Goal: Task Accomplishment & Management: Manage account settings

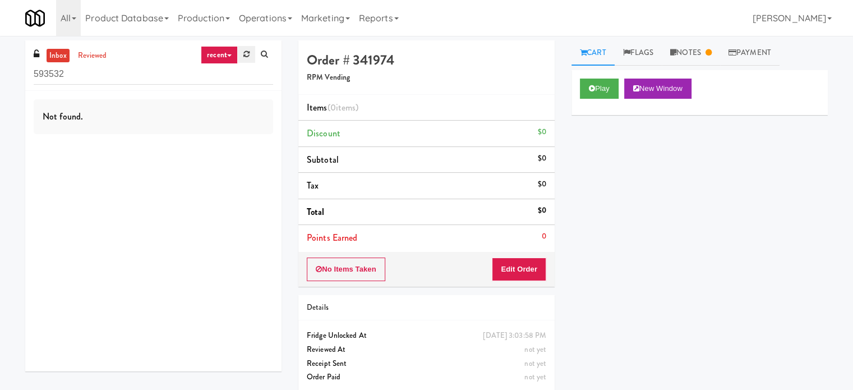
click at [251, 59] on link at bounding box center [246, 54] width 17 height 17
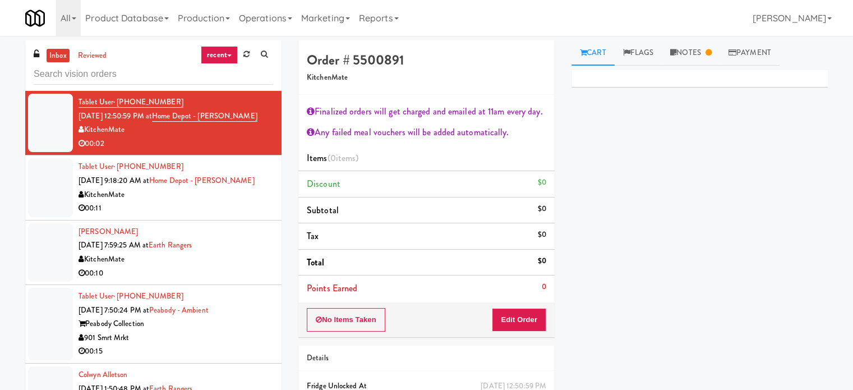
click at [257, 205] on div "00:11" at bounding box center [176, 208] width 195 height 14
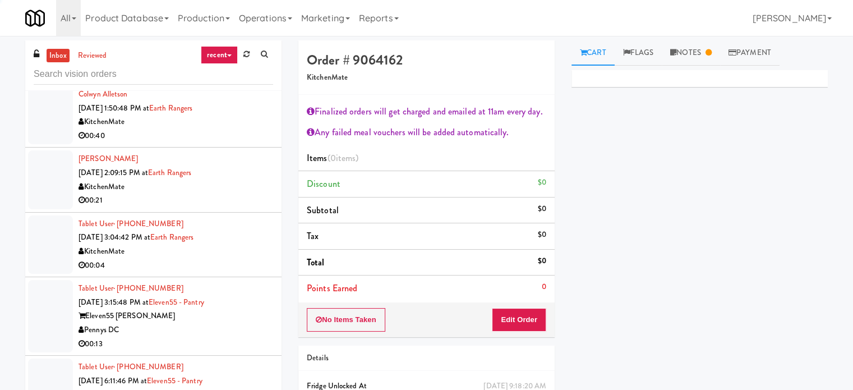
click at [248, 243] on div "Tablet User · (647) 970-6610 [DATE] 3:04:42 PM at Earth Rangers KitchenMate 00:…" at bounding box center [176, 244] width 195 height 55
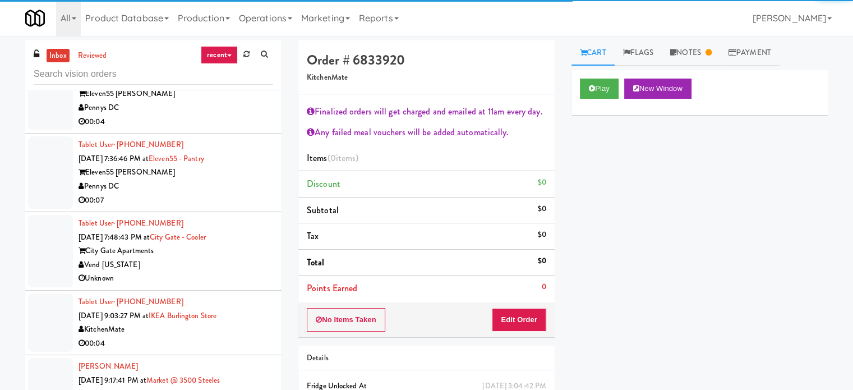
scroll to position [617, 0]
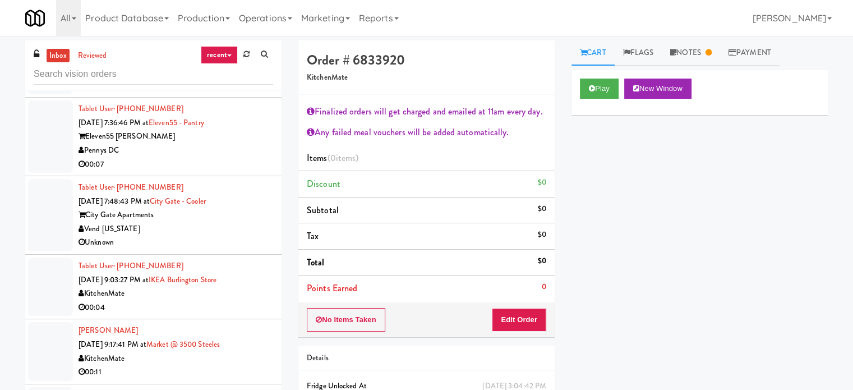
click at [254, 244] on div "Unknown" at bounding box center [176, 243] width 195 height 14
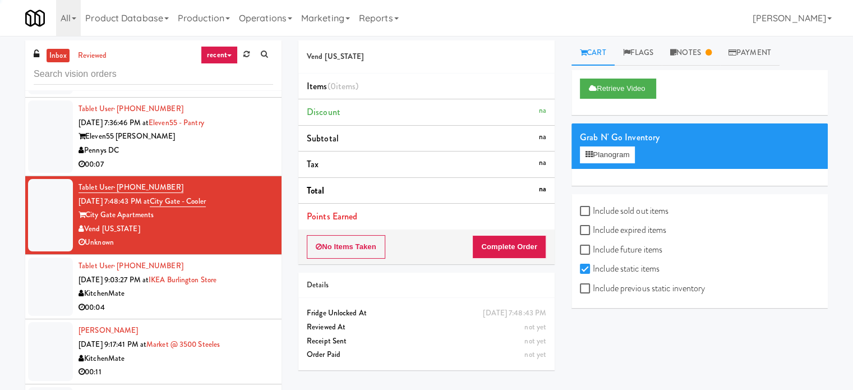
click at [263, 293] on div "KitchenMate" at bounding box center [176, 294] width 195 height 14
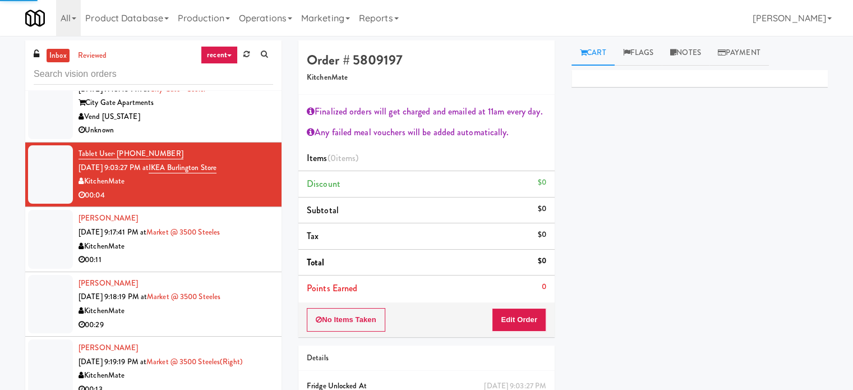
click at [257, 279] on div "[PERSON_NAME] [DATE] 9:18:19 PM at Market @ [GEOGRAPHIC_DATA] 00:29" at bounding box center [176, 304] width 195 height 55
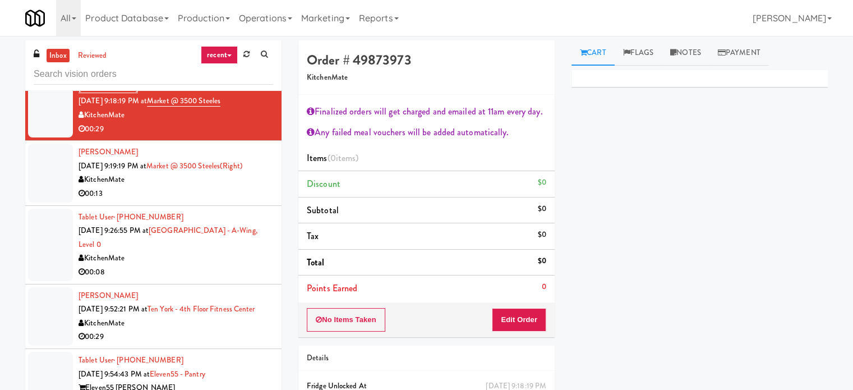
scroll to position [1010, 0]
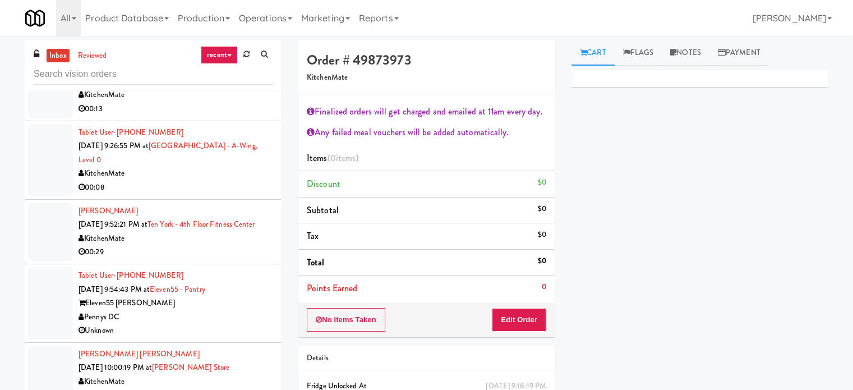
click at [225, 188] on div "00:08" at bounding box center [176, 188] width 195 height 14
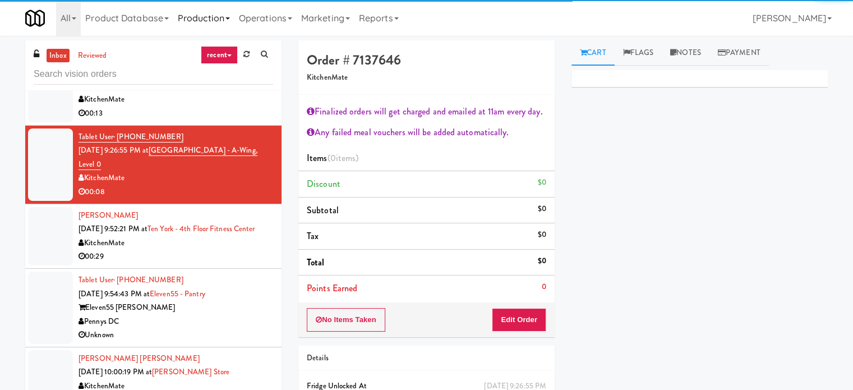
scroll to position [1010, 0]
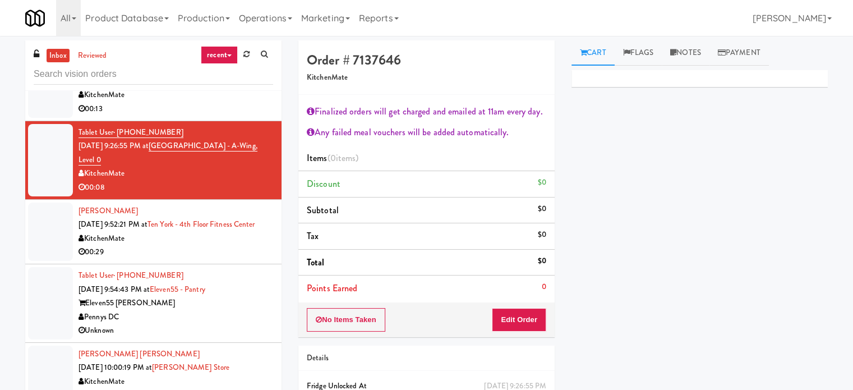
click at [240, 259] on div "00:29" at bounding box center [176, 252] width 195 height 14
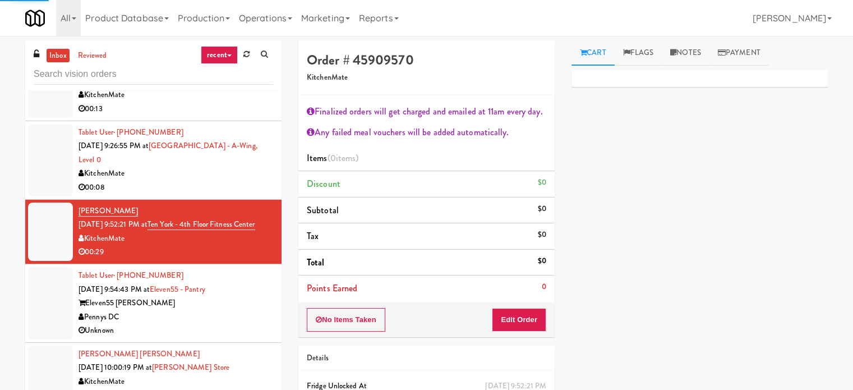
click at [223, 177] on div "KitchenMate" at bounding box center [176, 174] width 195 height 14
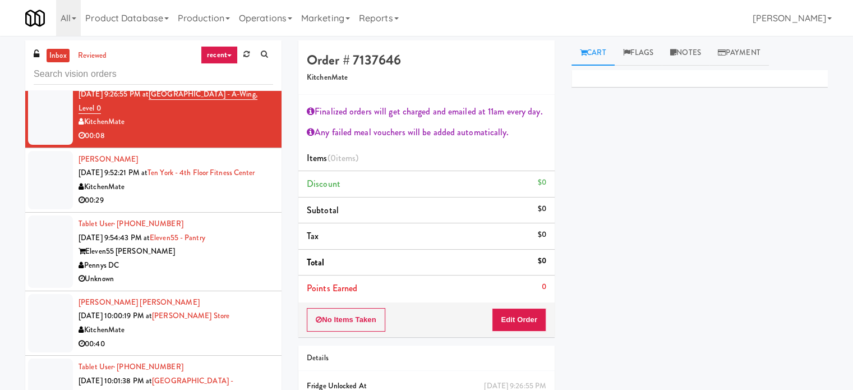
scroll to position [1066, 0]
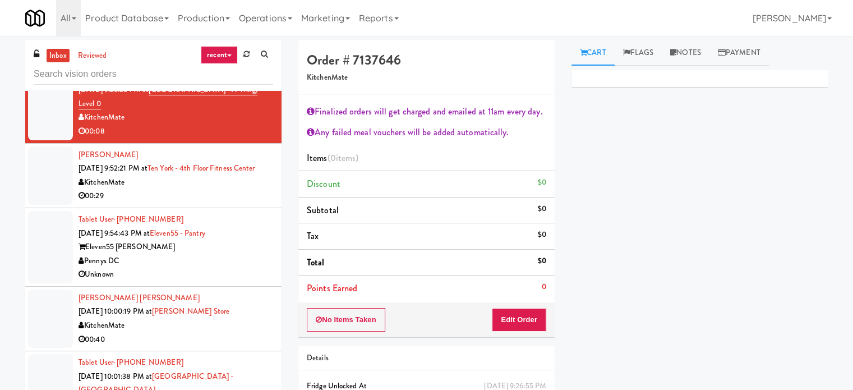
click at [264, 254] on div "Eleven55 [PERSON_NAME]" at bounding box center [176, 247] width 195 height 14
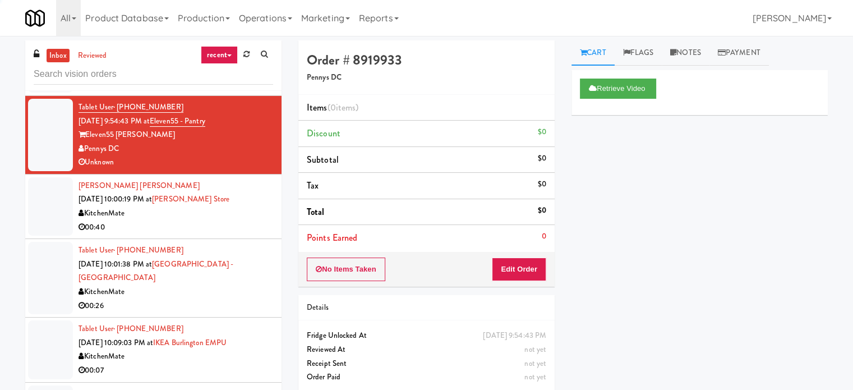
click at [238, 220] on div "KitchenMate" at bounding box center [176, 213] width 195 height 14
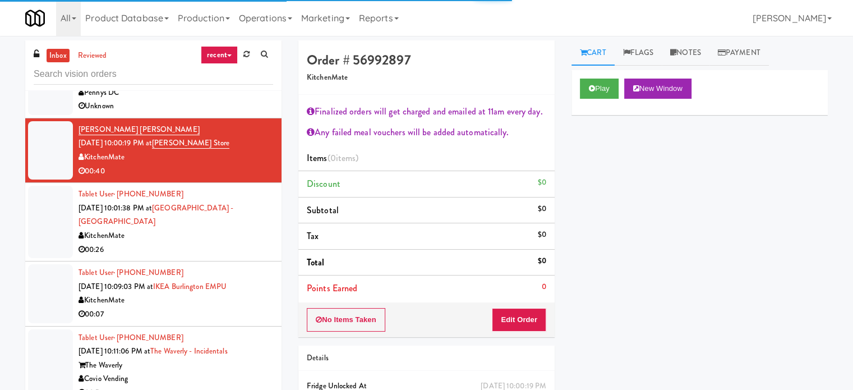
click at [233, 243] on div "KitchenMate" at bounding box center [176, 236] width 195 height 14
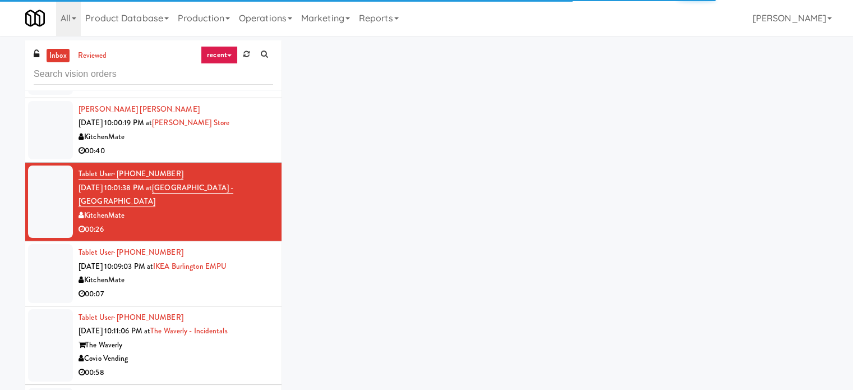
scroll to position [1290, 0]
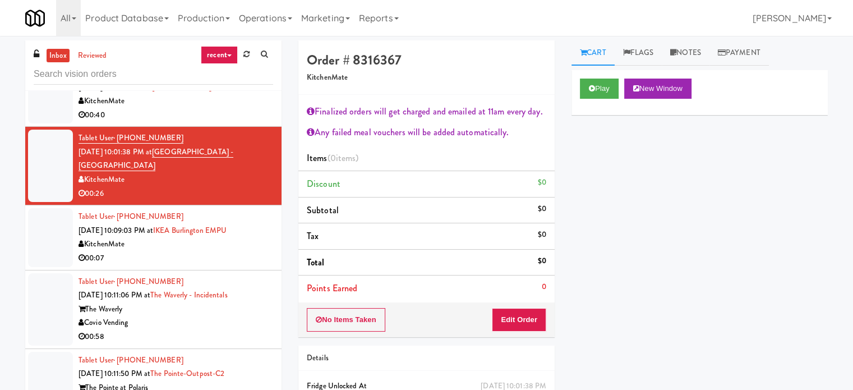
click at [217, 127] on li "[PERSON_NAME] [PERSON_NAME] [DATE] 10:00:19 PM at [PERSON_NAME][GEOGRAPHIC_DATA…" at bounding box center [153, 94] width 256 height 65
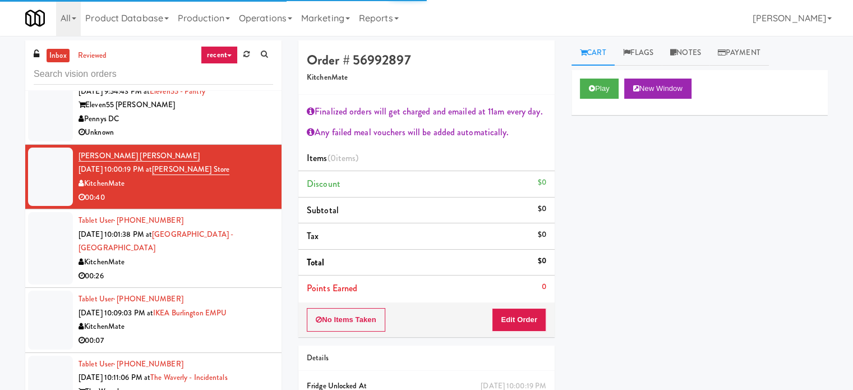
scroll to position [1178, 0]
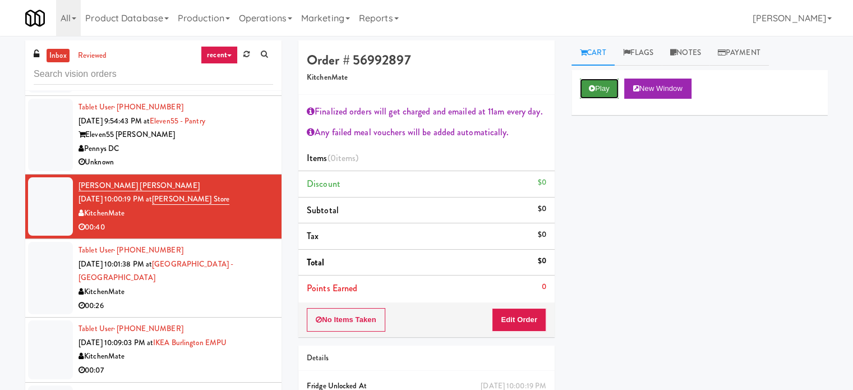
click at [619, 91] on button "Play" at bounding box center [599, 89] width 39 height 20
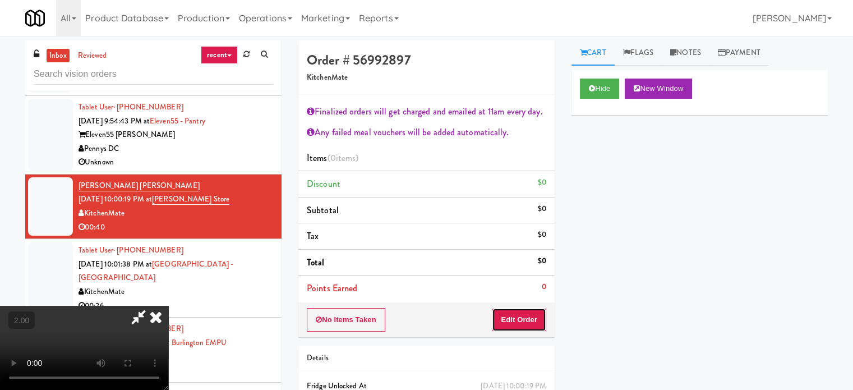
click at [541, 314] on button "Edit Order" at bounding box center [519, 320] width 54 height 24
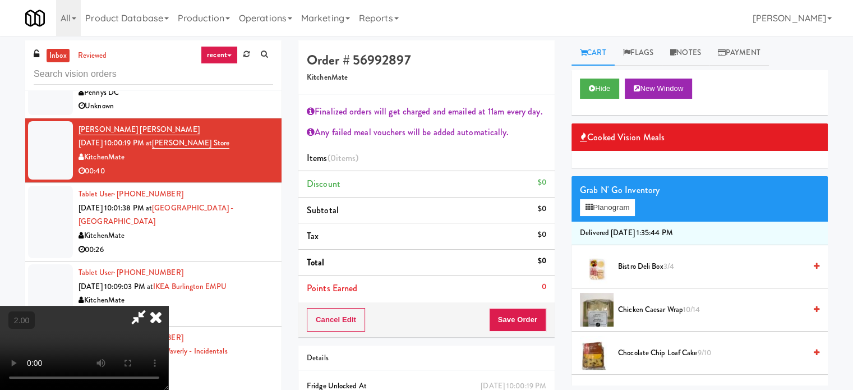
scroll to position [0, 0]
click at [168, 306] on video at bounding box center [84, 348] width 168 height 84
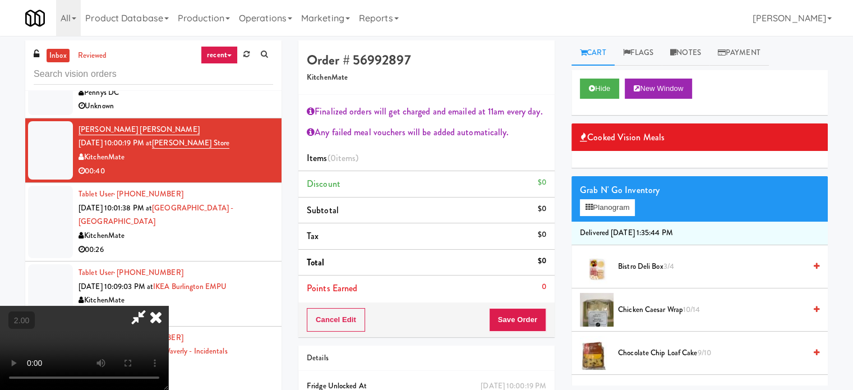
click at [168, 306] on video at bounding box center [84, 348] width 168 height 84
drag, startPoint x: 330, startPoint y: 251, endPoint x: 412, endPoint y: 266, distance: 83.8
click at [168, 306] on video at bounding box center [84, 348] width 168 height 84
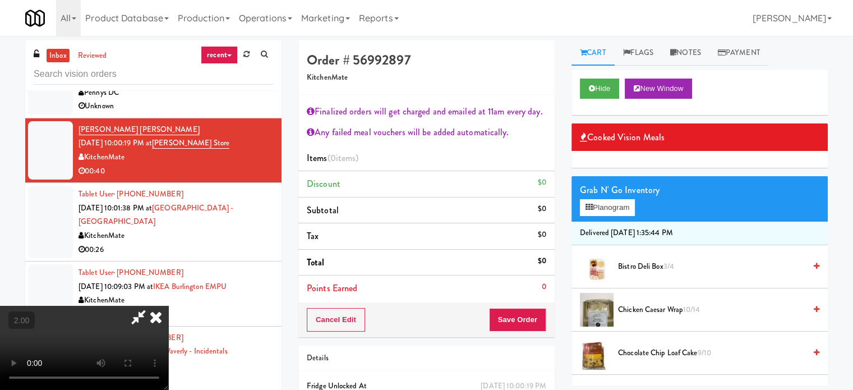
drag, startPoint x: 716, startPoint y: 310, endPoint x: 657, endPoint y: 310, distance: 58.9
click at [716, 310] on span "Chicken Caesar Wrap 10/14" at bounding box center [711, 310] width 187 height 14
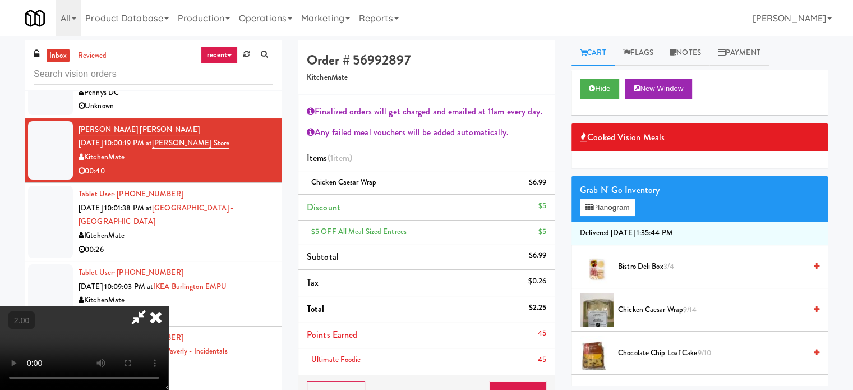
click at [168, 306] on video at bounding box center [84, 348] width 168 height 84
drag, startPoint x: 332, startPoint y: 299, endPoint x: 632, endPoint y: 320, distance: 300.8
click at [168, 306] on video at bounding box center [84, 348] width 168 height 84
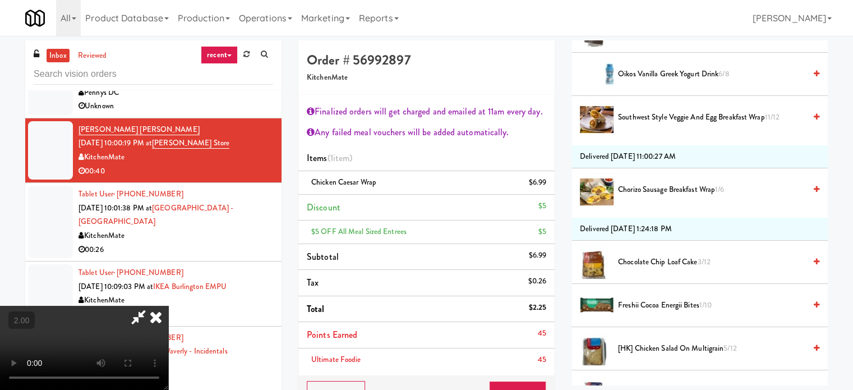
scroll to position [617, 0]
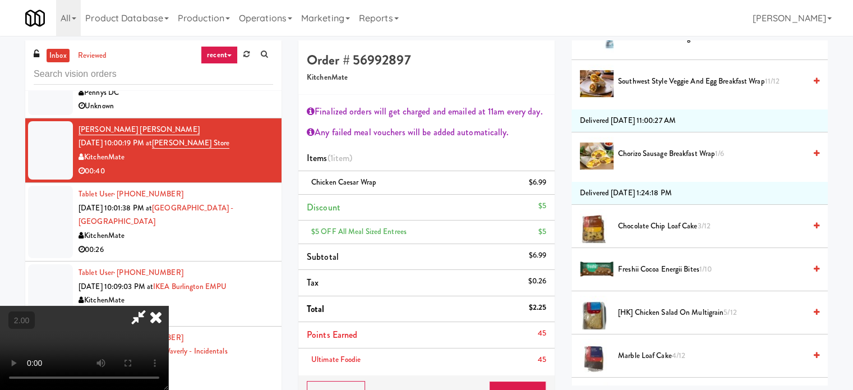
click at [631, 150] on span "Chorizo Sausage Breakfast Wrap 1/6" at bounding box center [711, 154] width 187 height 14
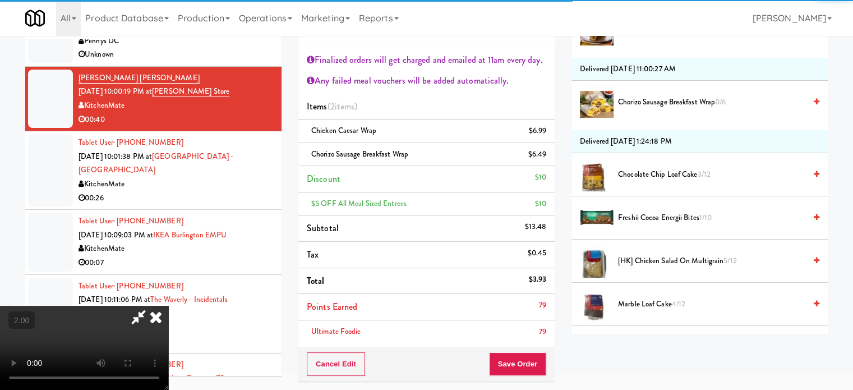
scroll to position [56, 0]
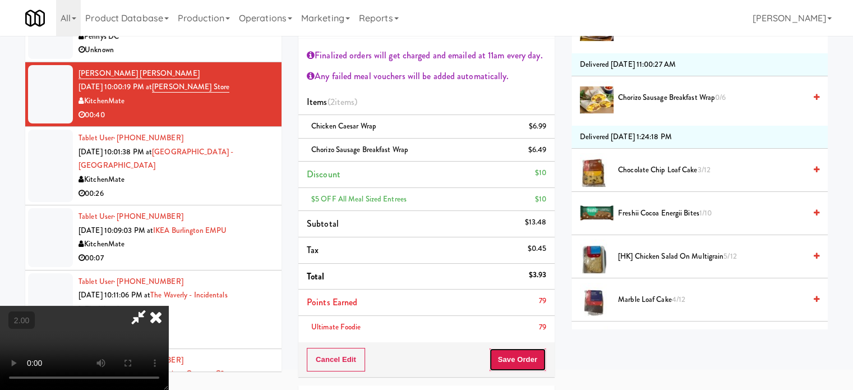
click at [534, 354] on button "Save Order" at bounding box center [517, 360] width 57 height 24
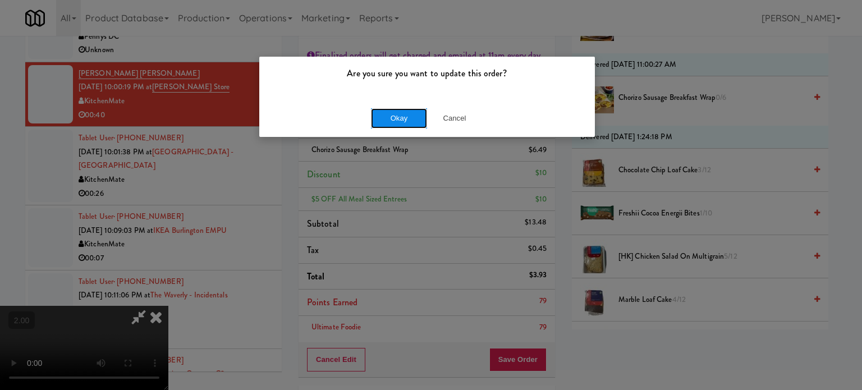
click at [403, 125] on button "Okay" at bounding box center [399, 118] width 56 height 20
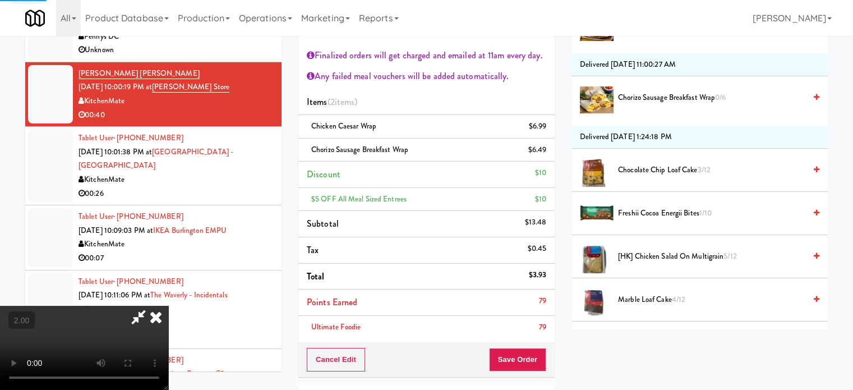
scroll to position [105, 0]
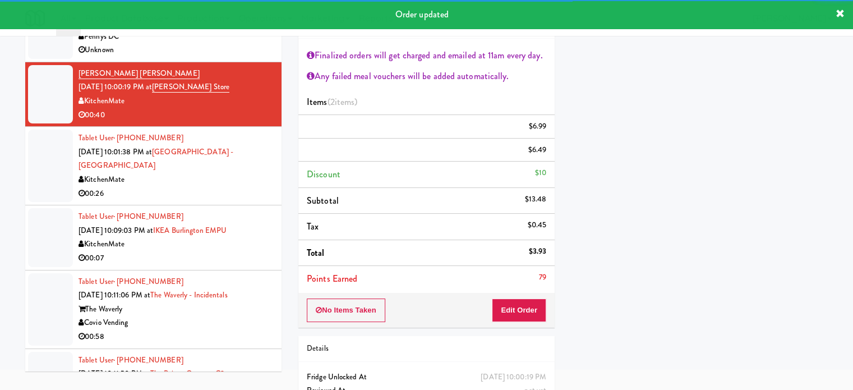
click at [220, 200] on div "Tablet User · (647) 821-0847 [DATE] 10:01:38 PM at [GEOGRAPHIC_DATA] - [GEOGRAP…" at bounding box center [176, 165] width 195 height 69
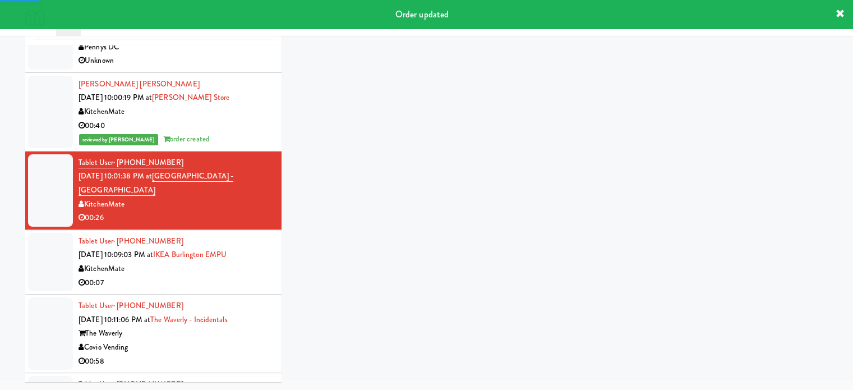
scroll to position [56, 0]
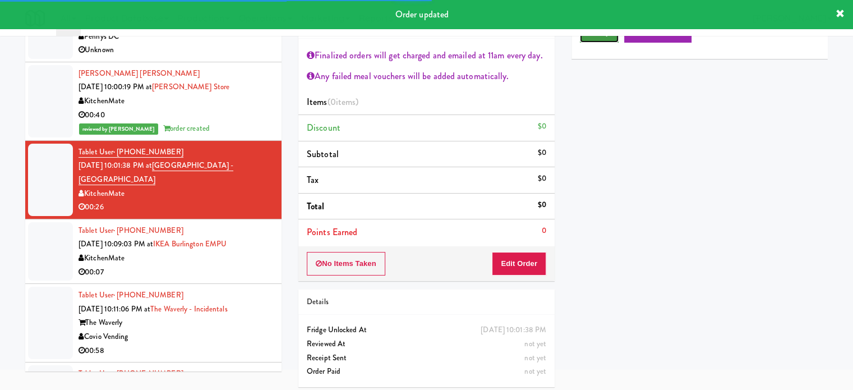
click at [590, 40] on button "Play" at bounding box center [599, 32] width 39 height 20
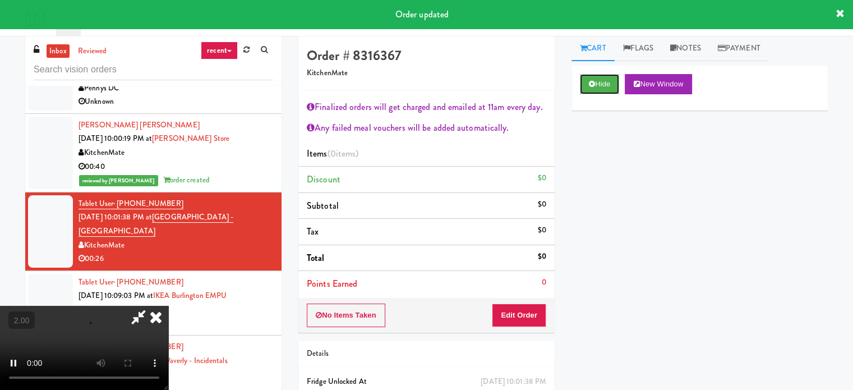
scroll to position [0, 0]
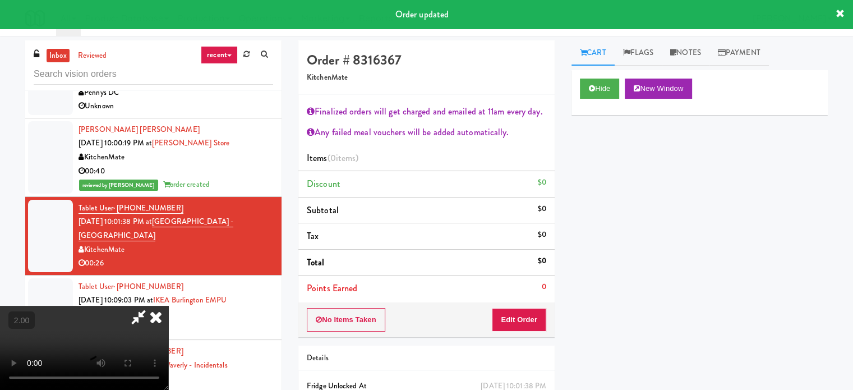
click at [516, 305] on div "No Items Taken Edit Order" at bounding box center [426, 319] width 256 height 35
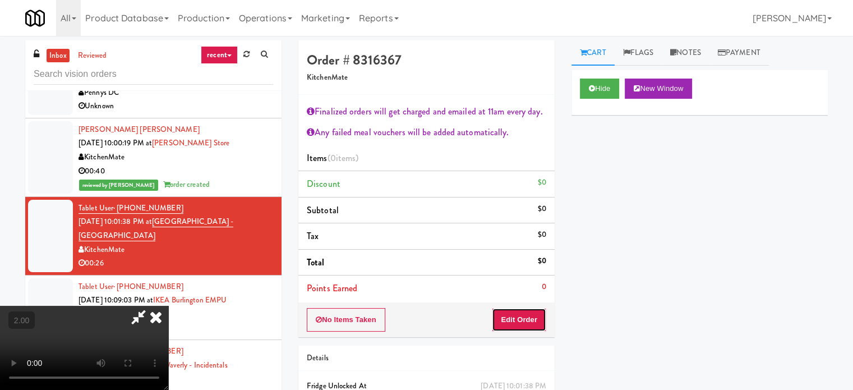
click at [515, 309] on button "Edit Order" at bounding box center [519, 320] width 54 height 24
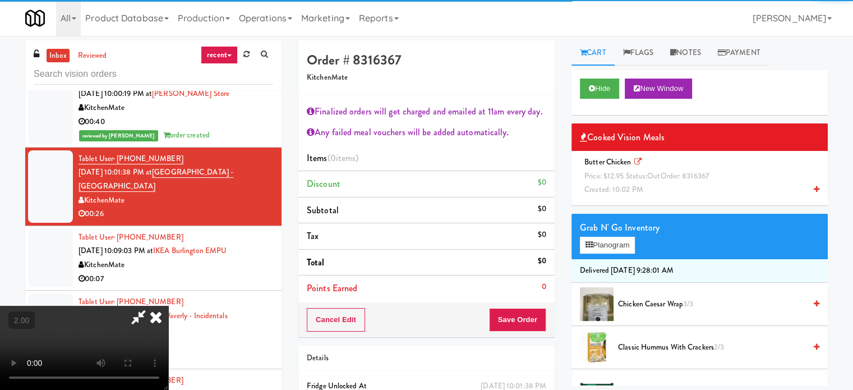
scroll to position [1290, 0]
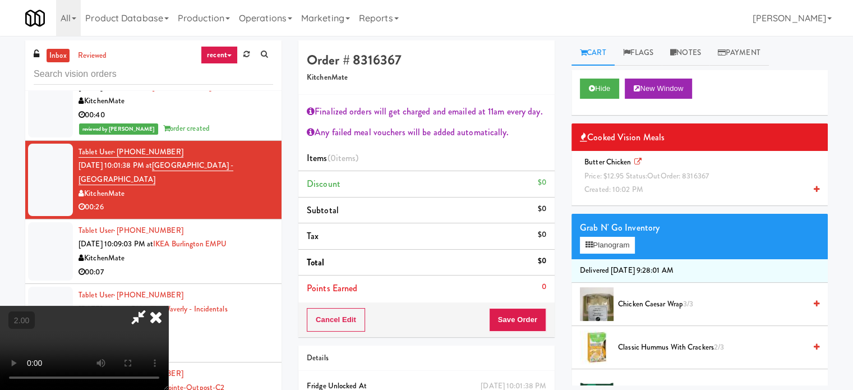
click at [676, 191] on div "Butter Chicken Price: $12.95 Status: out Order: 8316367 Created: 10:02 PM" at bounding box center [700, 176] width 240 height 42
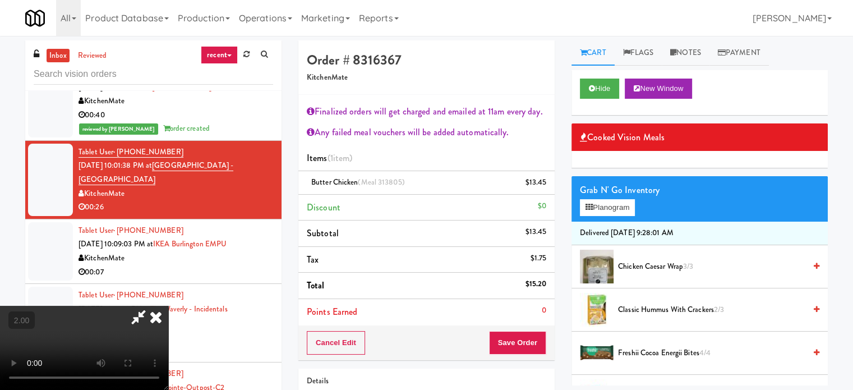
scroll to position [0, 0]
click at [0, 0] on button "+" at bounding box center [0, 0] width 0 height 0
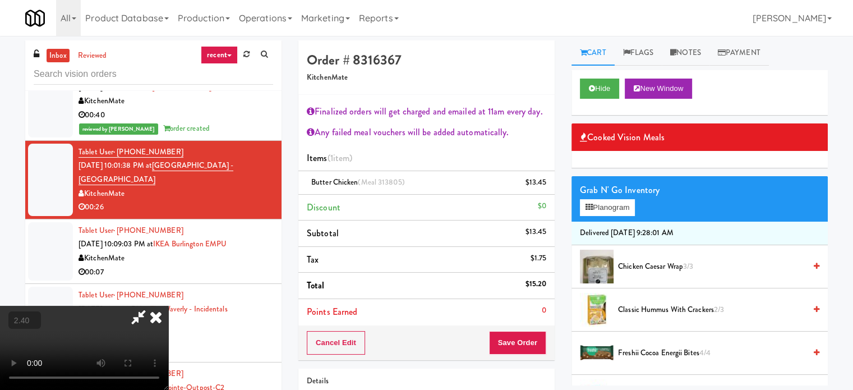
click at [0, 0] on button "+" at bounding box center [0, 0] width 0 height 0
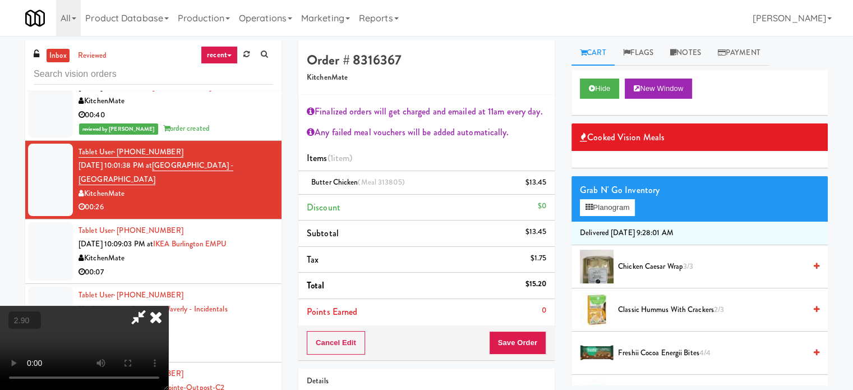
click at [0, 0] on button "+" at bounding box center [0, 0] width 0 height 0
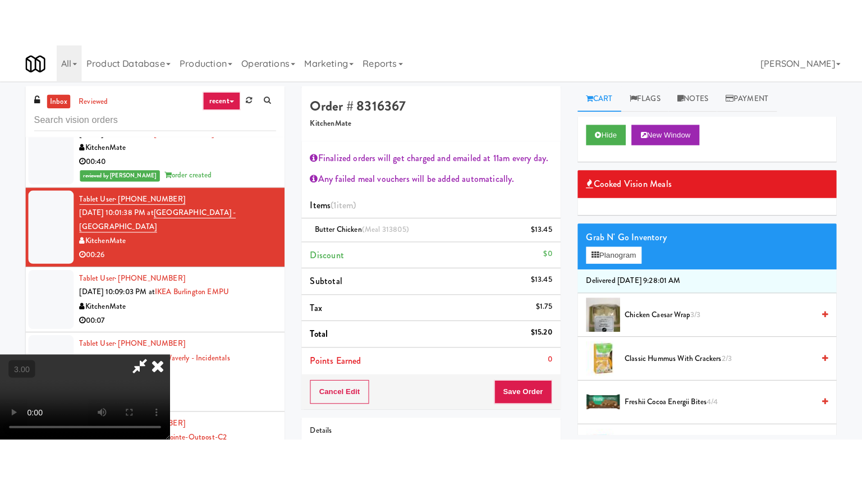
scroll to position [44, 0]
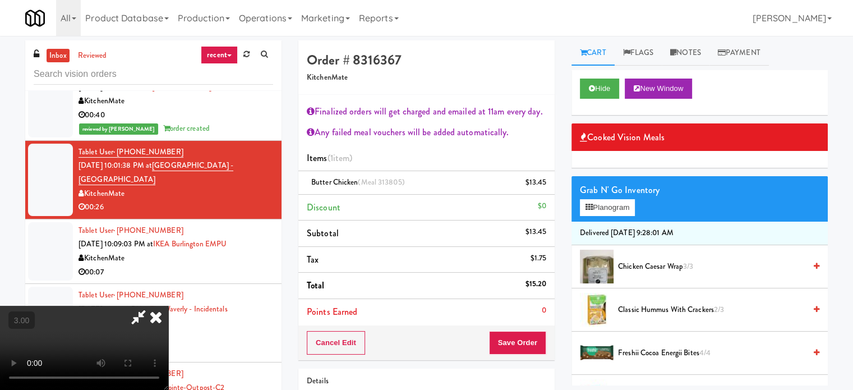
click at [168, 364] on video at bounding box center [84, 348] width 168 height 84
click at [168, 332] on video at bounding box center [84, 348] width 168 height 84
click at [168, 331] on video at bounding box center [84, 348] width 168 height 84
click at [168, 306] on video at bounding box center [84, 348] width 168 height 84
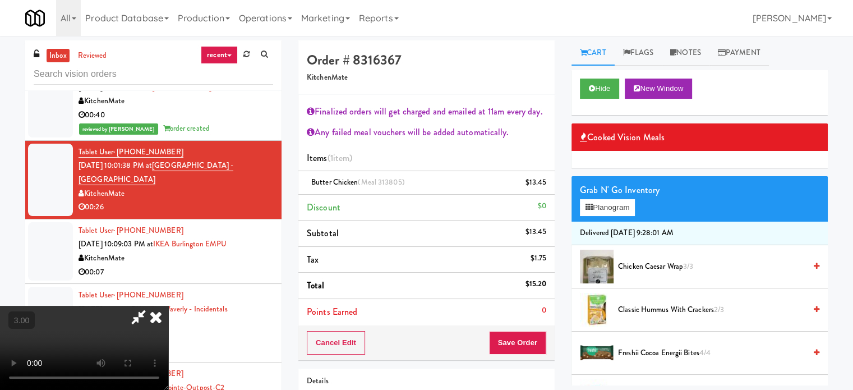
scroll to position [23, 0]
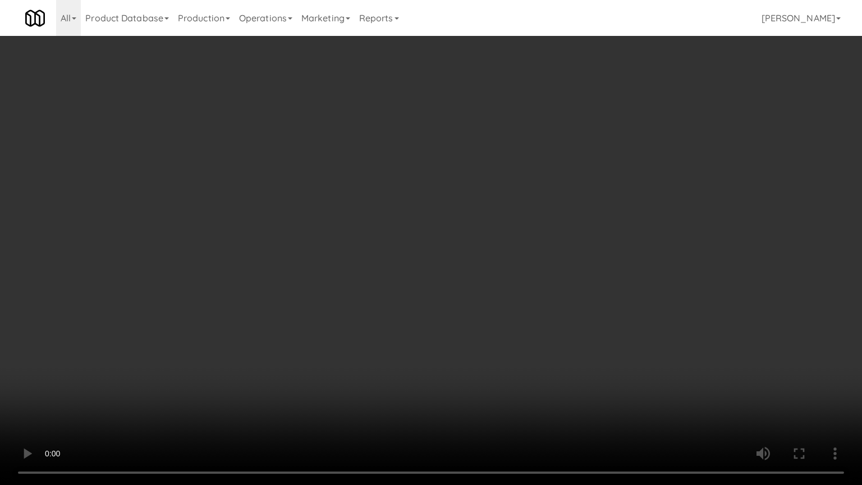
drag, startPoint x: 346, startPoint y: 334, endPoint x: 494, endPoint y: 362, distance: 150.6
click at [349, 334] on video at bounding box center [431, 242] width 862 height 485
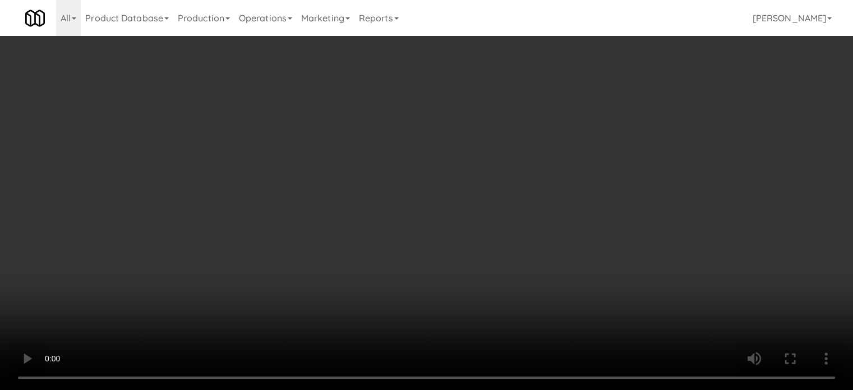
click at [265, 243] on video at bounding box center [426, 195] width 853 height 390
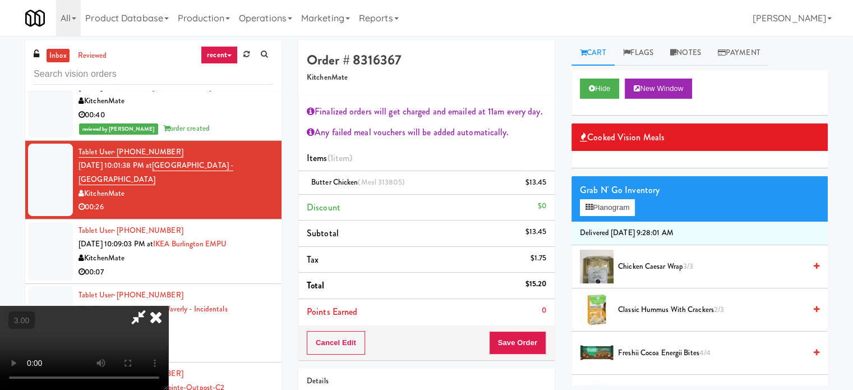
click at [168, 306] on video at bounding box center [84, 348] width 168 height 84
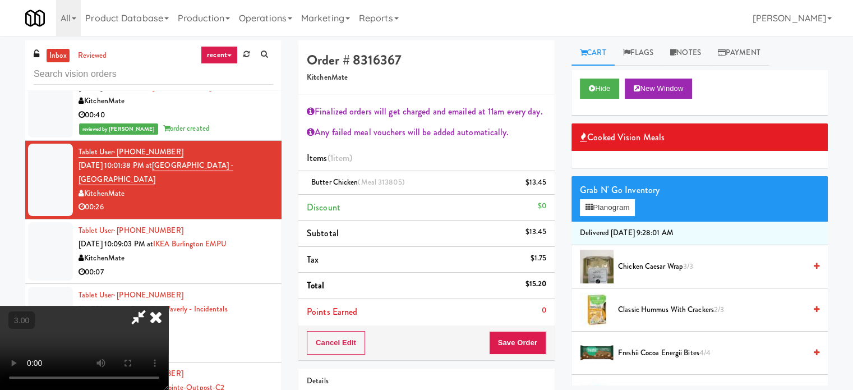
click at [168, 306] on video at bounding box center [84, 348] width 168 height 84
click at [666, 352] on span "Freshii Cocoa Energii Bites 4/4" at bounding box center [711, 353] width 187 height 14
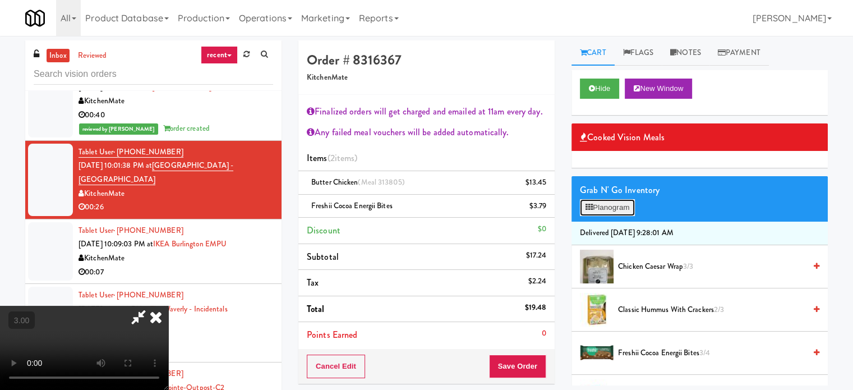
click at [589, 202] on button "Planogram" at bounding box center [607, 207] width 55 height 17
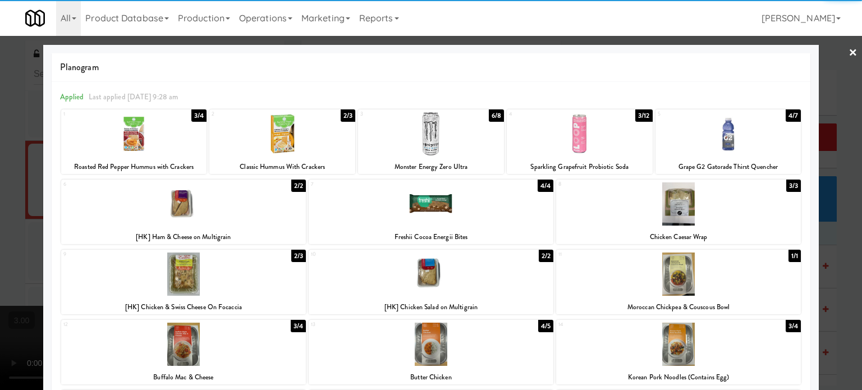
drag, startPoint x: 822, startPoint y: 175, endPoint x: 797, endPoint y: 192, distance: 30.6
click at [822, 176] on div at bounding box center [431, 195] width 862 height 390
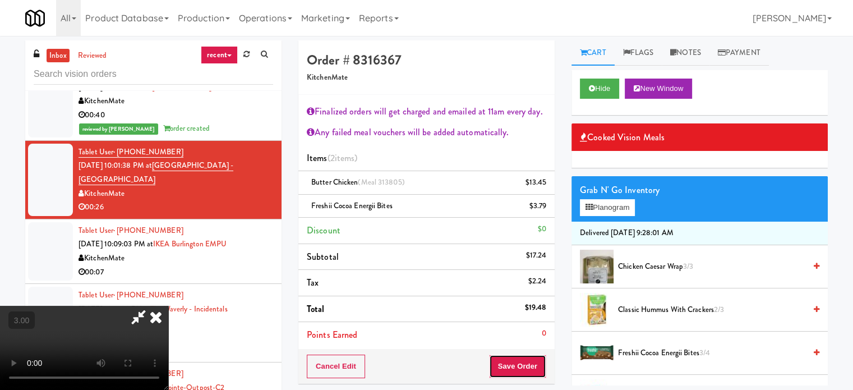
click at [529, 360] on button "Save Order" at bounding box center [517, 366] width 57 height 24
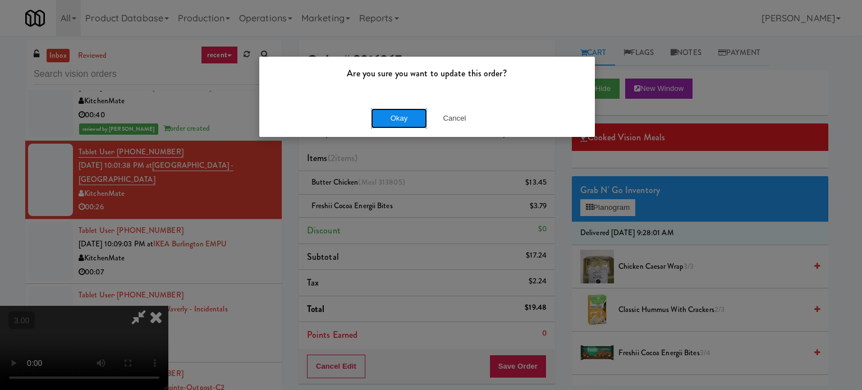
click at [412, 118] on button "Okay" at bounding box center [399, 118] width 56 height 20
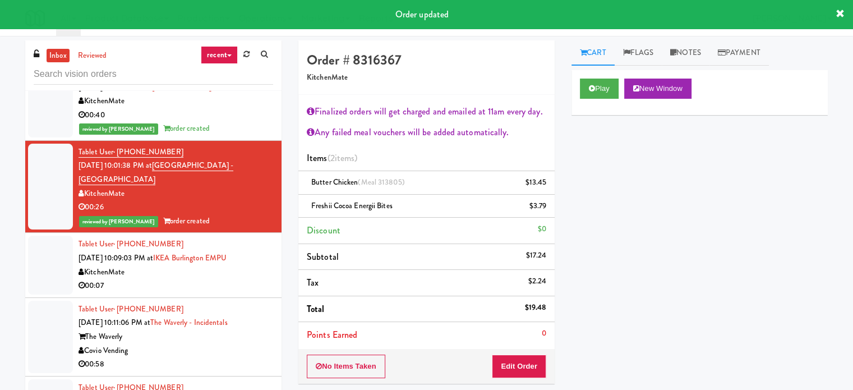
click at [190, 297] on li "Tablet User · (647) 895-9371 [DATE] 10:09:03 PM at [GEOGRAPHIC_DATA] EMPU Kitch…" at bounding box center [153, 265] width 256 height 65
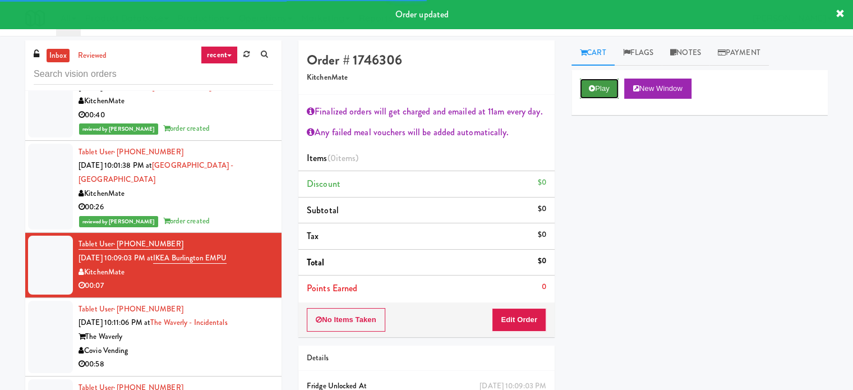
click at [615, 91] on button "Play" at bounding box center [599, 89] width 39 height 20
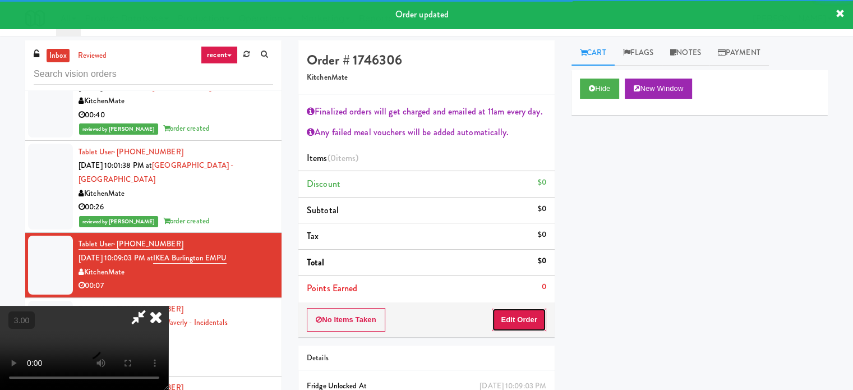
drag, startPoint x: 537, startPoint y: 324, endPoint x: 303, endPoint y: 298, distance: 235.9
click at [536, 324] on button "Edit Order" at bounding box center [519, 320] width 54 height 24
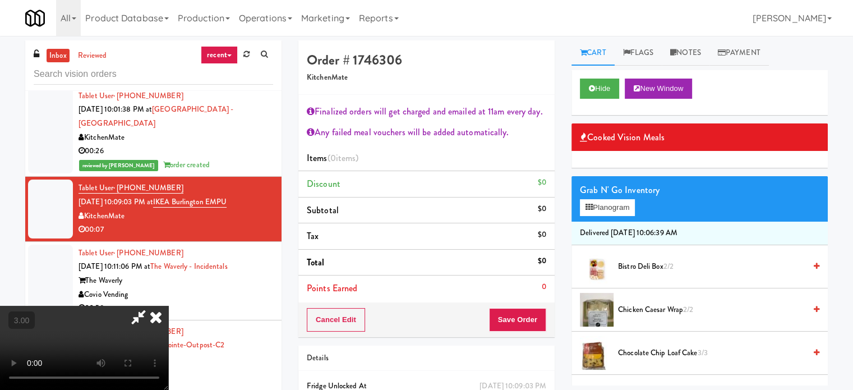
drag, startPoint x: 412, startPoint y: 292, endPoint x: 395, endPoint y: 289, distance: 17.6
click at [168, 306] on video at bounding box center [84, 348] width 168 height 84
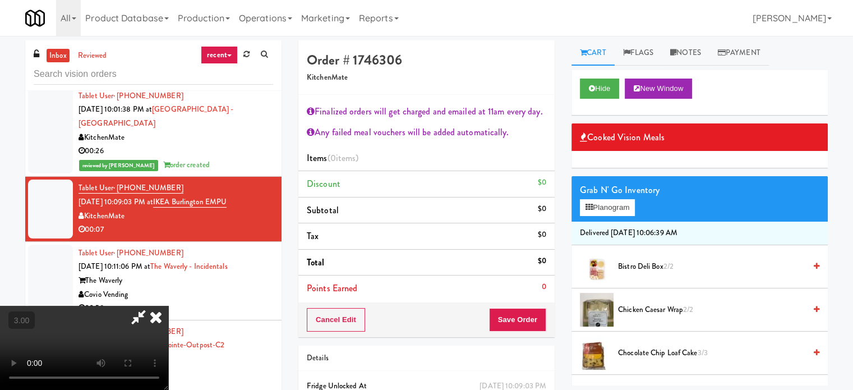
drag, startPoint x: 399, startPoint y: 293, endPoint x: 630, endPoint y: 323, distance: 232.9
click at [168, 306] on video at bounding box center [84, 348] width 168 height 84
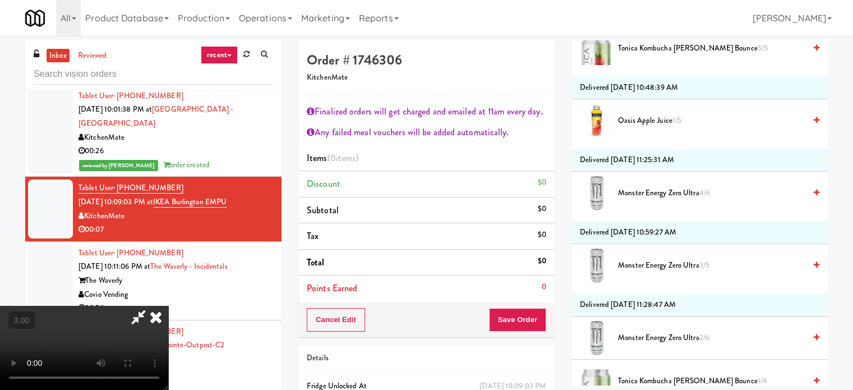
scroll to position [1571, 0]
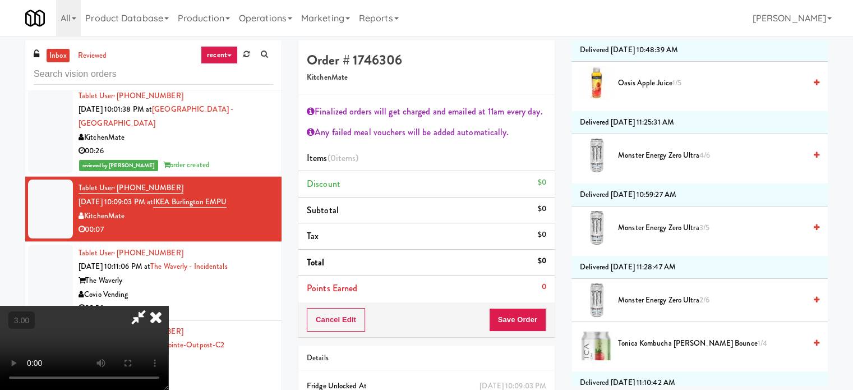
click at [667, 295] on span "Monster Energy Zero Ultra 2/6" at bounding box center [711, 300] width 187 height 14
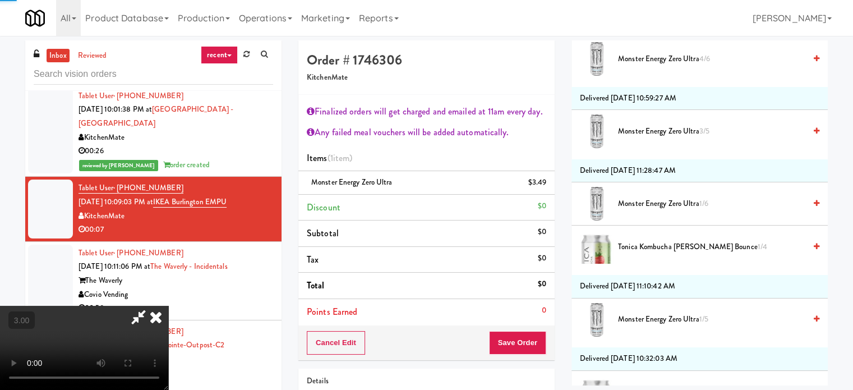
scroll to position [1739, 0]
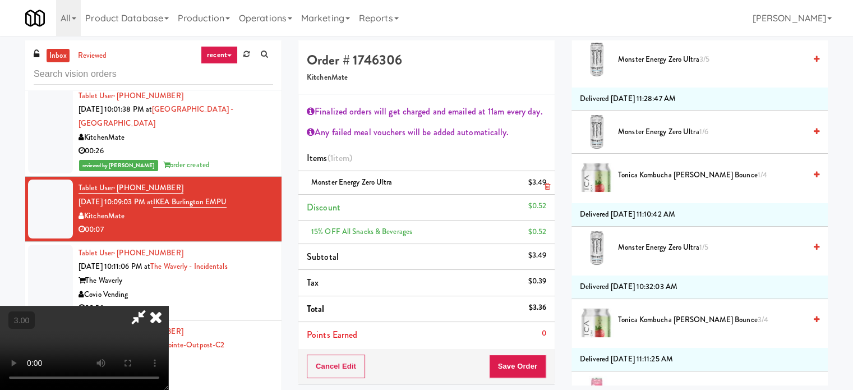
click at [544, 179] on div "$3.49" at bounding box center [537, 183] width 19 height 14
drag, startPoint x: 547, startPoint y: 181, endPoint x: 584, endPoint y: 214, distance: 50.1
click at [546, 182] on link at bounding box center [545, 187] width 10 height 14
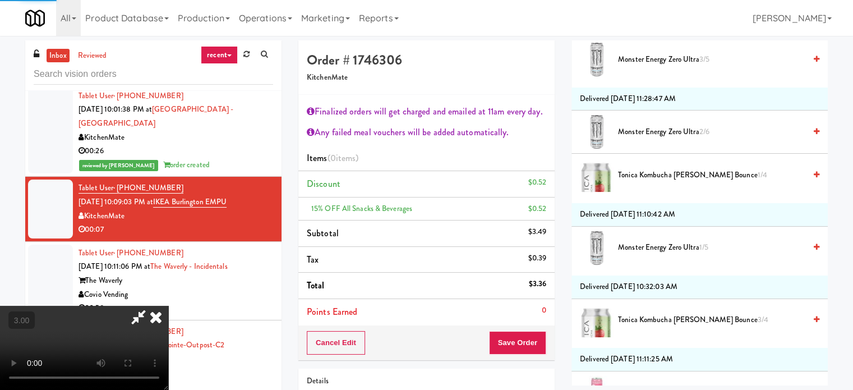
click at [620, 233] on li "Monster Energy Zero Ultra 1/5" at bounding box center [700, 248] width 256 height 43
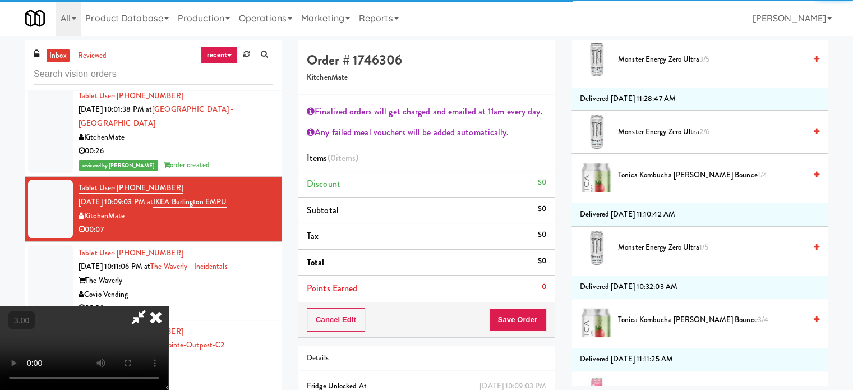
click at [642, 227] on li "Monster Energy Zero Ultra 1/5" at bounding box center [700, 248] width 256 height 43
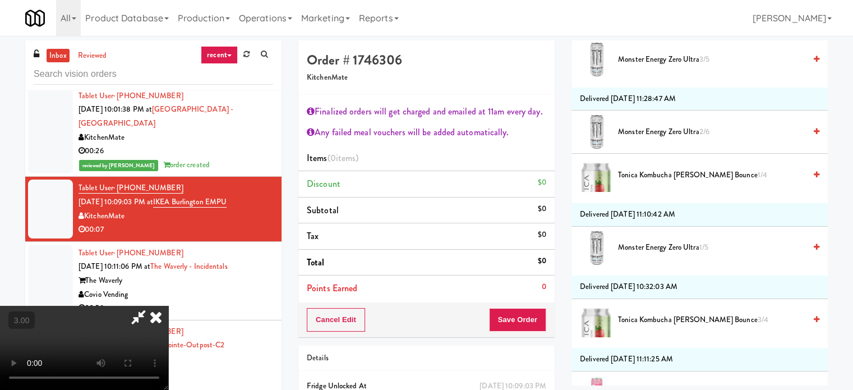
click at [642, 241] on span "Monster Energy Zero Ultra 1/5" at bounding box center [711, 248] width 187 height 14
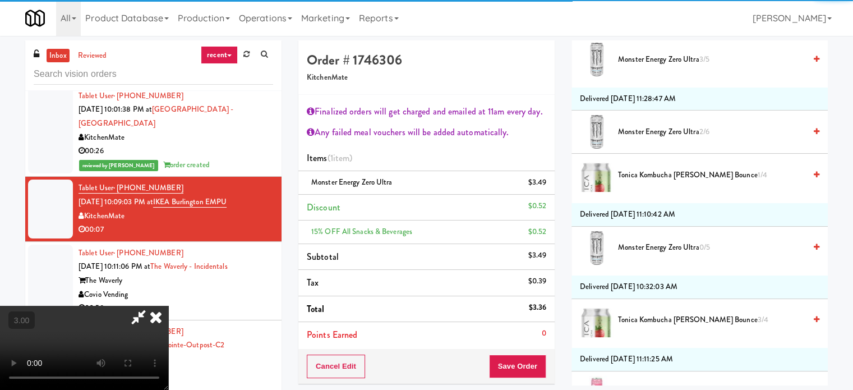
drag, startPoint x: 533, startPoint y: 338, endPoint x: 530, endPoint y: 351, distance: 13.3
click at [532, 343] on li "Points Earned 0" at bounding box center [426, 335] width 256 height 26
click at [530, 352] on div "Cancel Edit Save Order" at bounding box center [426, 366] width 256 height 35
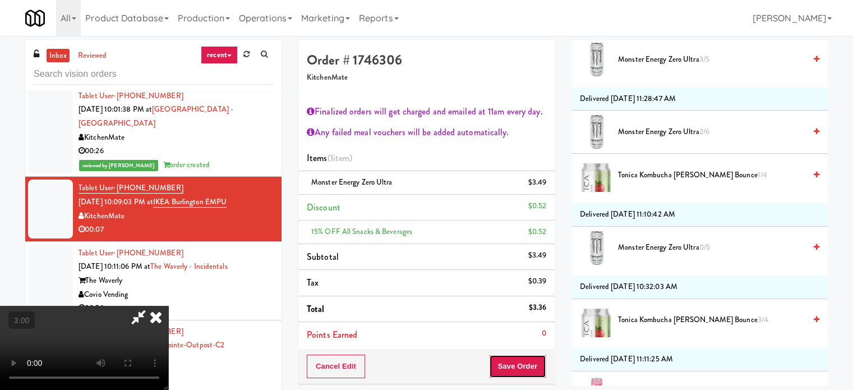
click at [530, 361] on button "Save Order" at bounding box center [517, 366] width 57 height 24
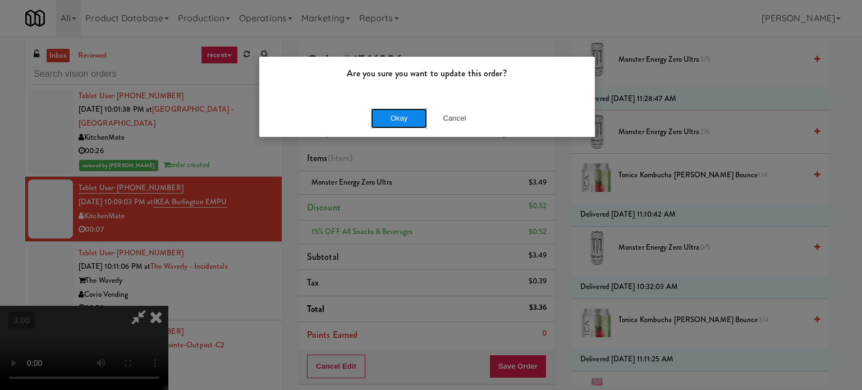
click at [375, 113] on button "Okay" at bounding box center [399, 118] width 56 height 20
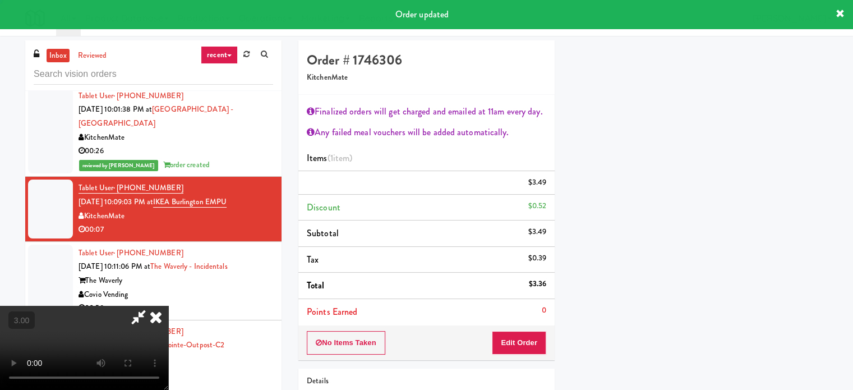
scroll to position [0, 0]
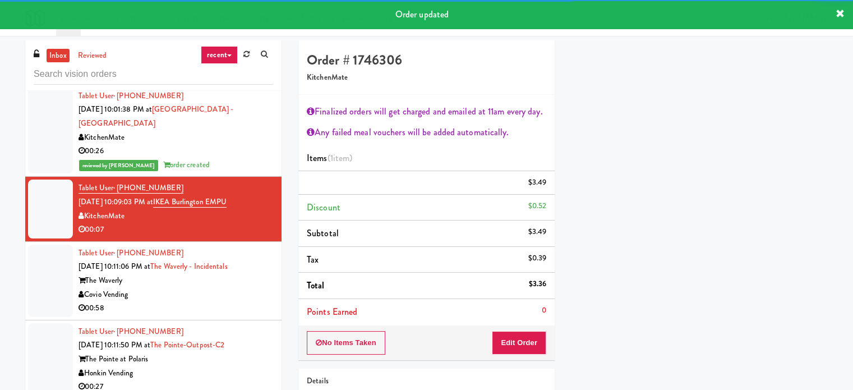
click at [259, 307] on div "Tablet User · (947) 229-7476 [DATE] 10:11:06 PM at The Waverly - Incidentals Th…" at bounding box center [176, 280] width 195 height 69
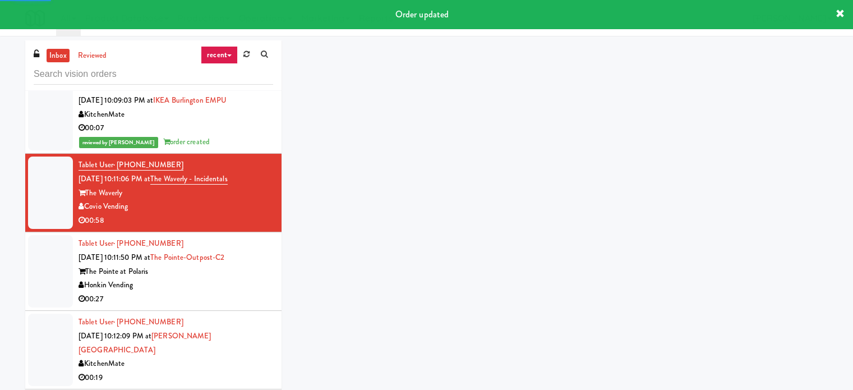
scroll to position [1458, 0]
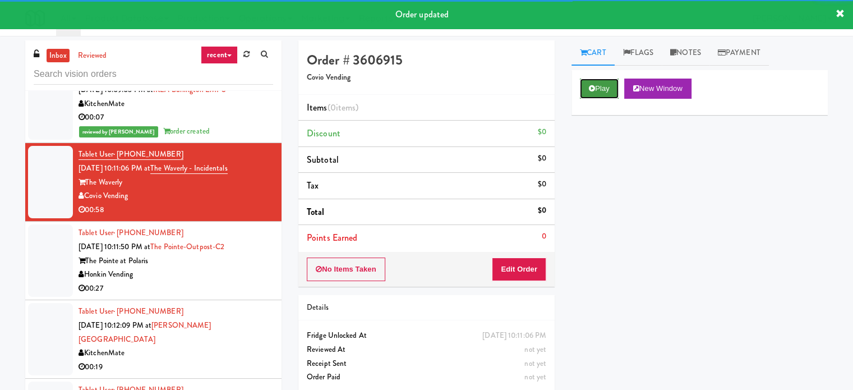
drag, startPoint x: 611, startPoint y: 86, endPoint x: 542, endPoint y: 224, distance: 155.0
click at [611, 86] on button "Play" at bounding box center [599, 89] width 39 height 20
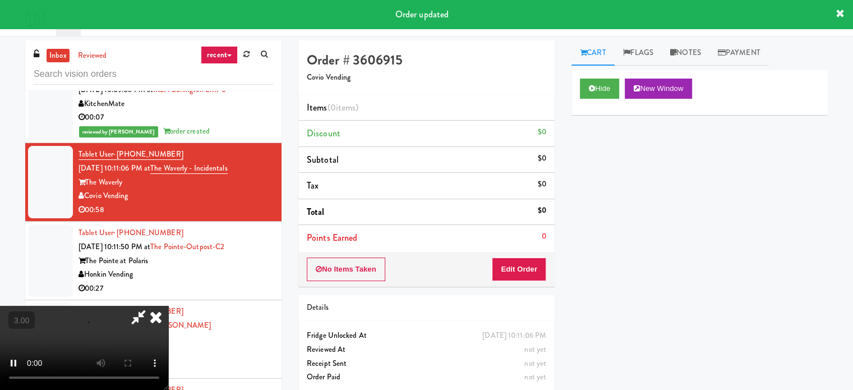
click at [513, 282] on div "No Items Taken Edit Order" at bounding box center [426, 269] width 256 height 35
click at [514, 275] on button "Edit Order" at bounding box center [519, 269] width 54 height 24
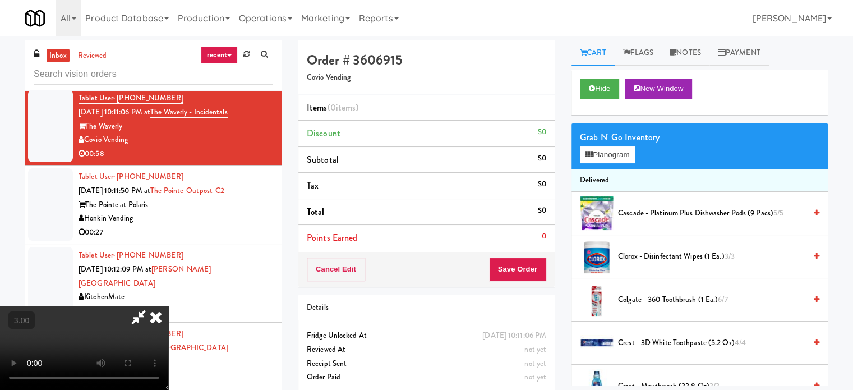
scroll to position [0, 0]
click at [0, 0] on button "+" at bounding box center [0, 0] width 0 height 0
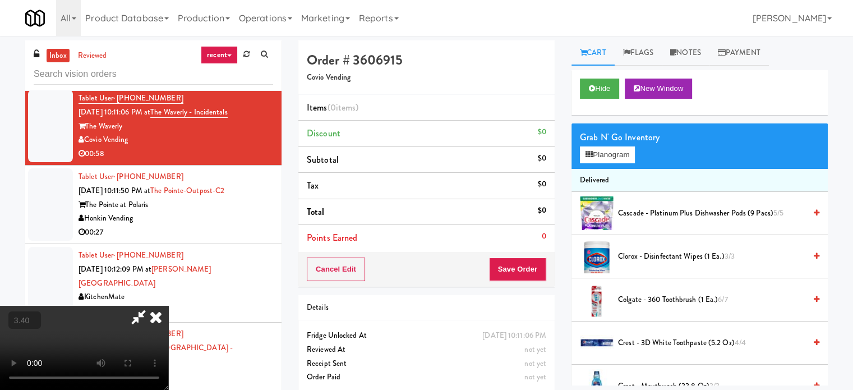
click at [0, 0] on button "+" at bounding box center [0, 0] width 0 height 0
click at [593, 85] on icon at bounding box center [592, 88] width 6 height 7
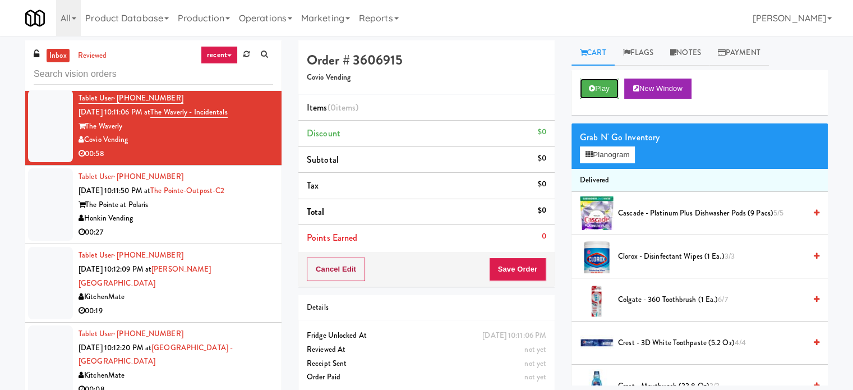
scroll to position [0, 0]
click at [347, 257] on button "Cancel Edit" at bounding box center [336, 269] width 58 height 24
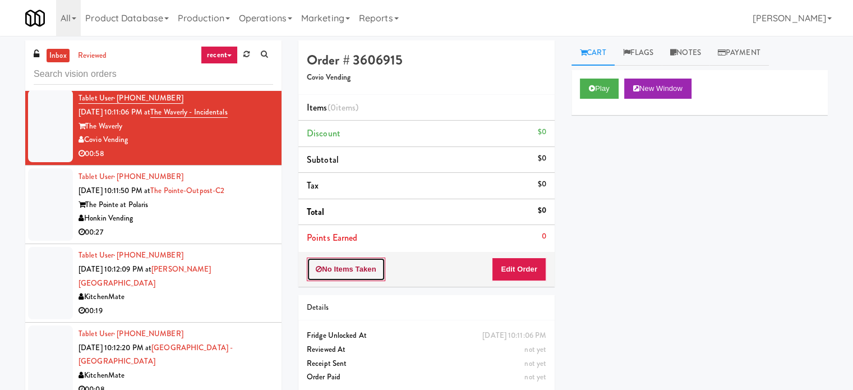
click at [342, 263] on button "No Items Taken" at bounding box center [346, 269] width 79 height 24
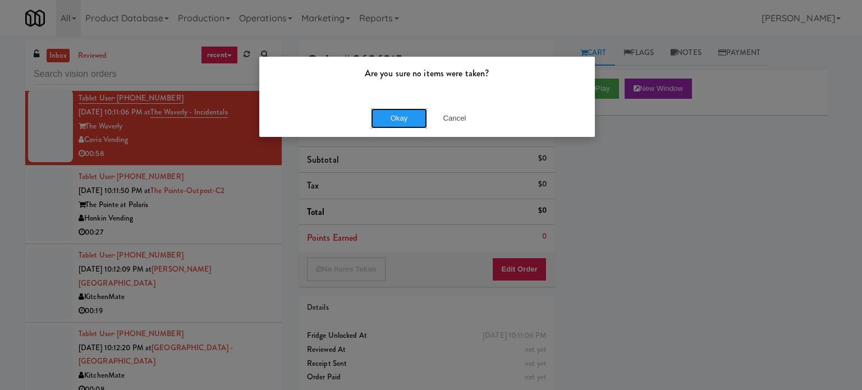
click at [409, 125] on button "Okay" at bounding box center [399, 118] width 56 height 20
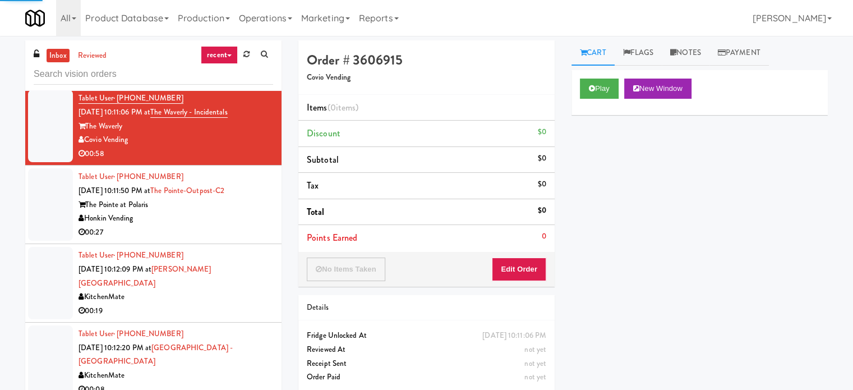
click at [214, 240] on div "00:27" at bounding box center [176, 232] width 195 height 14
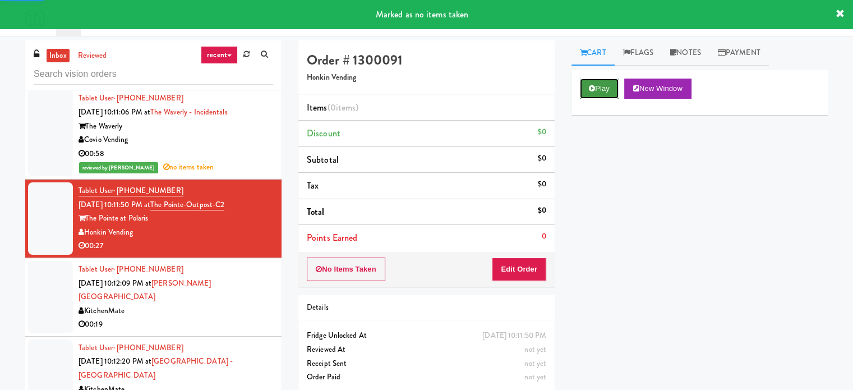
click at [615, 79] on button "Play" at bounding box center [599, 89] width 39 height 20
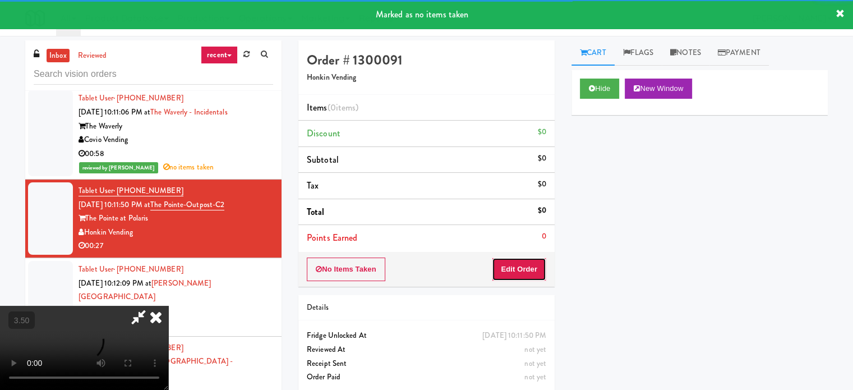
click at [536, 260] on button "Edit Order" at bounding box center [519, 269] width 54 height 24
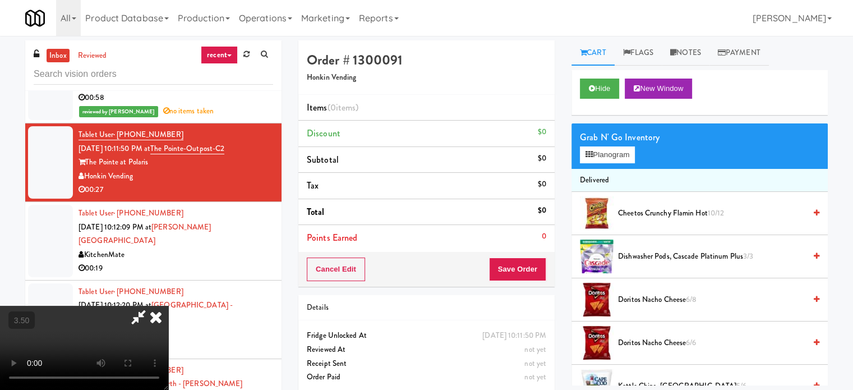
click at [168, 306] on video at bounding box center [84, 348] width 168 height 84
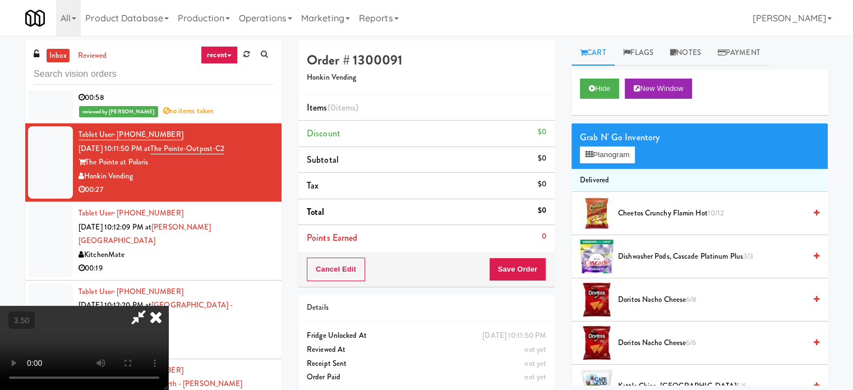
click at [168, 306] on video at bounding box center [84, 348] width 168 height 84
drag, startPoint x: 367, startPoint y: 257, endPoint x: 381, endPoint y: 246, distance: 18.4
click at [168, 306] on video at bounding box center [84, 348] width 168 height 84
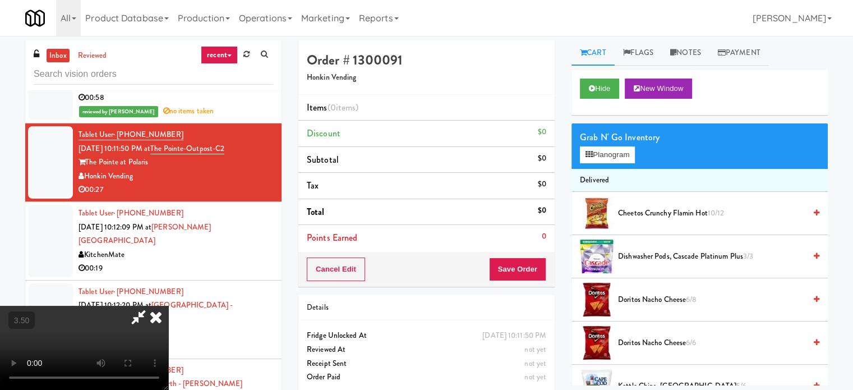
click at [168, 306] on video at bounding box center [84, 348] width 168 height 84
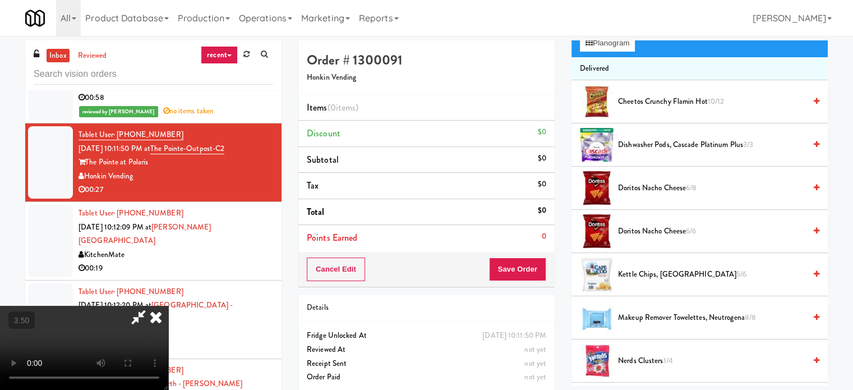
scroll to position [112, 0]
click at [646, 270] on span "Kettle Chips, Cape Cod 5/6" at bounding box center [711, 274] width 187 height 14
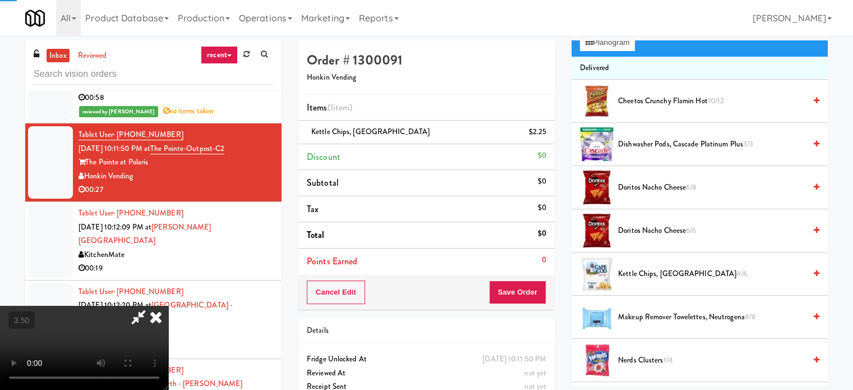
click at [647, 271] on span "Kettle Chips, Cape Cod 4/6" at bounding box center [711, 274] width 187 height 14
click at [168, 306] on video at bounding box center [84, 348] width 168 height 84
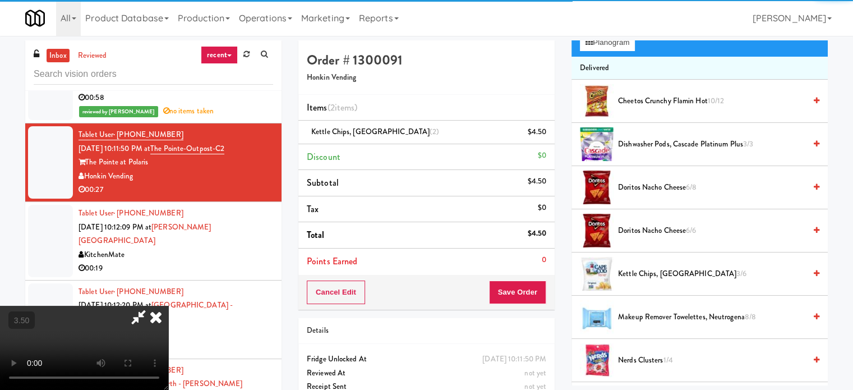
click at [168, 306] on video at bounding box center [84, 348] width 168 height 84
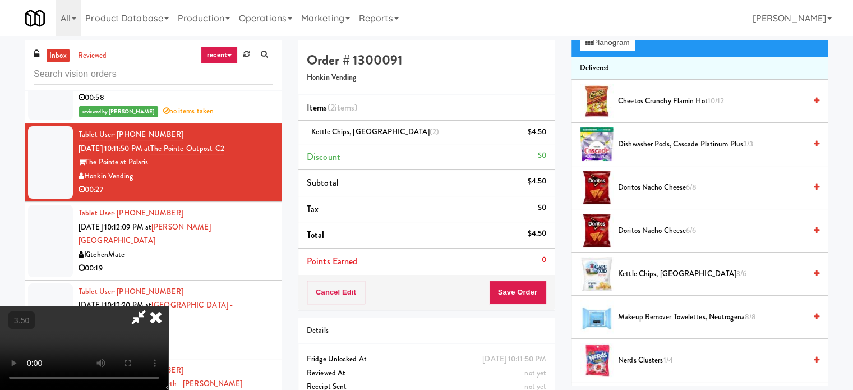
click at [168, 306] on video at bounding box center [84, 348] width 168 height 84
click at [522, 291] on button "Save Order" at bounding box center [517, 292] width 57 height 24
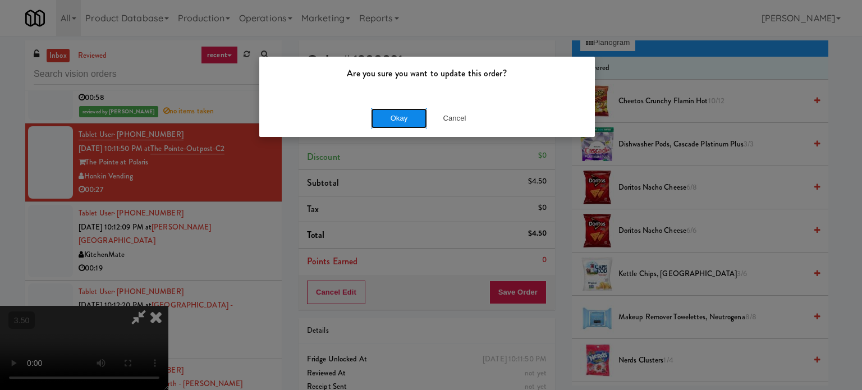
click at [383, 116] on button "Okay" at bounding box center [399, 118] width 56 height 20
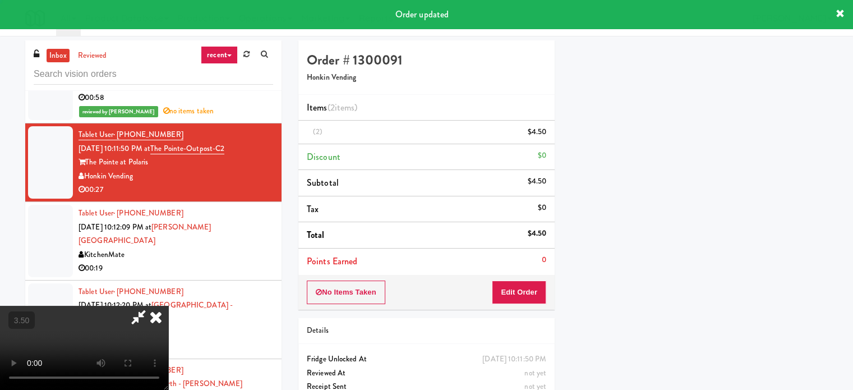
scroll to position [0, 0]
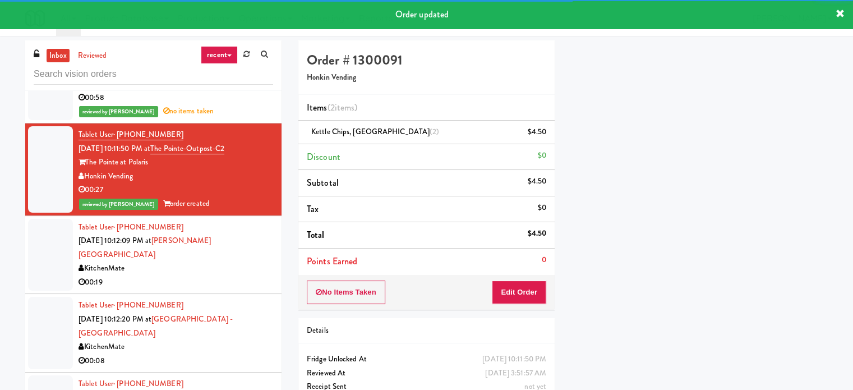
click at [252, 278] on div "00:19" at bounding box center [176, 282] width 195 height 14
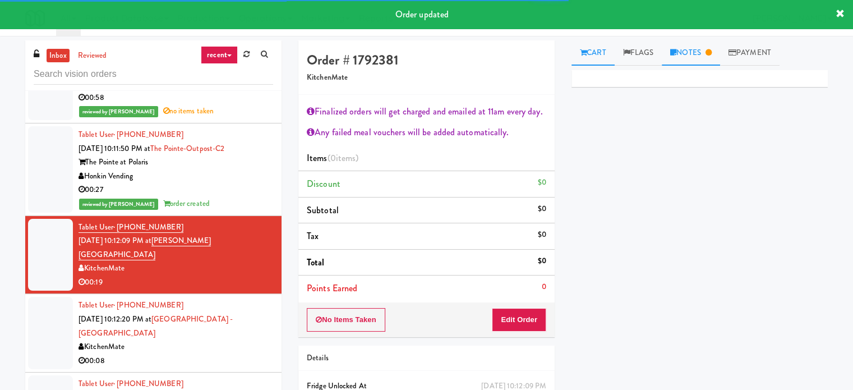
click at [689, 51] on link "Notes" at bounding box center [691, 52] width 58 height 25
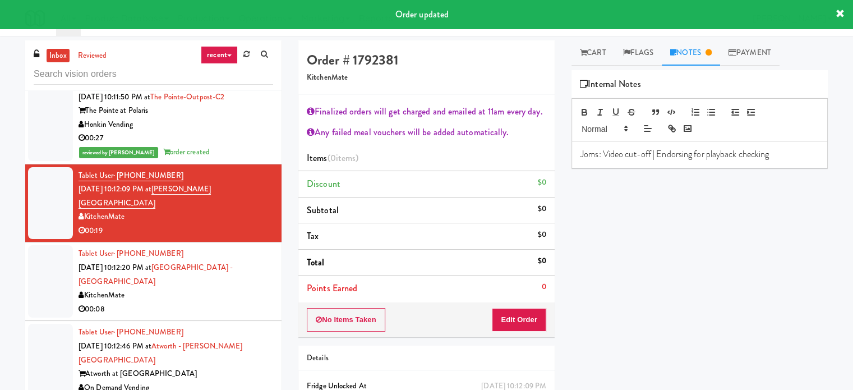
scroll to position [1627, 0]
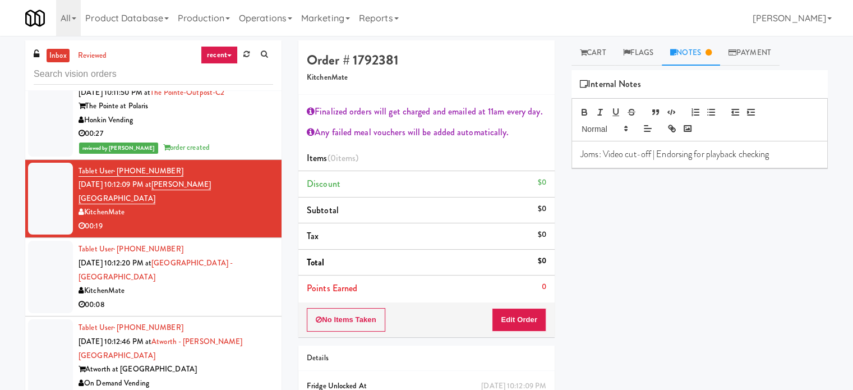
drag, startPoint x: 220, startPoint y: 300, endPoint x: 266, endPoint y: 297, distance: 45.6
click at [220, 300] on div "00:08" at bounding box center [176, 305] width 195 height 14
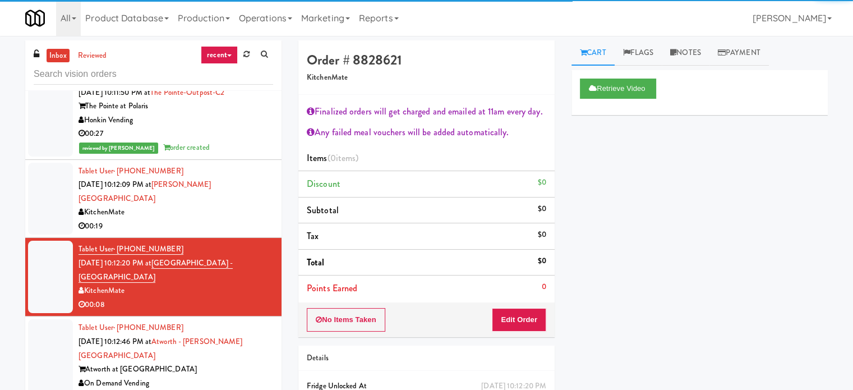
click at [257, 323] on div "Tablet User · (989) 450-1580 [DATE] 10:12:46 PM at [GEOGRAPHIC_DATA][PERSON_NAM…" at bounding box center [176, 362] width 195 height 83
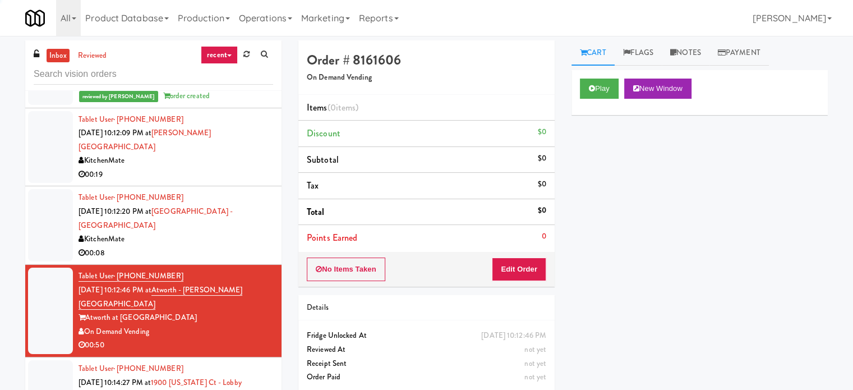
scroll to position [1683, 0]
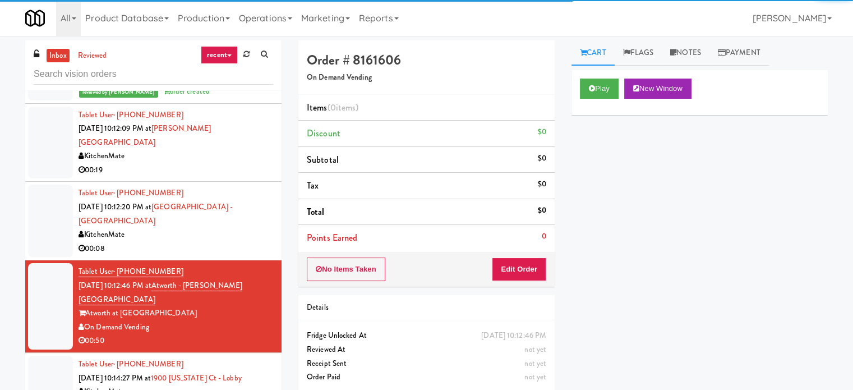
drag, startPoint x: 599, startPoint y: 77, endPoint x: 593, endPoint y: 132, distance: 54.8
click at [599, 79] on div "Play New Window" at bounding box center [700, 92] width 256 height 45
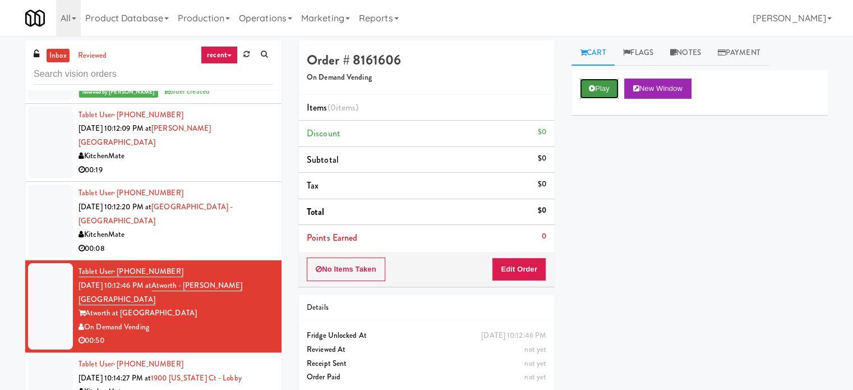
click at [601, 95] on button "Play" at bounding box center [599, 89] width 39 height 20
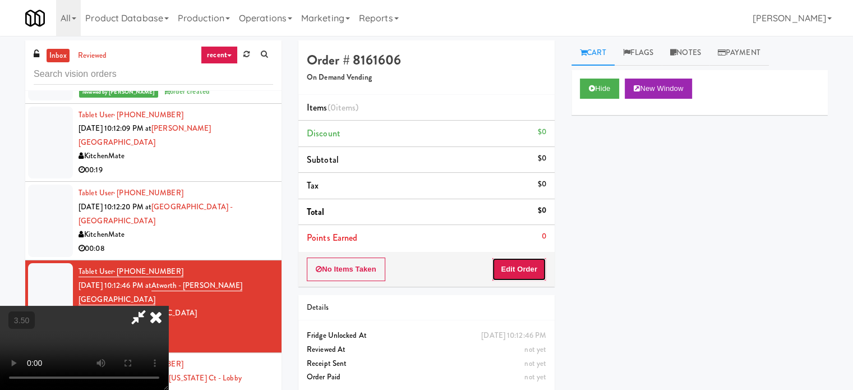
drag, startPoint x: 514, startPoint y: 264, endPoint x: 117, endPoint y: 249, distance: 397.4
click at [508, 266] on button "Edit Order" at bounding box center [519, 269] width 54 height 24
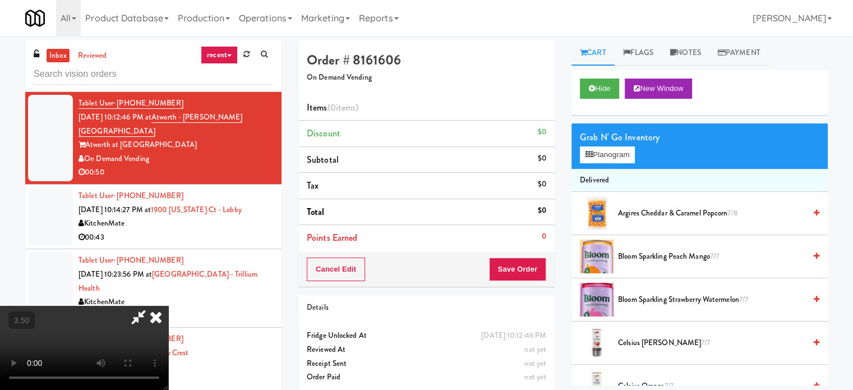
scroll to position [0, 0]
click at [168, 306] on video at bounding box center [84, 348] width 168 height 84
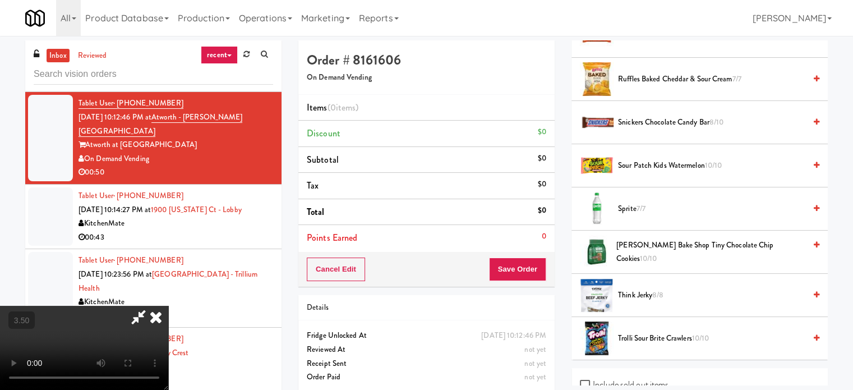
scroll to position [1402, 0]
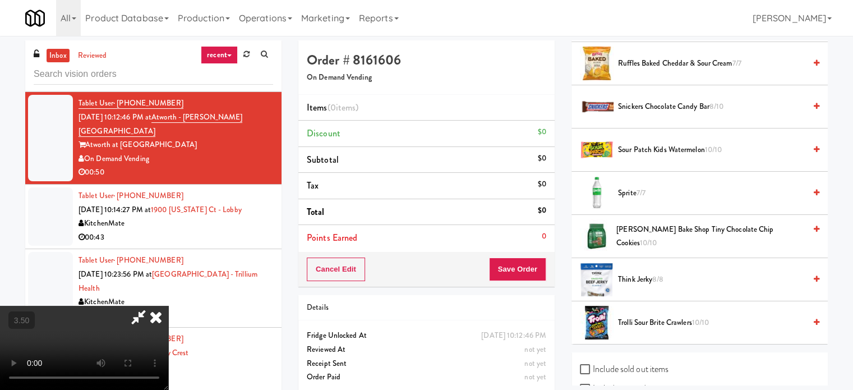
click at [648, 192] on span "Sprite 7/7" at bounding box center [711, 193] width 187 height 14
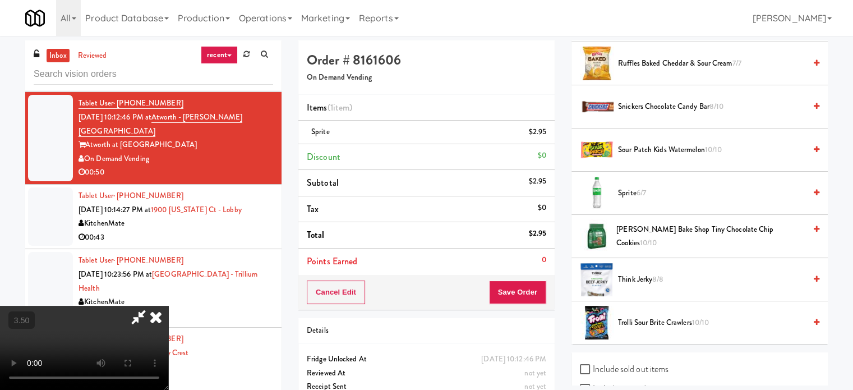
click at [168, 306] on video at bounding box center [84, 348] width 168 height 84
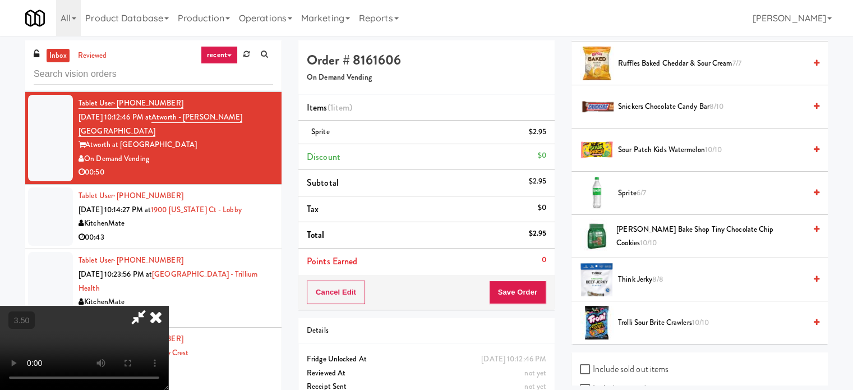
click at [168, 306] on video at bounding box center [84, 348] width 168 height 84
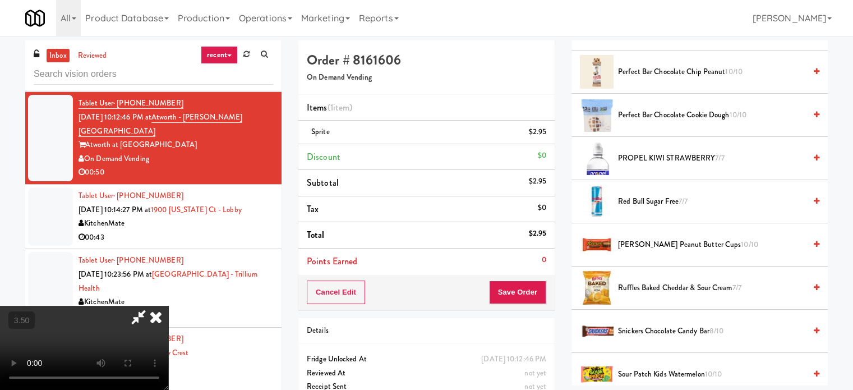
click at [168, 334] on video at bounding box center [84, 348] width 168 height 84
click at [168, 306] on video at bounding box center [84, 348] width 168 height 84
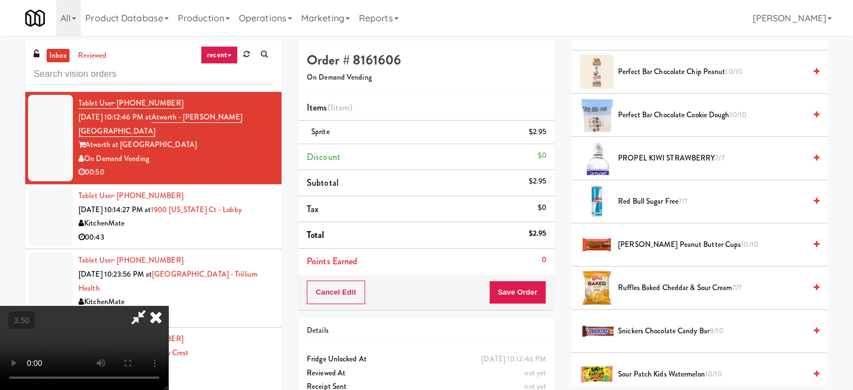
click at [168, 306] on video at bounding box center [84, 348] width 168 height 84
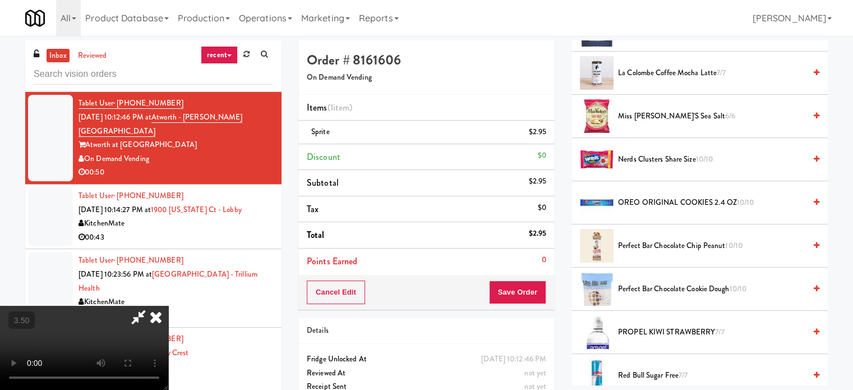
scroll to position [982, 0]
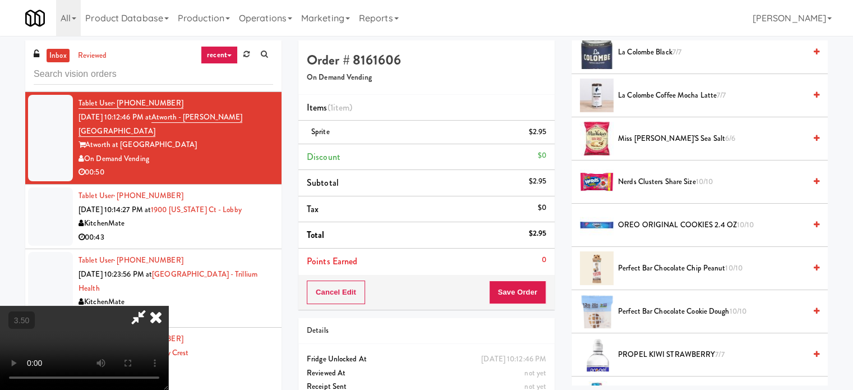
click at [639, 175] on span "Nerds Clusters Share Size 10/10" at bounding box center [711, 182] width 187 height 14
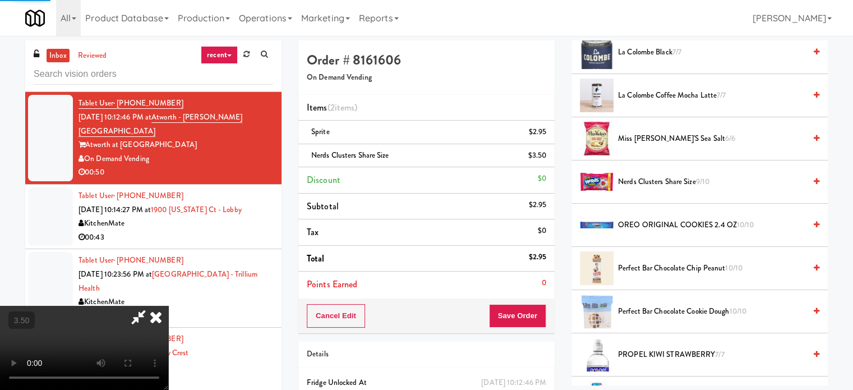
click at [168, 306] on video at bounding box center [84, 348] width 168 height 84
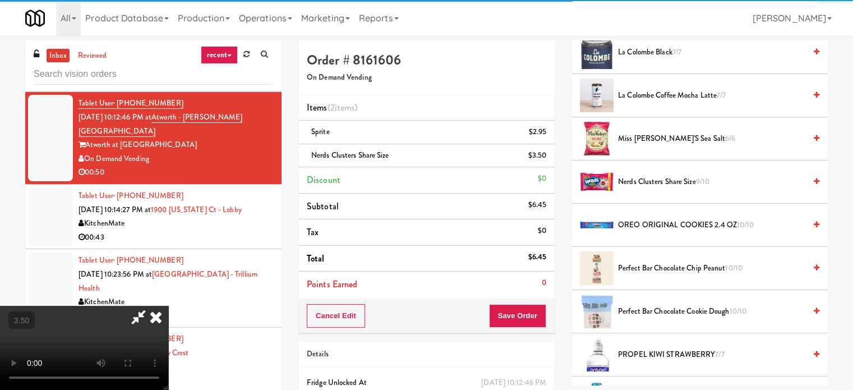
click at [168, 306] on video at bounding box center [84, 348] width 168 height 84
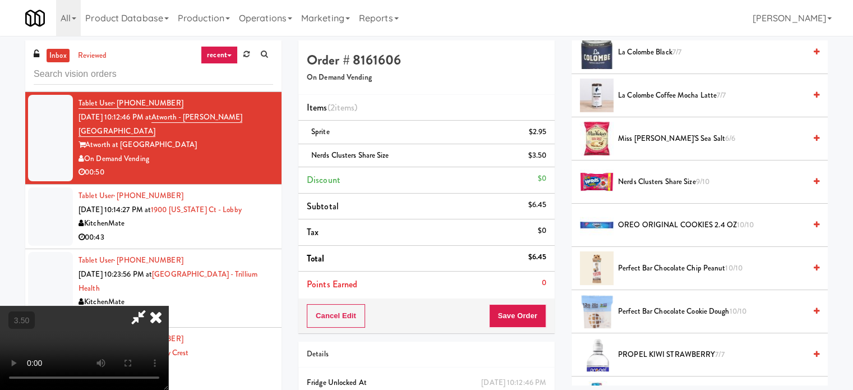
click at [168, 306] on video at bounding box center [84, 348] width 168 height 84
click at [529, 314] on button "Save Order" at bounding box center [517, 316] width 57 height 24
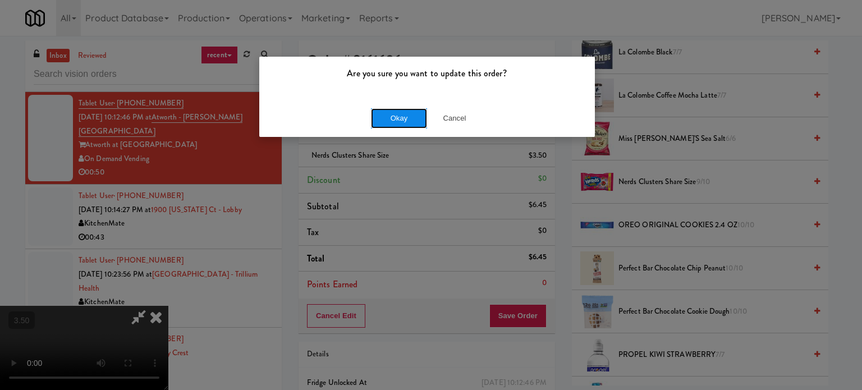
click at [411, 122] on button "Okay" at bounding box center [399, 118] width 56 height 20
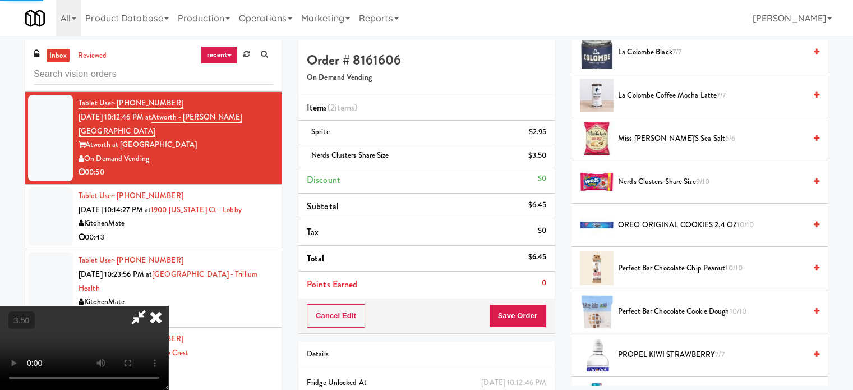
scroll to position [105, 0]
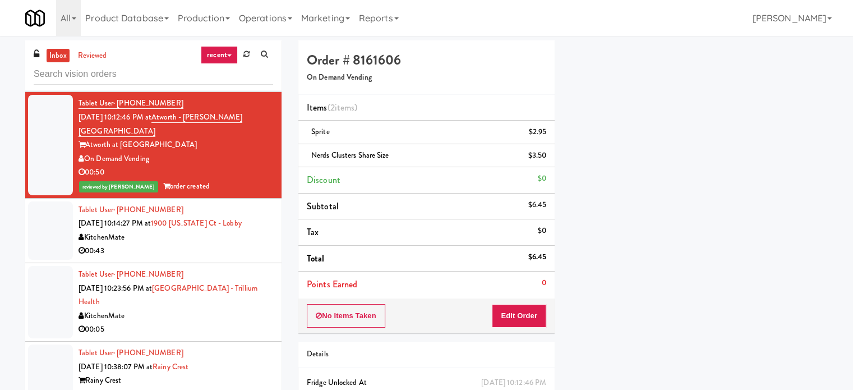
click at [225, 263] on li "Tablet User · (437) 987-7866 [DATE] 10:23:56 PM at [GEOGRAPHIC_DATA] - Trillium…" at bounding box center [153, 302] width 256 height 79
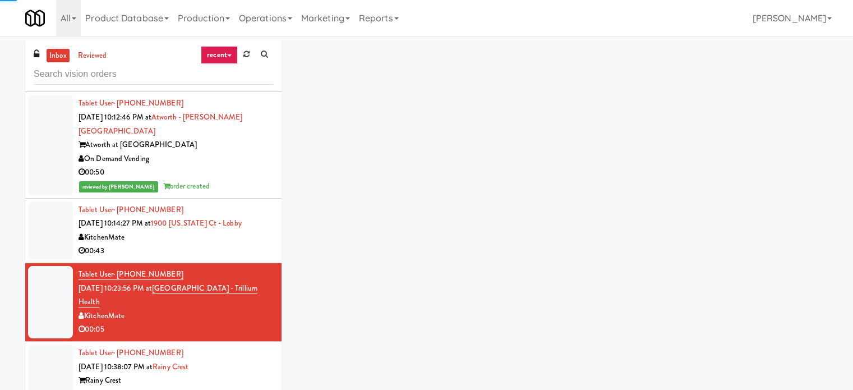
click at [228, 244] on div "00:43" at bounding box center [176, 251] width 195 height 14
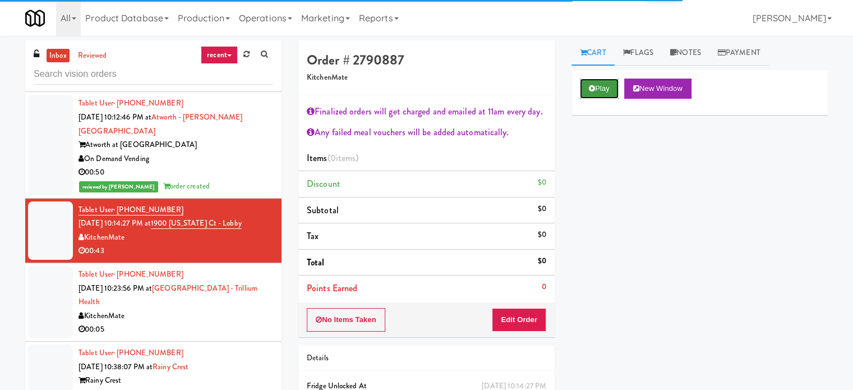
drag, startPoint x: 593, startPoint y: 82, endPoint x: 584, endPoint y: 133, distance: 51.9
click at [593, 82] on button "Play" at bounding box center [599, 89] width 39 height 20
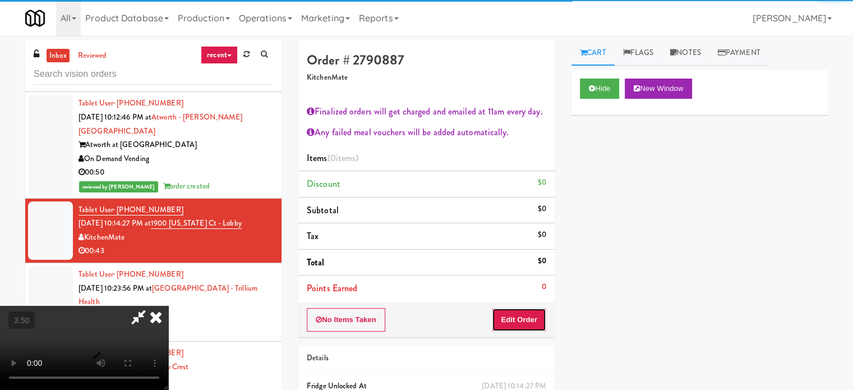
click at [533, 312] on button "Edit Order" at bounding box center [519, 320] width 54 height 24
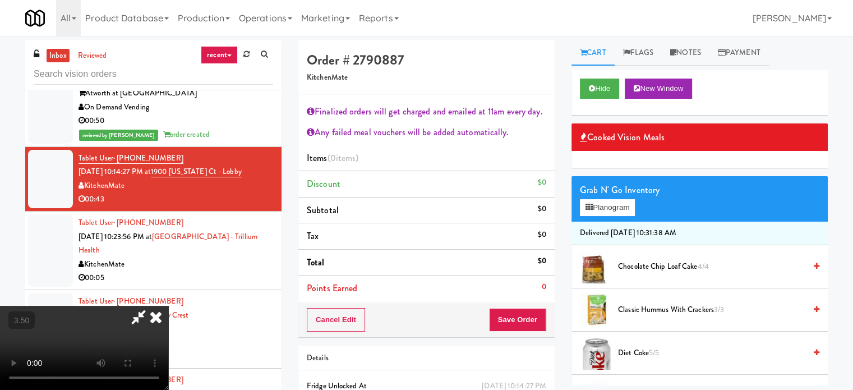
scroll to position [1907, 0]
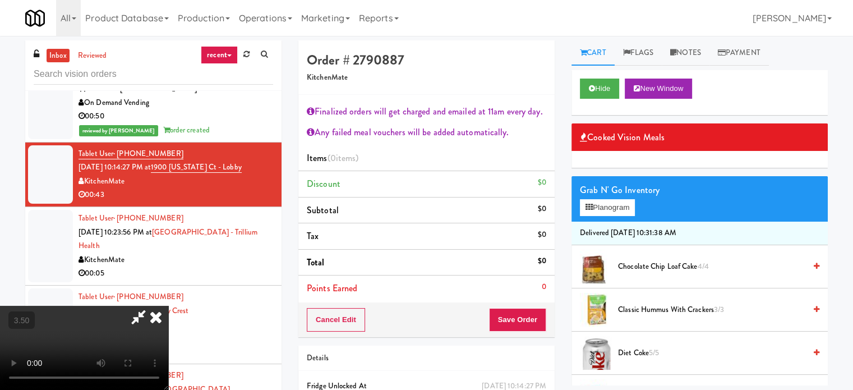
click at [168, 306] on video at bounding box center [84, 348] width 168 height 84
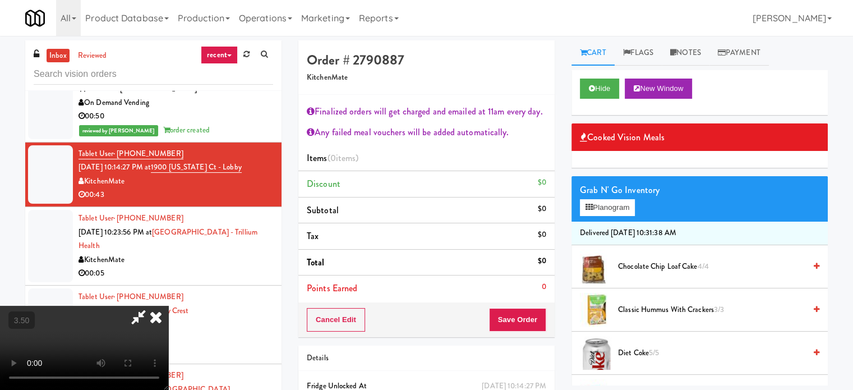
click at [168, 306] on video at bounding box center [84, 348] width 168 height 84
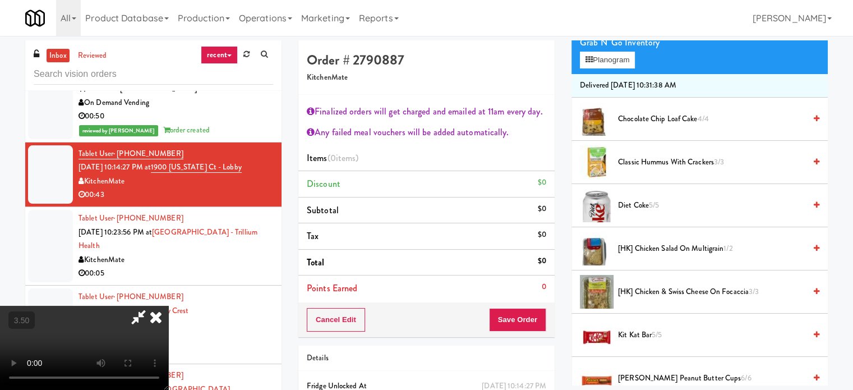
scroll to position [168, 0]
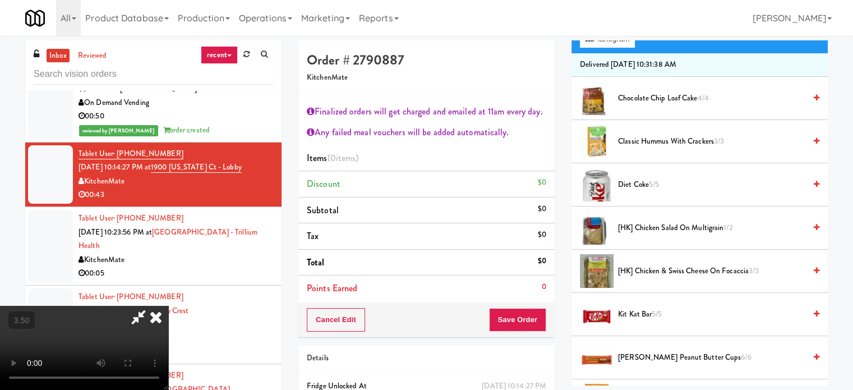
click at [168, 306] on video at bounding box center [84, 348] width 168 height 84
drag, startPoint x: 278, startPoint y: 279, endPoint x: 284, endPoint y: 279, distance: 6.2
click at [168, 306] on video at bounding box center [84, 348] width 168 height 84
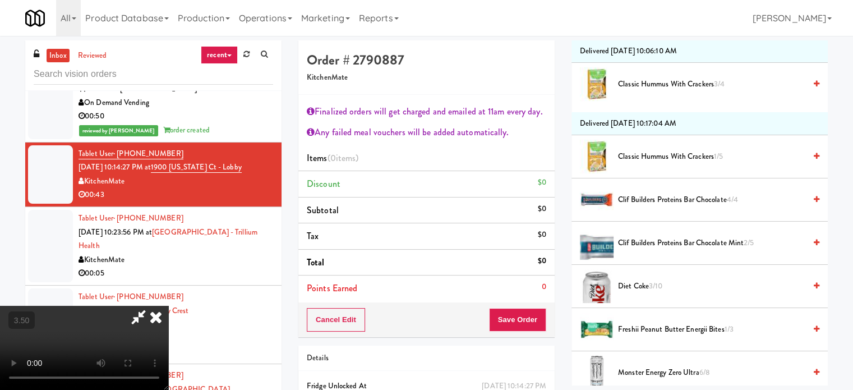
scroll to position [954, 0]
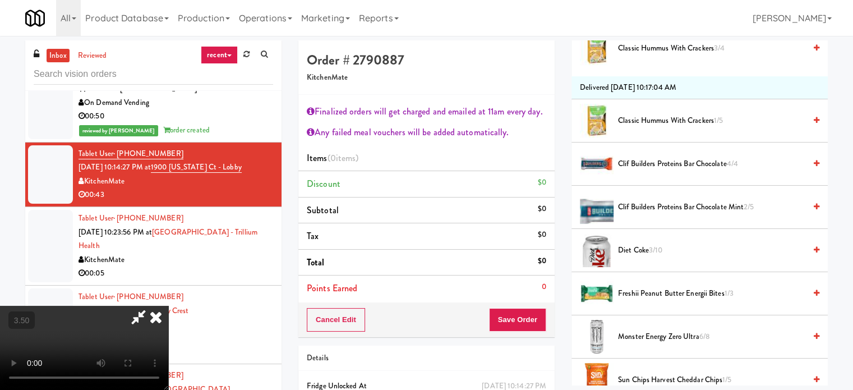
click at [657, 209] on span "Clif Builders proteins Bar Chocolate Mint 2/5" at bounding box center [711, 207] width 187 height 14
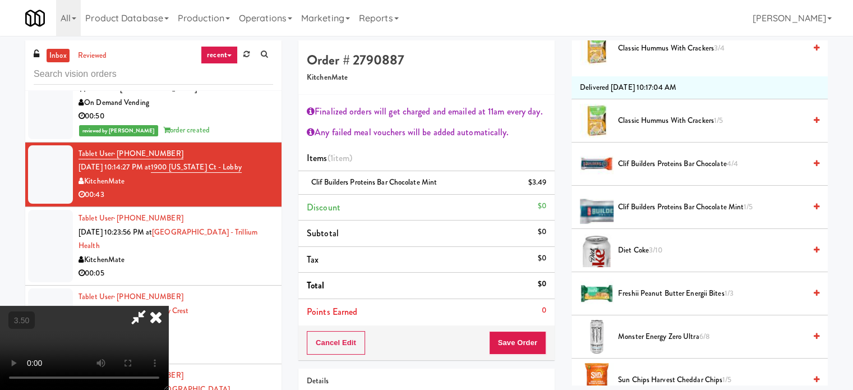
click at [168, 306] on video at bounding box center [84, 348] width 168 height 84
click at [541, 185] on link at bounding box center [545, 187] width 10 height 14
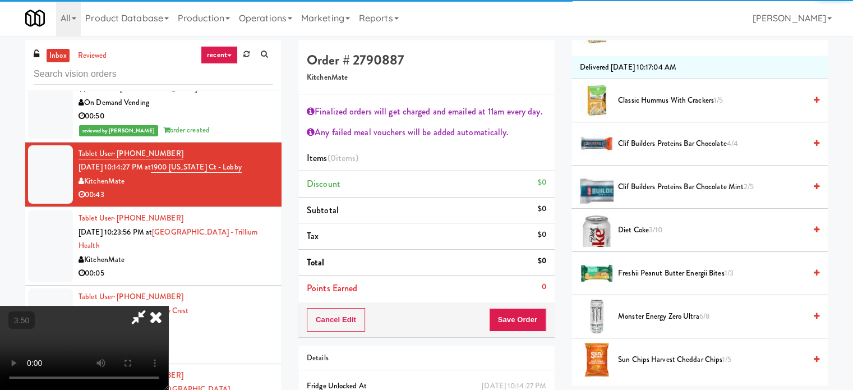
scroll to position [1010, 0]
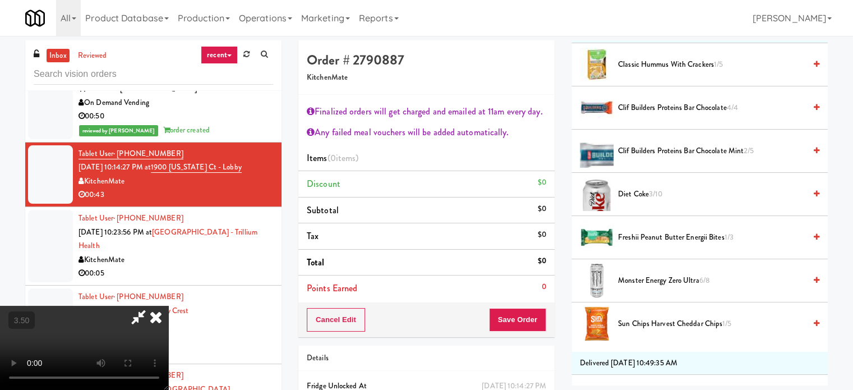
drag, startPoint x: 655, startPoint y: 323, endPoint x: 299, endPoint y: 293, distance: 357.4
click at [655, 323] on span "Sun Chips Harvest Cheddar Chips 1/5" at bounding box center [711, 324] width 187 height 14
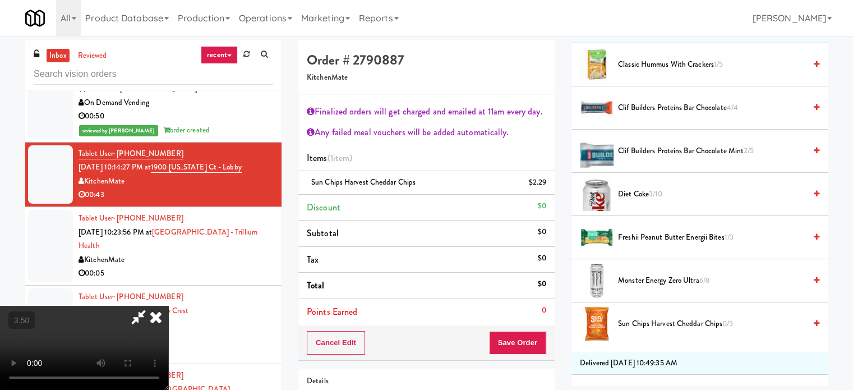
click at [168, 306] on video at bounding box center [84, 348] width 168 height 84
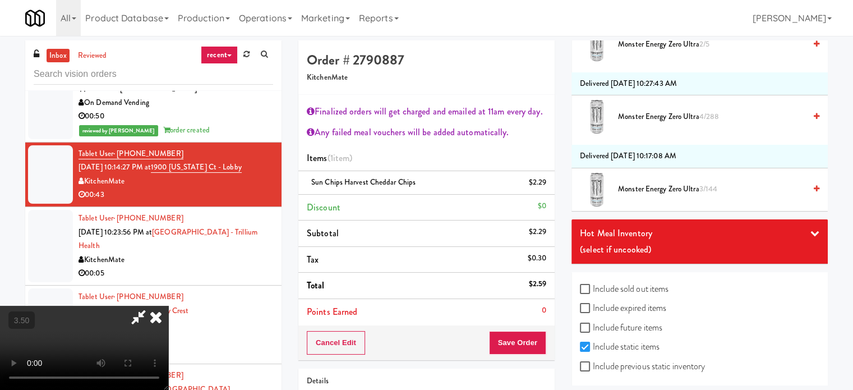
scroll to position [2448, 0]
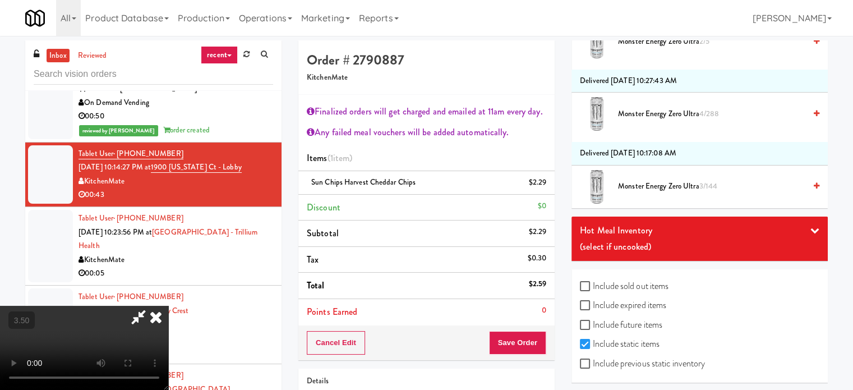
click at [168, 306] on video at bounding box center [84, 348] width 168 height 84
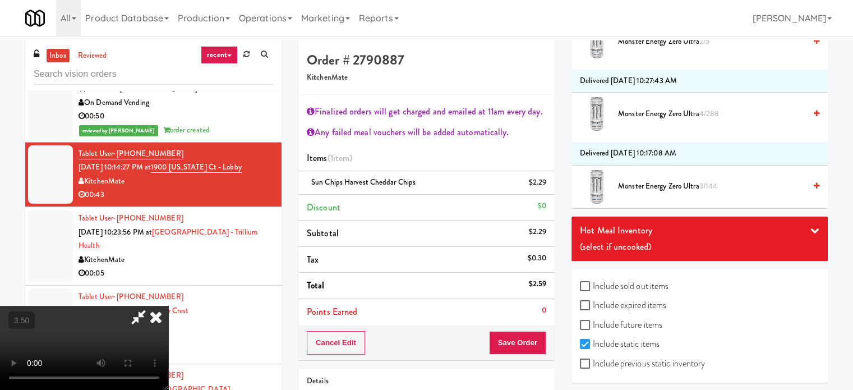
click at [168, 306] on video at bounding box center [84, 348] width 168 height 84
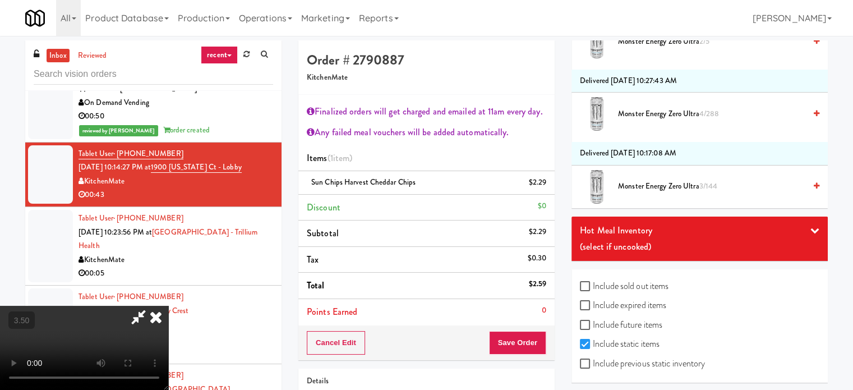
click at [168, 306] on video at bounding box center [84, 348] width 168 height 84
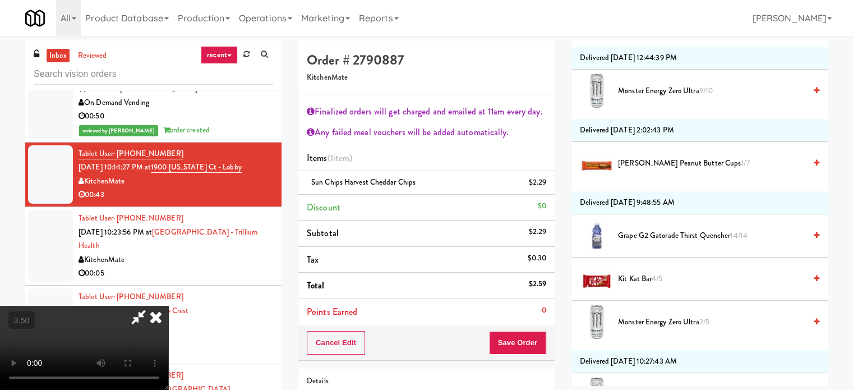
scroll to position [212, 0]
click at [168, 306] on video at bounding box center [84, 348] width 168 height 84
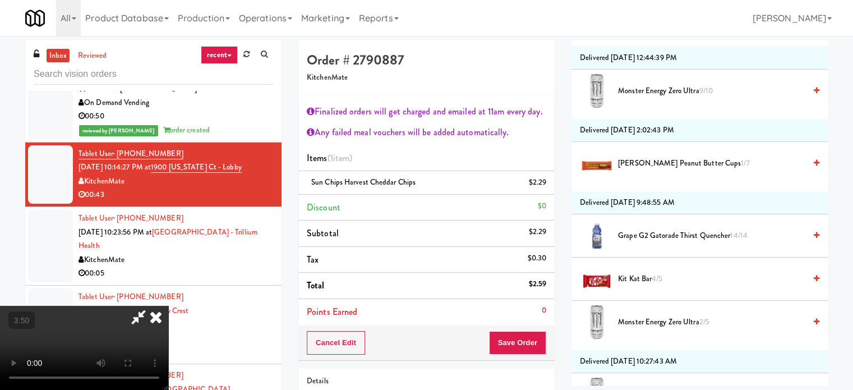
click at [168, 306] on video at bounding box center [84, 348] width 168 height 84
click at [617, 156] on div "[PERSON_NAME] Peanut Butter Cups 1/7" at bounding box center [717, 163] width 206 height 14
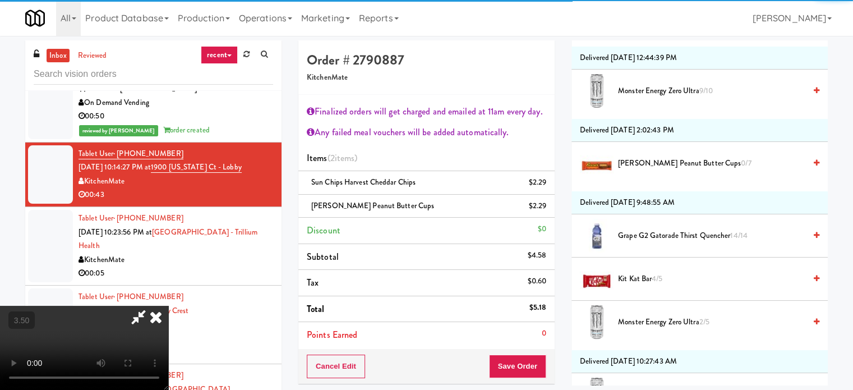
click at [168, 306] on video at bounding box center [84, 348] width 168 height 84
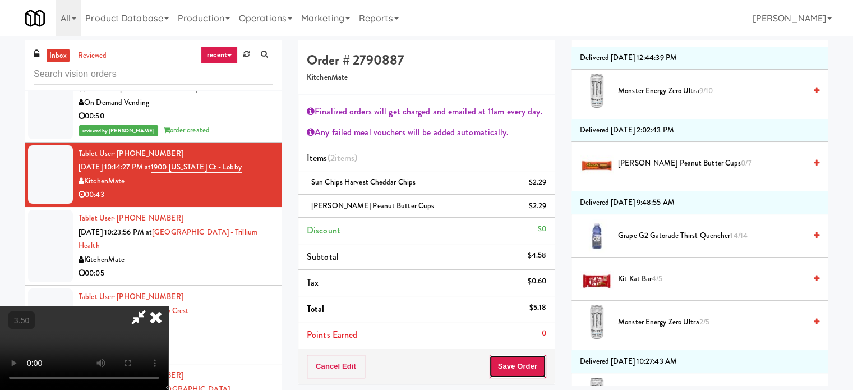
click at [528, 367] on button "Save Order" at bounding box center [517, 366] width 57 height 24
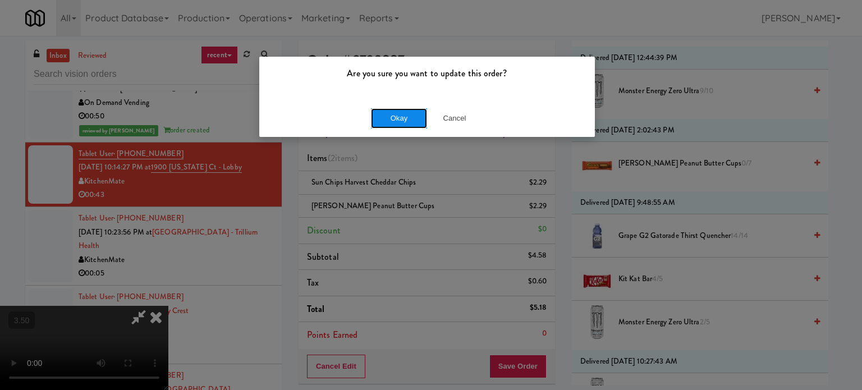
click at [396, 118] on button "Okay" at bounding box center [399, 118] width 56 height 20
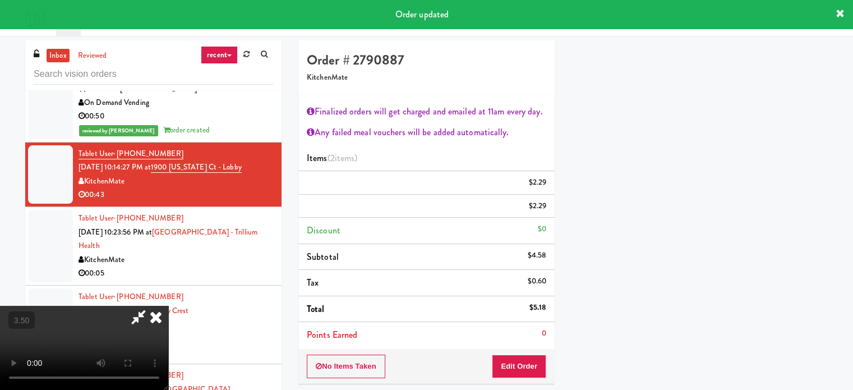
scroll to position [0, 0]
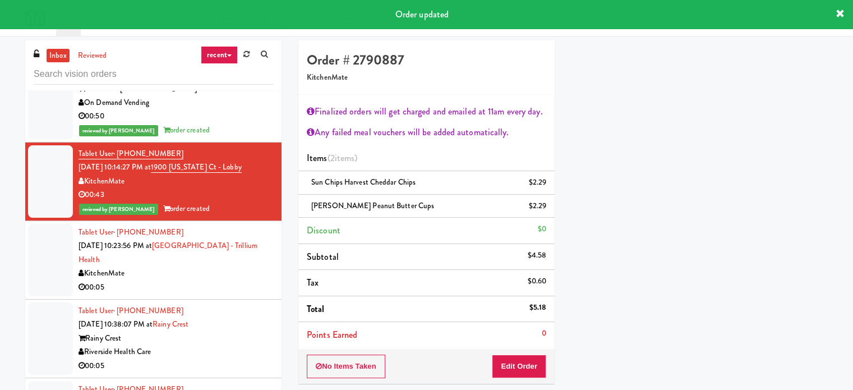
click at [165, 280] on div "00:05" at bounding box center [176, 287] width 195 height 14
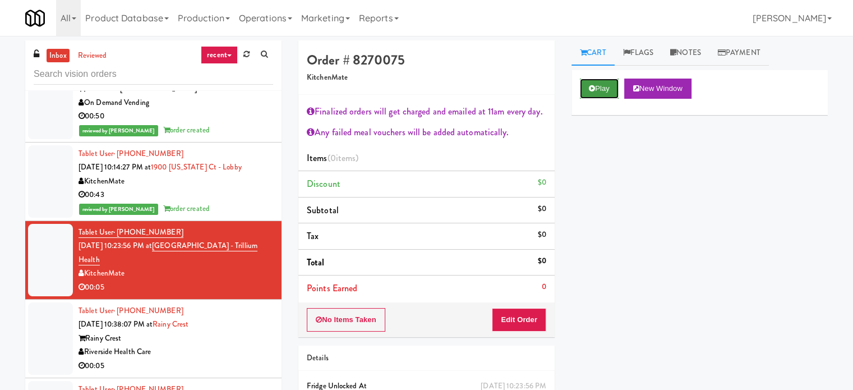
click at [610, 83] on button "Play" at bounding box center [599, 89] width 39 height 20
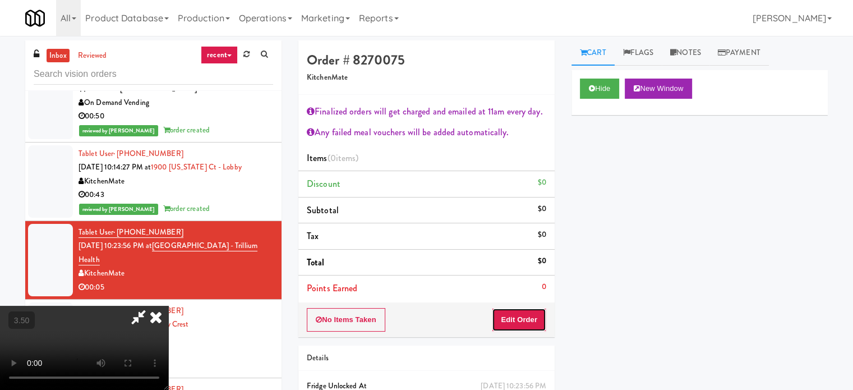
click at [507, 308] on button "Edit Order" at bounding box center [519, 320] width 54 height 24
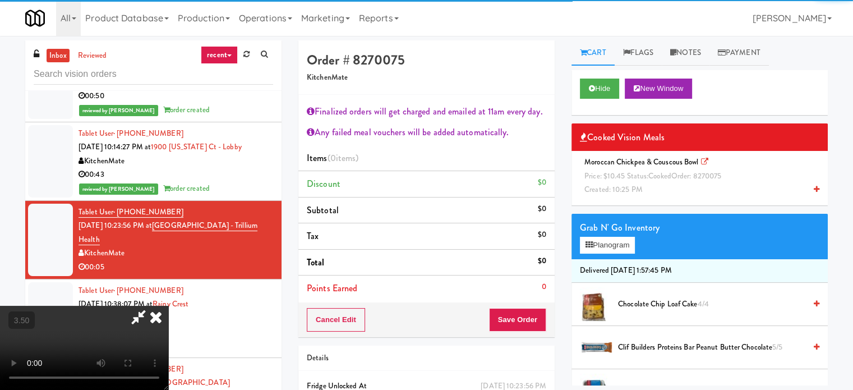
scroll to position [1963, 0]
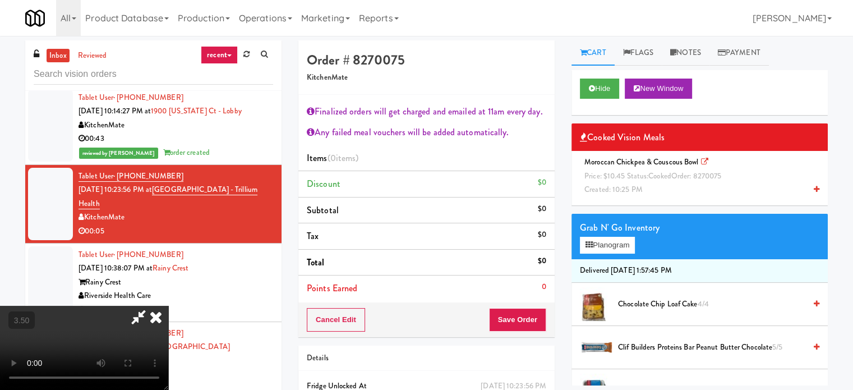
drag, startPoint x: 658, startPoint y: 188, endPoint x: 604, endPoint y: 200, distance: 56.2
click at [658, 188] on div "Moroccan Chickpea & Couscous Bowl Price: $10.45 Status: cooked Order: 8270075 C…" at bounding box center [700, 176] width 240 height 42
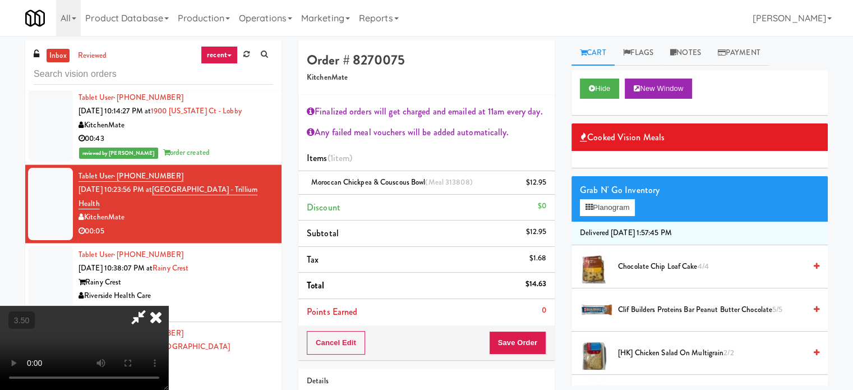
scroll to position [0, 0]
click at [168, 306] on video at bounding box center [84, 348] width 168 height 84
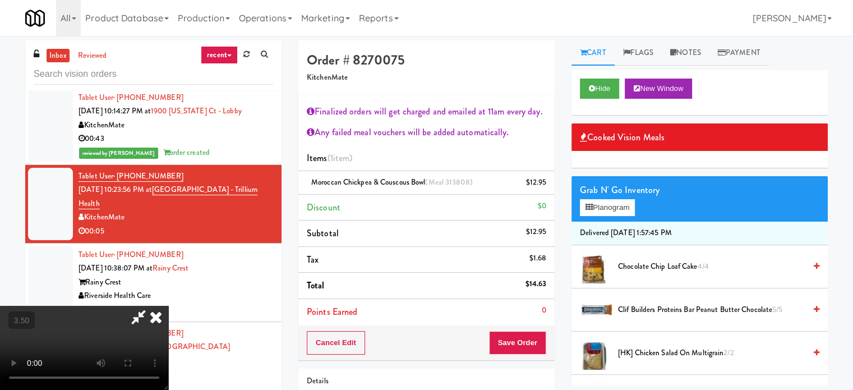
scroll to position [212, 0]
click at [168, 306] on video at bounding box center [84, 348] width 168 height 84
click at [532, 344] on button "Save Order" at bounding box center [517, 343] width 57 height 24
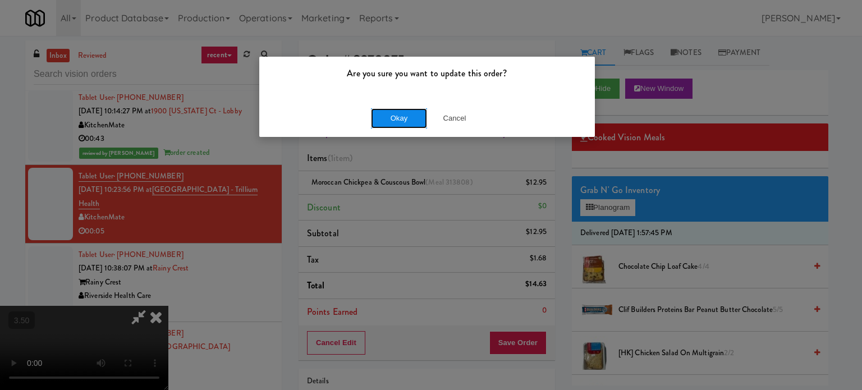
click at [403, 112] on button "Okay" at bounding box center [399, 118] width 56 height 20
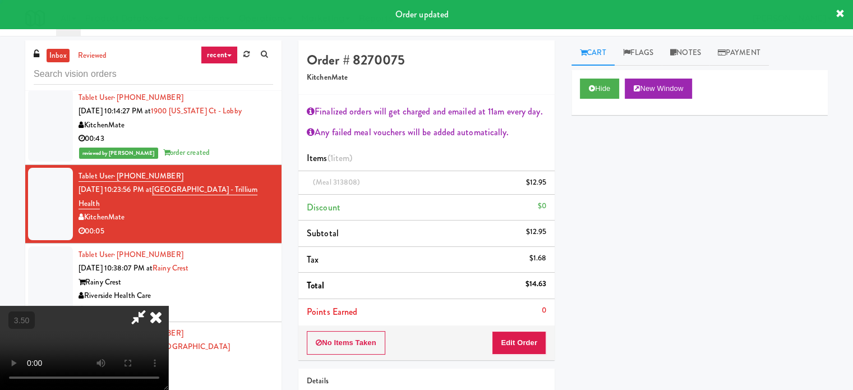
scroll to position [0, 0]
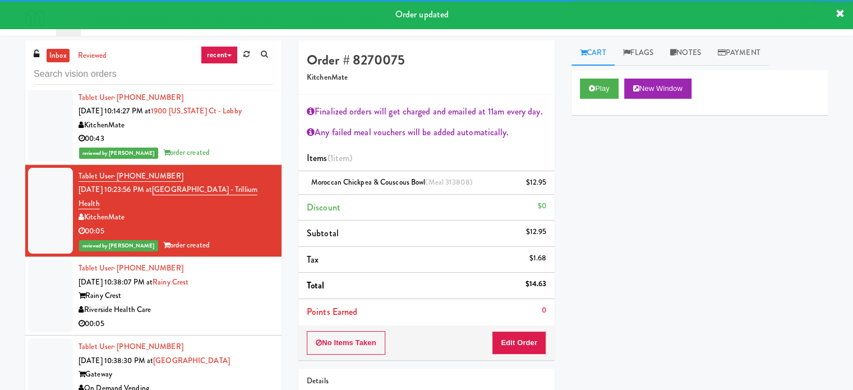
drag, startPoint x: 236, startPoint y: 291, endPoint x: 244, endPoint y: 292, distance: 8.4
click at [236, 303] on div "Riverside Health Care" at bounding box center [176, 310] width 195 height 14
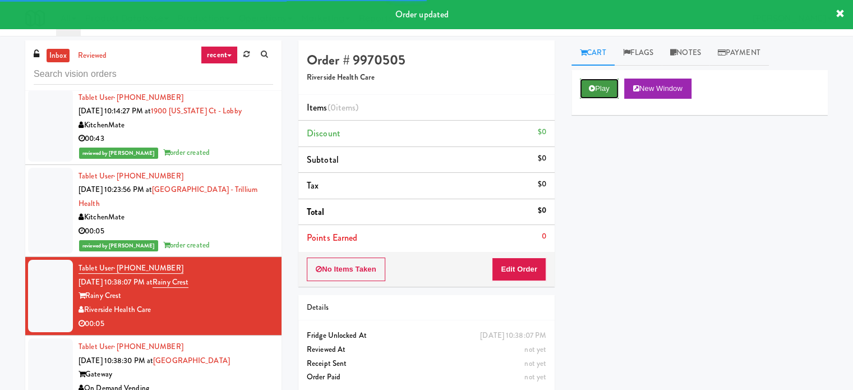
drag, startPoint x: 608, startPoint y: 81, endPoint x: 608, endPoint y: 95, distance: 13.5
click at [608, 82] on button "Play" at bounding box center [599, 89] width 39 height 20
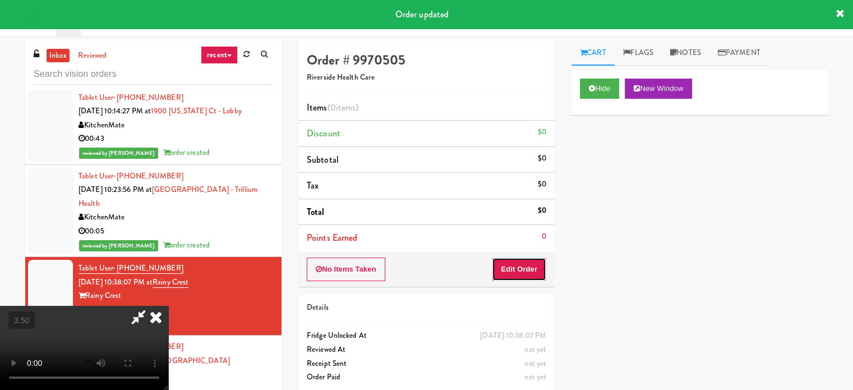
click at [518, 273] on button "Edit Order" at bounding box center [519, 269] width 54 height 24
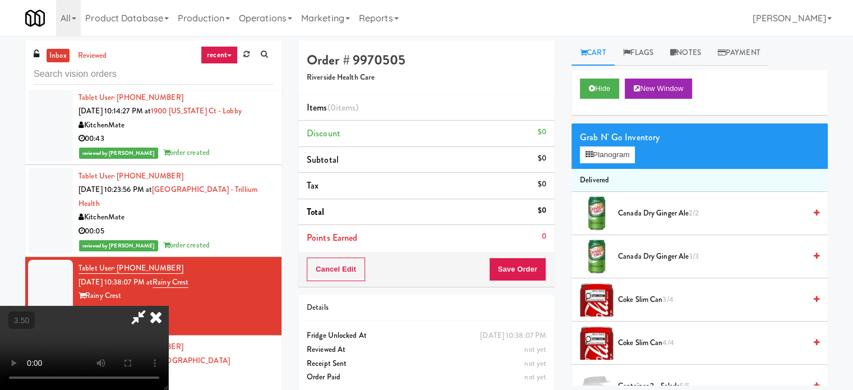
click at [168, 306] on video at bounding box center [84, 348] width 168 height 84
drag, startPoint x: 189, startPoint y: 210, endPoint x: 200, endPoint y: 219, distance: 14.3
click at [168, 306] on video at bounding box center [84, 348] width 168 height 84
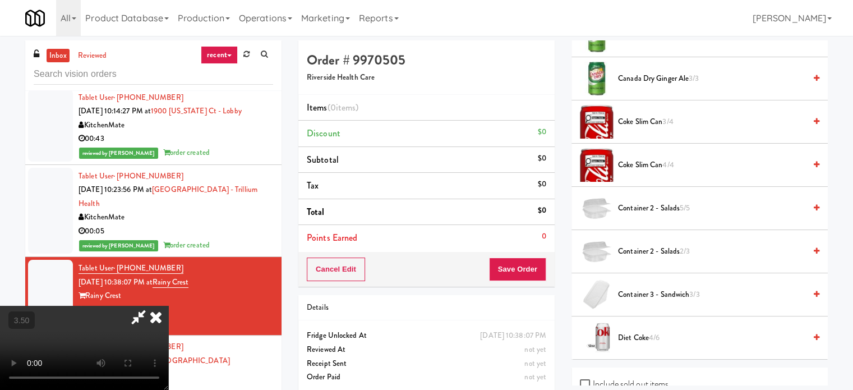
scroll to position [224, 0]
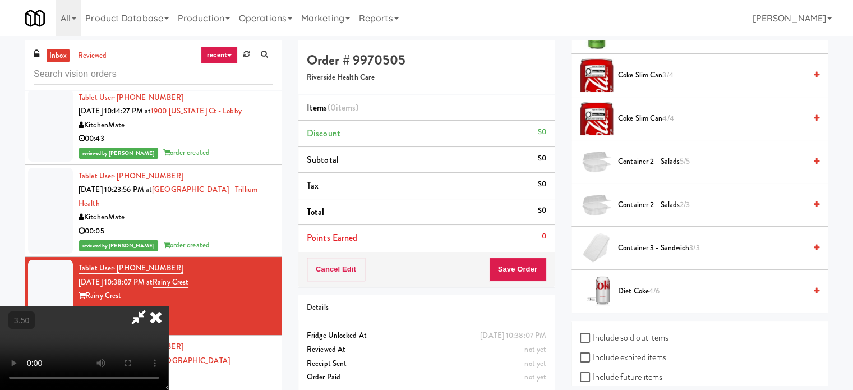
click at [662, 246] on span "Container 3 - Sandwich 3/3" at bounding box center [711, 248] width 187 height 14
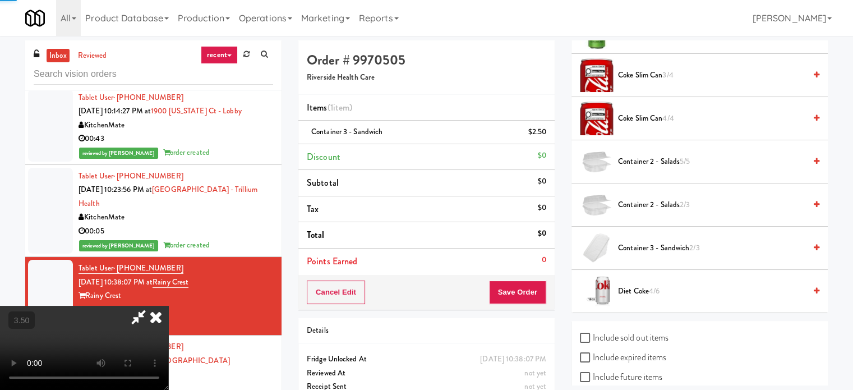
click at [168, 306] on video at bounding box center [84, 348] width 168 height 84
click at [528, 291] on button "Save Order" at bounding box center [517, 292] width 57 height 24
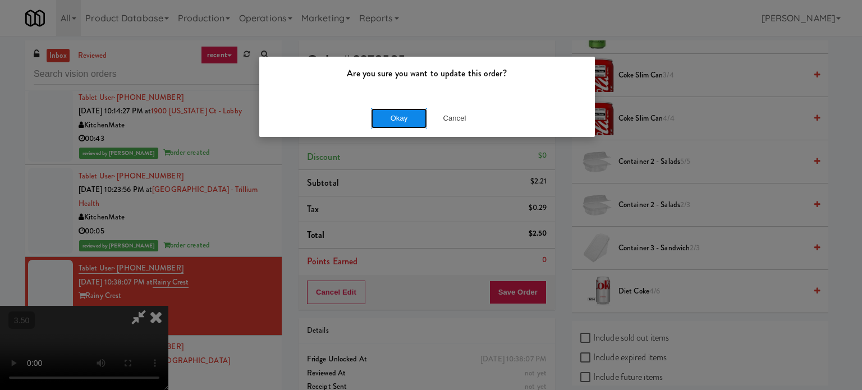
click at [417, 109] on button "Okay" at bounding box center [399, 118] width 56 height 20
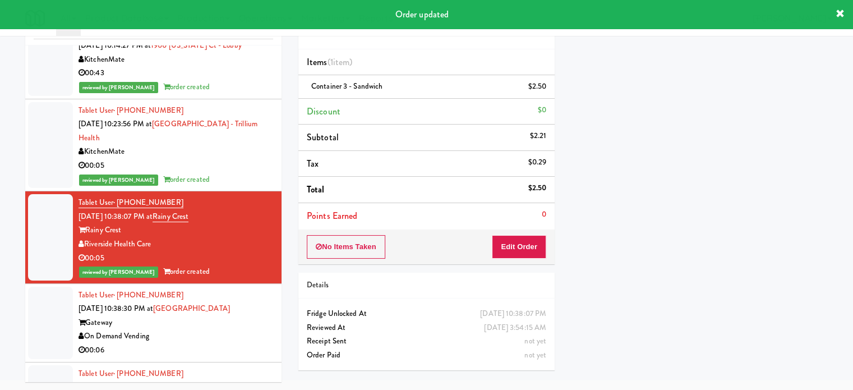
scroll to position [2019, 0]
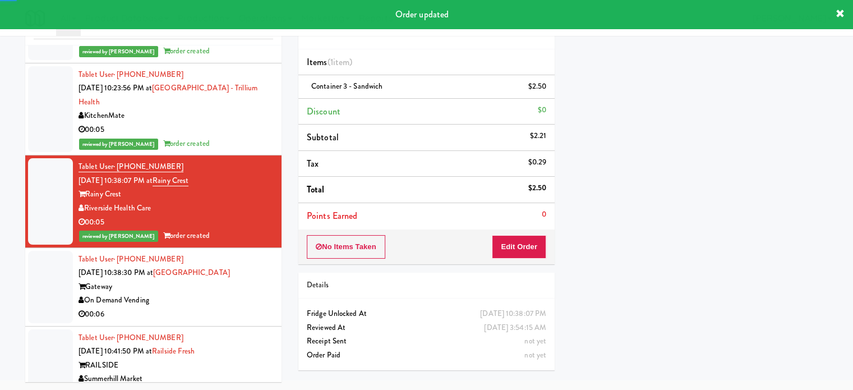
click at [266, 285] on li "Tablet User · (847) 946-2717 [DATE] 10:38:30 PM at [GEOGRAPHIC_DATA] On Demand …" at bounding box center [153, 287] width 256 height 79
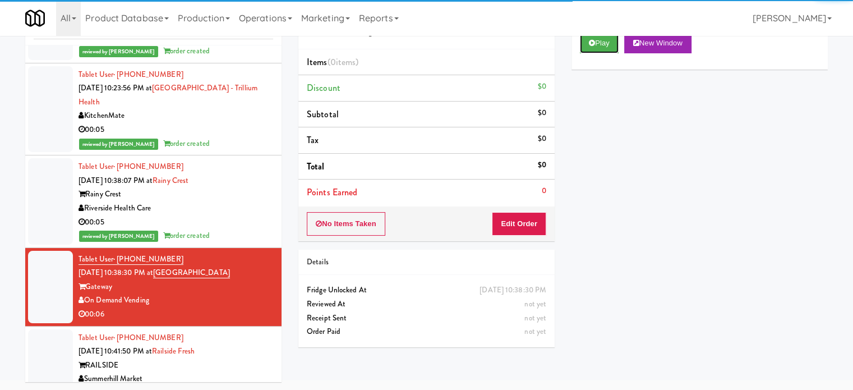
drag, startPoint x: 614, startPoint y: 45, endPoint x: 575, endPoint y: 159, distance: 120.8
click at [613, 45] on button "Play" at bounding box center [599, 43] width 39 height 20
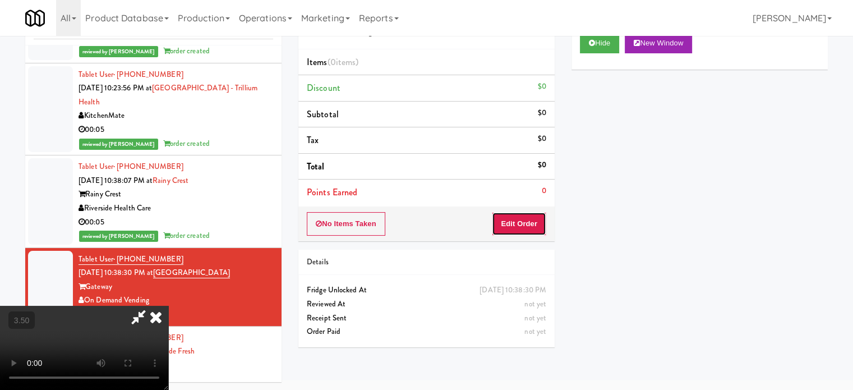
drag, startPoint x: 535, startPoint y: 217, endPoint x: 529, endPoint y: 222, distance: 7.1
click at [529, 222] on button "Edit Order" at bounding box center [519, 224] width 54 height 24
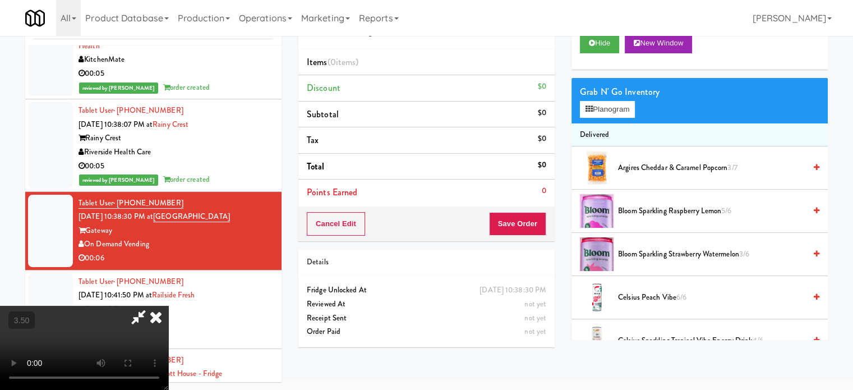
scroll to position [9, 0]
click at [168, 319] on video at bounding box center [84, 348] width 168 height 84
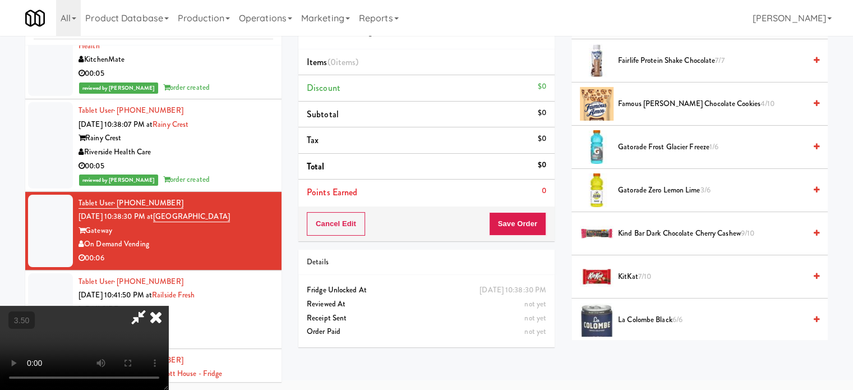
scroll to position [673, 0]
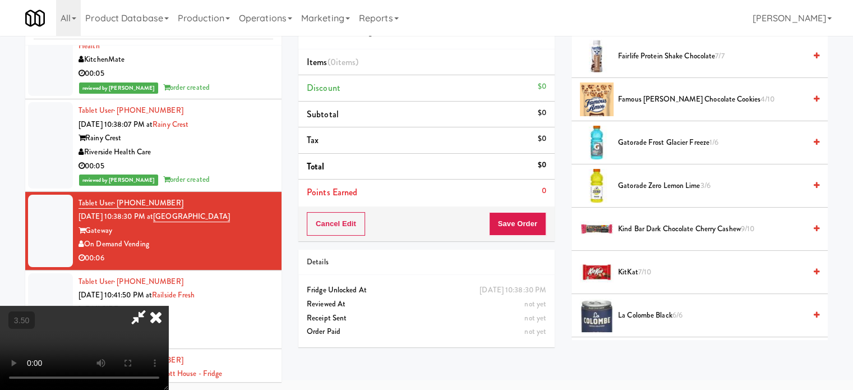
drag, startPoint x: 639, startPoint y: 274, endPoint x: 624, endPoint y: 277, distance: 16.1
click at [639, 274] on span "7/10" at bounding box center [644, 271] width 13 height 11
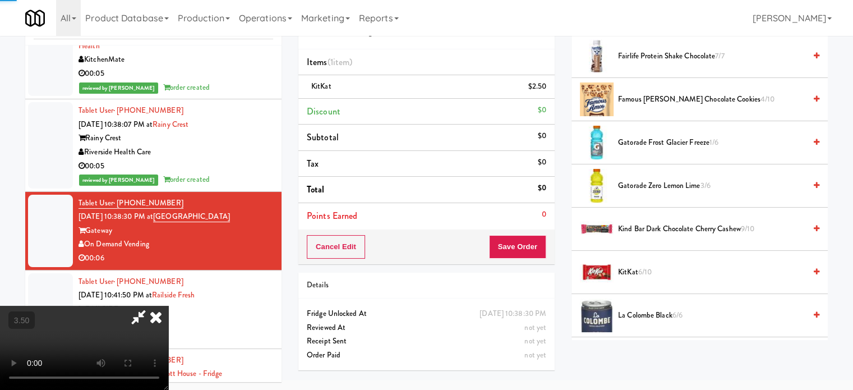
click at [168, 306] on video at bounding box center [84, 348] width 168 height 84
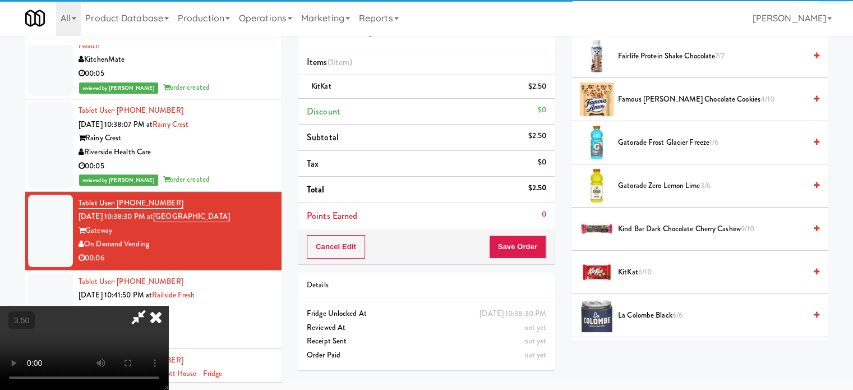
click at [168, 306] on video at bounding box center [84, 348] width 168 height 84
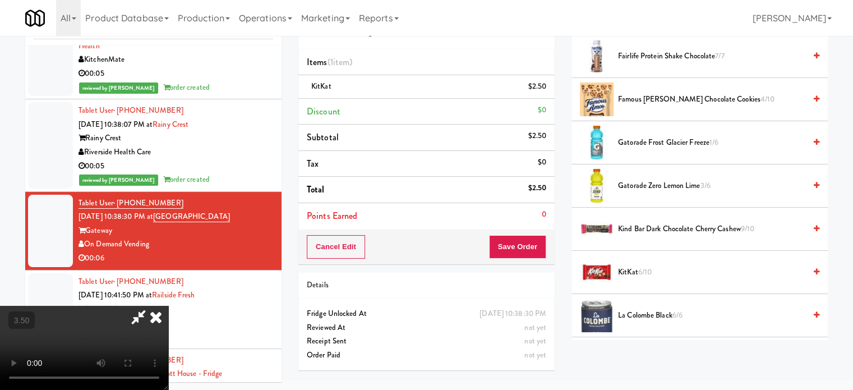
scroll to position [121, 0]
click at [168, 317] on video at bounding box center [84, 348] width 168 height 84
click at [168, 314] on video at bounding box center [84, 348] width 168 height 84
click at [168, 306] on video at bounding box center [84, 348] width 168 height 84
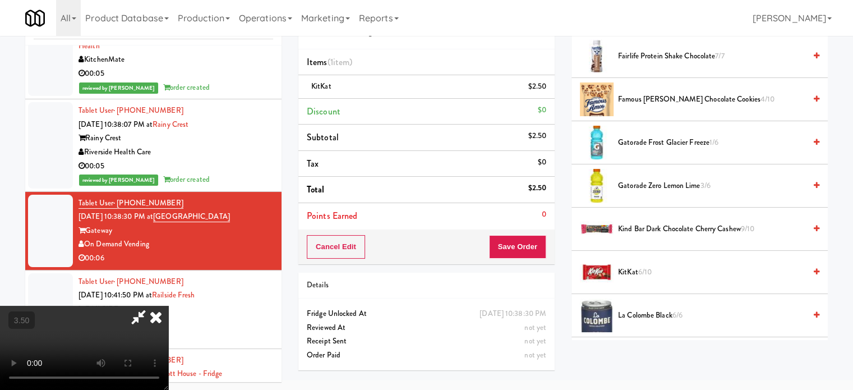
click at [168, 306] on video at bounding box center [84, 348] width 168 height 84
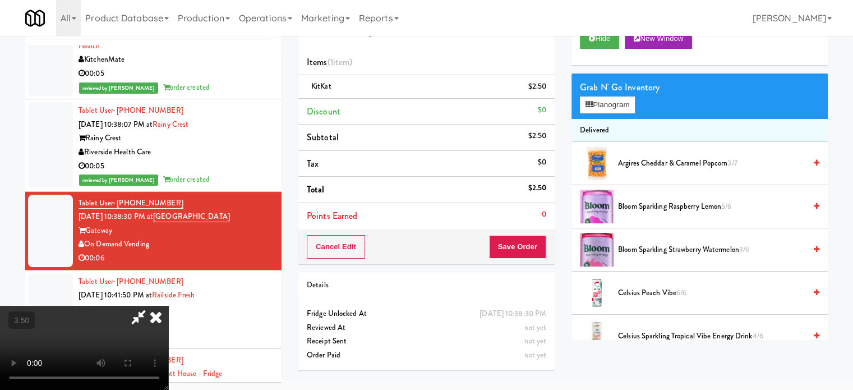
scroll to position [0, 0]
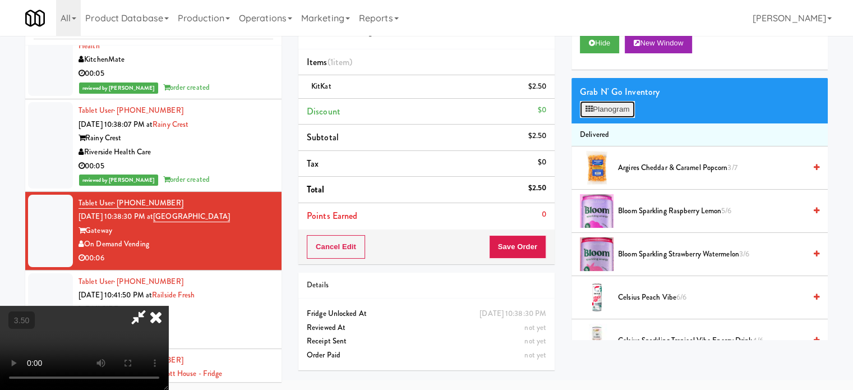
click at [586, 109] on icon at bounding box center [589, 108] width 7 height 7
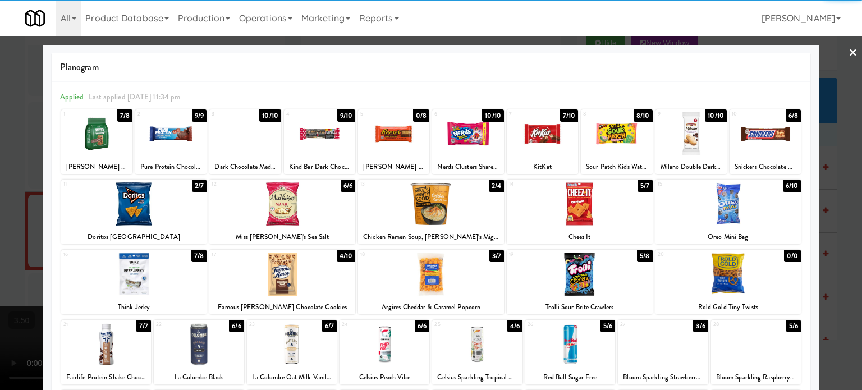
click at [747, 286] on div at bounding box center [728, 273] width 146 height 43
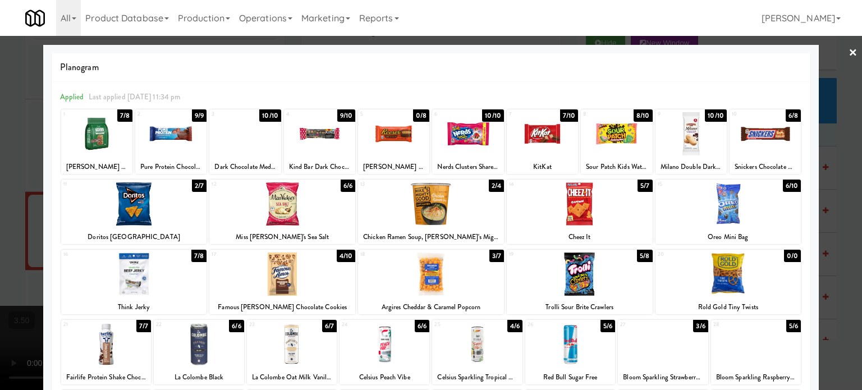
drag, startPoint x: 820, startPoint y: 255, endPoint x: 765, endPoint y: 288, distance: 64.4
click at [819, 255] on div at bounding box center [431, 195] width 862 height 390
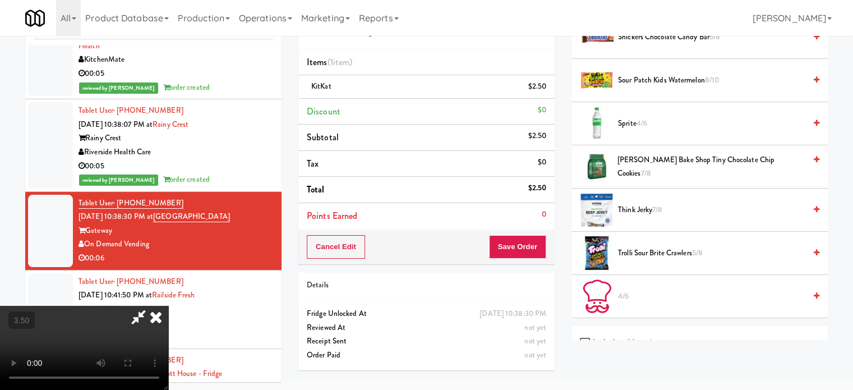
scroll to position [1443, 0]
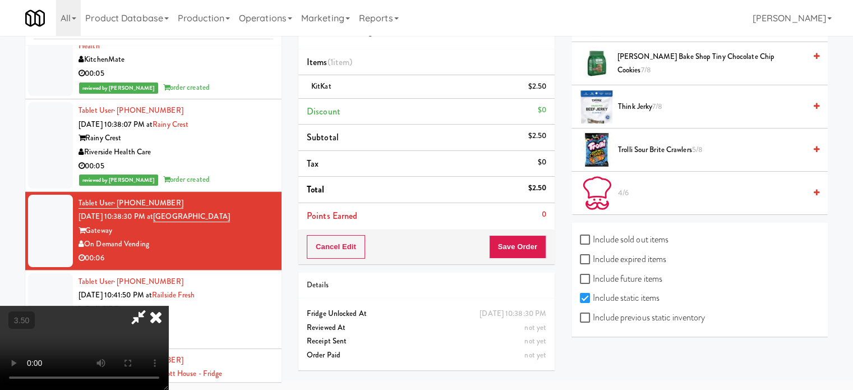
click at [619, 232] on label "Include sold out items" at bounding box center [624, 239] width 89 height 17
click at [593, 236] on input "Include sold out items" at bounding box center [586, 240] width 13 height 9
checkbox input "true"
click at [168, 306] on video at bounding box center [84, 348] width 168 height 84
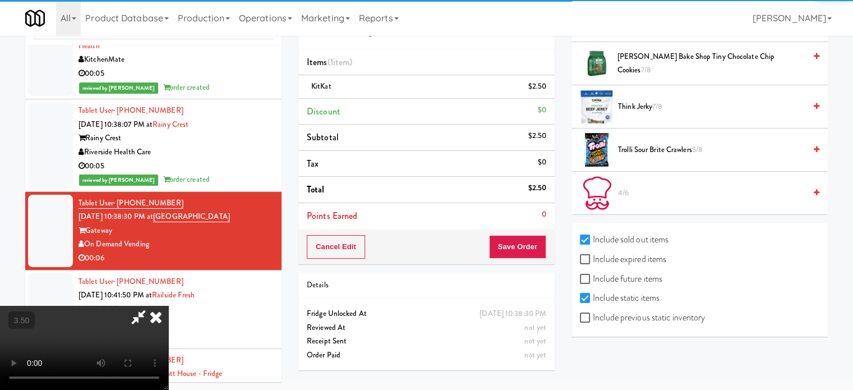
click at [168, 306] on video at bounding box center [84, 348] width 168 height 84
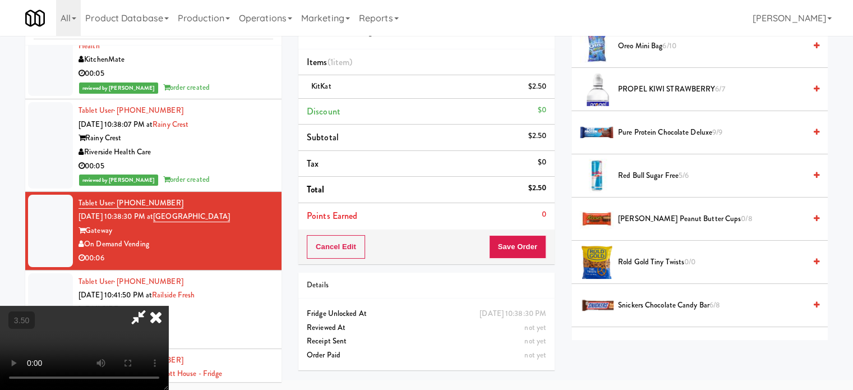
scroll to position [1163, 0]
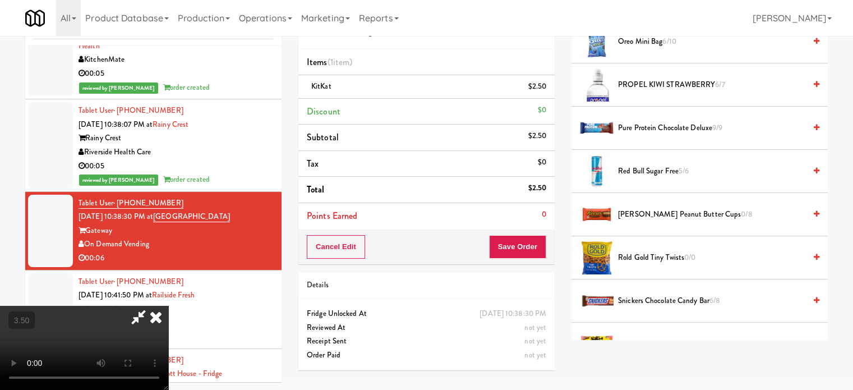
click at [653, 255] on span "Rold Gold Tiny Twists 0/0" at bounding box center [711, 258] width 187 height 14
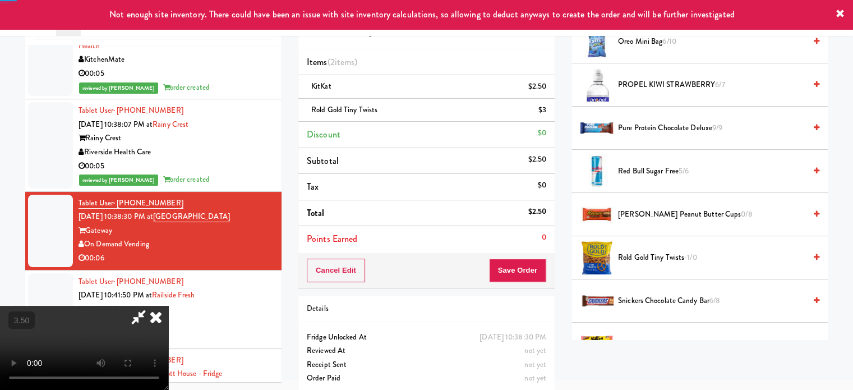
drag, startPoint x: 427, startPoint y: 269, endPoint x: 491, endPoint y: 275, distance: 64.2
click at [168, 306] on video at bounding box center [84, 348] width 168 height 84
click at [545, 271] on button "Save Order" at bounding box center [517, 271] width 57 height 24
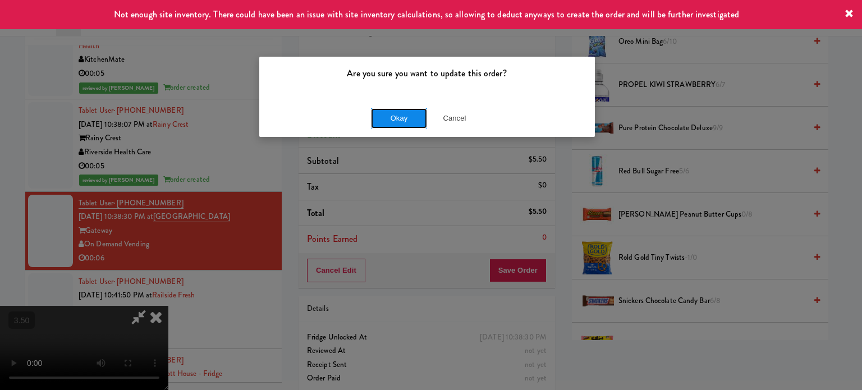
click at [404, 112] on button "Okay" at bounding box center [399, 118] width 56 height 20
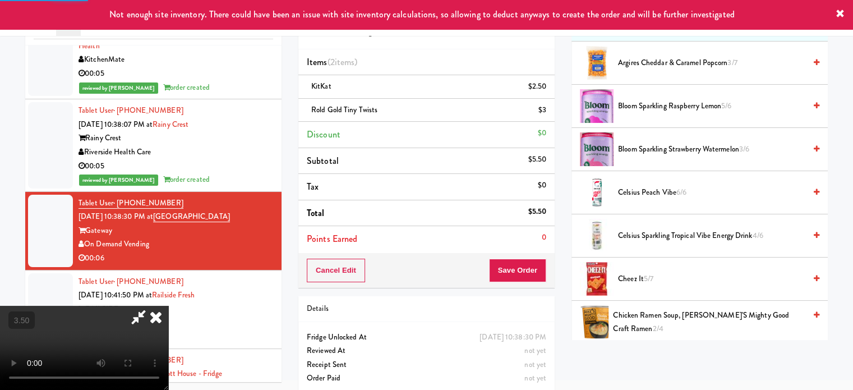
scroll to position [0, 0]
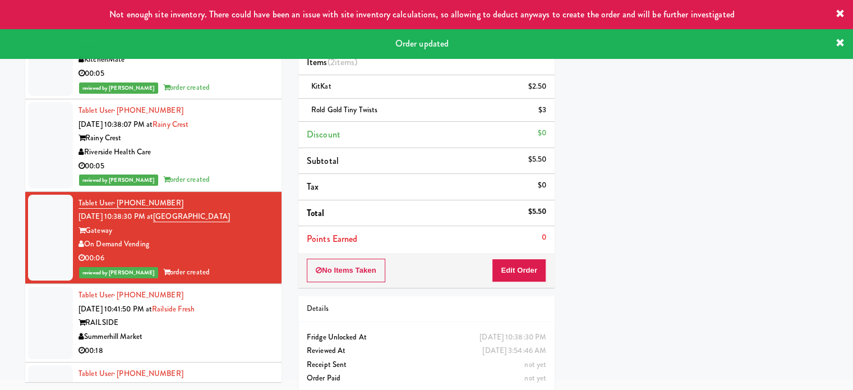
click at [245, 330] on div "Summerhill Market" at bounding box center [176, 337] width 195 height 14
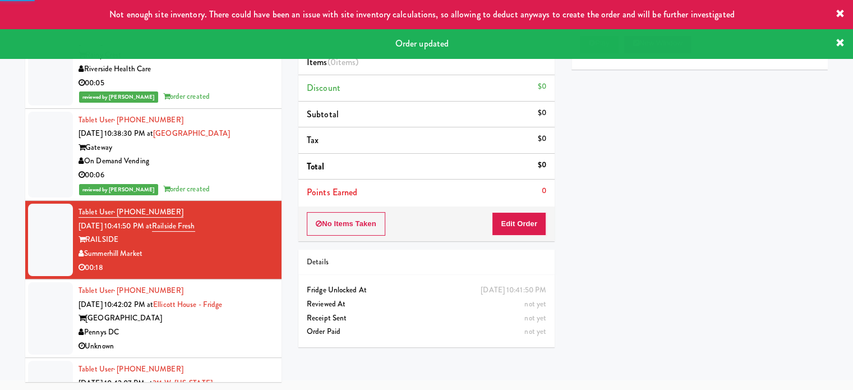
scroll to position [2187, 0]
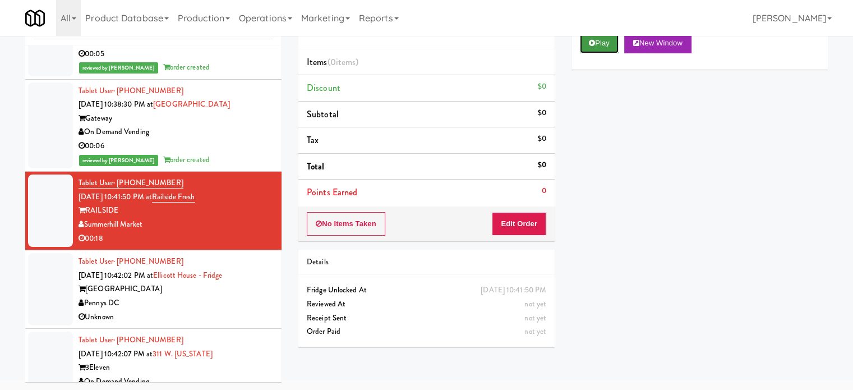
click at [590, 48] on button "Play" at bounding box center [599, 43] width 39 height 20
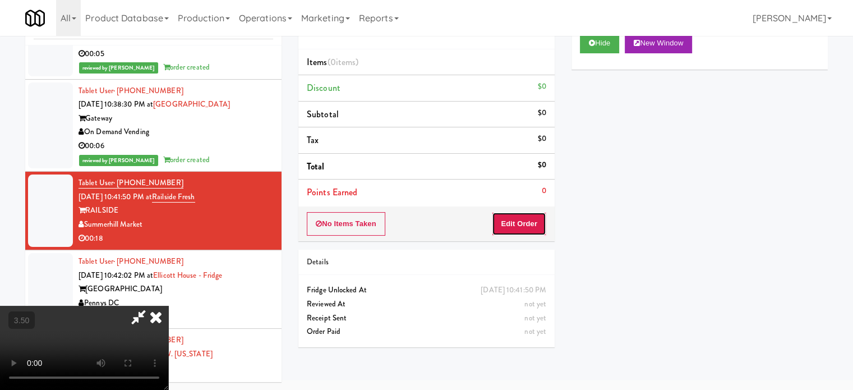
click at [513, 224] on button "Edit Order" at bounding box center [519, 224] width 54 height 24
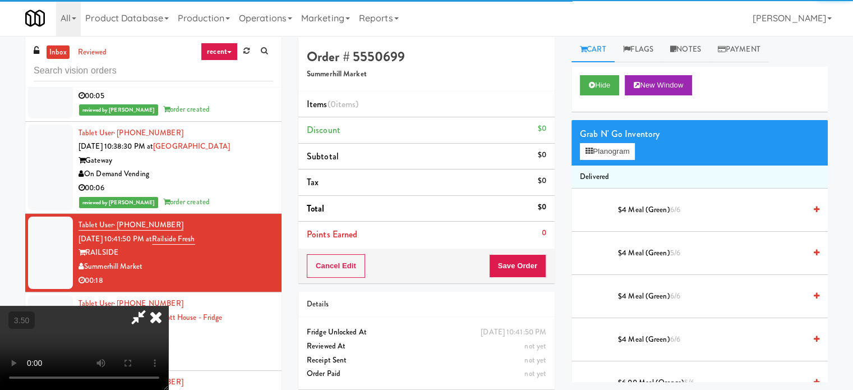
scroll to position [0, 0]
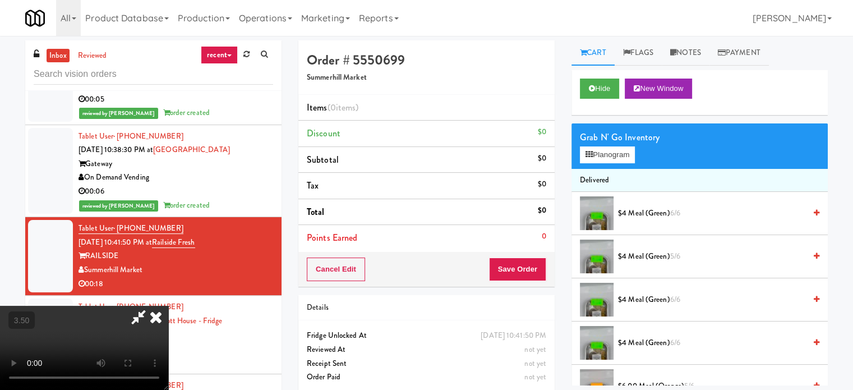
click at [168, 306] on video at bounding box center [84, 348] width 168 height 84
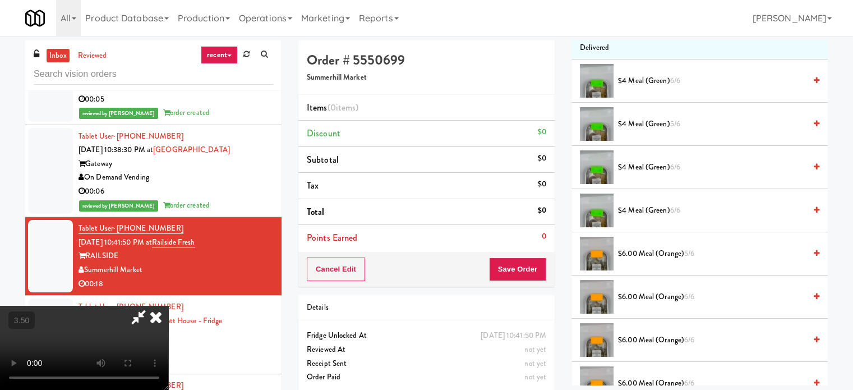
scroll to position [168, 0]
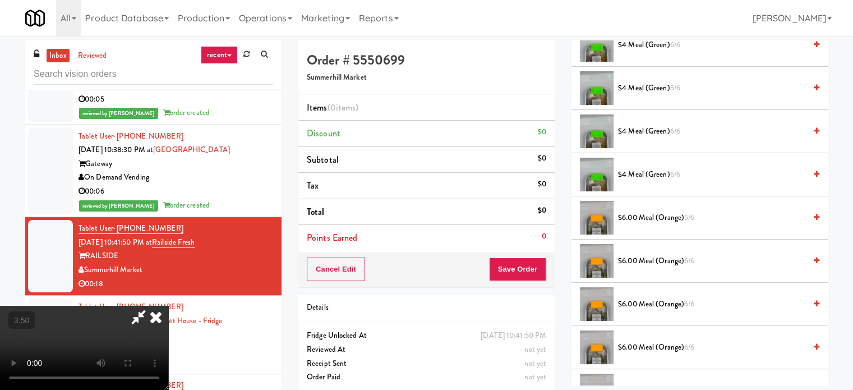
click at [637, 217] on span "$6.00 Meal (Orange) 5/6" at bounding box center [711, 218] width 187 height 14
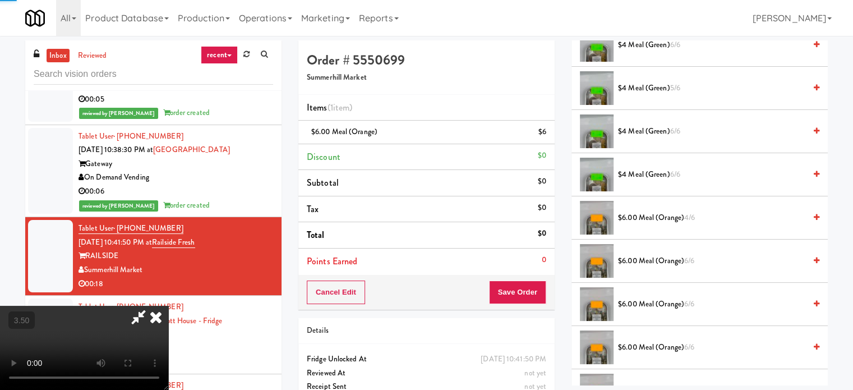
click at [660, 219] on span "$6.00 Meal (Orange) 4/6" at bounding box center [711, 218] width 187 height 14
click at [543, 287] on button "Save Order" at bounding box center [517, 292] width 57 height 24
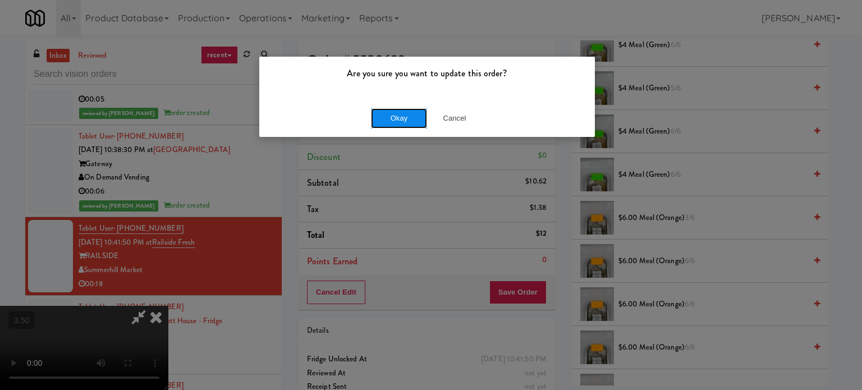
click at [399, 117] on button "Okay" at bounding box center [399, 118] width 56 height 20
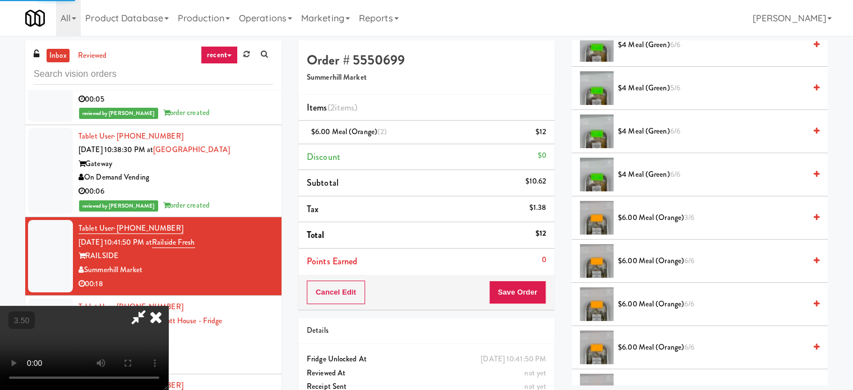
scroll to position [105, 0]
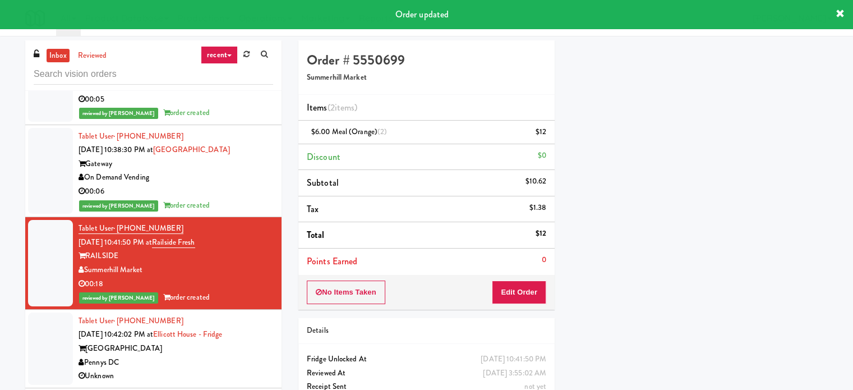
click at [248, 342] on div "[GEOGRAPHIC_DATA]" at bounding box center [176, 349] width 195 height 14
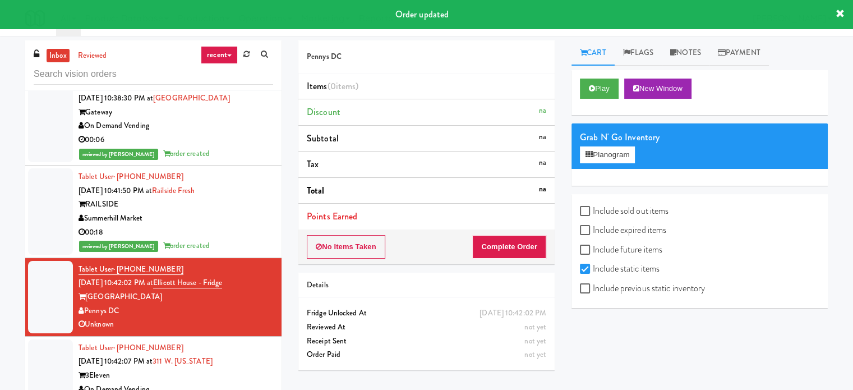
scroll to position [2244, 0]
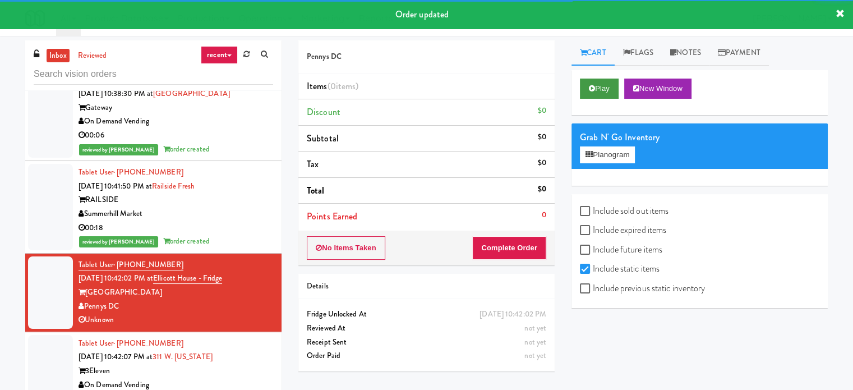
click at [578, 85] on div "Play New Window" at bounding box center [700, 92] width 256 height 45
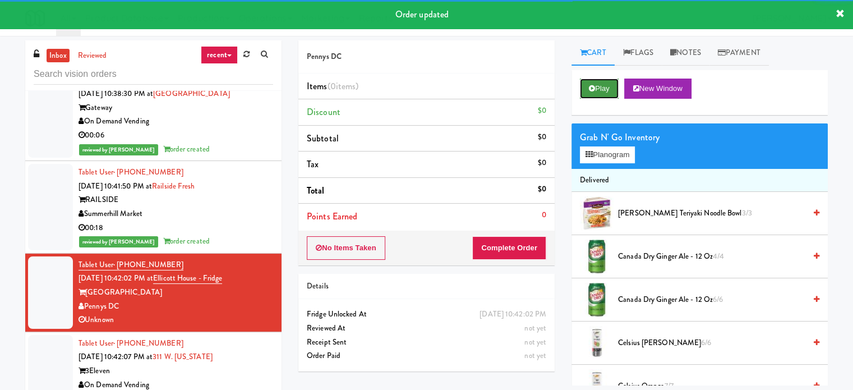
click at [591, 85] on icon at bounding box center [592, 88] width 6 height 7
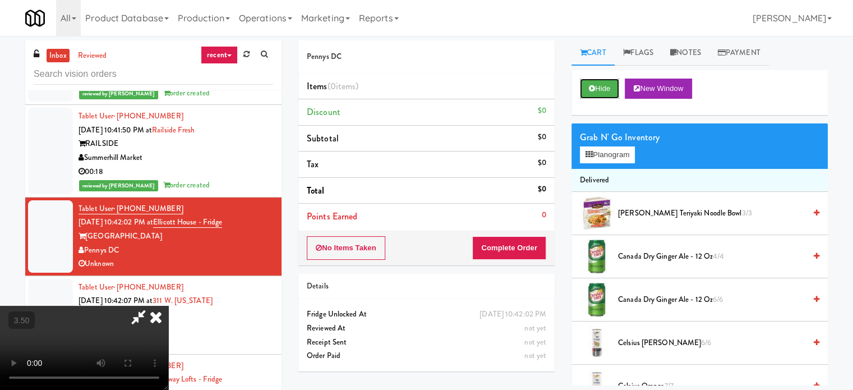
scroll to position [177, 0]
click at [597, 89] on button "Hide" at bounding box center [599, 89] width 39 height 20
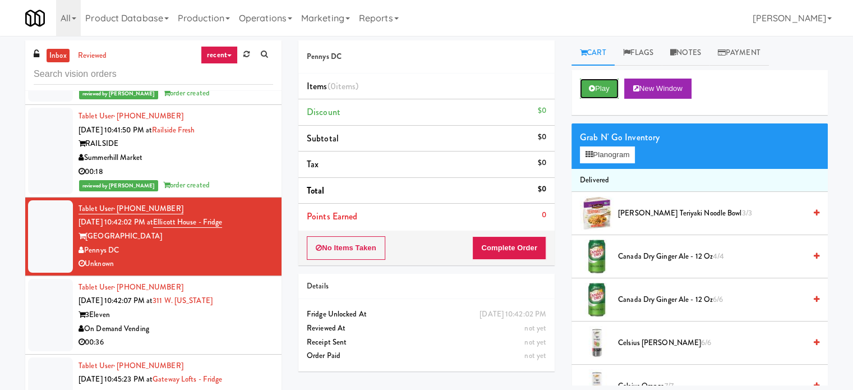
scroll to position [0, 0]
click at [340, 246] on button "No Items Taken" at bounding box center [346, 248] width 79 height 24
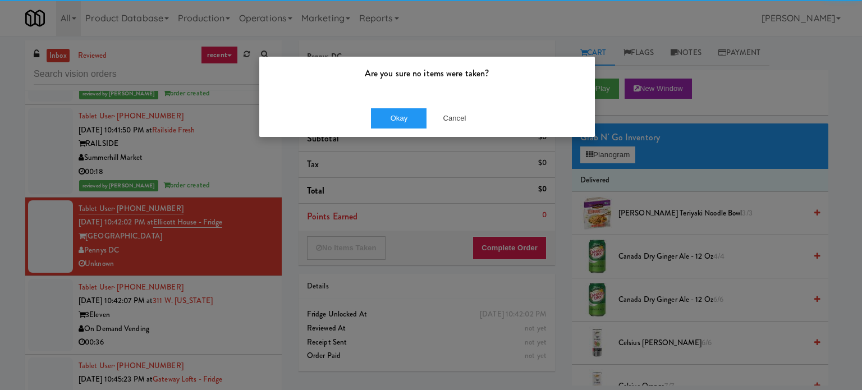
click at [389, 101] on div "Okay Cancel" at bounding box center [426, 118] width 335 height 38
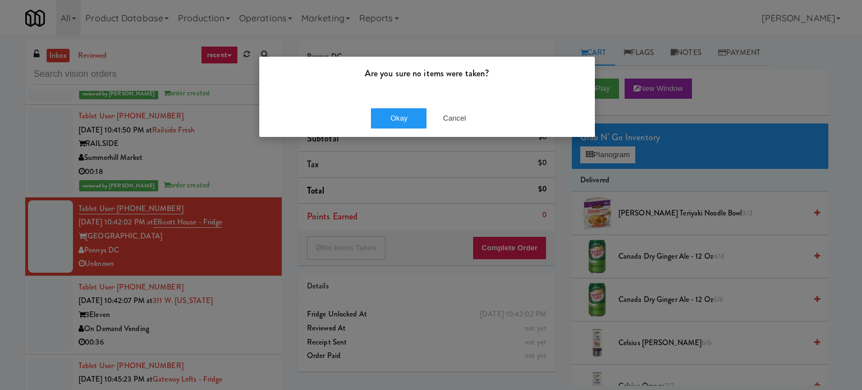
click at [388, 106] on div "Okay Cancel" at bounding box center [426, 118] width 335 height 38
click at [388, 107] on div "Okay Cancel" at bounding box center [426, 118] width 335 height 38
click at [388, 113] on button "Okay" at bounding box center [399, 118] width 56 height 20
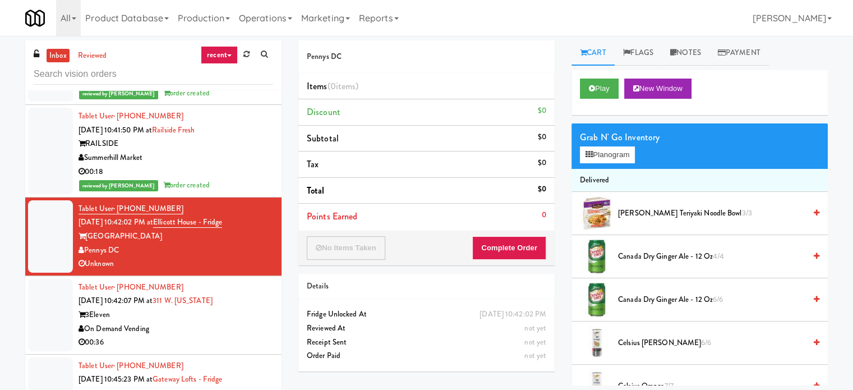
click at [241, 308] on div "3Eleven" at bounding box center [176, 315] width 195 height 14
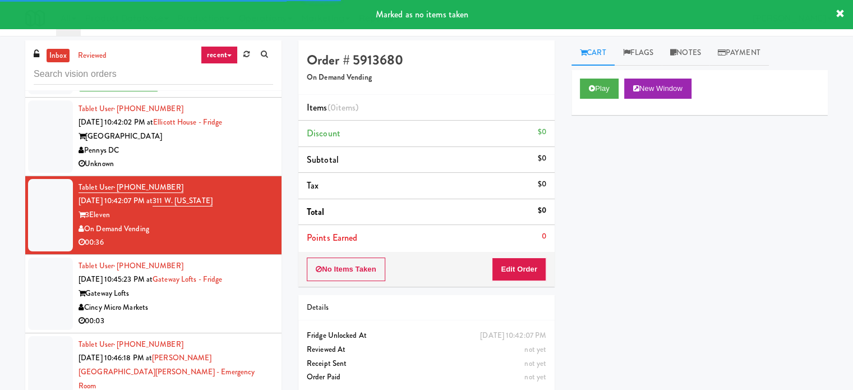
scroll to position [2412, 0]
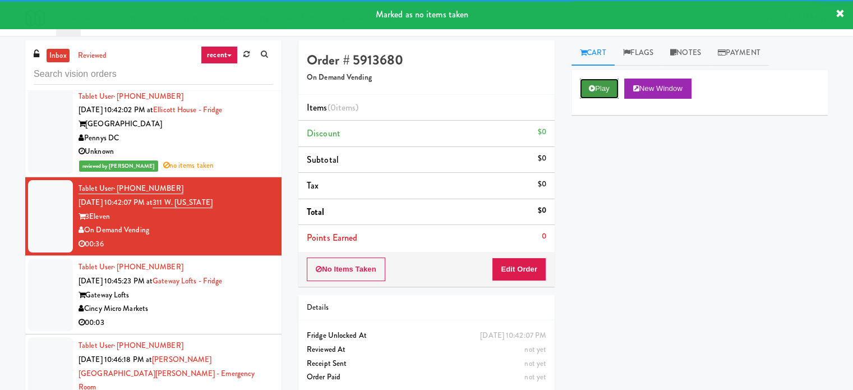
click at [604, 80] on button "Play" at bounding box center [599, 89] width 39 height 20
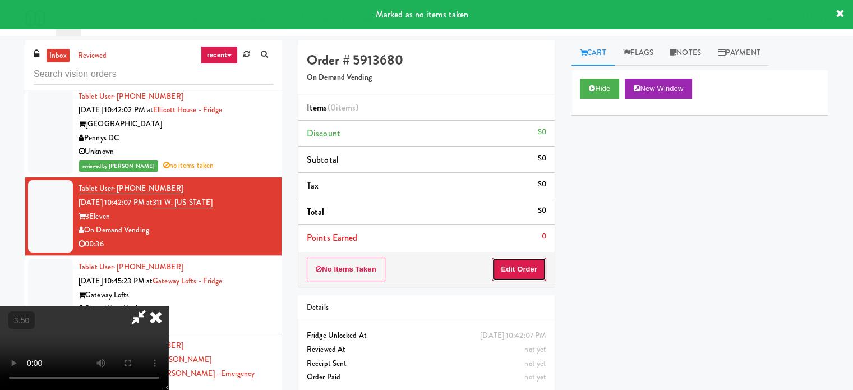
click at [523, 262] on button "Edit Order" at bounding box center [519, 269] width 54 height 24
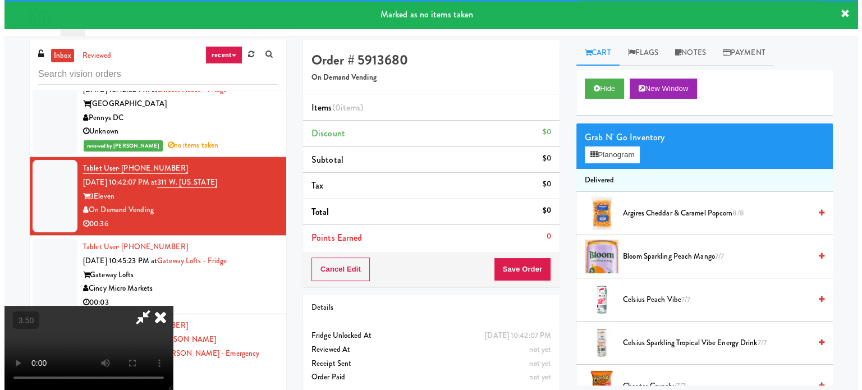
scroll to position [2468, 0]
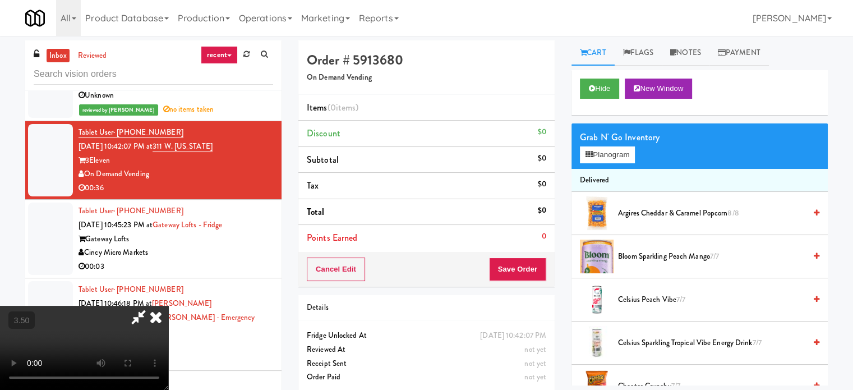
click at [168, 306] on video at bounding box center [84, 348] width 168 height 84
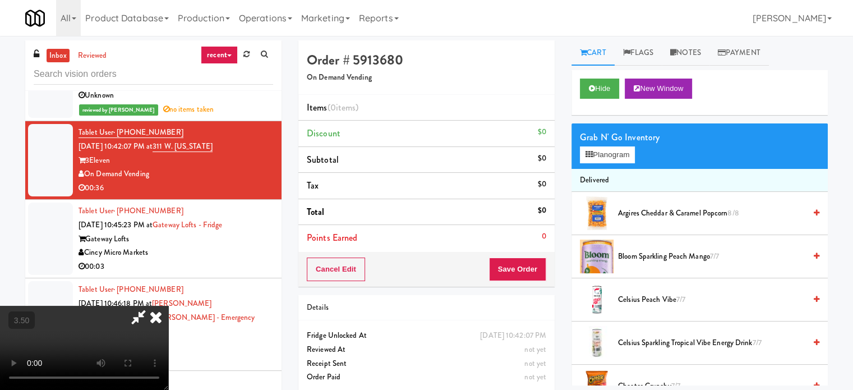
click at [168, 306] on video at bounding box center [84, 348] width 168 height 84
click at [600, 154] on button "Planogram" at bounding box center [607, 154] width 55 height 17
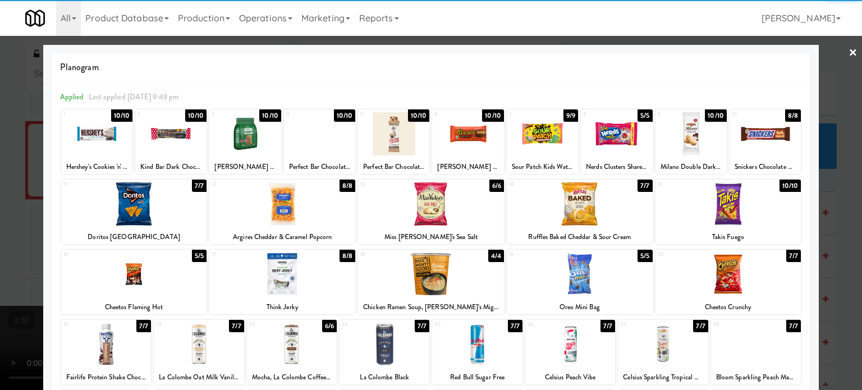
click at [162, 297] on div "16 5/5 Cheetos Flaming Hot" at bounding box center [134, 282] width 146 height 65
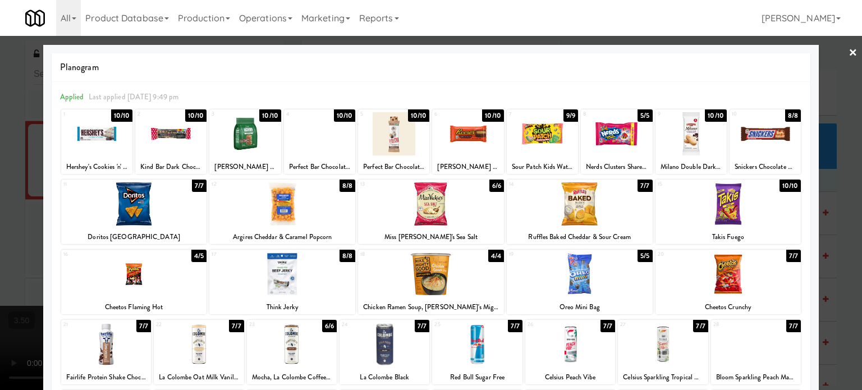
click at [0, 284] on div at bounding box center [431, 195] width 862 height 390
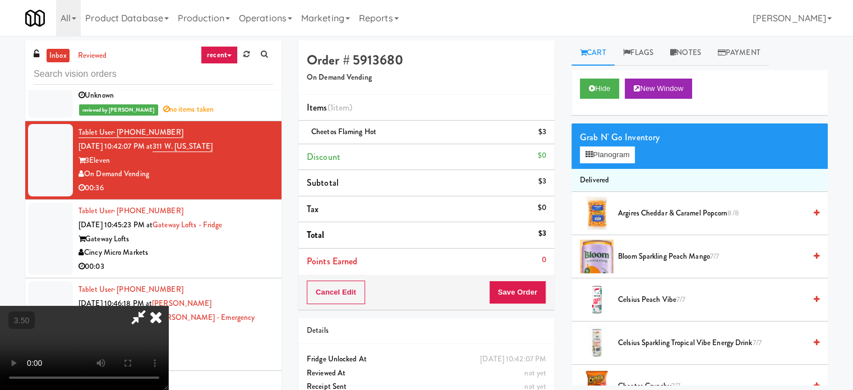
click at [168, 306] on video at bounding box center [84, 348] width 168 height 84
click at [168, 317] on video at bounding box center [84, 348] width 168 height 84
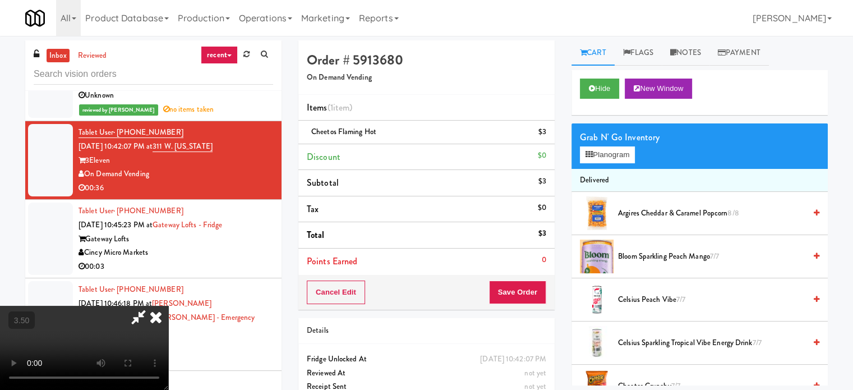
click at [168, 314] on video at bounding box center [84, 348] width 168 height 84
click at [599, 159] on button "Planogram" at bounding box center [607, 154] width 55 height 17
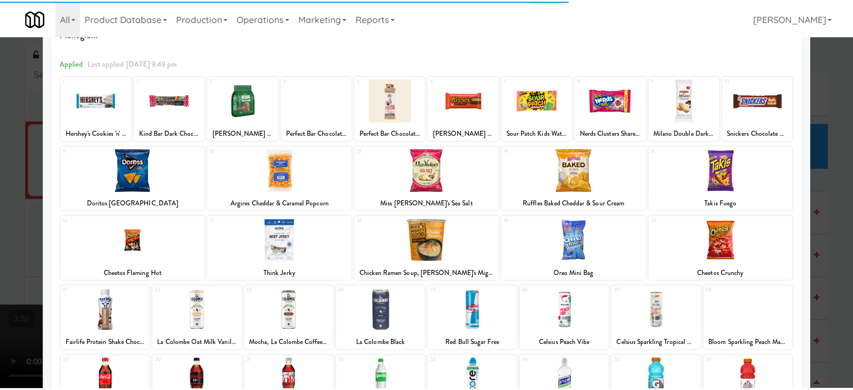
scroll to position [160, 0]
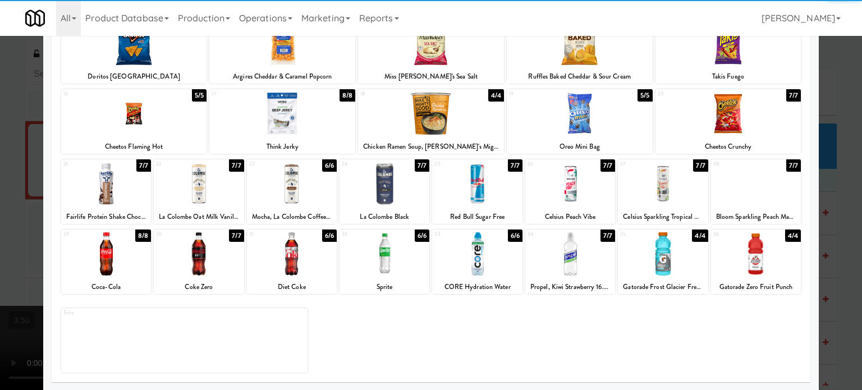
click at [763, 264] on div at bounding box center [756, 253] width 90 height 43
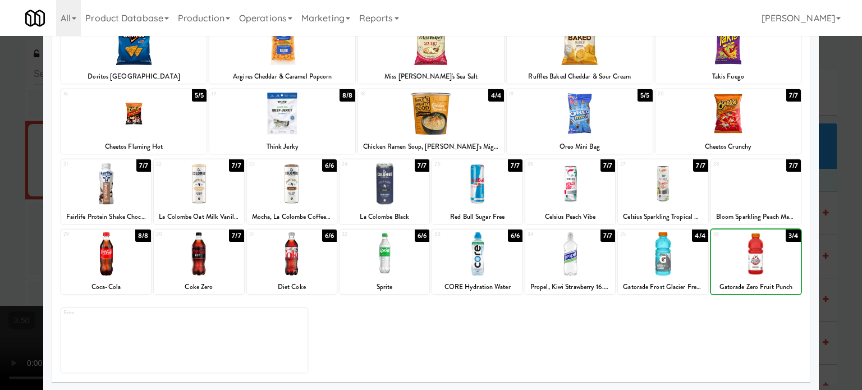
click at [810, 237] on div at bounding box center [431, 195] width 862 height 390
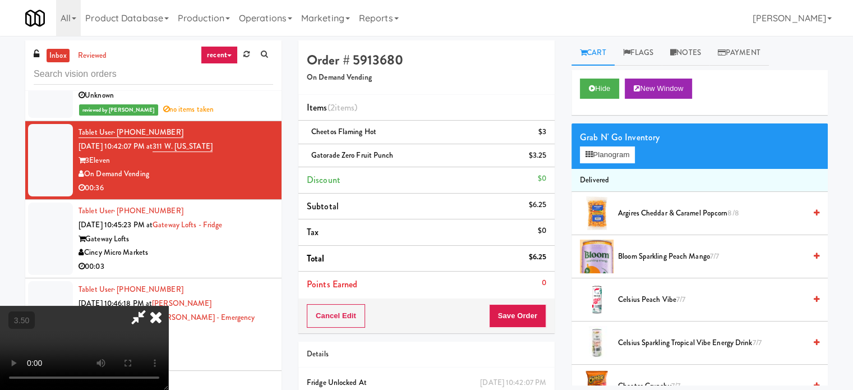
click at [168, 306] on video at bounding box center [84, 348] width 168 height 84
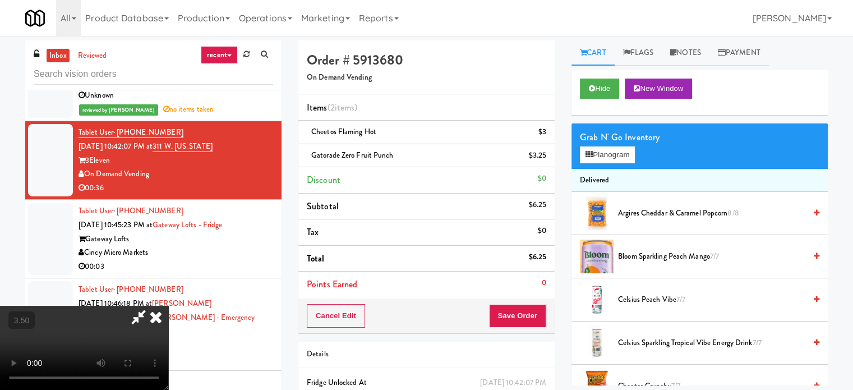
click at [168, 306] on video at bounding box center [84, 348] width 168 height 84
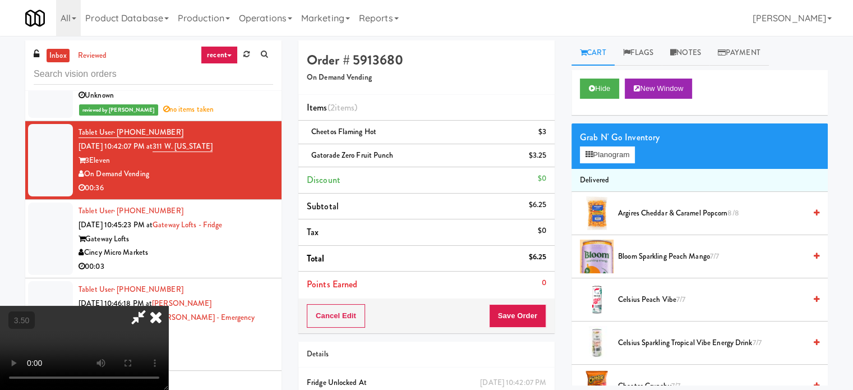
click at [168, 306] on video at bounding box center [84, 348] width 168 height 84
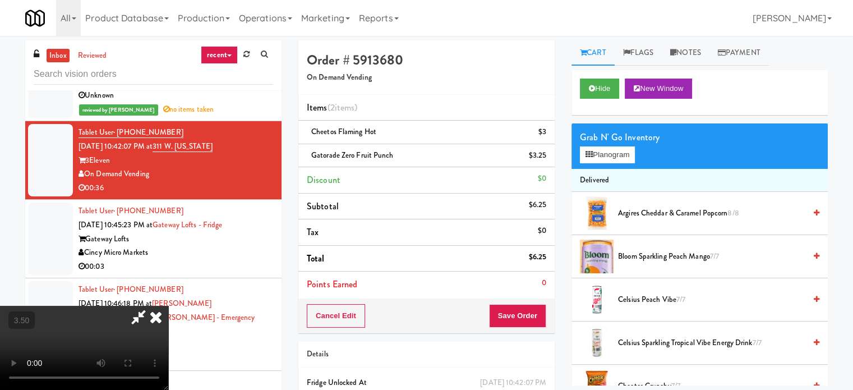
click at [168, 306] on video at bounding box center [84, 348] width 168 height 84
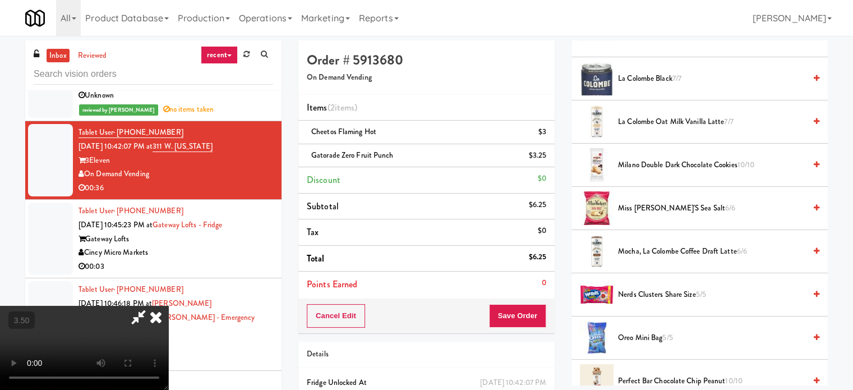
scroll to position [897, 0]
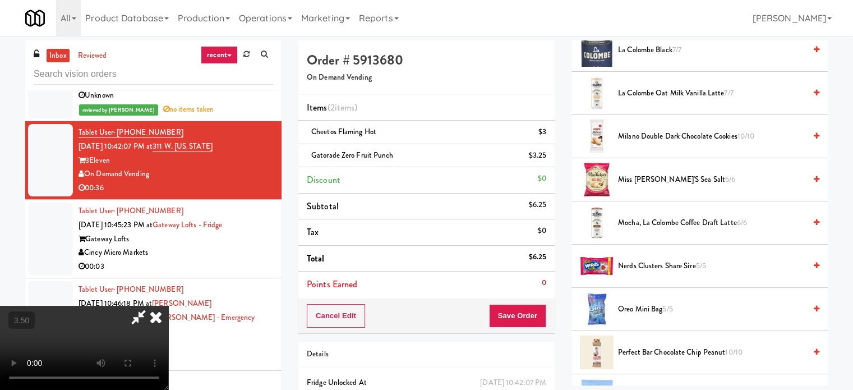
click at [666, 305] on span "5/5" at bounding box center [667, 308] width 10 height 11
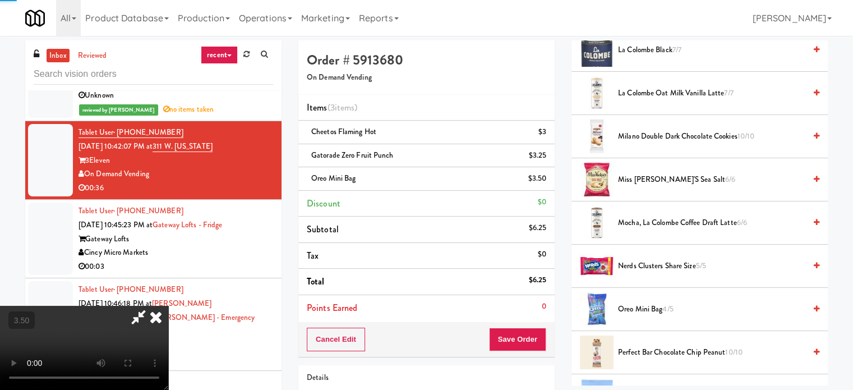
click at [168, 306] on video at bounding box center [84, 348] width 168 height 84
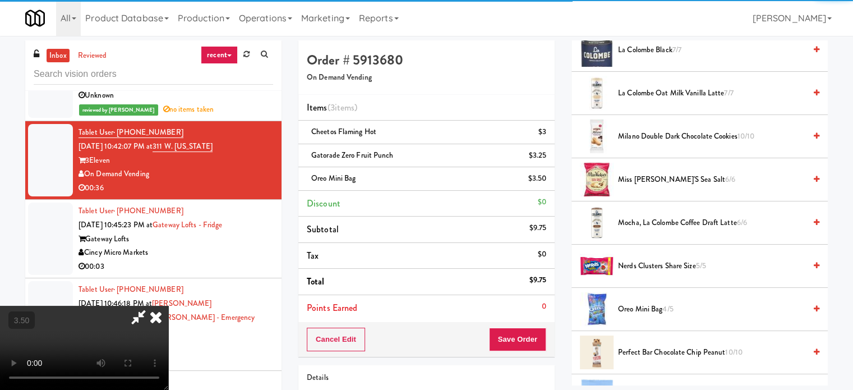
click at [168, 306] on video at bounding box center [84, 348] width 168 height 84
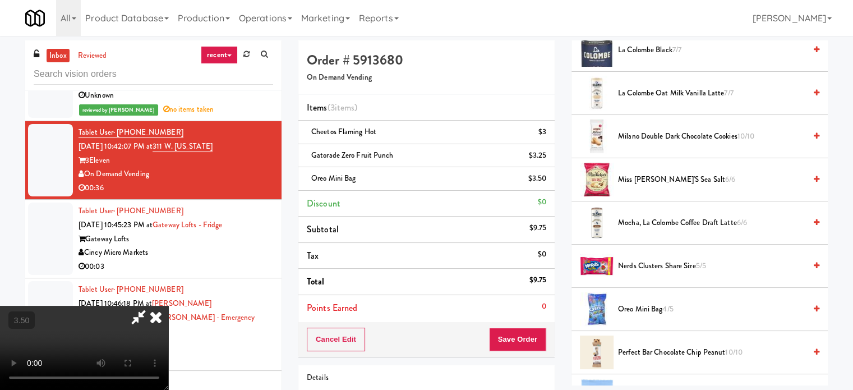
drag, startPoint x: 330, startPoint y: 275, endPoint x: 400, endPoint y: 280, distance: 70.3
click at [168, 306] on video at bounding box center [84, 348] width 168 height 84
click at [522, 331] on button "Save Order" at bounding box center [517, 340] width 57 height 24
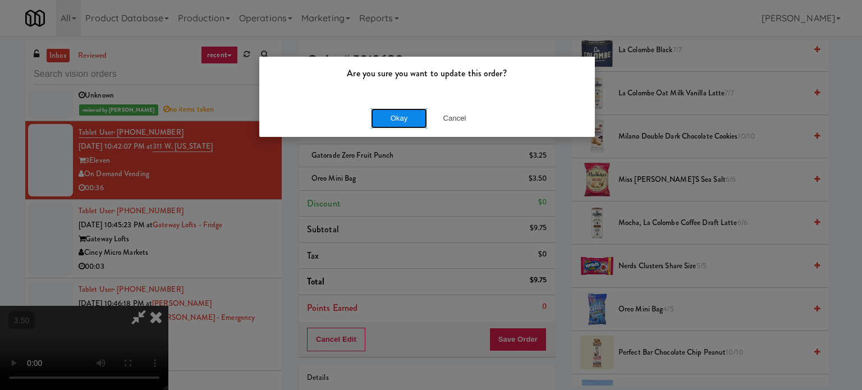
click at [415, 127] on button "Okay" at bounding box center [399, 118] width 56 height 20
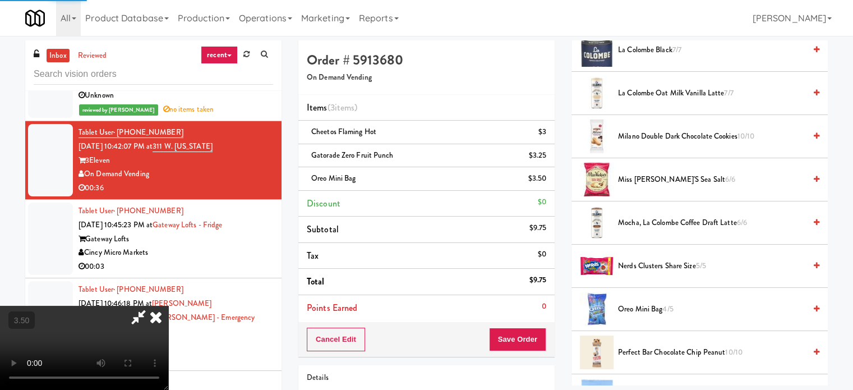
scroll to position [105, 0]
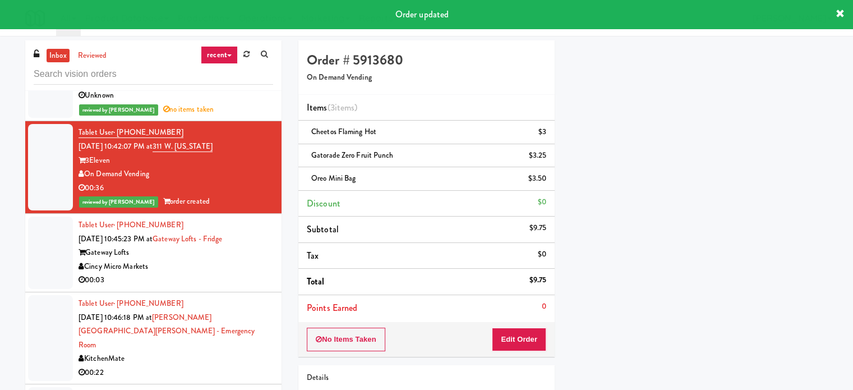
click at [229, 273] on div "00:03" at bounding box center [176, 280] width 195 height 14
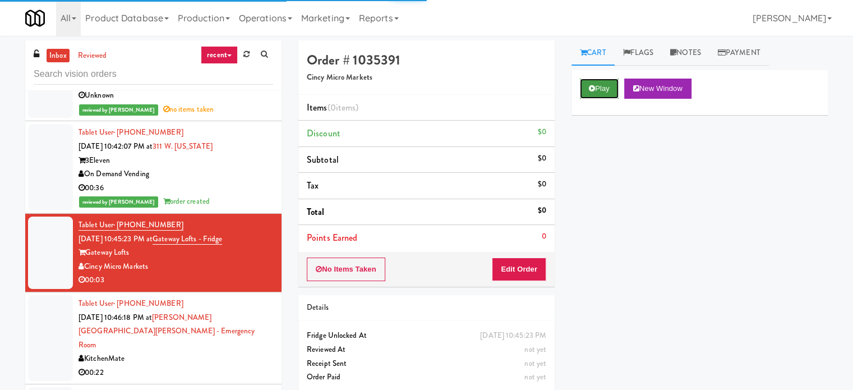
click at [587, 84] on button "Play" at bounding box center [599, 89] width 39 height 20
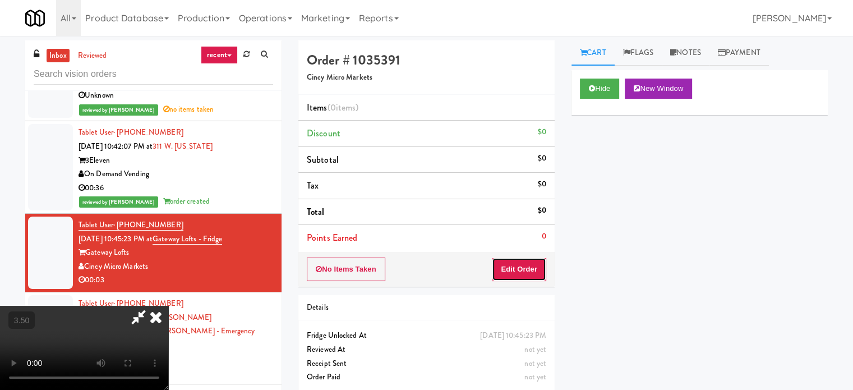
drag, startPoint x: 531, startPoint y: 265, endPoint x: 399, endPoint y: 250, distance: 132.7
click at [518, 265] on button "Edit Order" at bounding box center [519, 269] width 54 height 24
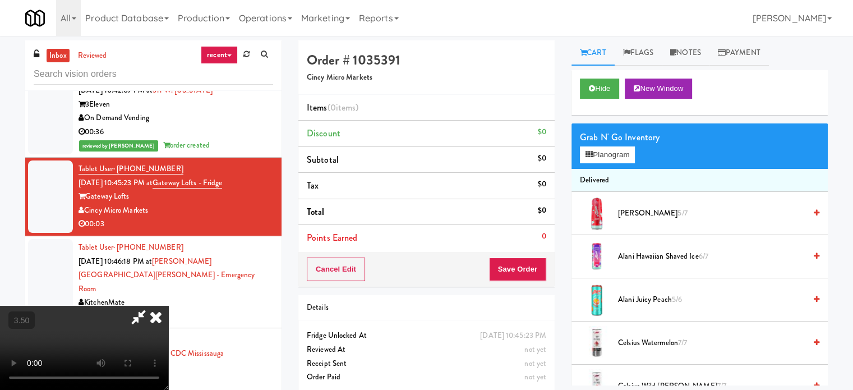
click at [168, 306] on video at bounding box center [84, 348] width 168 height 84
drag, startPoint x: 639, startPoint y: 253, endPoint x: 509, endPoint y: 261, distance: 130.4
click at [637, 254] on span "Alani Hawaiian Shaved Ice 6/7" at bounding box center [711, 257] width 187 height 14
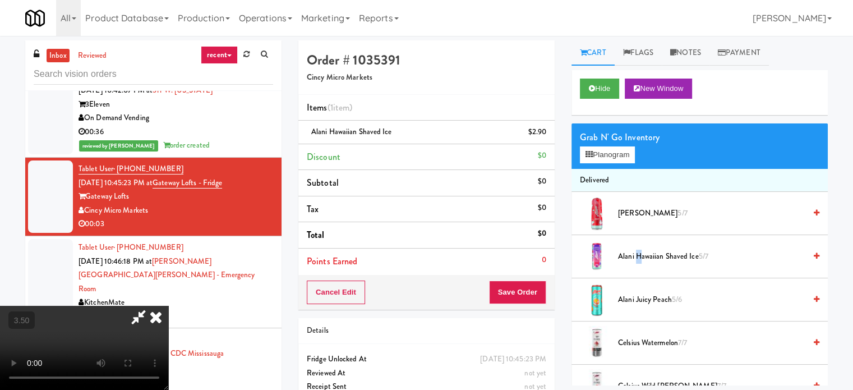
click at [168, 306] on video at bounding box center [84, 348] width 168 height 84
click at [527, 289] on button "Save Order" at bounding box center [517, 292] width 57 height 24
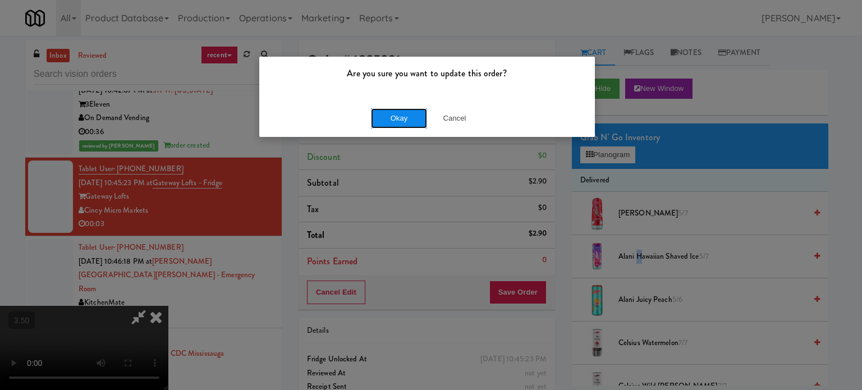
click at [403, 121] on button "Okay" at bounding box center [399, 118] width 56 height 20
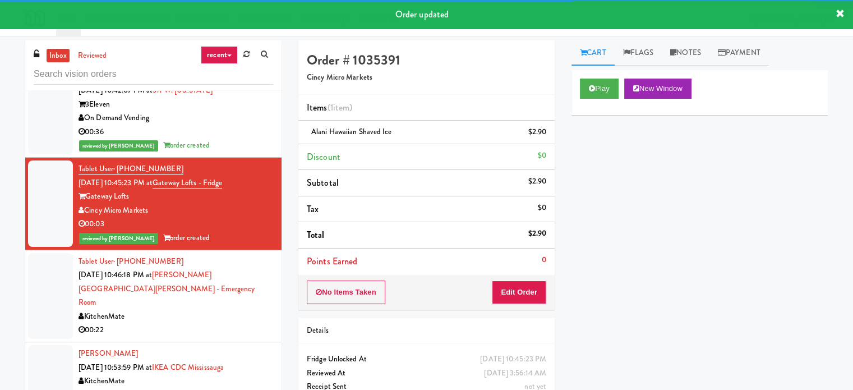
click at [222, 310] on div "KitchenMate" at bounding box center [176, 317] width 195 height 14
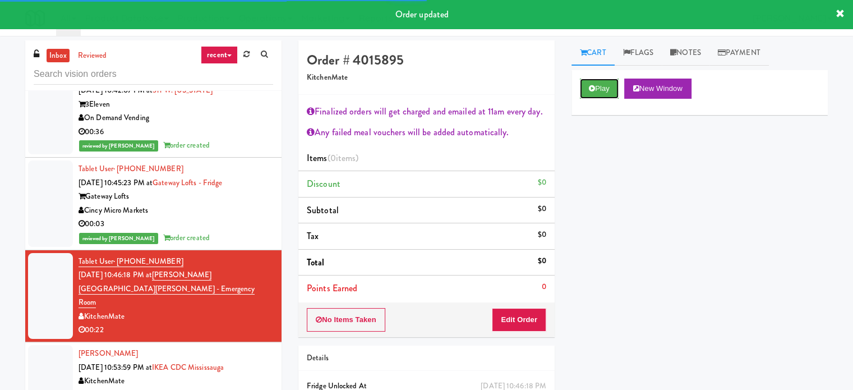
drag, startPoint x: 605, startPoint y: 91, endPoint x: 601, endPoint y: 106, distance: 15.5
click at [604, 91] on button "Play" at bounding box center [599, 89] width 39 height 20
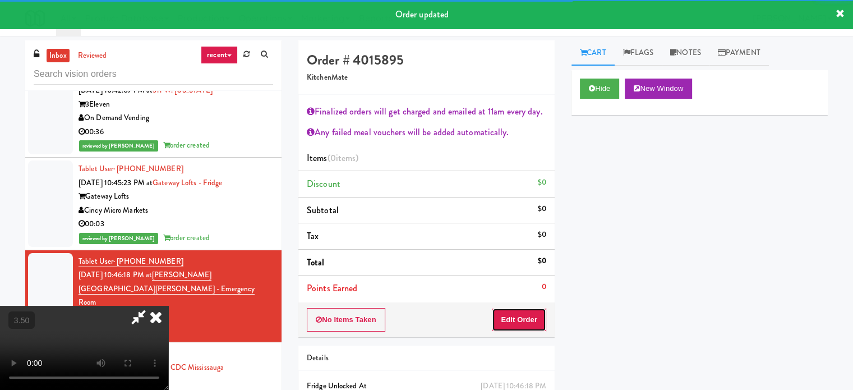
click at [540, 316] on button "Edit Order" at bounding box center [519, 320] width 54 height 24
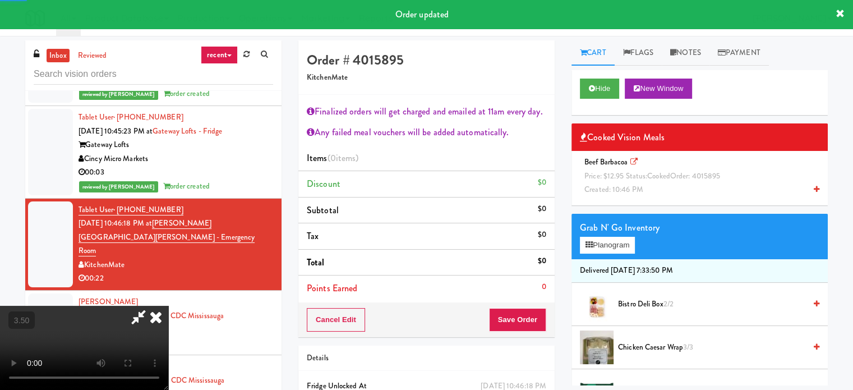
scroll to position [2580, 0]
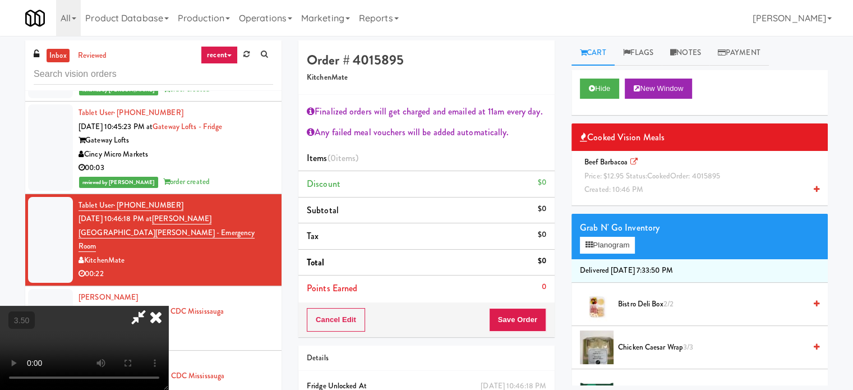
click at [612, 193] on span "Created: 10:46 PM" at bounding box center [613, 189] width 59 height 11
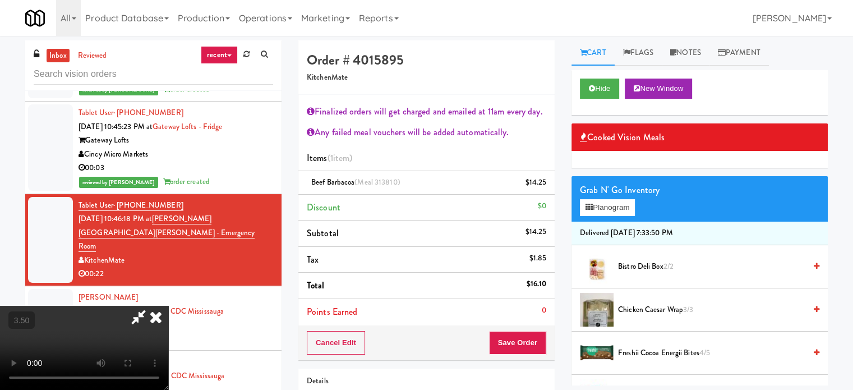
scroll to position [212, 0]
click at [168, 314] on video at bounding box center [84, 348] width 168 height 84
click at [168, 308] on video at bounding box center [84, 348] width 168 height 84
click at [168, 307] on video at bounding box center [84, 348] width 168 height 84
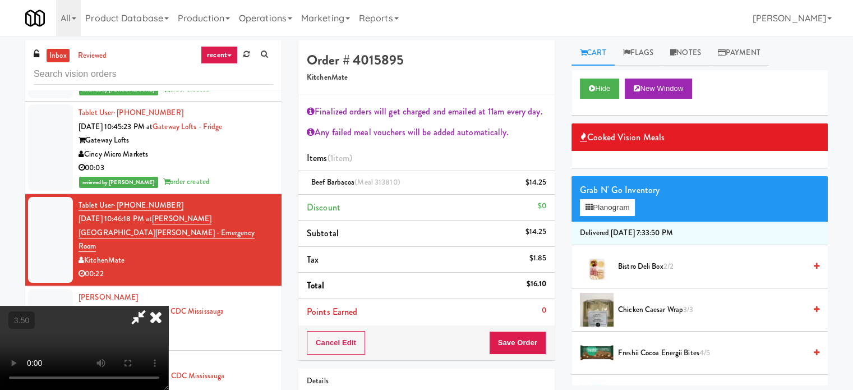
click at [168, 306] on video at bounding box center [84, 348] width 168 height 84
click at [168, 314] on video at bounding box center [84, 348] width 168 height 84
click at [168, 339] on video at bounding box center [84, 348] width 168 height 84
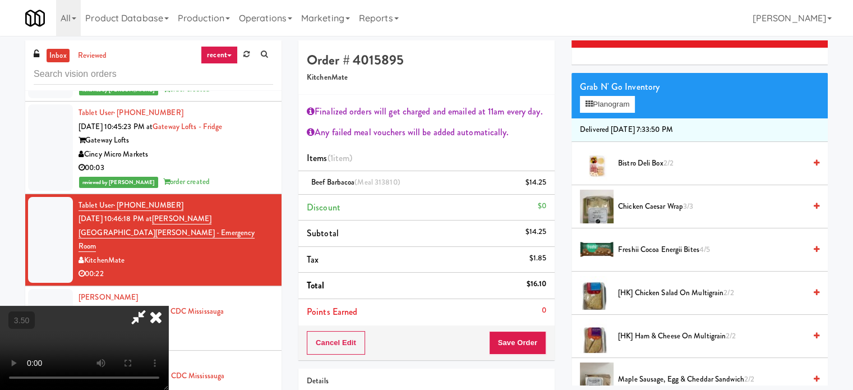
scroll to position [112, 0]
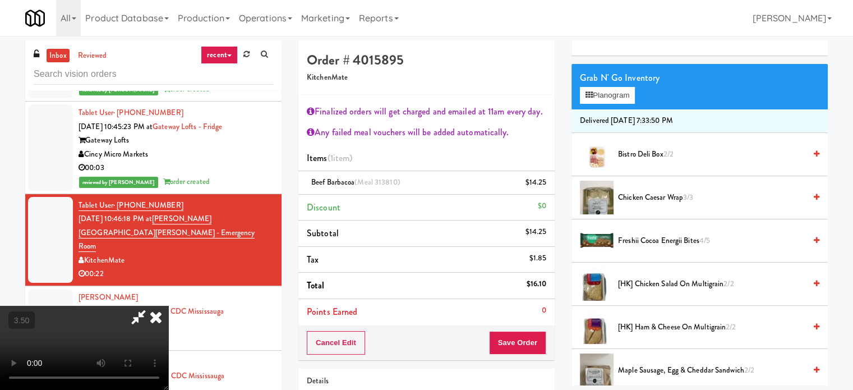
click at [630, 204] on li "Chicken Caesar Wrap 3/3" at bounding box center [700, 197] width 256 height 43
drag, startPoint x: 678, startPoint y: 197, endPoint x: 271, endPoint y: 268, distance: 413.3
click at [677, 197] on span "Chicken Caesar Wrap 3/3" at bounding box center [711, 198] width 187 height 14
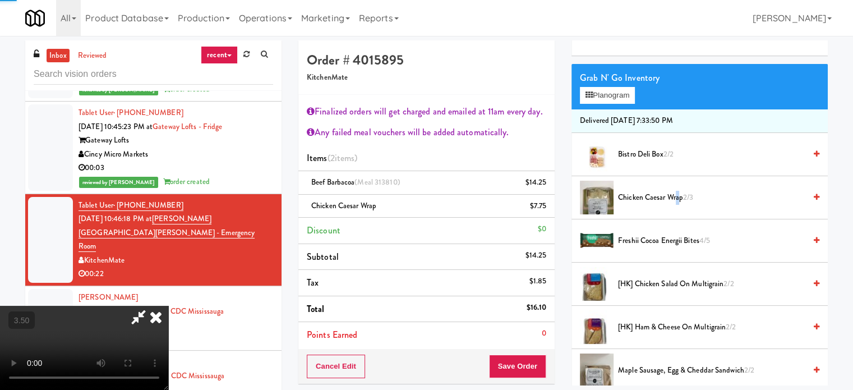
drag, startPoint x: 271, startPoint y: 268, endPoint x: 369, endPoint y: 285, distance: 99.7
click at [168, 306] on video at bounding box center [84, 348] width 168 height 84
click at [514, 361] on button "Save Order" at bounding box center [517, 366] width 57 height 24
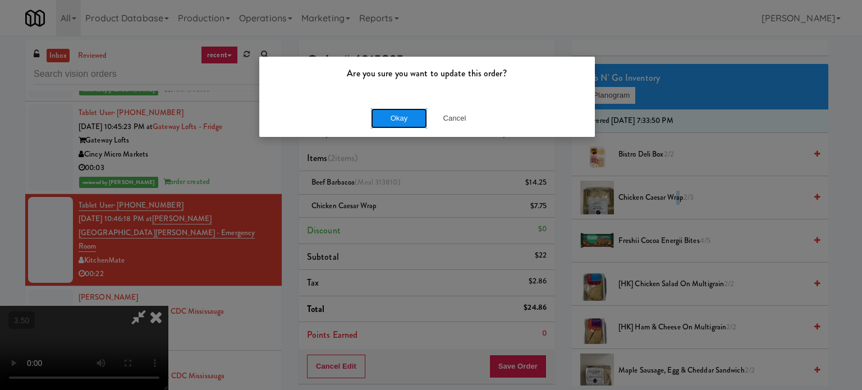
click at [395, 115] on button "Okay" at bounding box center [399, 118] width 56 height 20
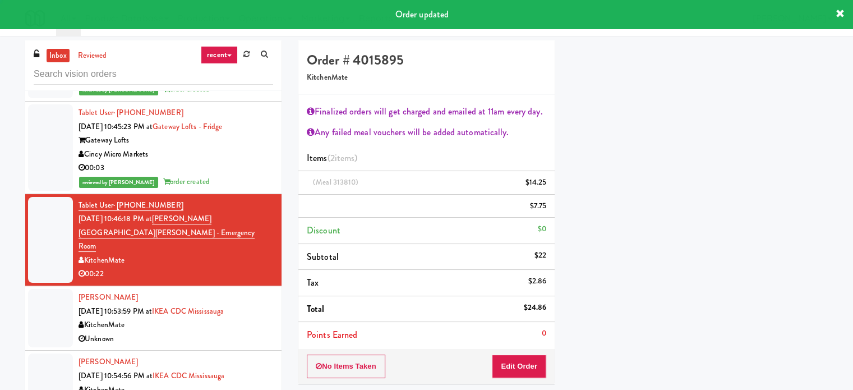
scroll to position [0, 0]
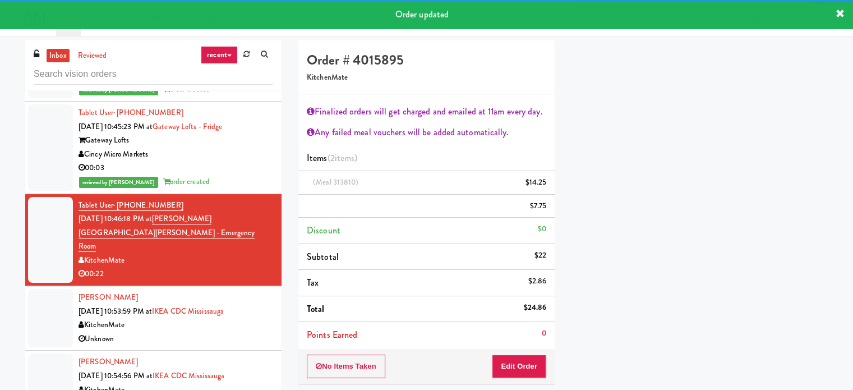
click at [258, 332] on div "Unknown" at bounding box center [176, 339] width 195 height 14
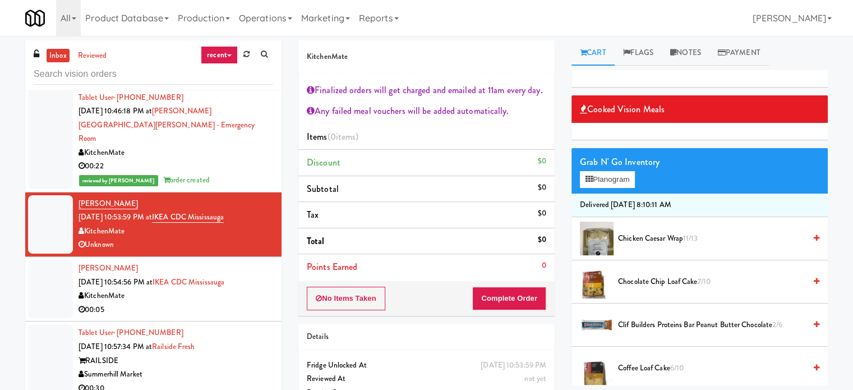
scroll to position [2692, 0]
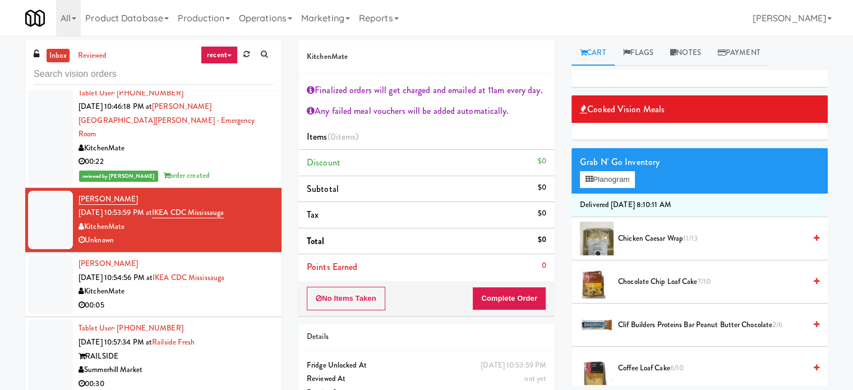
click at [234, 321] on div "Tablet User · (647) 502-0728 [DATE] 10:57:34 PM at Railside Fresh RAILSIDE Summ…" at bounding box center [176, 355] width 195 height 69
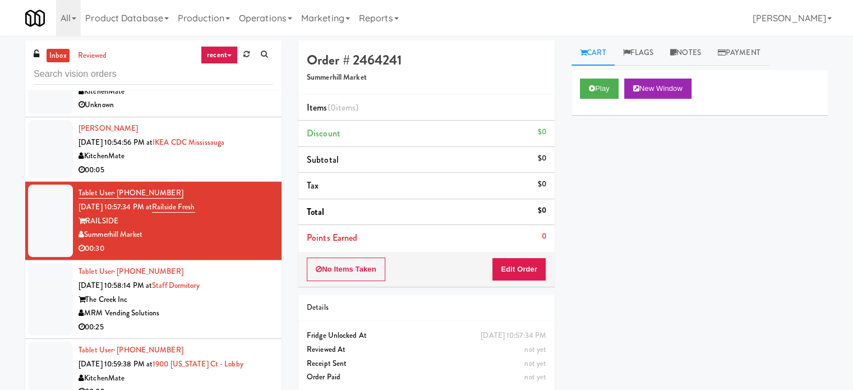
scroll to position [2861, 0]
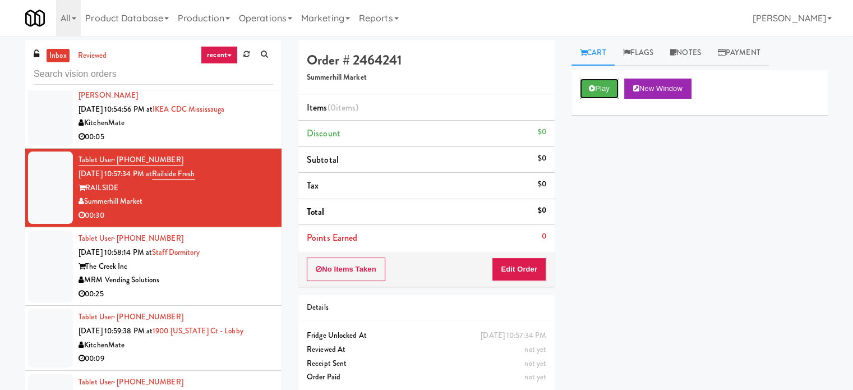
drag, startPoint x: 600, startPoint y: 95, endPoint x: 589, endPoint y: 113, distance: 20.4
click at [600, 95] on button "Play" at bounding box center [599, 89] width 39 height 20
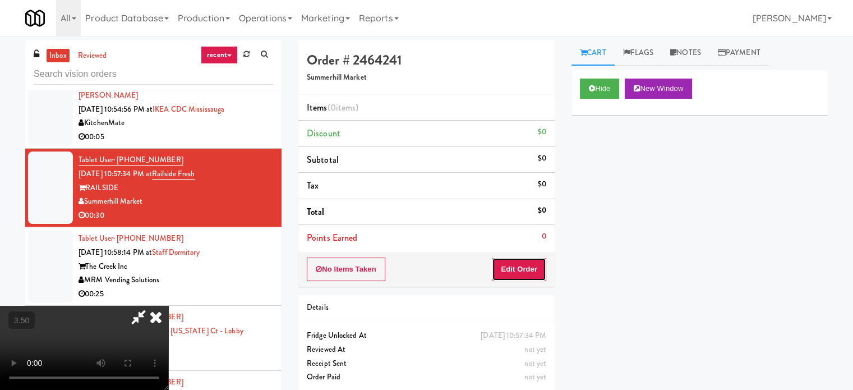
click at [518, 271] on button "Edit Order" at bounding box center [519, 269] width 54 height 24
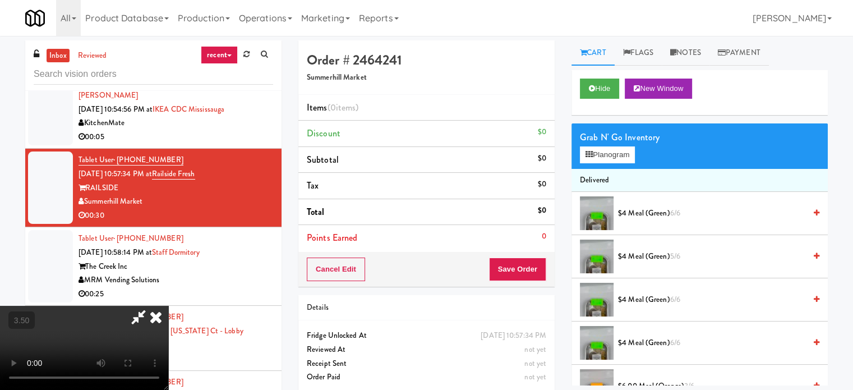
click at [168, 306] on video at bounding box center [84, 348] width 168 height 84
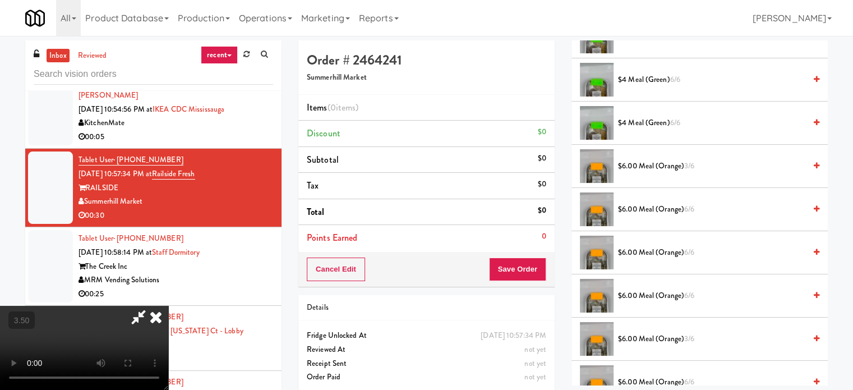
scroll to position [224, 0]
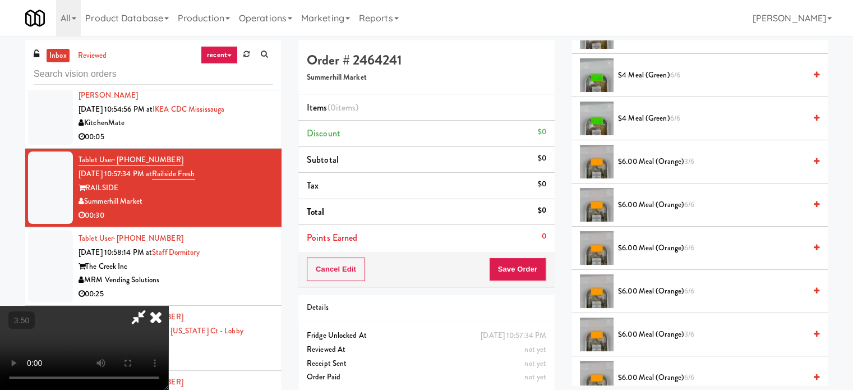
click at [660, 242] on span "$6.00 Meal (Orange) 6/6" at bounding box center [711, 248] width 187 height 14
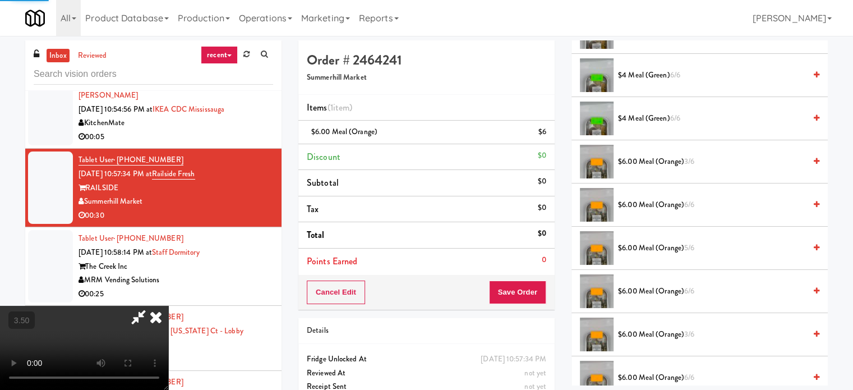
click at [664, 198] on span "$6.00 Meal (Orange) 6/6" at bounding box center [711, 205] width 187 height 14
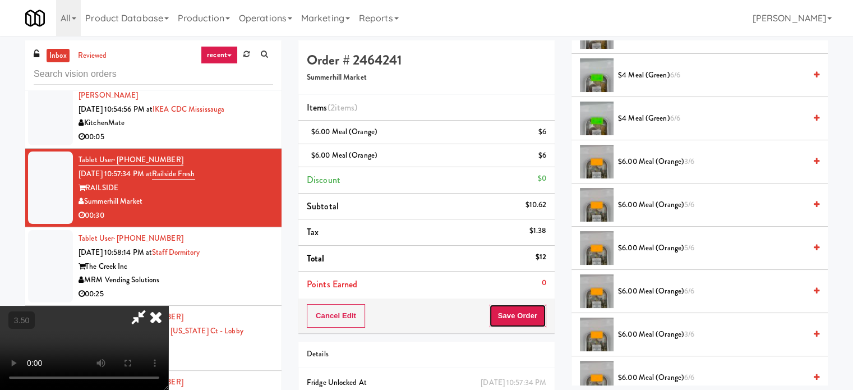
click at [516, 310] on button "Save Order" at bounding box center [517, 316] width 57 height 24
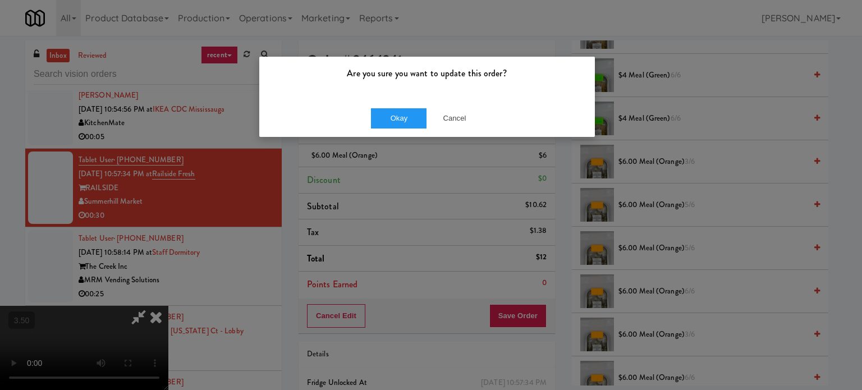
click at [402, 96] on div "Are you sure you want to update this order?" at bounding box center [426, 78] width 335 height 43
click at [398, 112] on button "Okay" at bounding box center [399, 118] width 56 height 20
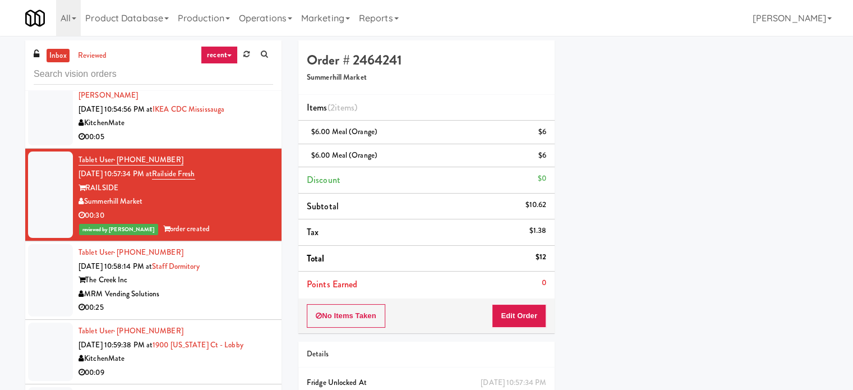
scroll to position [105, 0]
drag, startPoint x: 262, startPoint y: 270, endPoint x: 315, endPoint y: 282, distance: 53.6
click at [262, 271] on div "Tablet User · (516) 532-7324 [DATE] 10:58:14 PM at Staff Dormitory The Creek In…" at bounding box center [176, 280] width 195 height 69
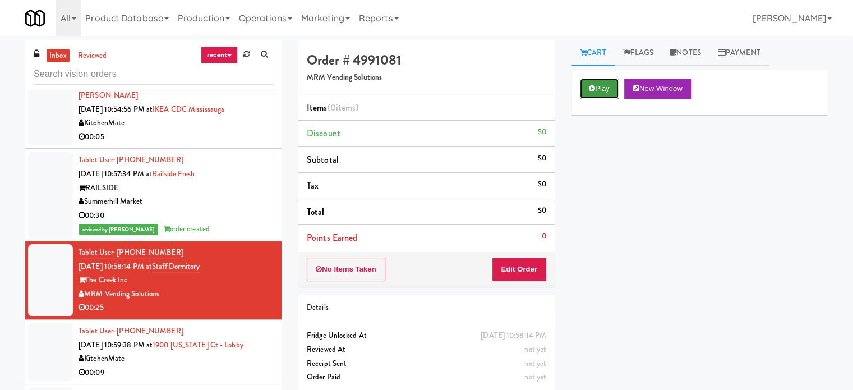
click at [593, 96] on button "Play" at bounding box center [599, 89] width 39 height 20
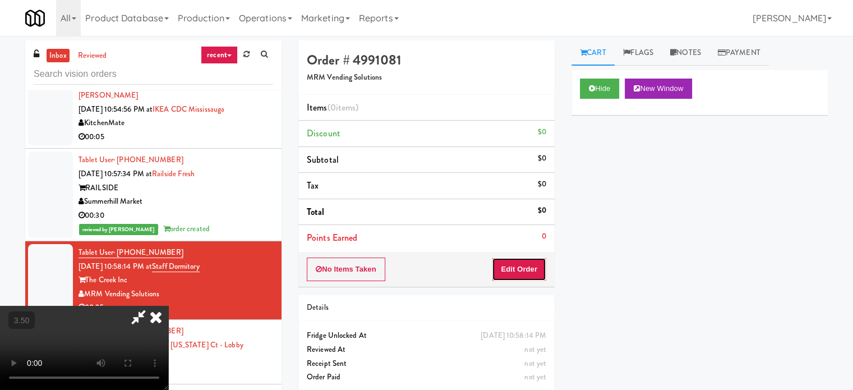
click at [538, 270] on button "Edit Order" at bounding box center [519, 269] width 54 height 24
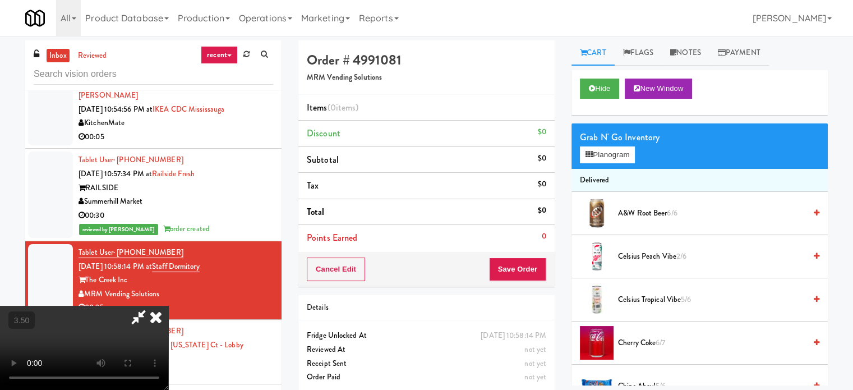
scroll to position [177, 0]
click at [168, 306] on video at bounding box center [84, 348] width 168 height 84
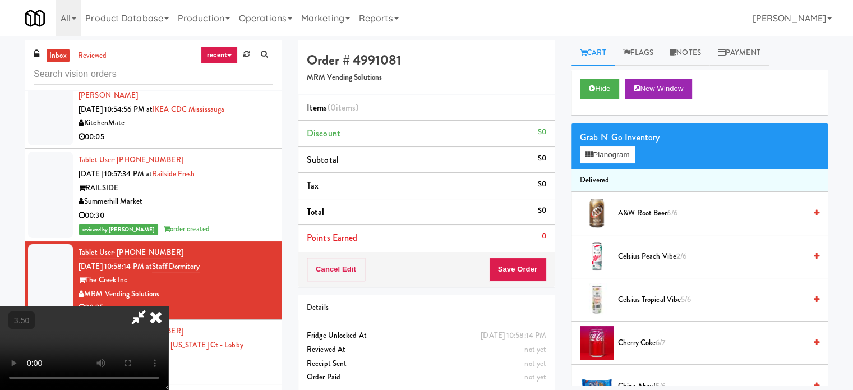
click at [168, 306] on video at bounding box center [84, 348] width 168 height 84
drag, startPoint x: 350, startPoint y: 248, endPoint x: 408, endPoint y: 248, distance: 58.3
click at [168, 306] on video at bounding box center [84, 348] width 168 height 84
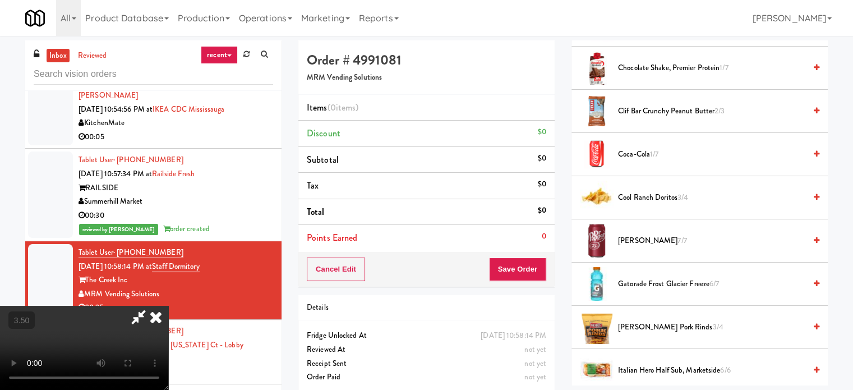
scroll to position [449, 0]
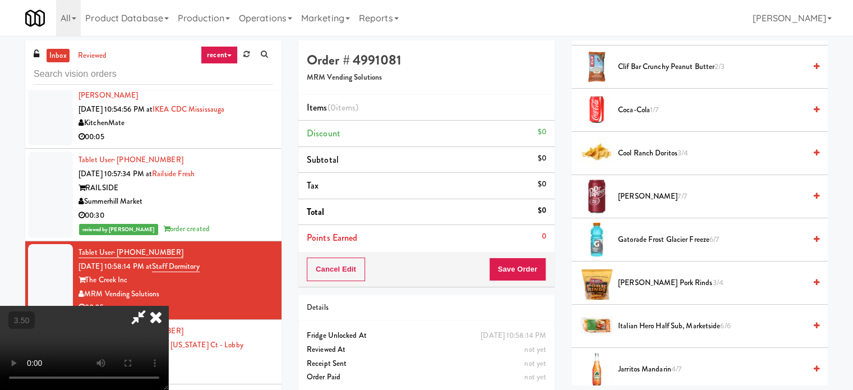
click at [644, 196] on span "[PERSON_NAME] 7/7" at bounding box center [711, 197] width 187 height 14
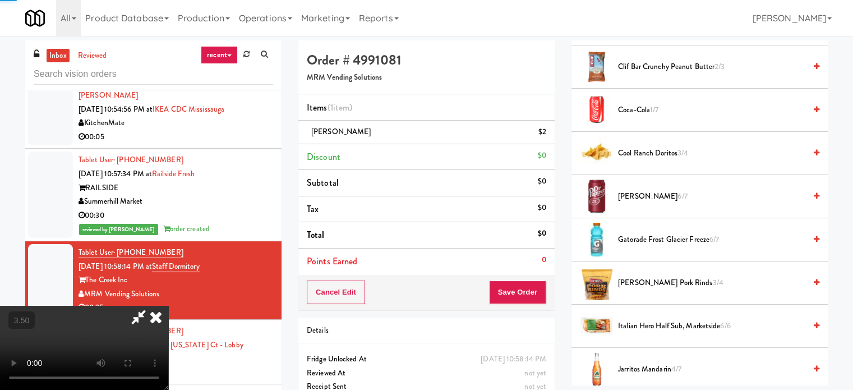
click at [168, 306] on video at bounding box center [84, 348] width 168 height 84
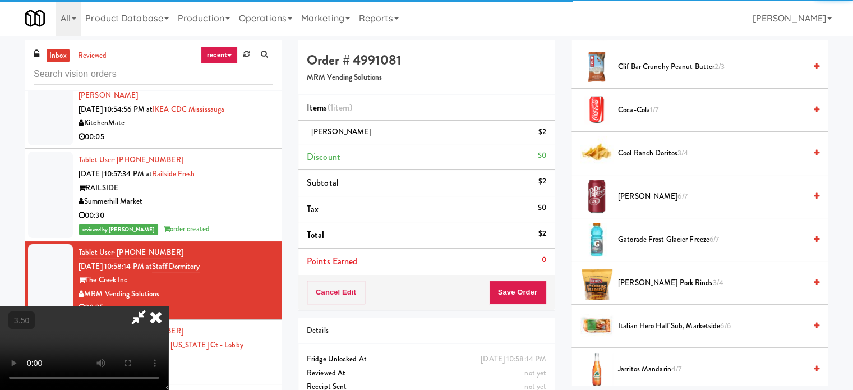
click at [168, 306] on video at bounding box center [84, 348] width 168 height 84
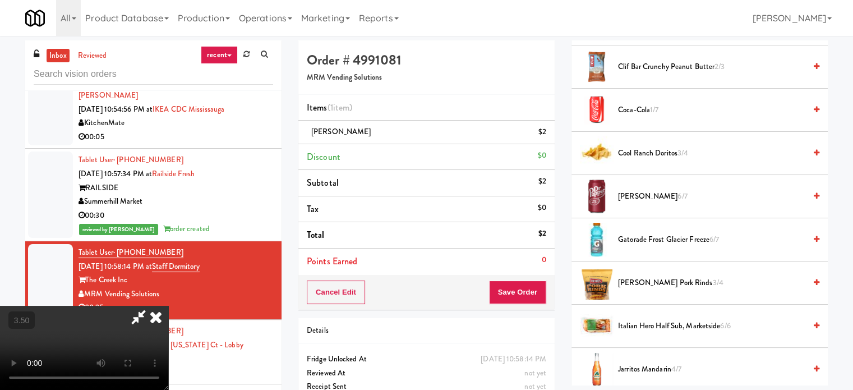
click at [168, 306] on video at bounding box center [84, 348] width 168 height 84
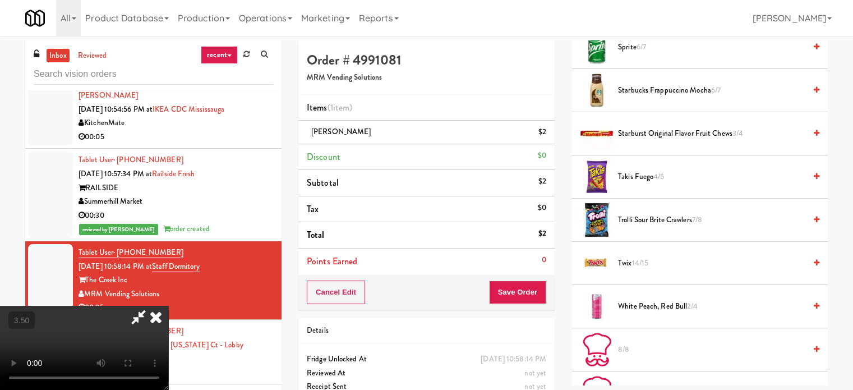
scroll to position [1290, 0]
click at [648, 174] on span "Takis Fuego 4/5" at bounding box center [711, 176] width 187 height 14
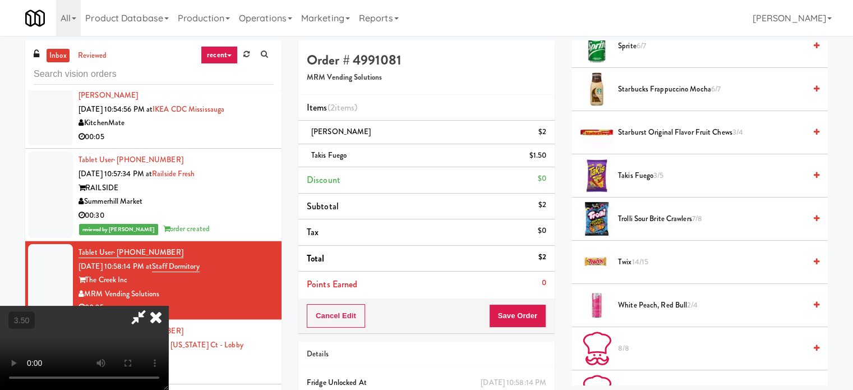
click at [132, 329] on video at bounding box center [84, 348] width 168 height 84
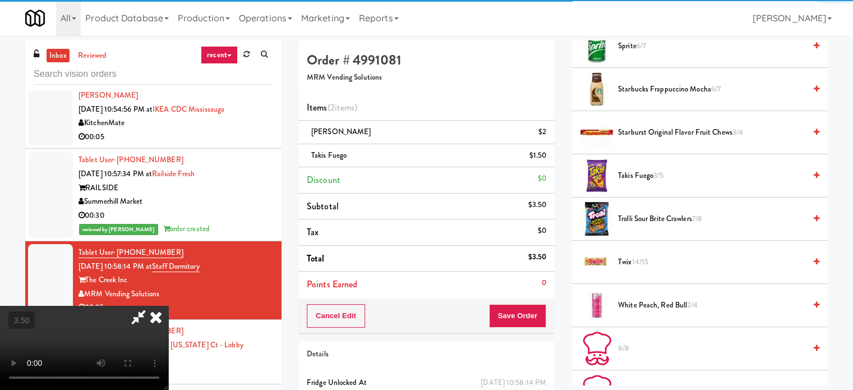
drag, startPoint x: 247, startPoint y: 282, endPoint x: 294, endPoint y: 283, distance: 47.7
click at [168, 306] on video at bounding box center [84, 348] width 168 height 84
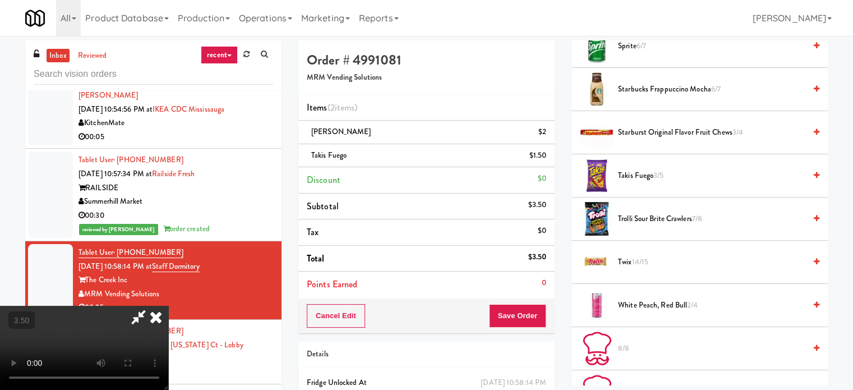
drag, startPoint x: 301, startPoint y: 283, endPoint x: 341, endPoint y: 310, distance: 48.5
click at [168, 306] on video at bounding box center [84, 348] width 168 height 84
click at [519, 314] on button "Save Order" at bounding box center [517, 316] width 57 height 24
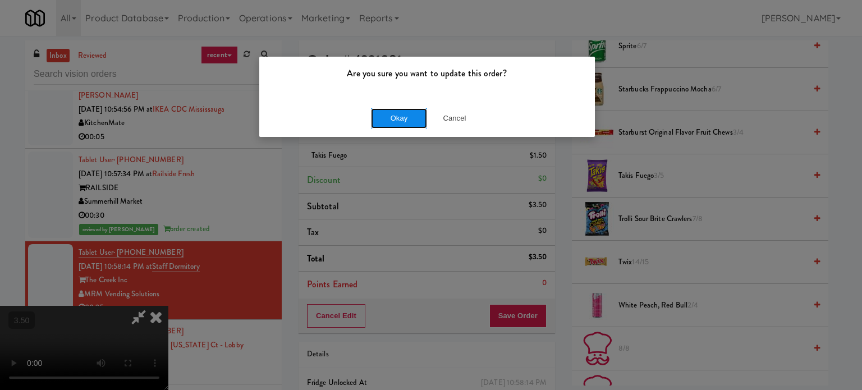
click at [408, 112] on button "Okay" at bounding box center [399, 118] width 56 height 20
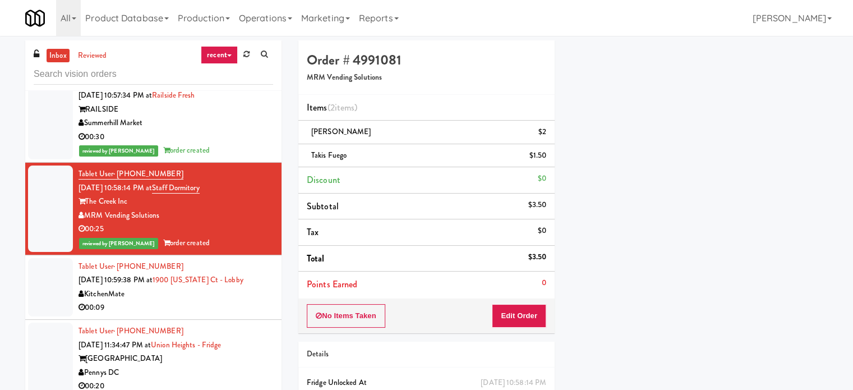
scroll to position [2973, 0]
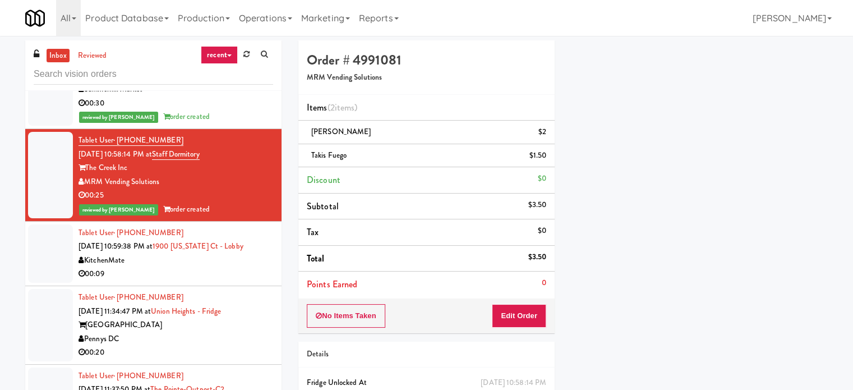
click at [237, 267] on div "00:09" at bounding box center [176, 274] width 195 height 14
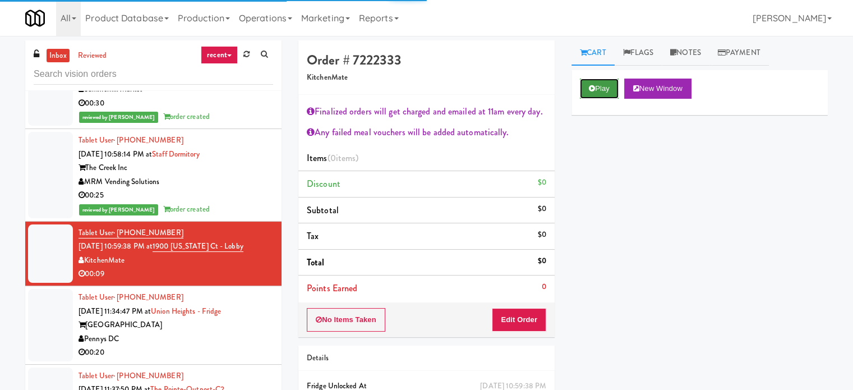
click at [606, 86] on button "Play" at bounding box center [599, 89] width 39 height 20
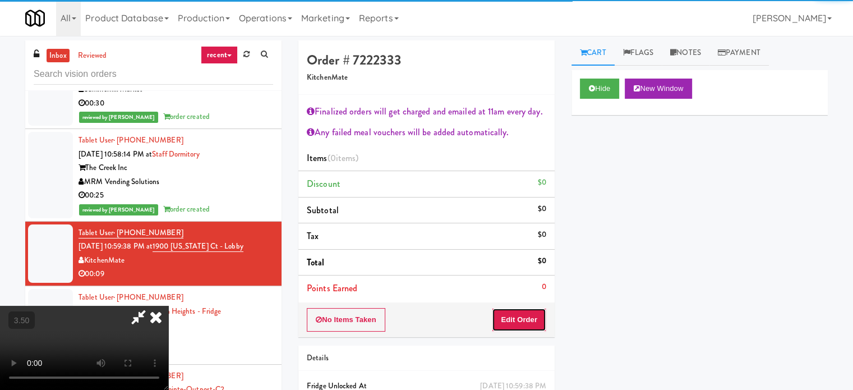
click at [535, 316] on button "Edit Order" at bounding box center [519, 320] width 54 height 24
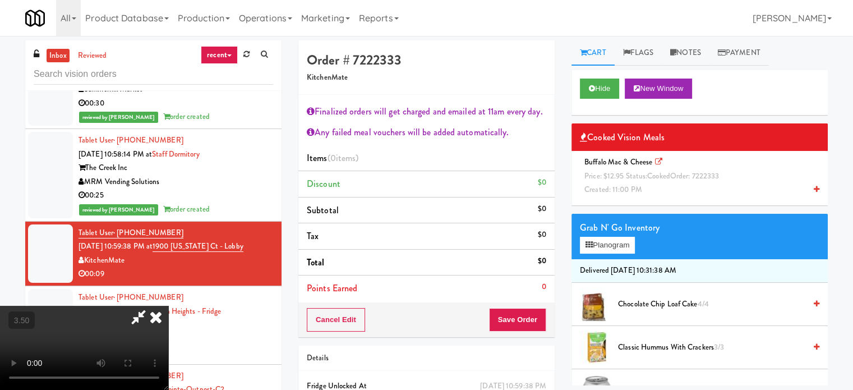
drag, startPoint x: 326, startPoint y: 202, endPoint x: 334, endPoint y: 209, distance: 10.8
click at [168, 306] on video at bounding box center [84, 348] width 168 height 84
drag, startPoint x: 425, startPoint y: 246, endPoint x: 522, endPoint y: 238, distance: 97.9
click at [168, 306] on video at bounding box center [84, 348] width 168 height 84
click at [677, 181] on div "Buffalo Mac & Cheese Price: $12.95 Status: cooked Order: 7222333 Created: 11:00…" at bounding box center [700, 176] width 240 height 42
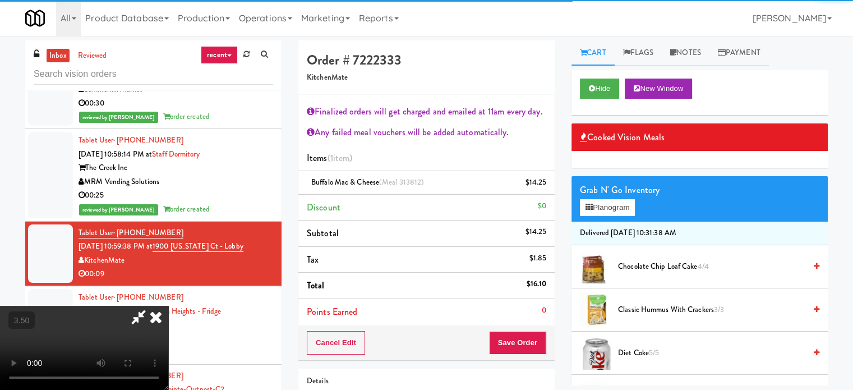
scroll to position [168, 0]
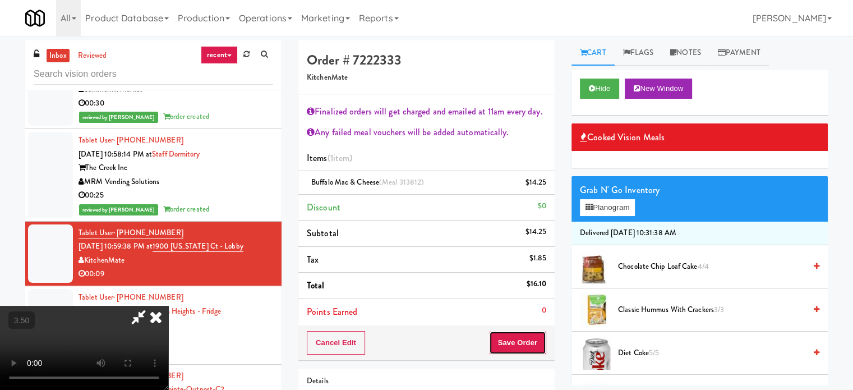
click at [536, 340] on button "Save Order" at bounding box center [517, 343] width 57 height 24
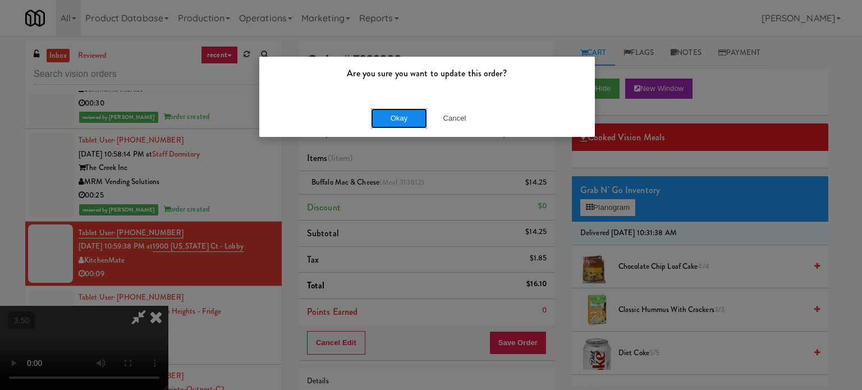
click at [421, 120] on button "Okay" at bounding box center [399, 118] width 56 height 20
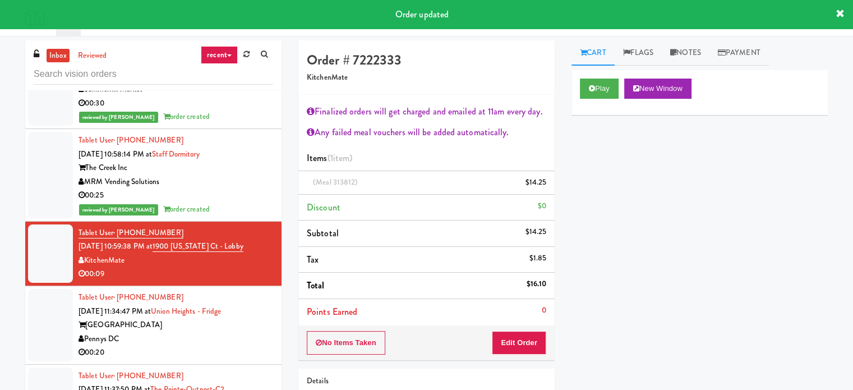
scroll to position [0, 0]
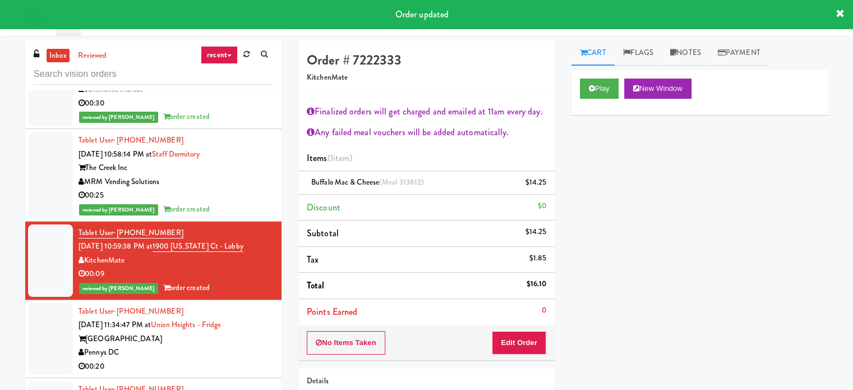
click at [248, 346] on div "Pennys DC" at bounding box center [176, 353] width 195 height 14
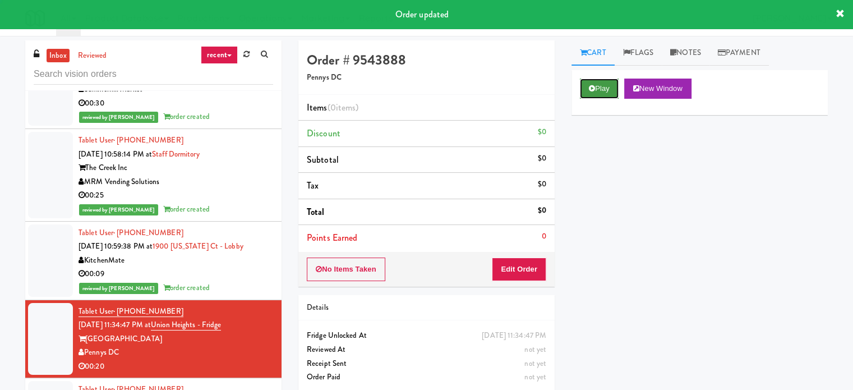
click at [602, 89] on button "Play" at bounding box center [599, 89] width 39 height 20
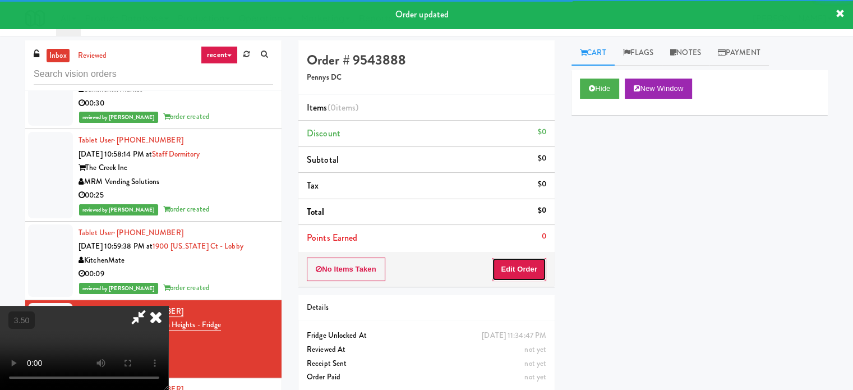
click at [529, 273] on button "Edit Order" at bounding box center [519, 269] width 54 height 24
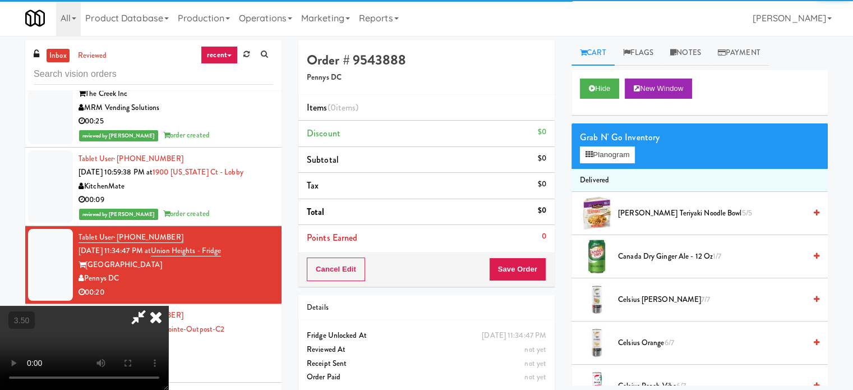
scroll to position [3085, 0]
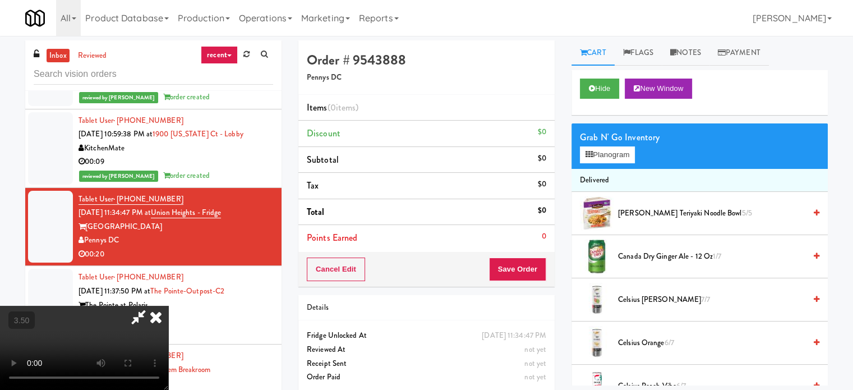
click at [168, 306] on video at bounding box center [84, 348] width 168 height 84
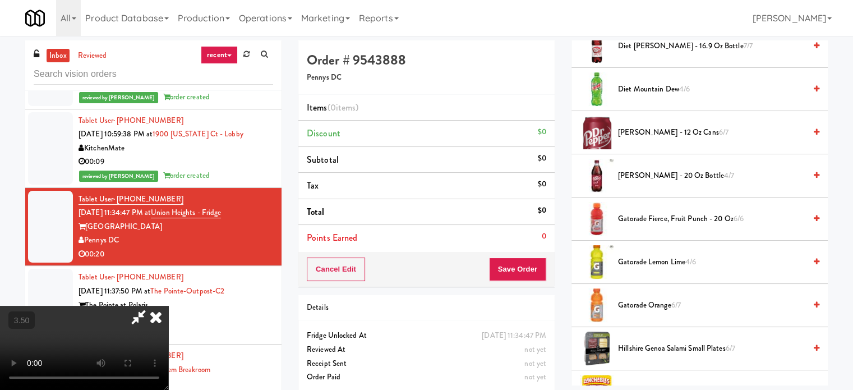
scroll to position [673, 0]
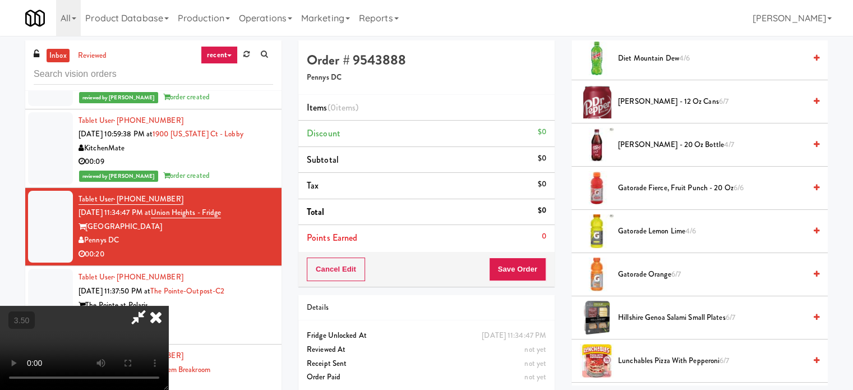
drag, startPoint x: 684, startPoint y: 231, endPoint x: 205, endPoint y: 269, distance: 480.0
click at [683, 231] on span "Gatorade Lemon Lime 4/6" at bounding box center [711, 231] width 187 height 14
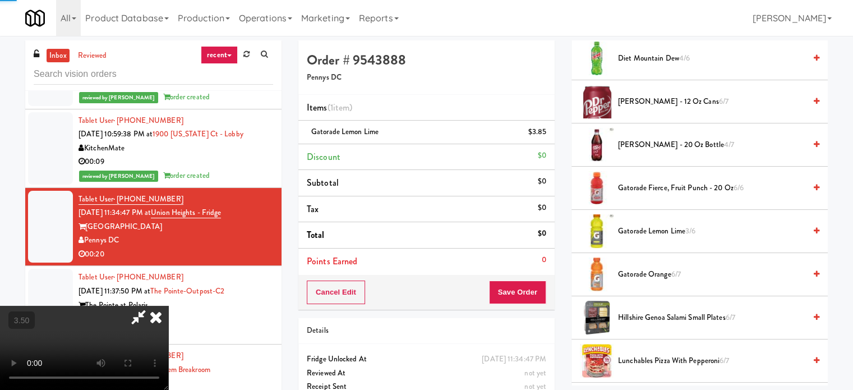
click at [168, 306] on video at bounding box center [84, 348] width 168 height 84
click at [168, 310] on video at bounding box center [84, 348] width 168 height 84
click at [168, 306] on video at bounding box center [84, 348] width 168 height 84
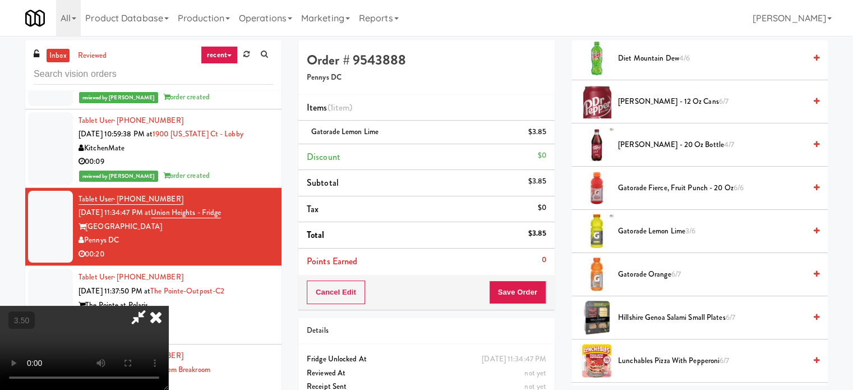
click at [168, 306] on video at bounding box center [84, 348] width 168 height 84
drag, startPoint x: 272, startPoint y: 282, endPoint x: 315, endPoint y: 275, distance: 43.7
click at [168, 306] on video at bounding box center [84, 348] width 168 height 84
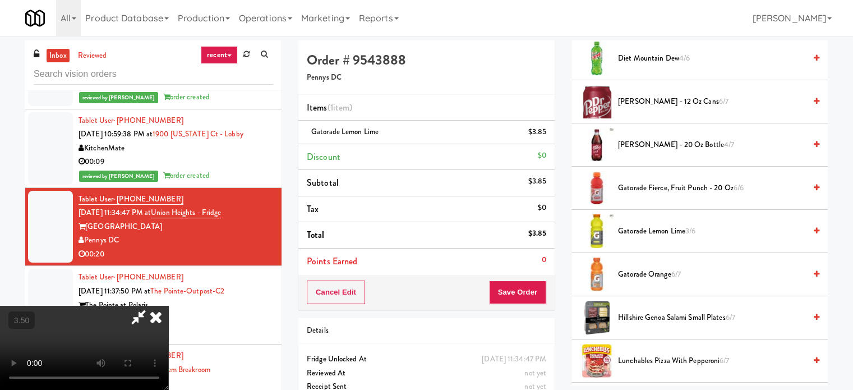
drag, startPoint x: 323, startPoint y: 273, endPoint x: 337, endPoint y: 283, distance: 17.2
click at [168, 306] on video at bounding box center [84, 348] width 168 height 84
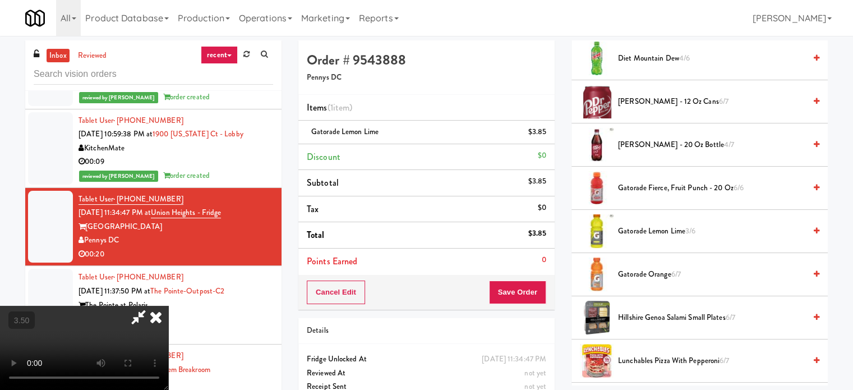
click at [648, 271] on span "Gatorade Orange 6/7" at bounding box center [711, 275] width 187 height 14
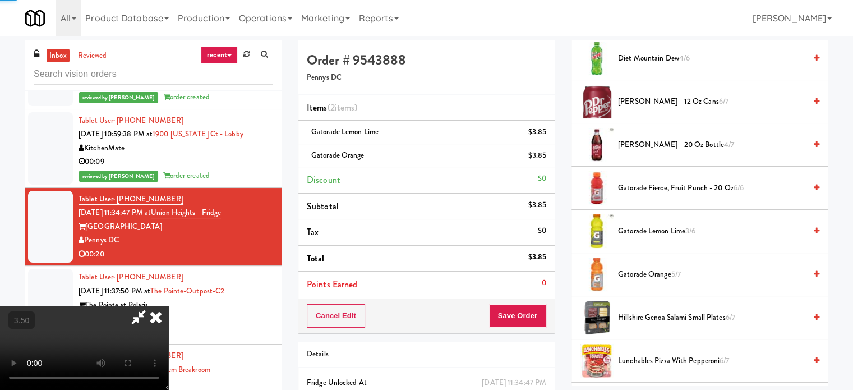
drag, startPoint x: 369, startPoint y: 277, endPoint x: 463, endPoint y: 280, distance: 94.8
click at [168, 306] on video at bounding box center [84, 348] width 168 height 84
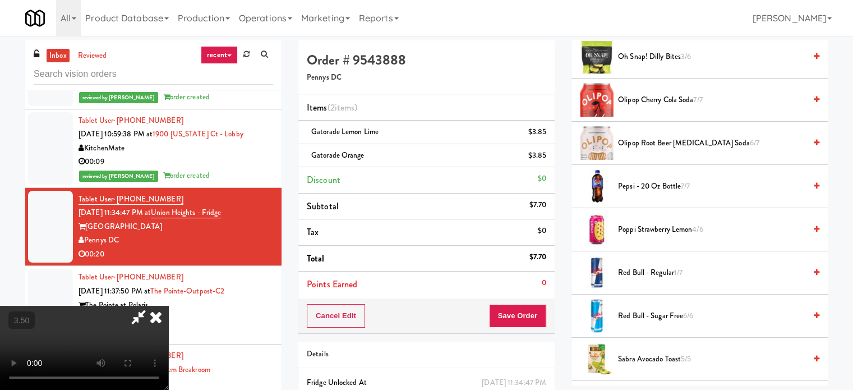
scroll to position [1066, 0]
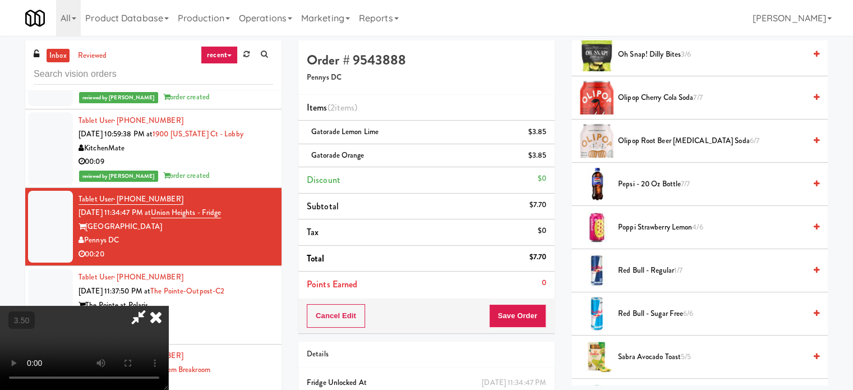
click at [632, 177] on span "Pepsi - 20 oz bottle 7/7" at bounding box center [711, 184] width 187 height 14
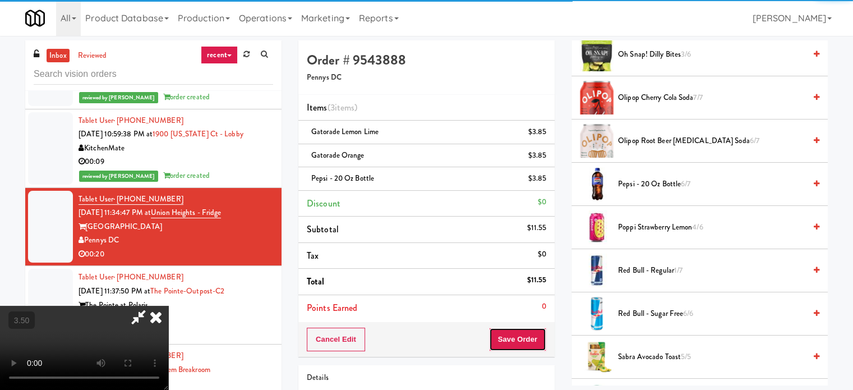
click at [526, 329] on button "Save Order" at bounding box center [517, 340] width 57 height 24
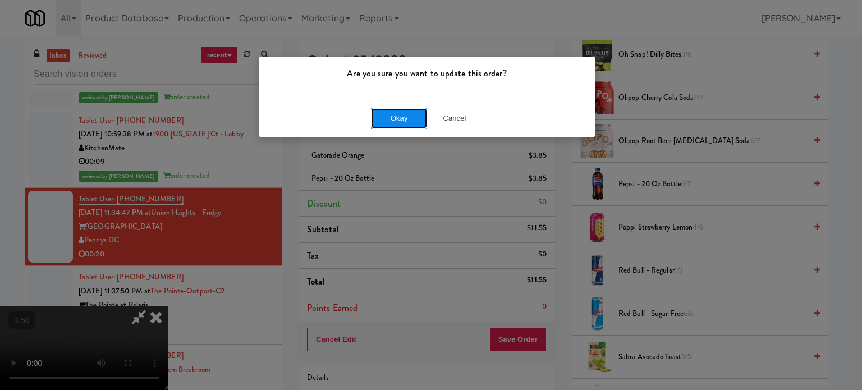
click at [402, 115] on button "Okay" at bounding box center [399, 118] width 56 height 20
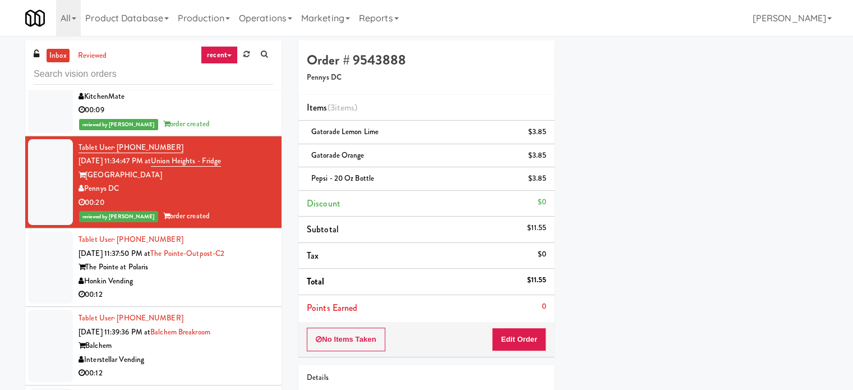
scroll to position [3141, 0]
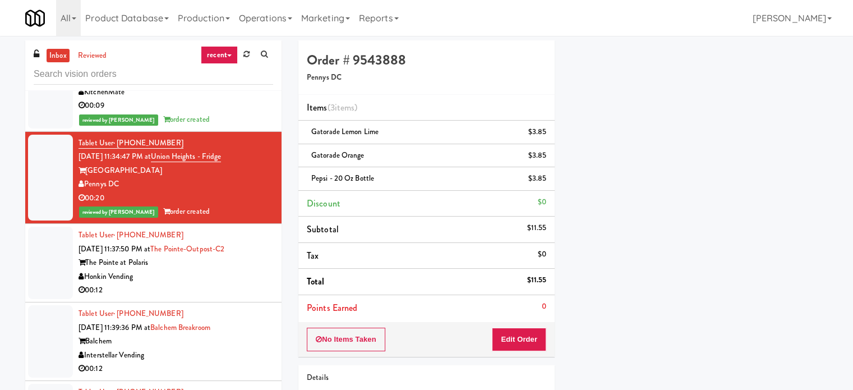
click at [237, 283] on div "00:12" at bounding box center [176, 290] width 195 height 14
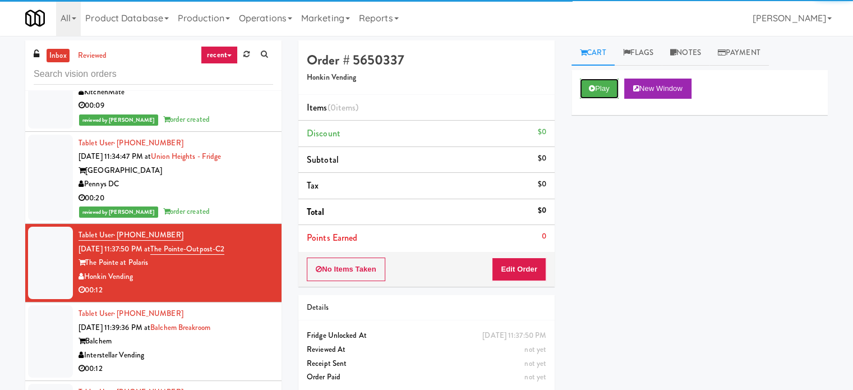
click at [590, 91] on icon at bounding box center [592, 88] width 6 height 7
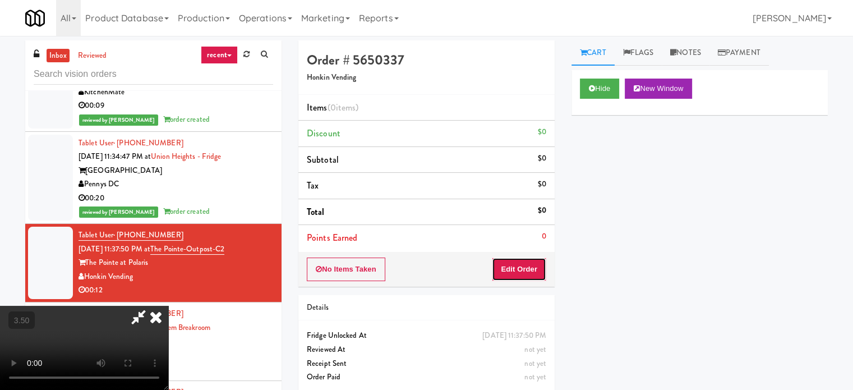
click at [519, 264] on button "Edit Order" at bounding box center [519, 269] width 54 height 24
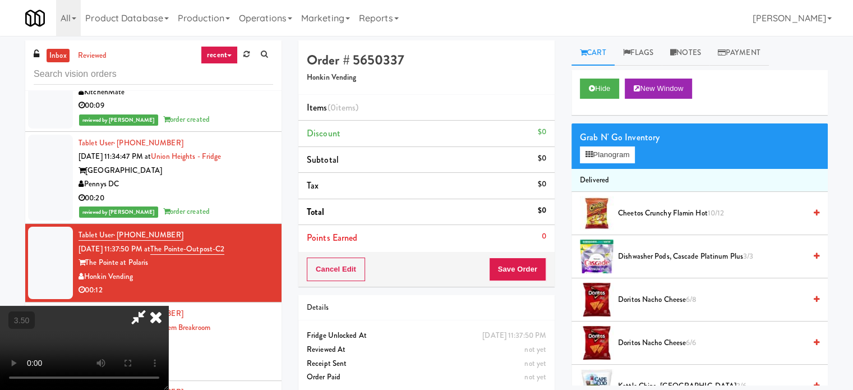
click at [168, 306] on video at bounding box center [84, 348] width 168 height 84
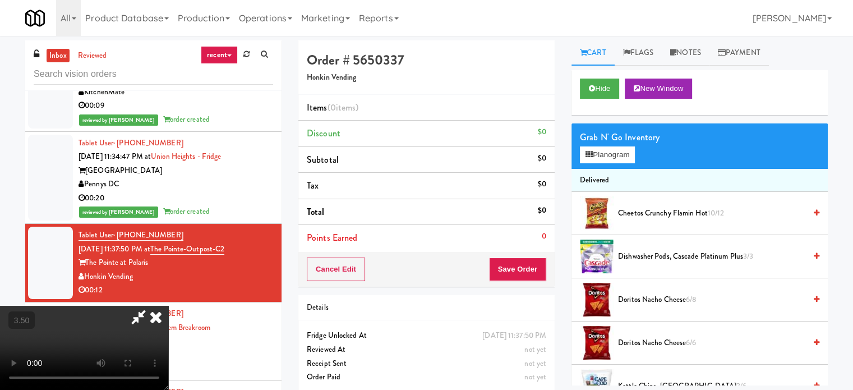
click at [168, 306] on video at bounding box center [84, 348] width 168 height 84
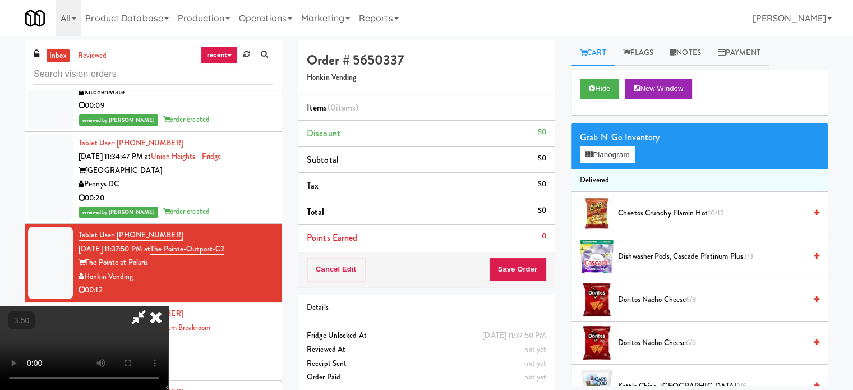
click at [168, 306] on video at bounding box center [84, 348] width 168 height 84
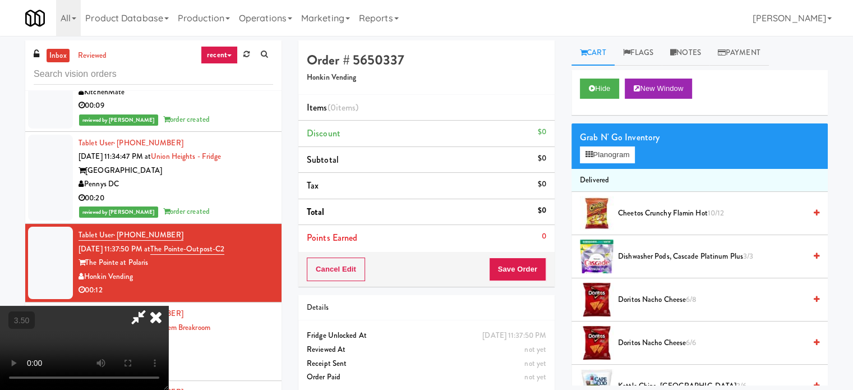
scroll to position [9, 0]
click at [168, 340] on video at bounding box center [84, 348] width 168 height 84
click at [168, 330] on video at bounding box center [84, 348] width 168 height 84
click at [168, 334] on video at bounding box center [84, 348] width 168 height 84
click at [168, 307] on video at bounding box center [84, 348] width 168 height 84
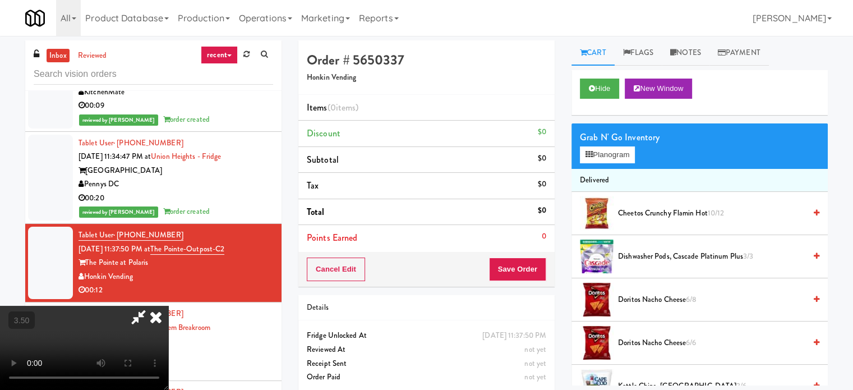
click at [168, 306] on video at bounding box center [84, 348] width 168 height 84
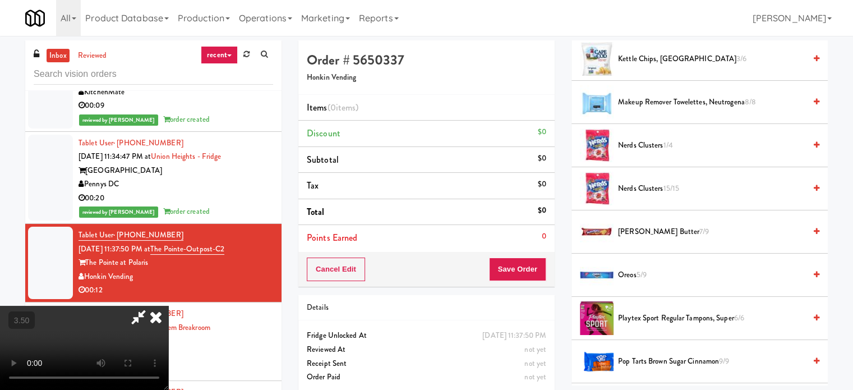
scroll to position [245, 0]
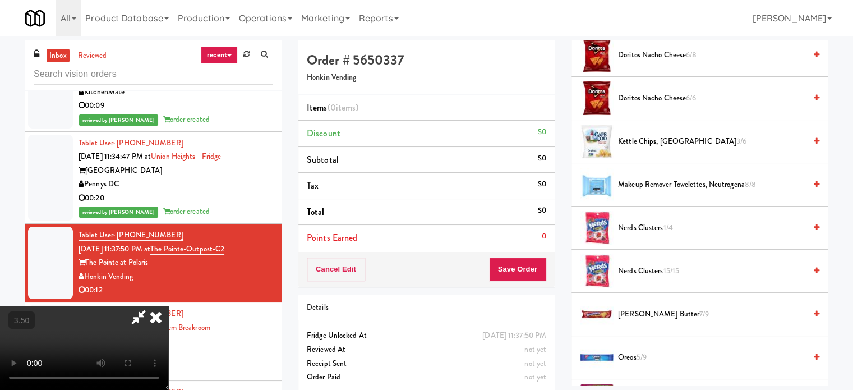
click at [635, 229] on span "Nerds Clusters 1/4" at bounding box center [711, 228] width 187 height 14
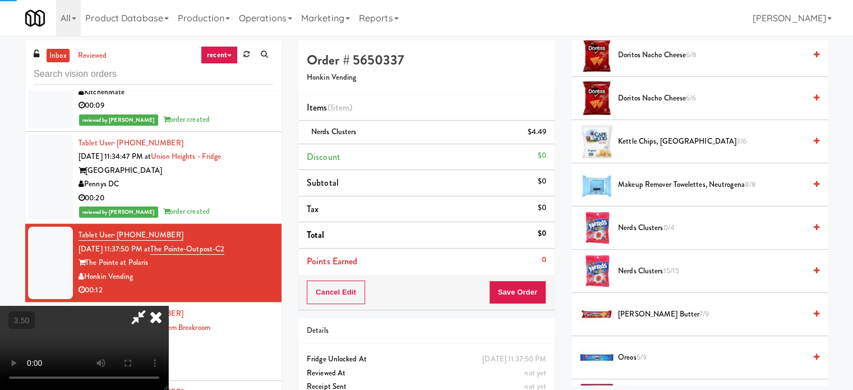
click at [168, 306] on video at bounding box center [84, 348] width 168 height 84
click at [525, 289] on button "Save Order" at bounding box center [517, 292] width 57 height 24
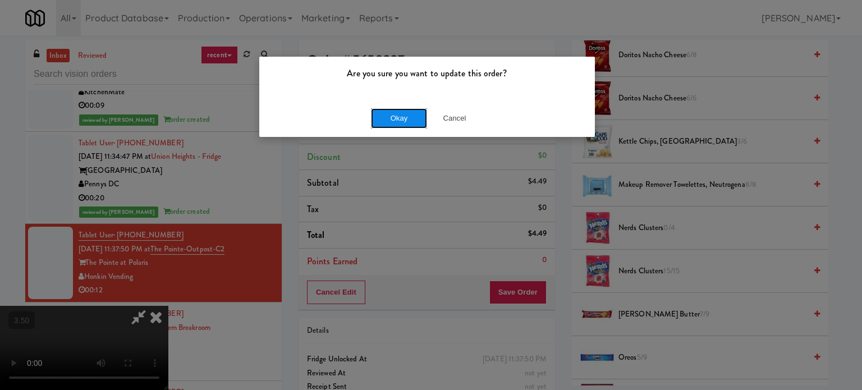
click at [406, 122] on button "Okay" at bounding box center [399, 118] width 56 height 20
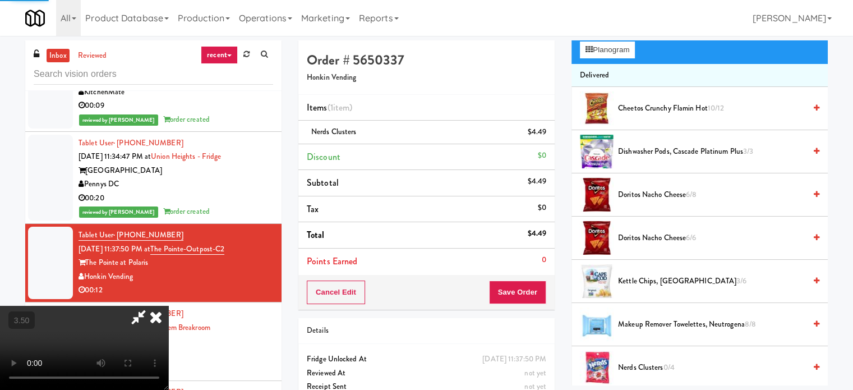
scroll to position [0, 0]
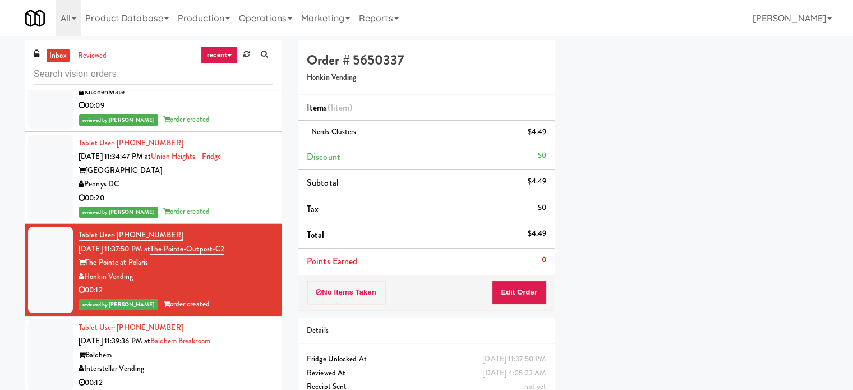
click at [254, 348] on div "Balchem" at bounding box center [176, 355] width 195 height 14
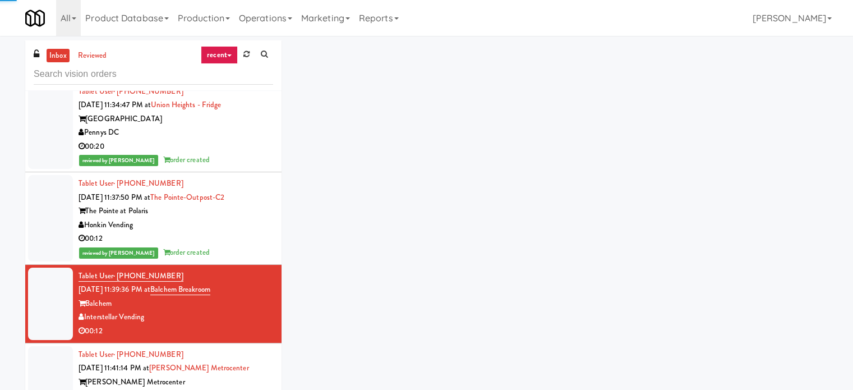
scroll to position [3197, 0]
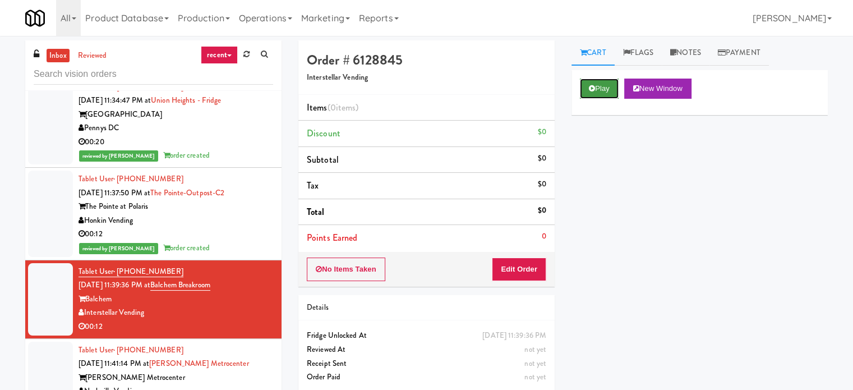
click at [595, 84] on button "Play" at bounding box center [599, 89] width 39 height 20
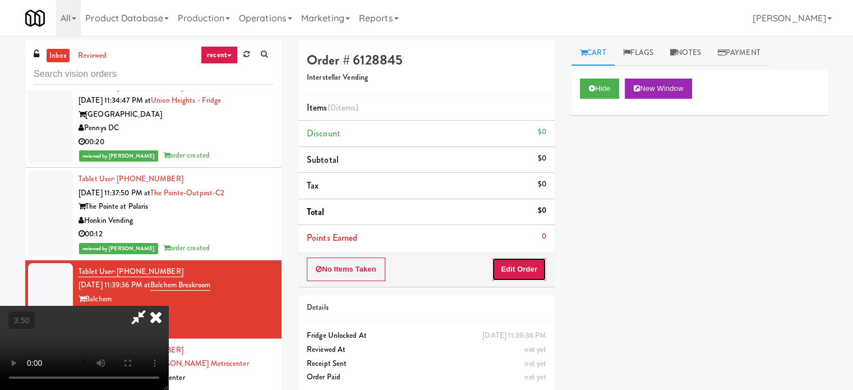
click at [523, 262] on button "Edit Order" at bounding box center [519, 269] width 54 height 24
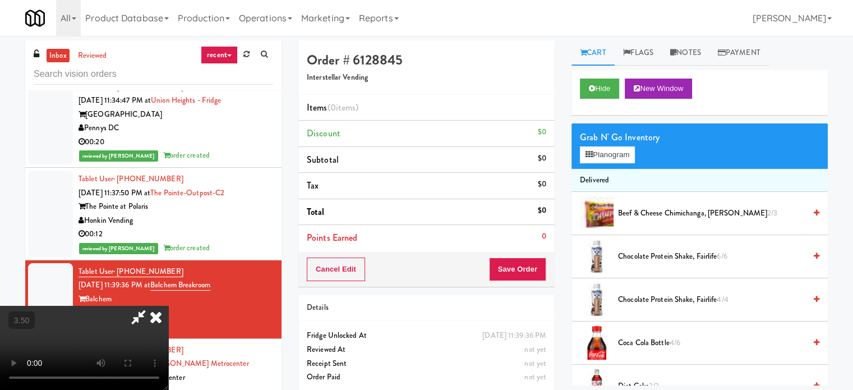
scroll to position [177, 0]
click at [168, 306] on video at bounding box center [84, 348] width 168 height 84
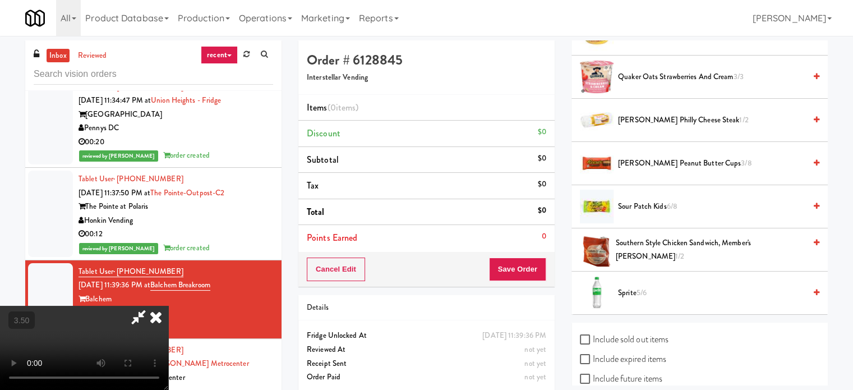
scroll to position [1215, 0]
click at [660, 203] on span "Sour Patch Kids 6/8" at bounding box center [711, 208] width 187 height 14
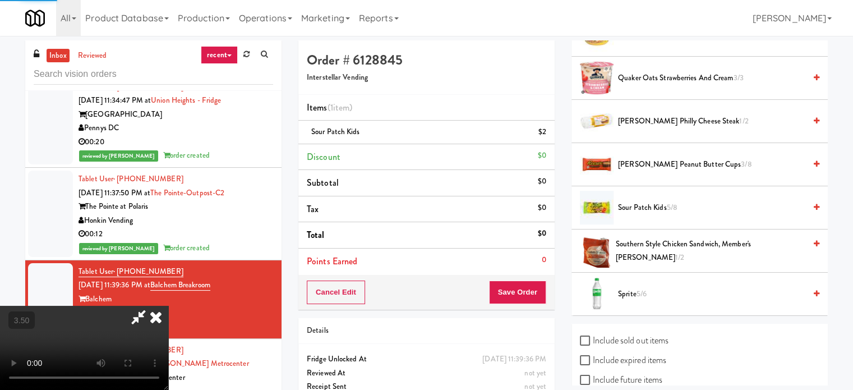
drag, startPoint x: 343, startPoint y: 274, endPoint x: 352, endPoint y: 280, distance: 10.9
click at [168, 306] on video at bounding box center [84, 348] width 168 height 84
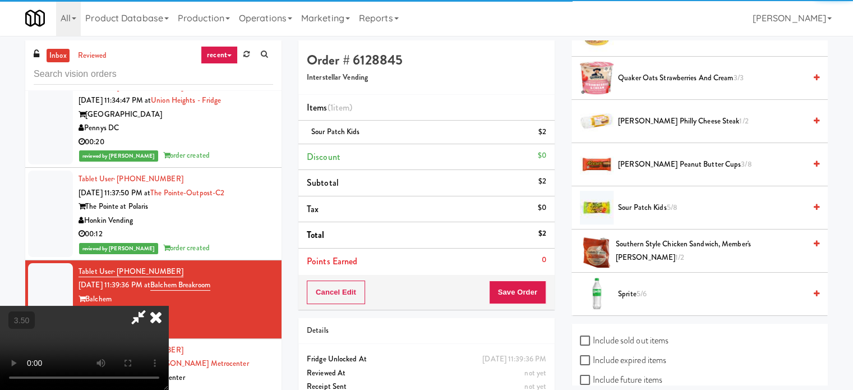
click at [168, 306] on video at bounding box center [84, 348] width 168 height 84
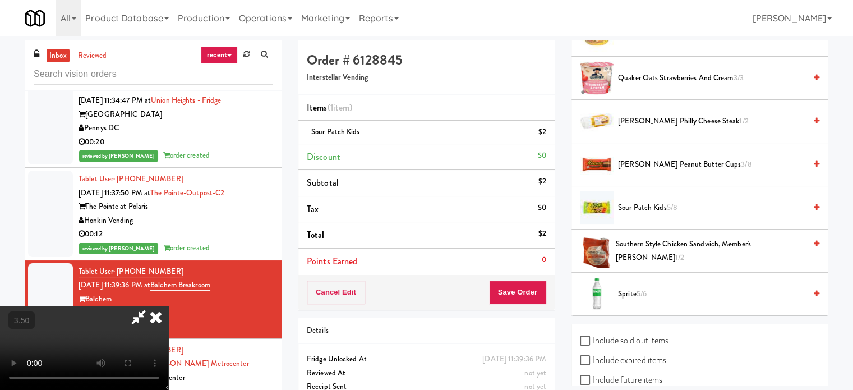
click at [168, 306] on video at bounding box center [84, 348] width 168 height 84
drag, startPoint x: 363, startPoint y: 275, endPoint x: 408, endPoint y: 265, distance: 45.3
click at [168, 306] on video at bounding box center [84, 348] width 168 height 84
click at [651, 161] on span "[PERSON_NAME] Peanut Butter Cups 3/8" at bounding box center [711, 165] width 187 height 14
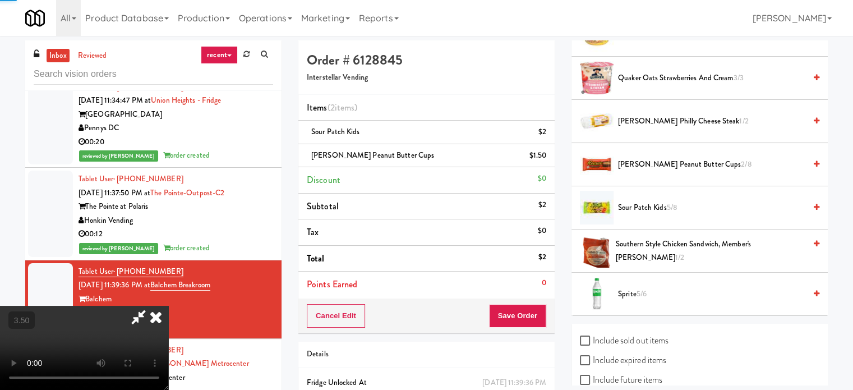
click at [168, 306] on video at bounding box center [84, 348] width 168 height 84
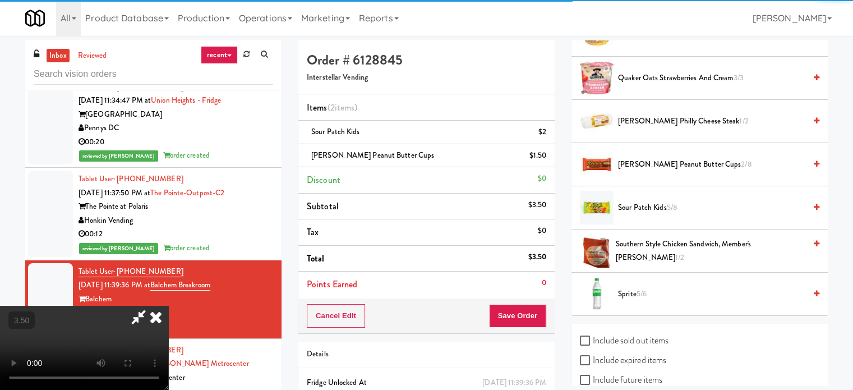
click at [168, 306] on video at bounding box center [84, 348] width 168 height 84
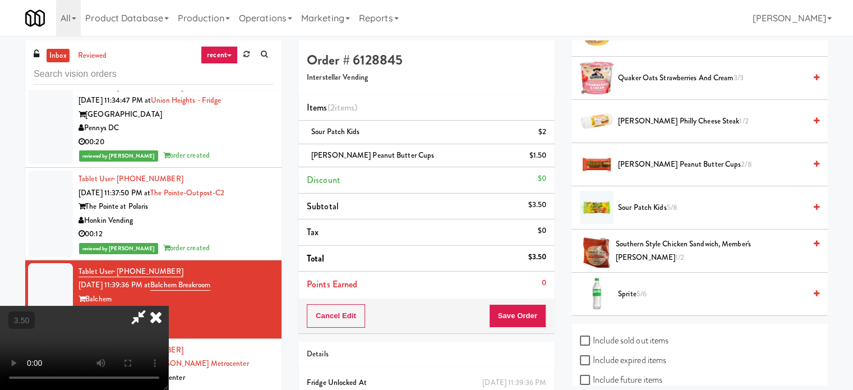
click at [168, 306] on video at bounding box center [84, 348] width 168 height 84
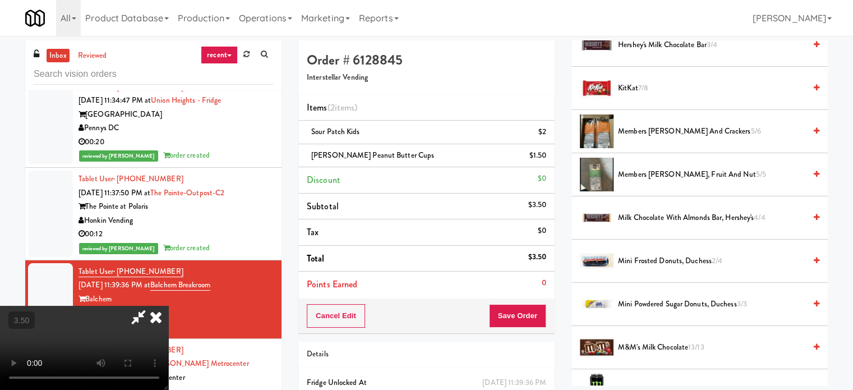
scroll to position [486, 0]
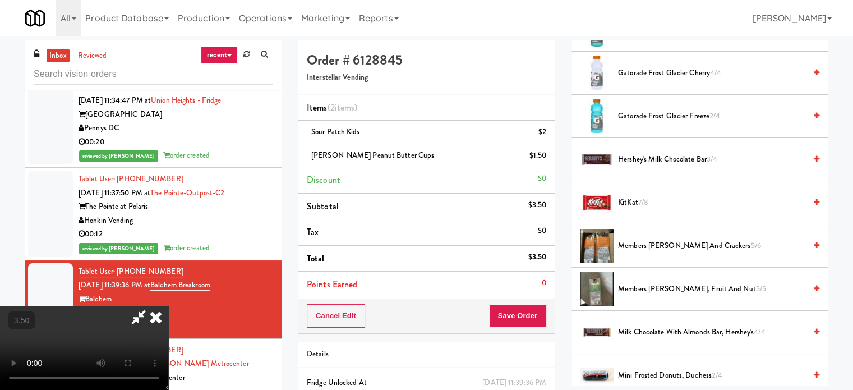
click at [82, 306] on video at bounding box center [84, 348] width 168 height 84
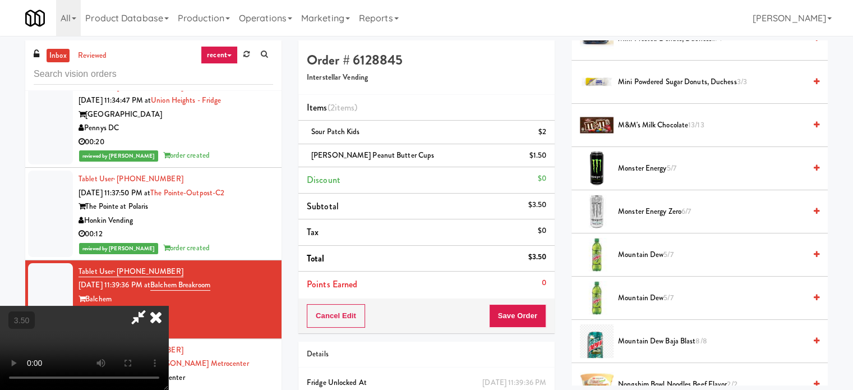
scroll to position [1103, 0]
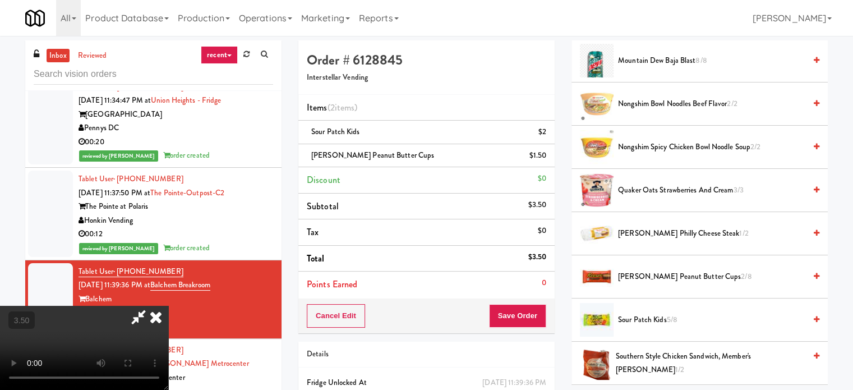
click at [635, 275] on span "[PERSON_NAME] Peanut Butter Cups 2/8" at bounding box center [711, 277] width 187 height 14
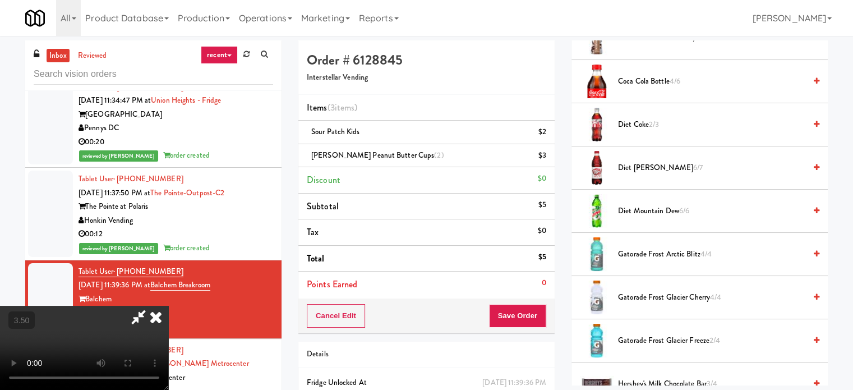
scroll to position [0, 0]
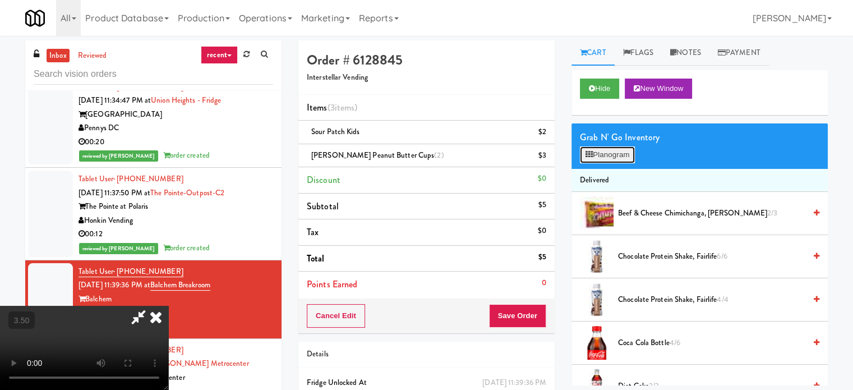
click at [620, 158] on button "Planogram" at bounding box center [607, 154] width 55 height 17
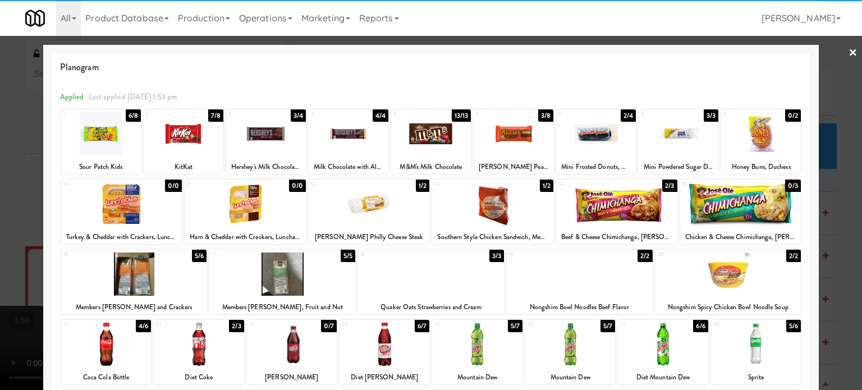
drag, startPoint x: 587, startPoint y: 145, endPoint x: 595, endPoint y: 148, distance: 7.6
click at [588, 145] on div at bounding box center [596, 133] width 80 height 43
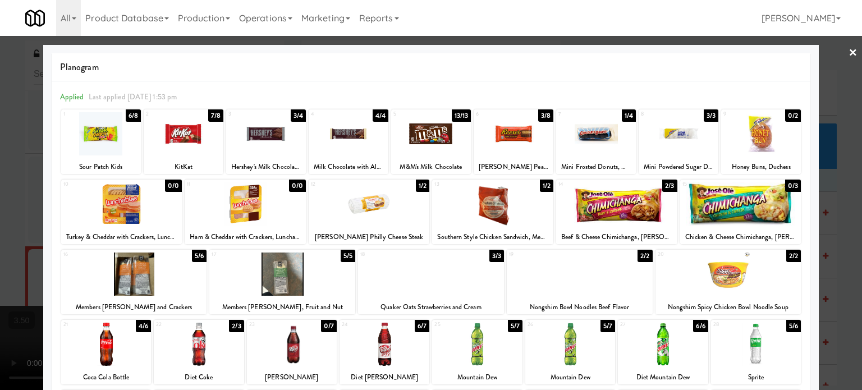
click at [826, 163] on div at bounding box center [431, 195] width 862 height 390
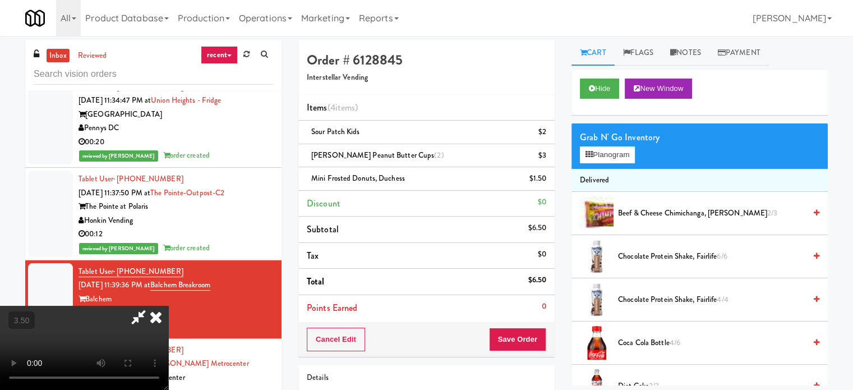
click at [168, 320] on video at bounding box center [84, 348] width 168 height 84
click at [524, 336] on button "Save Order" at bounding box center [517, 340] width 57 height 24
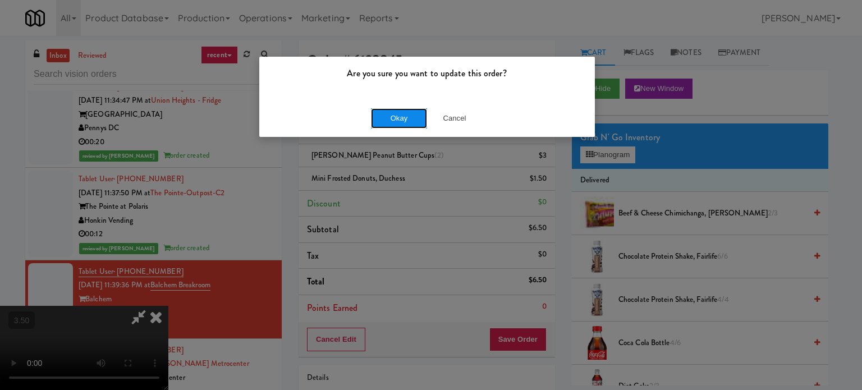
click at [399, 109] on button "Okay" at bounding box center [399, 118] width 56 height 20
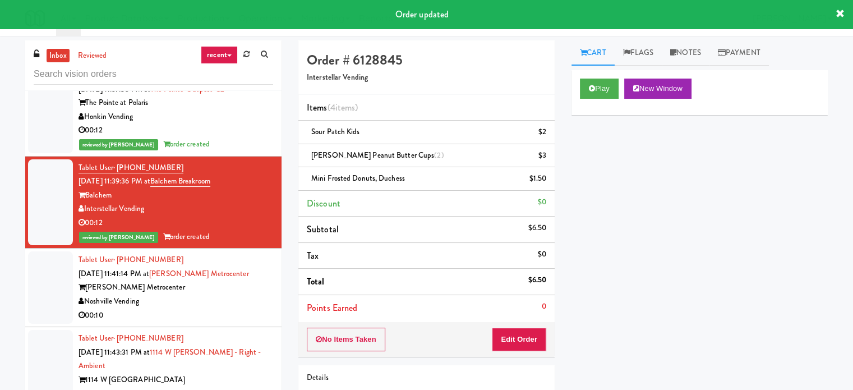
scroll to position [3309, 0]
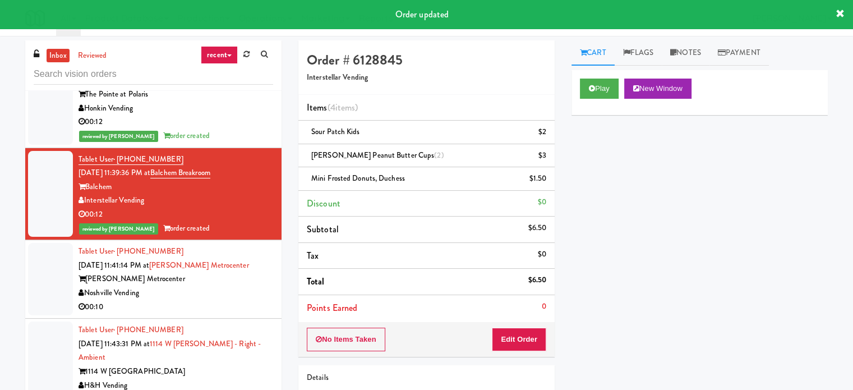
click at [220, 286] on div "Noshville Vending" at bounding box center [176, 293] width 195 height 14
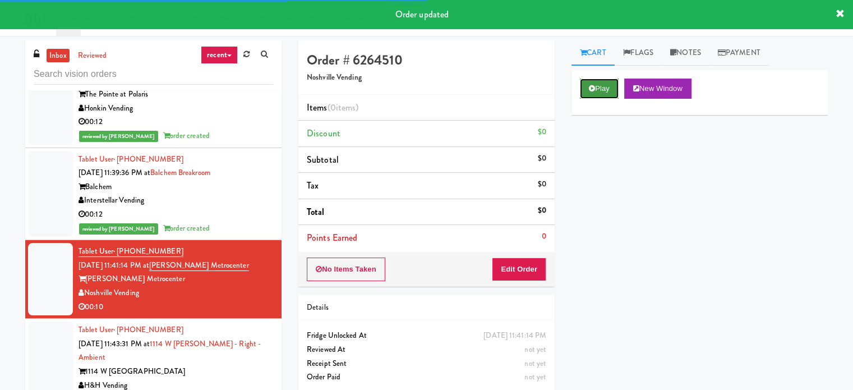
click at [588, 93] on button "Play" at bounding box center [599, 89] width 39 height 20
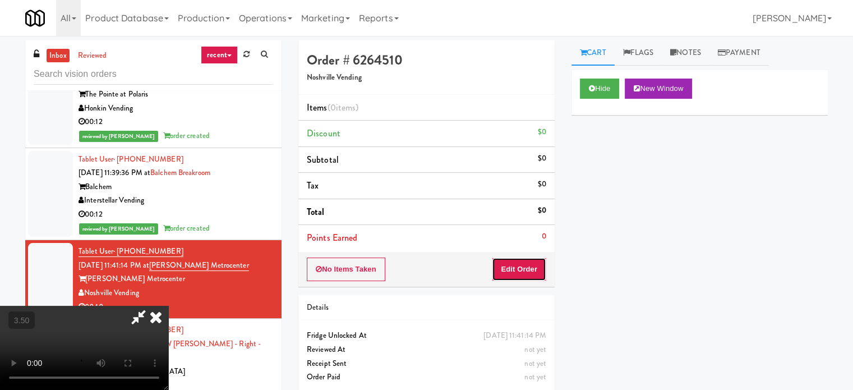
click at [538, 275] on button "Edit Order" at bounding box center [519, 269] width 54 height 24
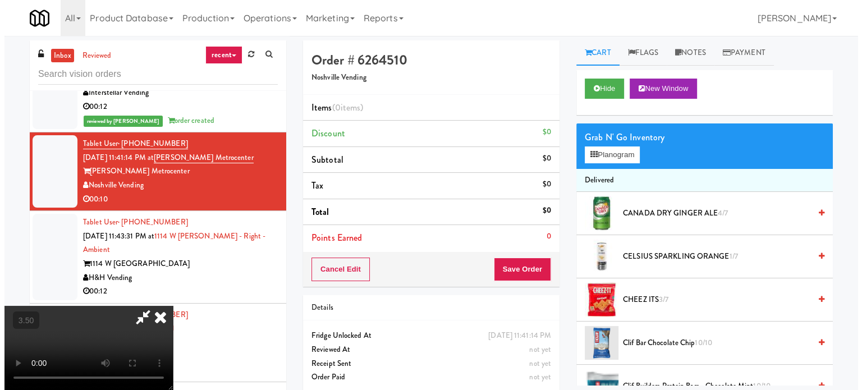
scroll to position [3421, 0]
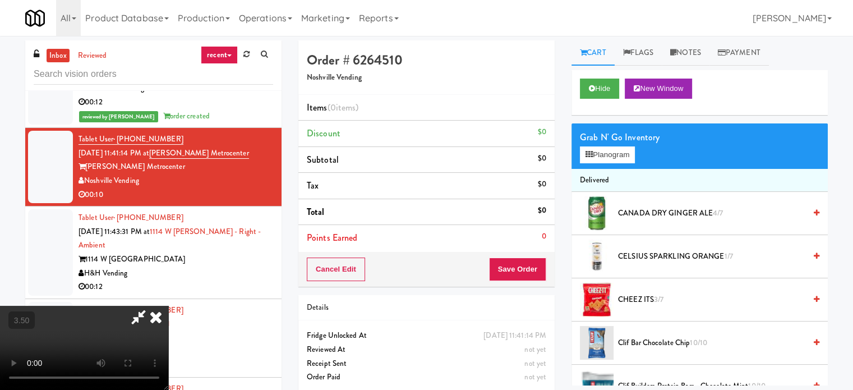
click at [168, 306] on video at bounding box center [84, 348] width 168 height 84
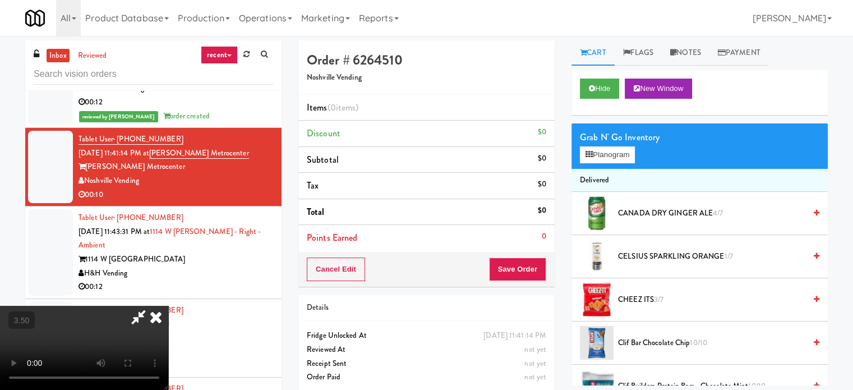
click at [168, 306] on video at bounding box center [84, 348] width 168 height 84
click at [590, 159] on button "Planogram" at bounding box center [607, 154] width 55 height 17
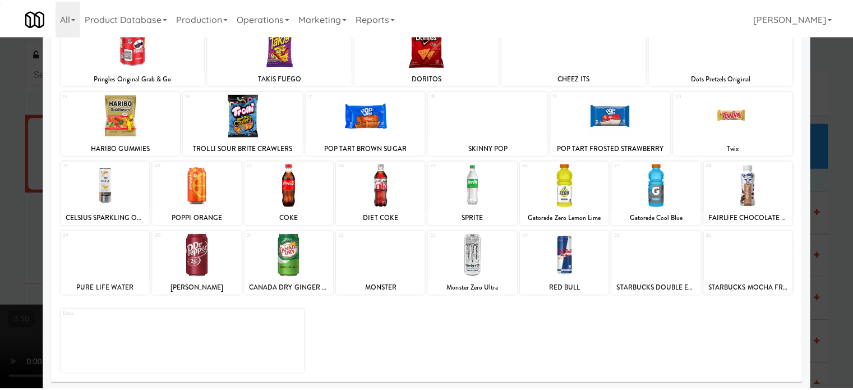
scroll to position [160, 0]
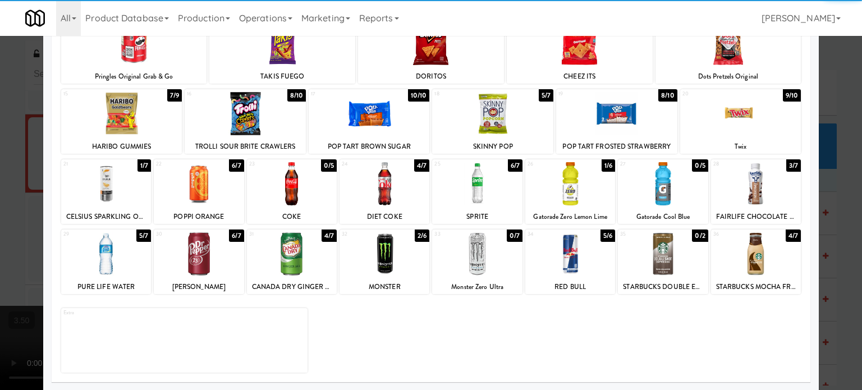
drag, startPoint x: 292, startPoint y: 274, endPoint x: 478, endPoint y: 291, distance: 187.5
click at [292, 274] on div at bounding box center [292, 253] width 90 height 43
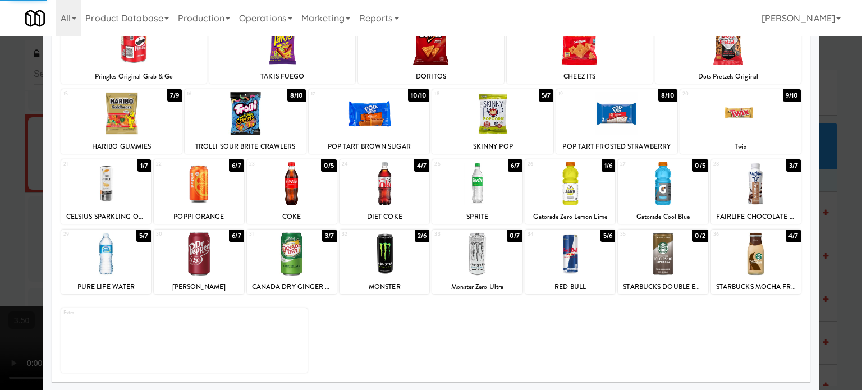
drag, startPoint x: 577, startPoint y: 249, endPoint x: 652, endPoint y: 257, distance: 75.6
click at [583, 248] on div at bounding box center [570, 253] width 90 height 43
drag, startPoint x: 835, startPoint y: 244, endPoint x: 792, endPoint y: 251, distance: 43.2
click at [834, 244] on div at bounding box center [431, 195] width 862 height 390
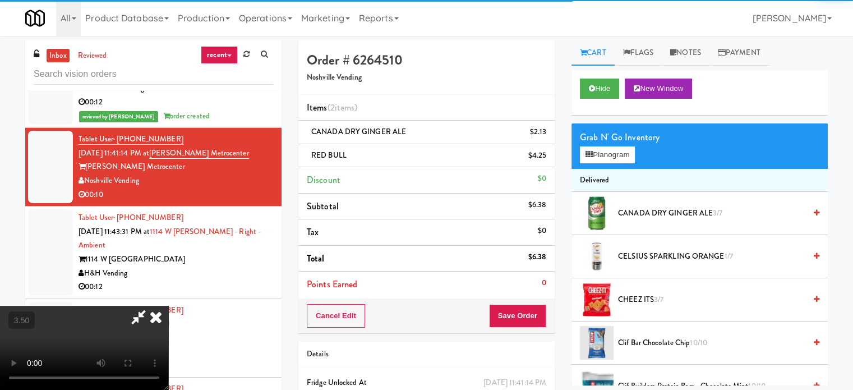
click at [168, 306] on video at bounding box center [84, 348] width 168 height 84
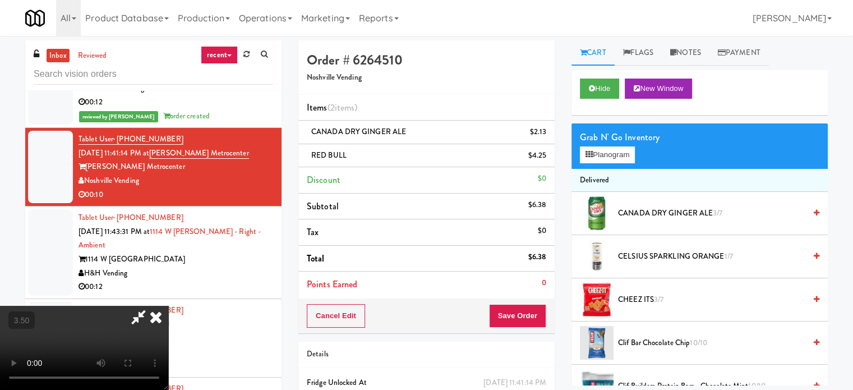
click at [168, 306] on video at bounding box center [84, 348] width 168 height 84
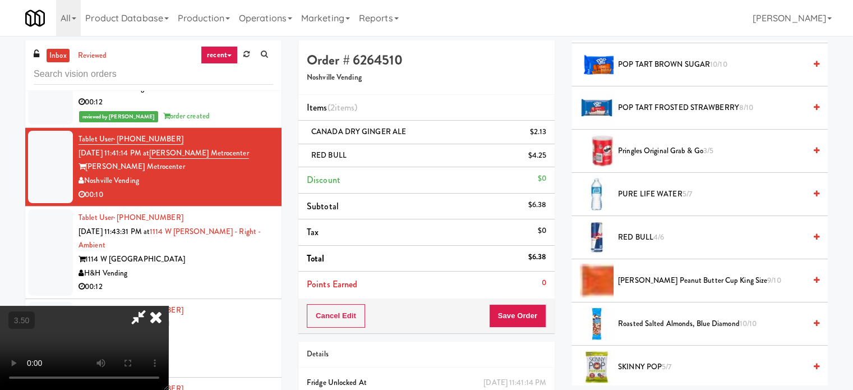
scroll to position [1066, 0]
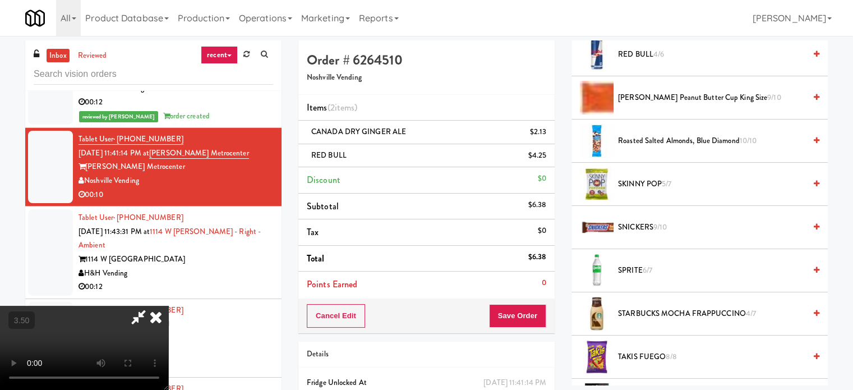
click at [615, 252] on li "SPRITE 6/7" at bounding box center [700, 270] width 256 height 43
click at [620, 264] on span "SPRITE 6/7" at bounding box center [711, 271] width 187 height 14
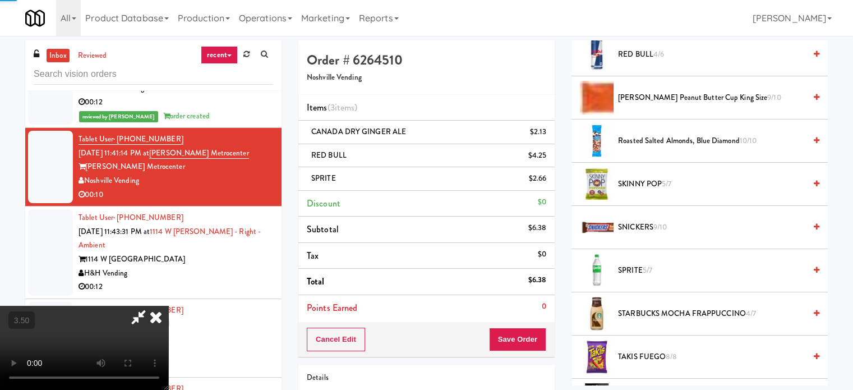
drag, startPoint x: 388, startPoint y: 289, endPoint x: 441, endPoint y: 298, distance: 54.6
click at [168, 306] on video at bounding box center [84, 348] width 168 height 84
drag, startPoint x: 287, startPoint y: 278, endPoint x: 316, endPoint y: 285, distance: 30.1
click at [168, 306] on video at bounding box center [84, 348] width 168 height 84
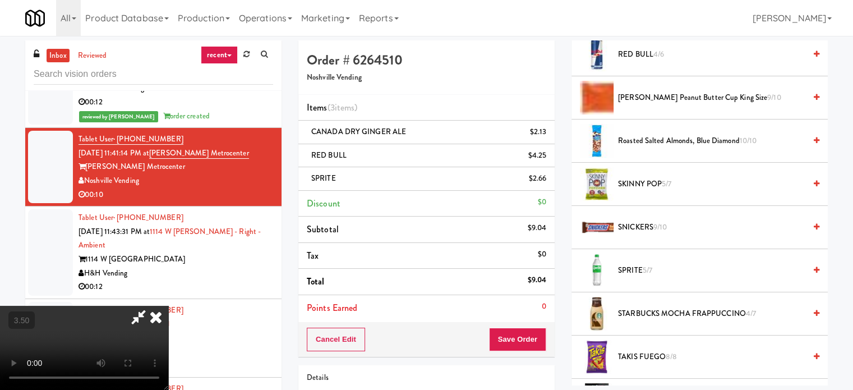
click at [168, 306] on video at bounding box center [84, 348] width 168 height 84
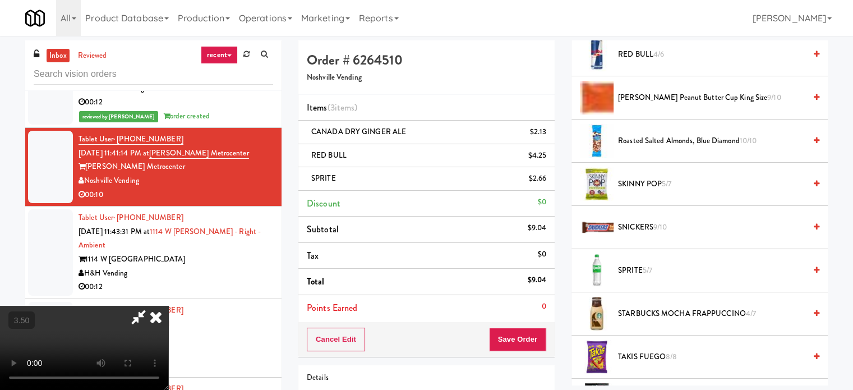
click at [168, 306] on video at bounding box center [84, 348] width 168 height 84
click at [546, 344] on button "Save Order" at bounding box center [517, 340] width 57 height 24
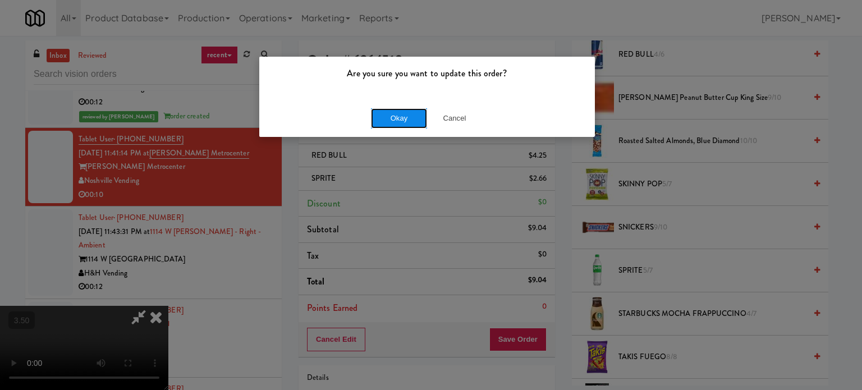
click at [400, 123] on button "Okay" at bounding box center [399, 118] width 56 height 20
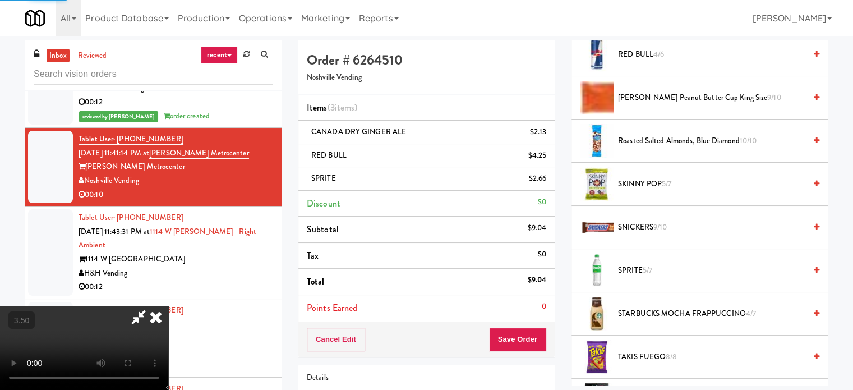
scroll to position [105, 0]
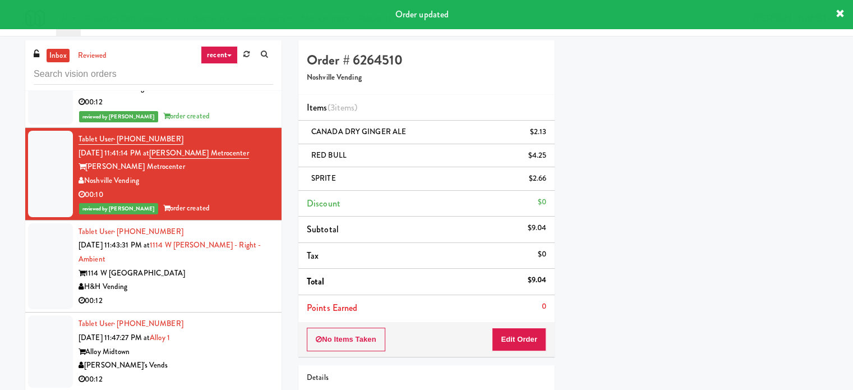
click at [252, 280] on div "H&H Vending" at bounding box center [176, 287] width 195 height 14
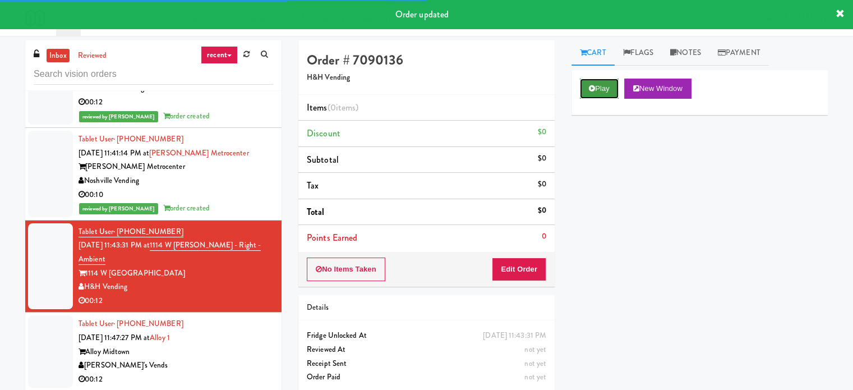
click at [590, 89] on icon at bounding box center [592, 88] width 6 height 7
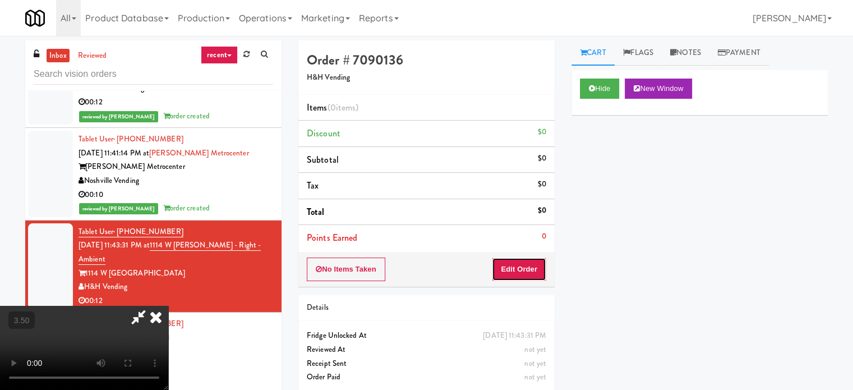
click at [525, 262] on button "Edit Order" at bounding box center [519, 269] width 54 height 24
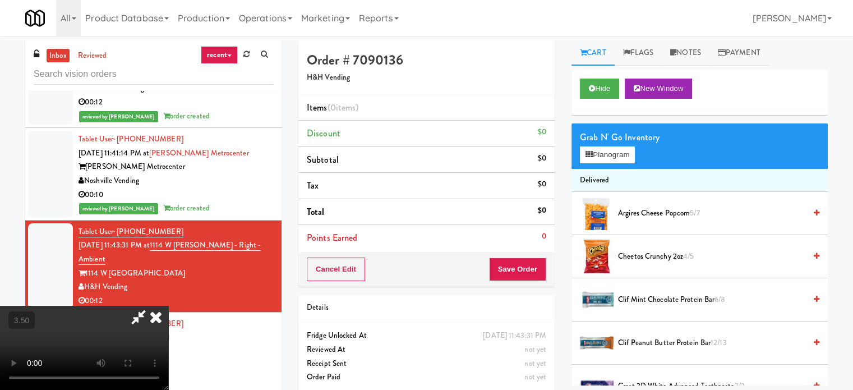
click at [168, 306] on video at bounding box center [84, 348] width 168 height 84
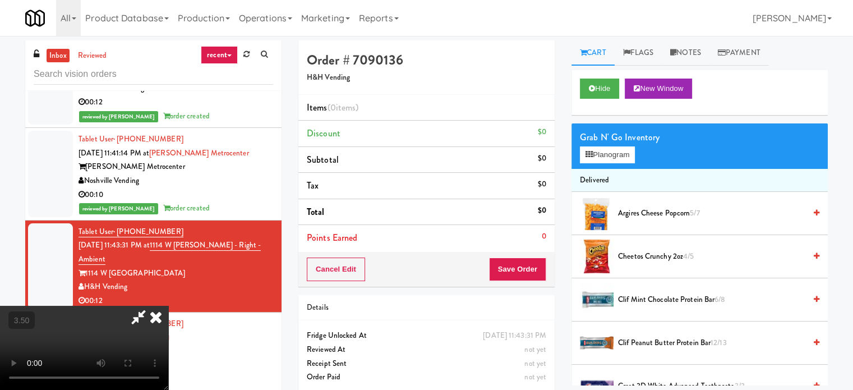
click at [168, 306] on video at bounding box center [84, 348] width 168 height 84
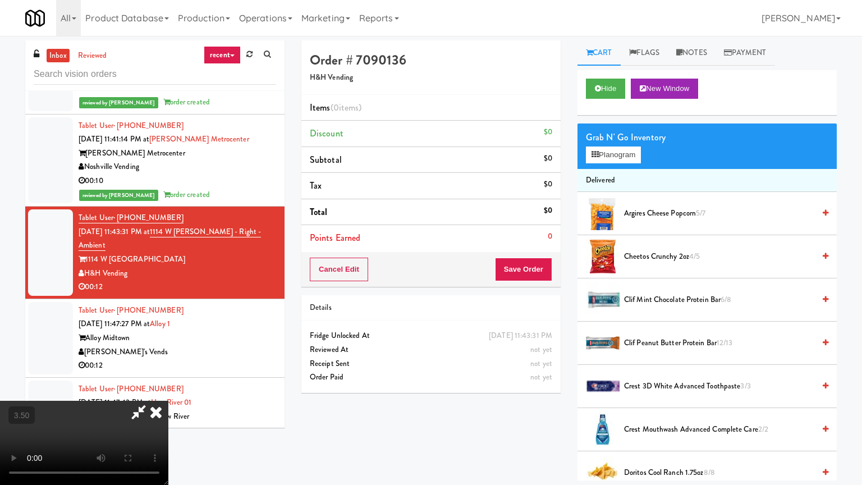
click at [168, 389] on video at bounding box center [84, 442] width 168 height 84
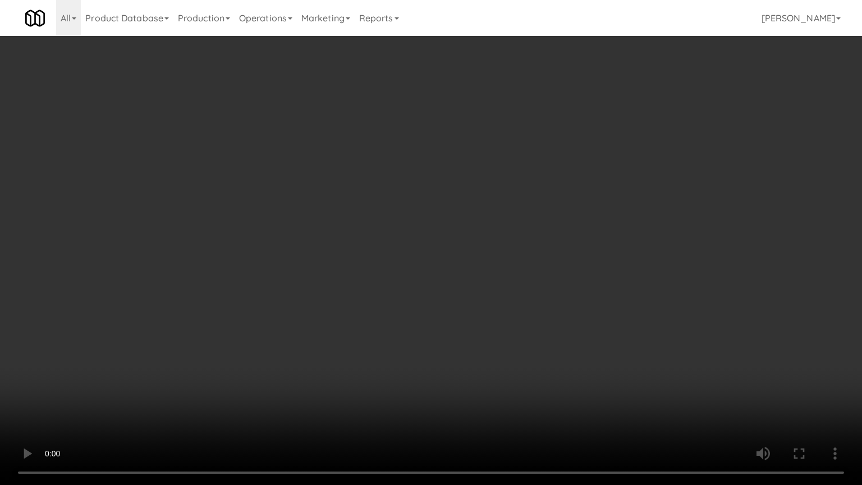
click at [531, 340] on video at bounding box center [431, 242] width 862 height 485
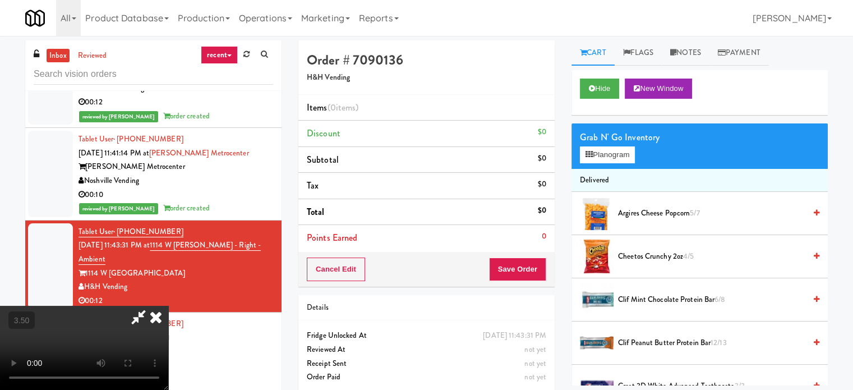
click at [633, 261] on span "Cheetos Crunchy 2oz 4/5" at bounding box center [711, 257] width 187 height 14
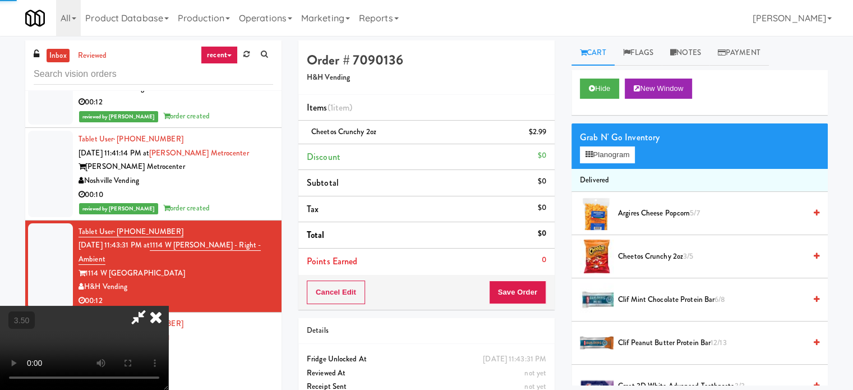
click at [168, 307] on video at bounding box center [84, 348] width 168 height 84
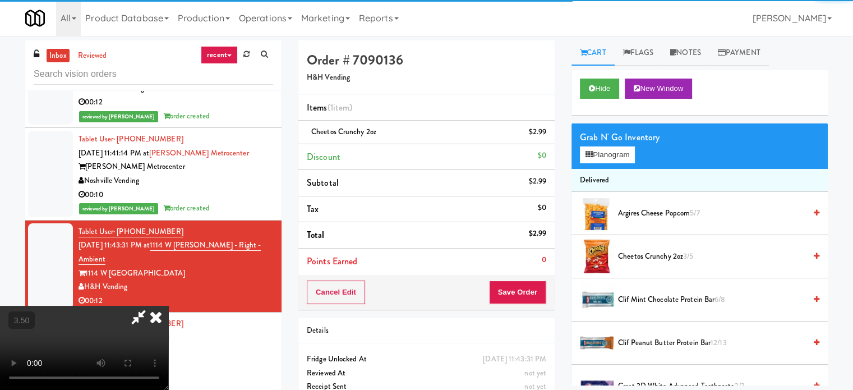
click at [168, 313] on video at bounding box center [84, 348] width 168 height 84
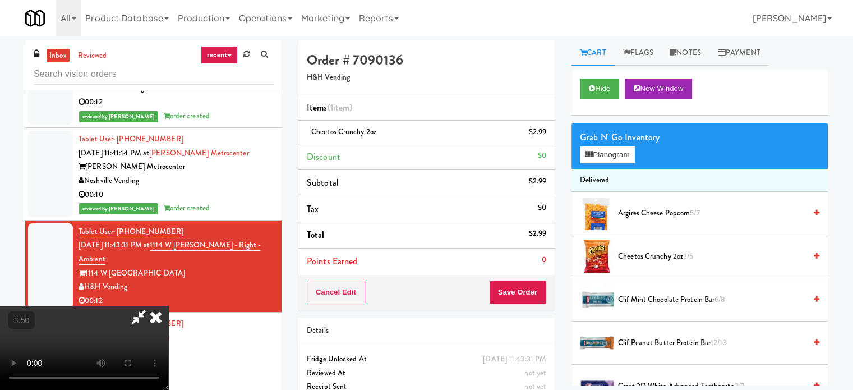
click at [168, 313] on video at bounding box center [84, 348] width 168 height 84
click at [168, 308] on video at bounding box center [84, 348] width 168 height 84
drag, startPoint x: 341, startPoint y: 308, endPoint x: 348, endPoint y: 313, distance: 8.1
click at [168, 311] on video at bounding box center [84, 348] width 168 height 84
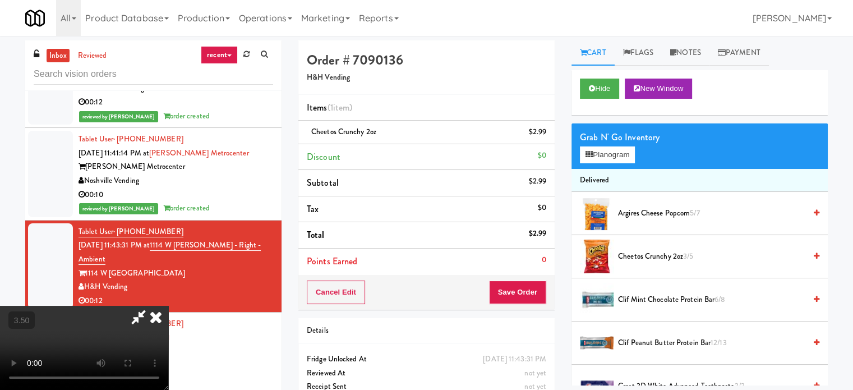
click at [168, 311] on video at bounding box center [84, 348] width 168 height 84
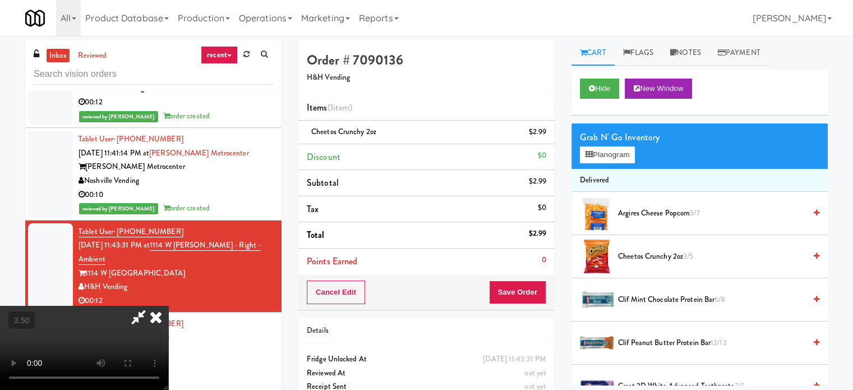
click at [168, 311] on video at bounding box center [84, 348] width 168 height 84
click at [168, 309] on video at bounding box center [84, 348] width 168 height 84
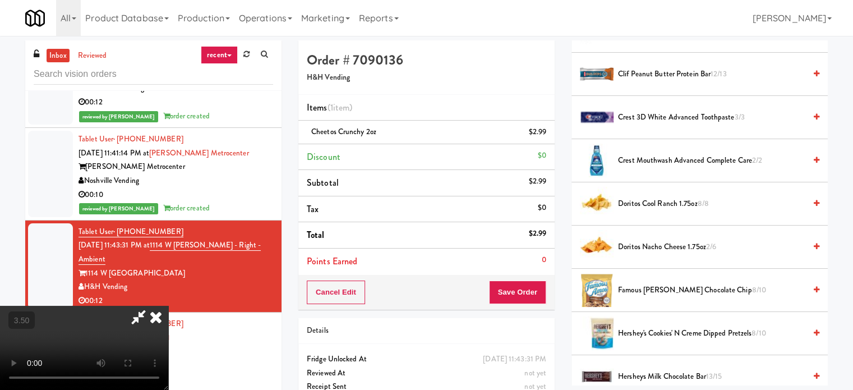
scroll to position [280, 0]
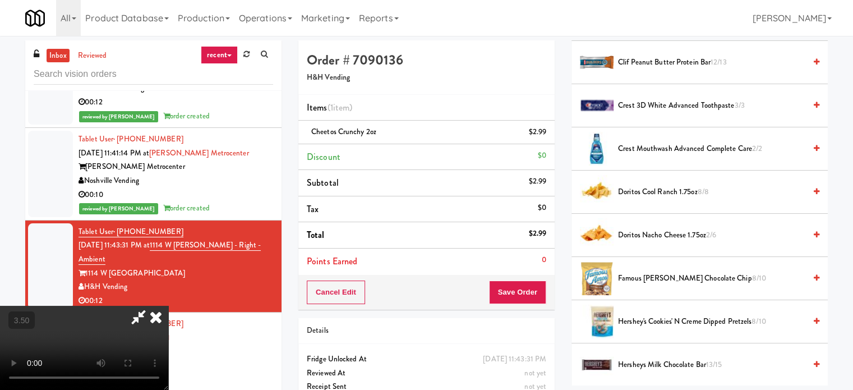
click at [651, 188] on span "Doritos Cool Ranch 1.75oz 8/8" at bounding box center [711, 192] width 187 height 14
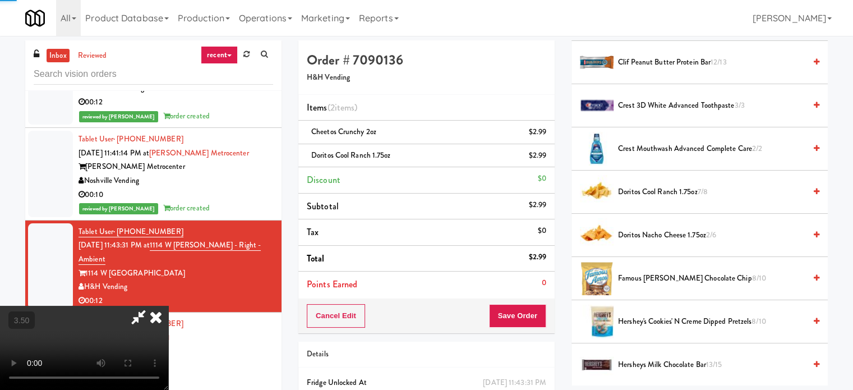
click at [168, 306] on video at bounding box center [84, 348] width 168 height 84
click at [521, 314] on button "Save Order" at bounding box center [517, 316] width 57 height 24
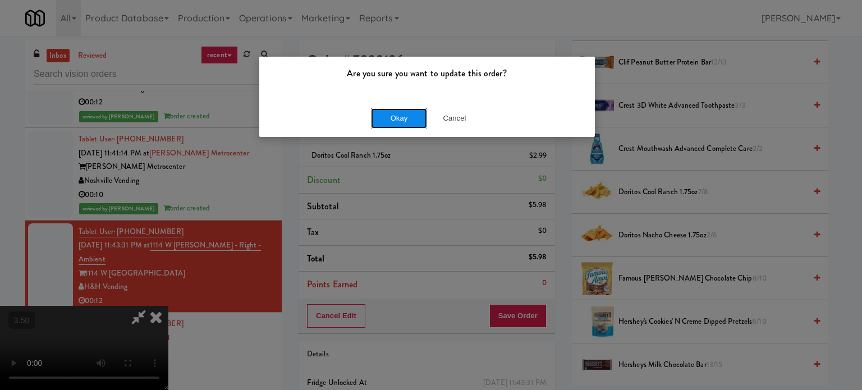
click at [415, 121] on button "Okay" at bounding box center [399, 118] width 56 height 20
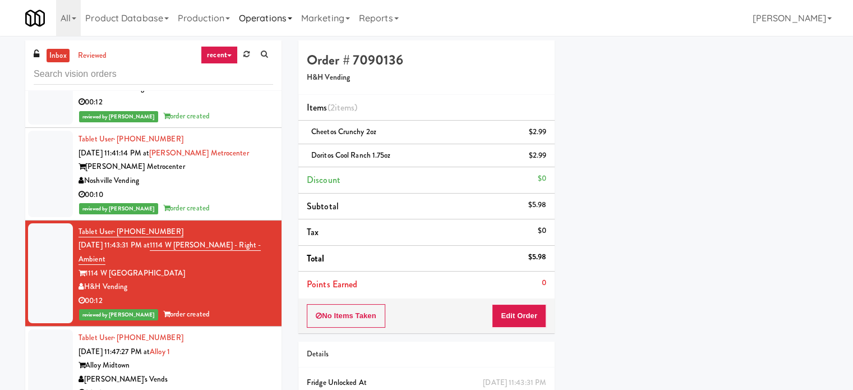
scroll to position [105, 0]
click at [231, 358] on div "Alloy Midtown" at bounding box center [176, 365] width 195 height 14
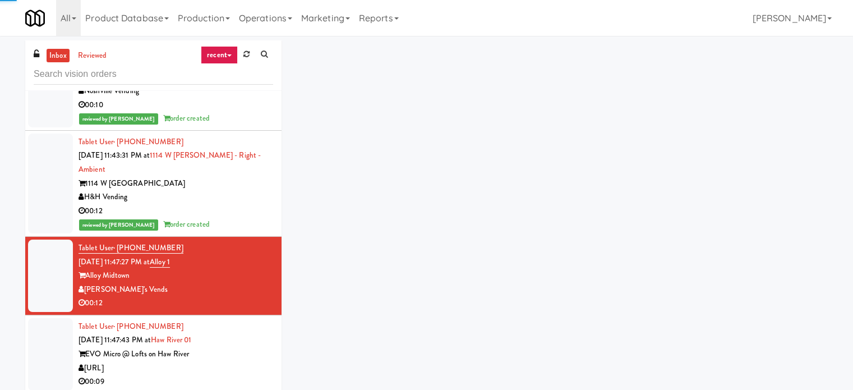
scroll to position [3534, 0]
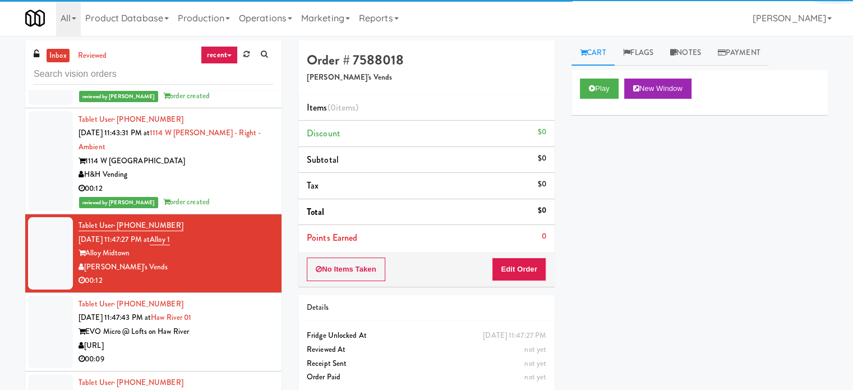
click at [621, 73] on div "Play New Window" at bounding box center [700, 92] width 256 height 45
click at [616, 84] on button "Play" at bounding box center [599, 89] width 39 height 20
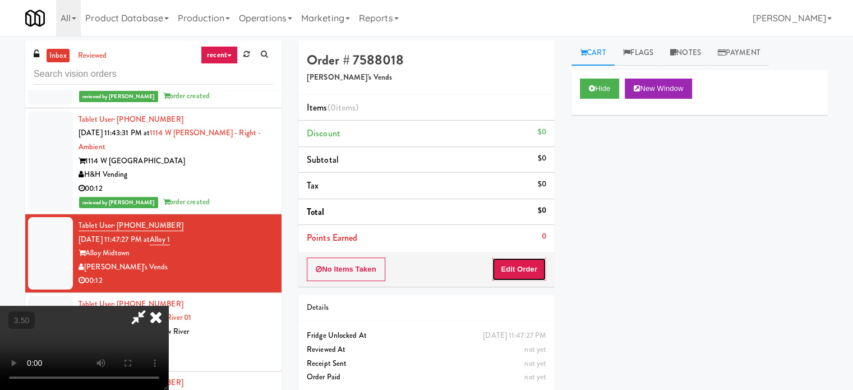
click at [529, 271] on button "Edit Order" at bounding box center [519, 269] width 54 height 24
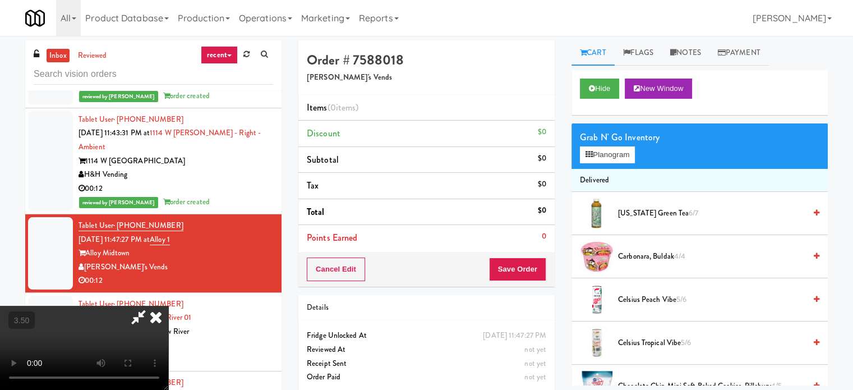
click at [168, 306] on video at bounding box center [84, 348] width 168 height 84
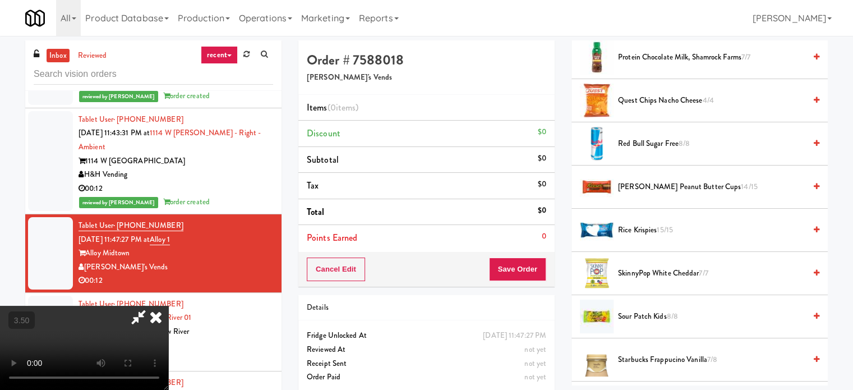
scroll to position [1346, 0]
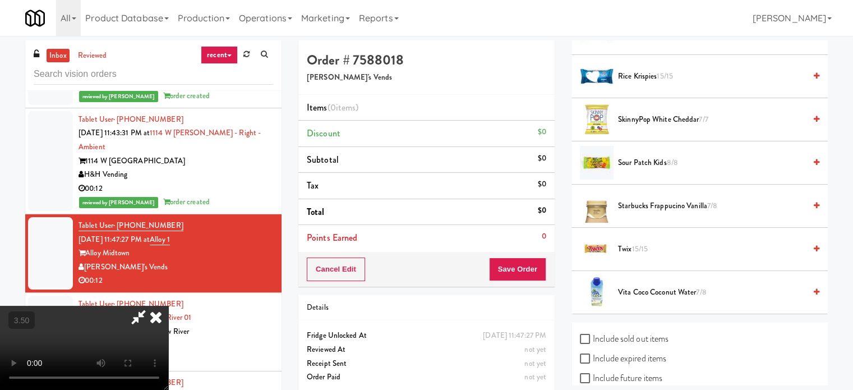
click at [651, 247] on span "Twix 15/15" at bounding box center [711, 249] width 187 height 14
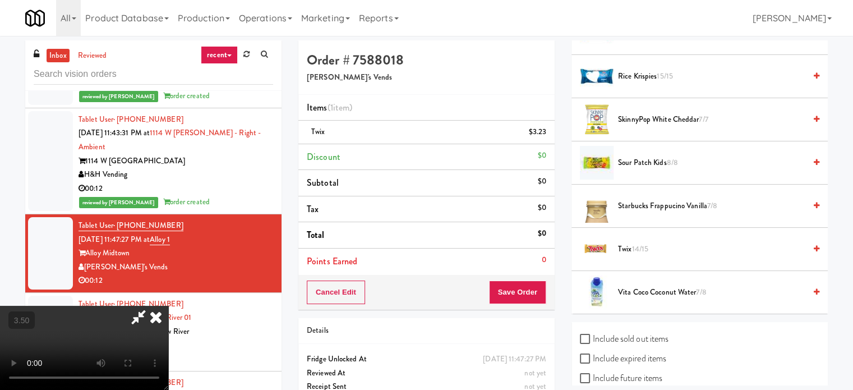
click at [168, 306] on video at bounding box center [84, 348] width 168 height 84
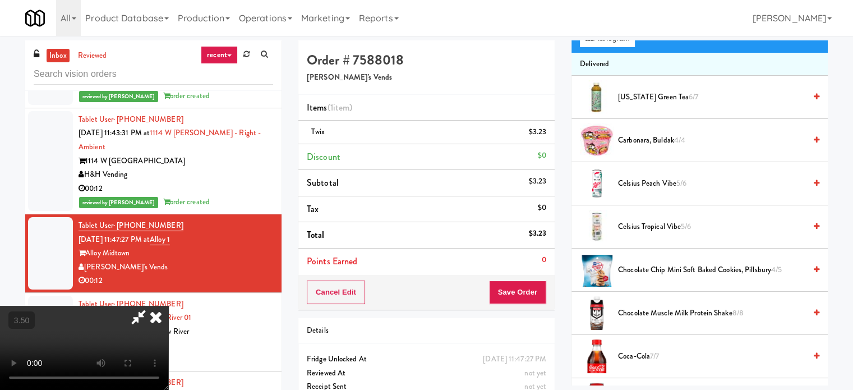
scroll to position [0, 0]
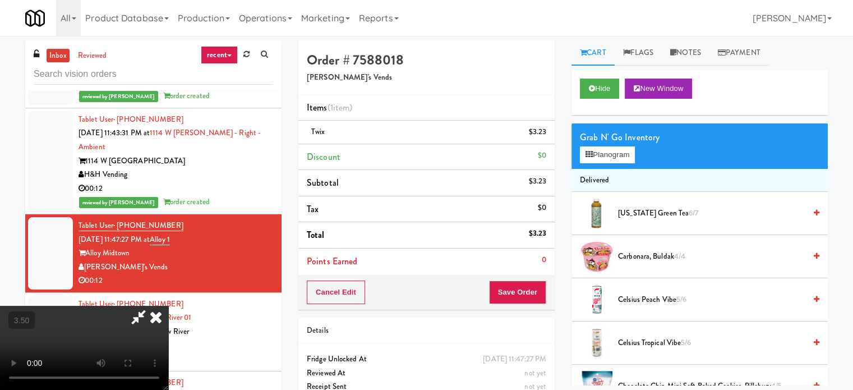
click at [168, 306] on video at bounding box center [84, 348] width 168 height 84
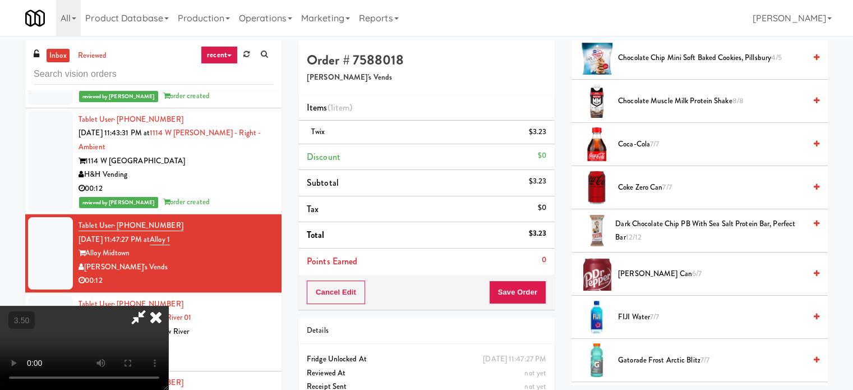
scroll to position [337, 0]
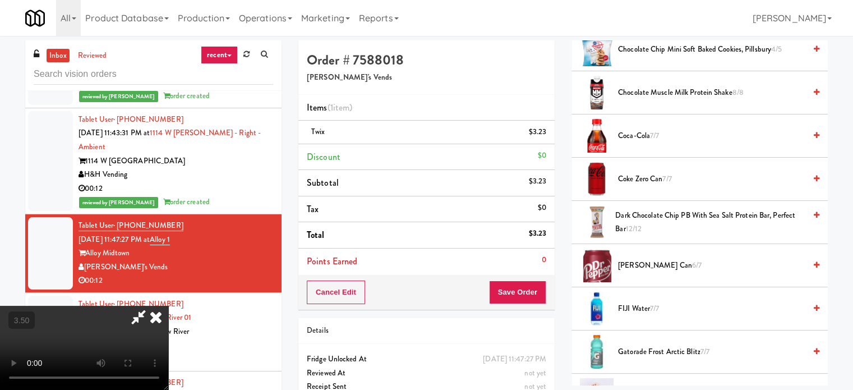
click at [638, 266] on span "[PERSON_NAME] Can 6/7" at bounding box center [711, 266] width 187 height 14
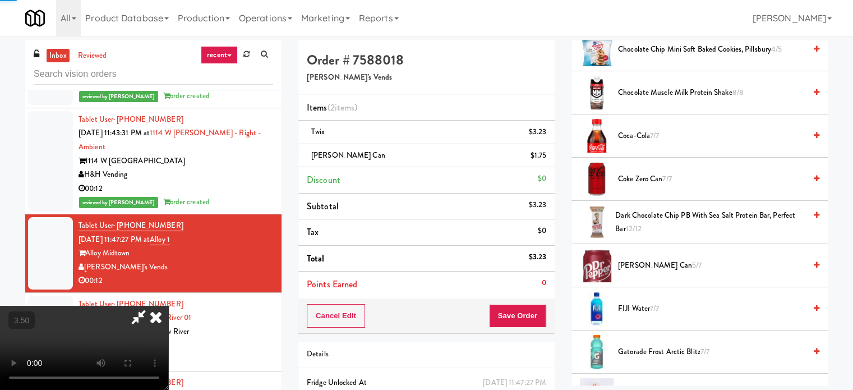
click at [168, 314] on video at bounding box center [84, 348] width 168 height 84
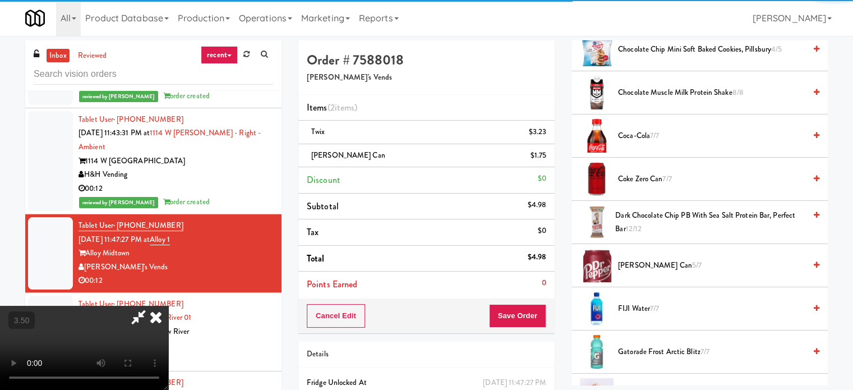
click at [168, 311] on video at bounding box center [84, 348] width 168 height 84
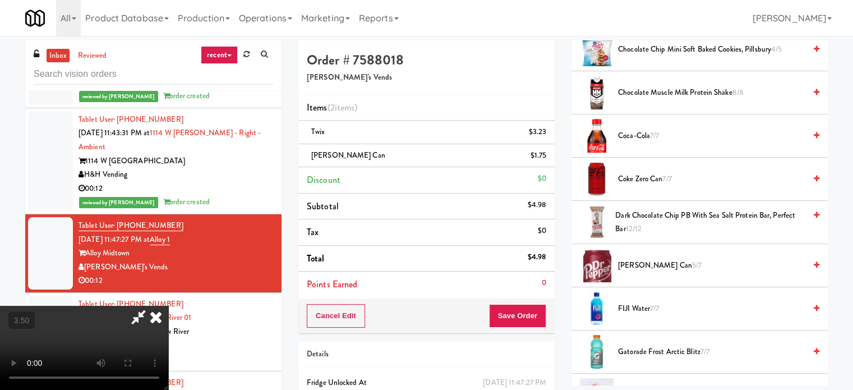
drag, startPoint x: 280, startPoint y: 311, endPoint x: 341, endPoint y: 316, distance: 61.3
click at [168, 311] on video at bounding box center [84, 348] width 168 height 84
click at [533, 315] on button "Save Order" at bounding box center [517, 316] width 57 height 24
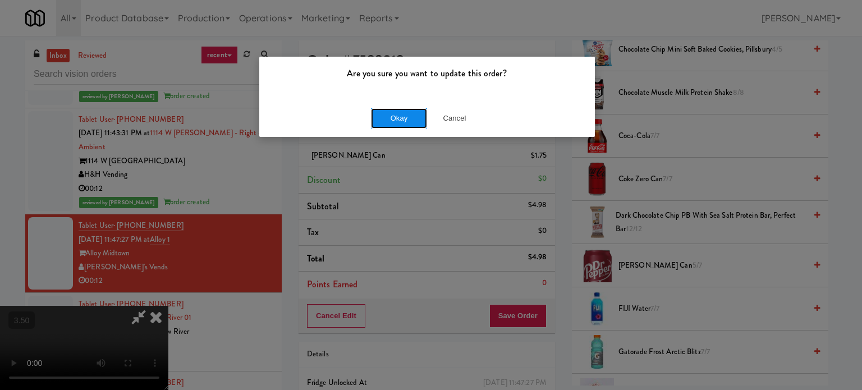
click at [411, 113] on button "Okay" at bounding box center [399, 118] width 56 height 20
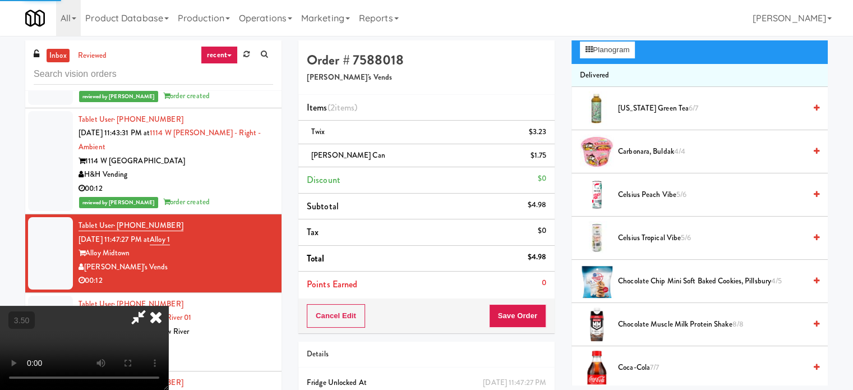
scroll to position [0, 0]
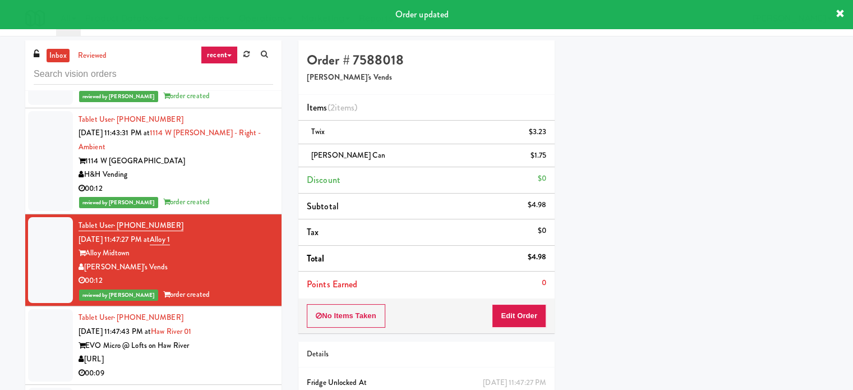
click at [243, 366] on div "00:09" at bounding box center [176, 373] width 195 height 14
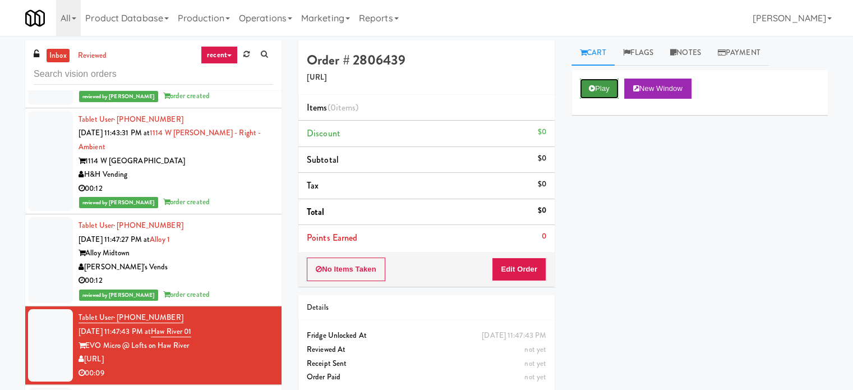
click at [599, 85] on button "Play" at bounding box center [599, 89] width 39 height 20
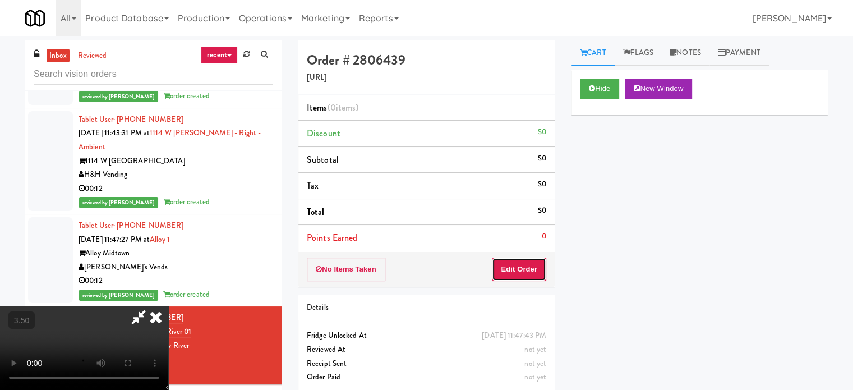
click at [536, 261] on button "Edit Order" at bounding box center [519, 269] width 54 height 24
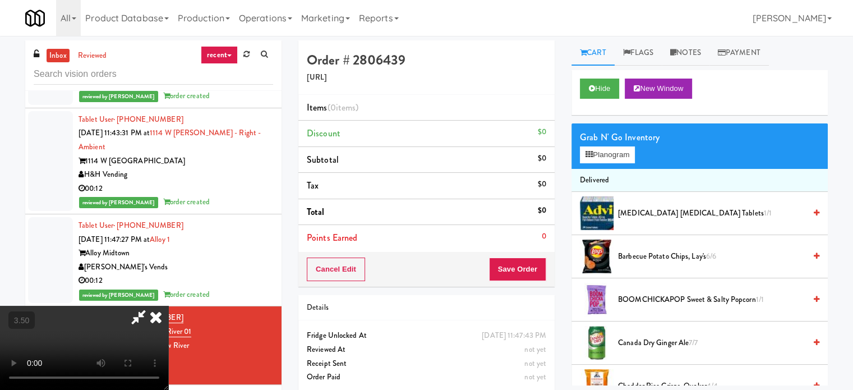
click at [168, 306] on video at bounding box center [84, 348] width 168 height 84
click at [168, 308] on video at bounding box center [84, 348] width 168 height 84
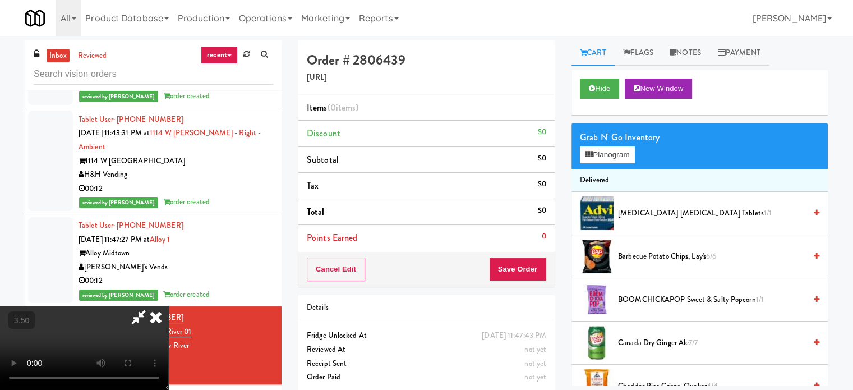
click at [168, 306] on video at bounding box center [84, 348] width 168 height 84
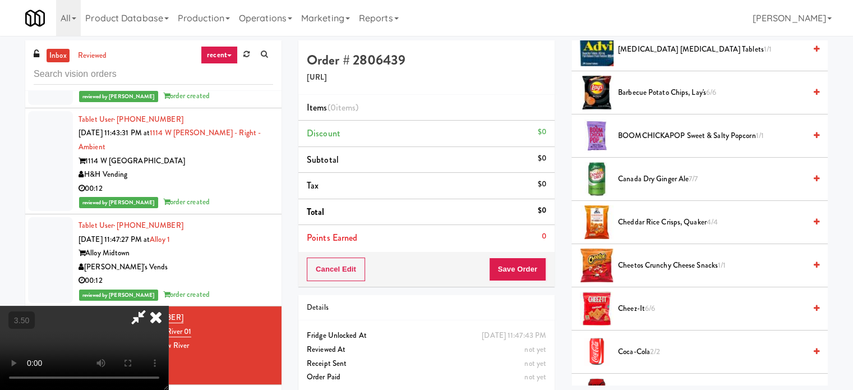
scroll to position [168, 0]
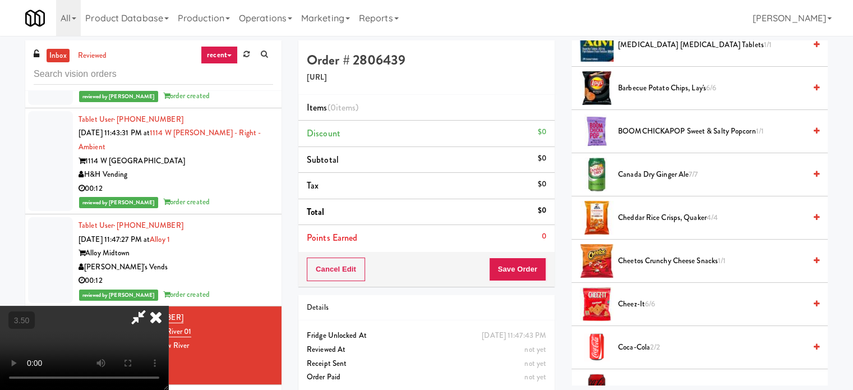
click at [670, 177] on span "Canada Dry Ginger Ale 7/7" at bounding box center [711, 175] width 187 height 14
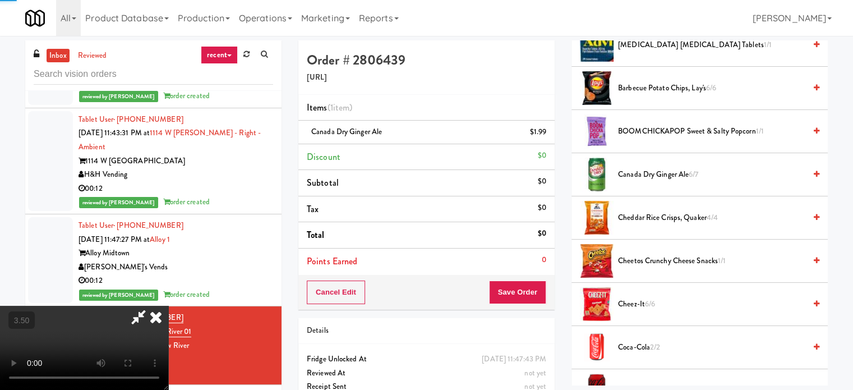
click at [168, 306] on video at bounding box center [84, 348] width 168 height 84
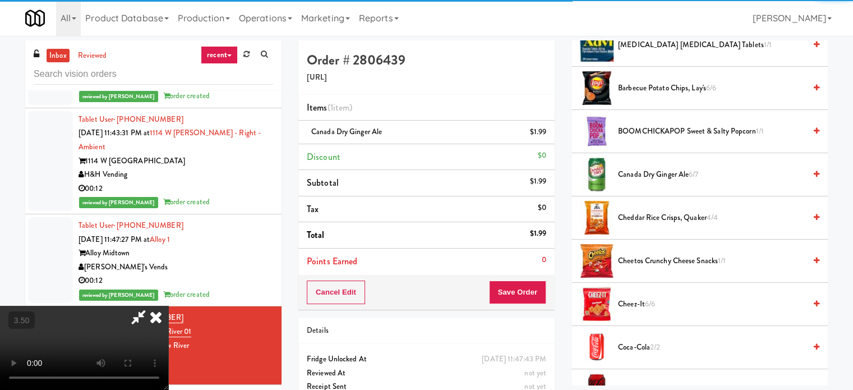
click at [168, 306] on video at bounding box center [84, 348] width 168 height 84
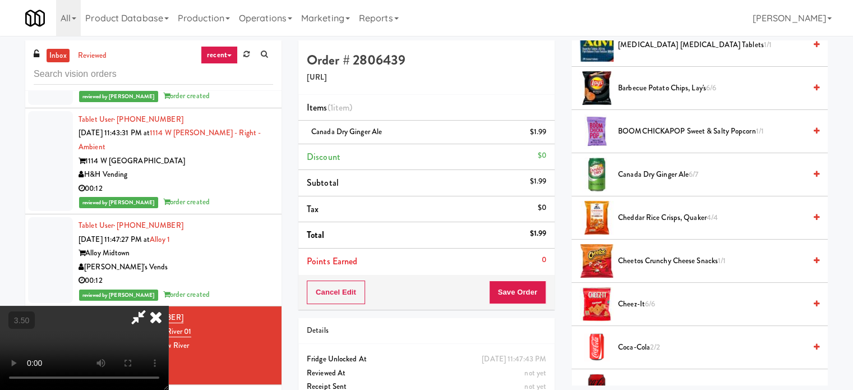
click at [168, 306] on video at bounding box center [84, 348] width 168 height 84
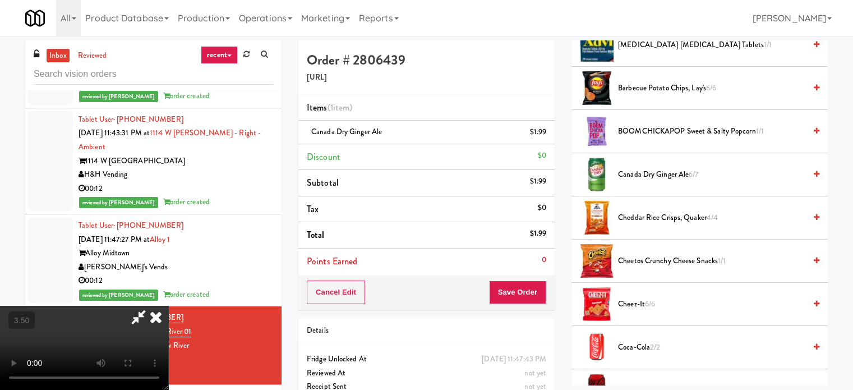
click at [168, 306] on video at bounding box center [84, 348] width 168 height 84
drag, startPoint x: 691, startPoint y: 177, endPoint x: 343, endPoint y: 243, distance: 354.0
click at [691, 177] on span "6/7" at bounding box center [694, 174] width 10 height 11
drag, startPoint x: 229, startPoint y: 250, endPoint x: 289, endPoint y: 232, distance: 62.5
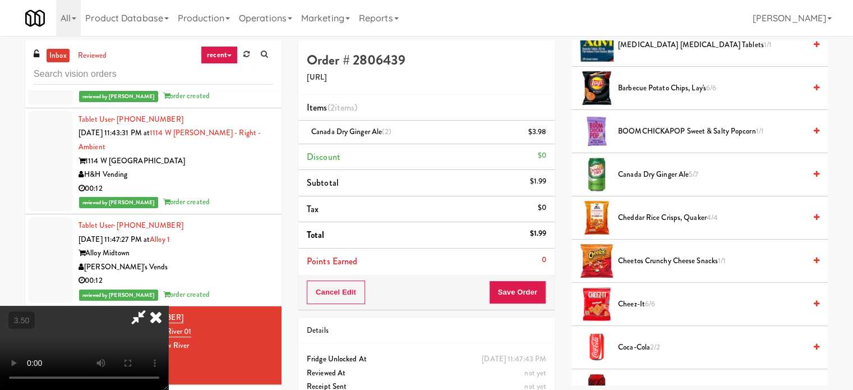
click at [168, 306] on video at bounding box center [84, 348] width 168 height 84
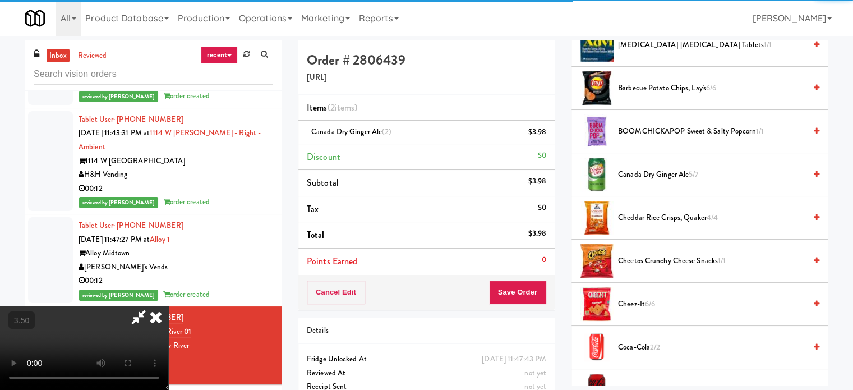
click at [168, 306] on video at bounding box center [84, 348] width 168 height 84
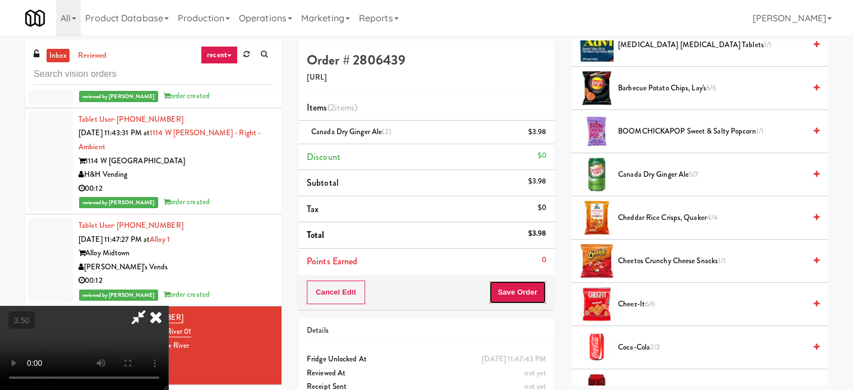
click at [540, 300] on button "Save Order" at bounding box center [517, 292] width 57 height 24
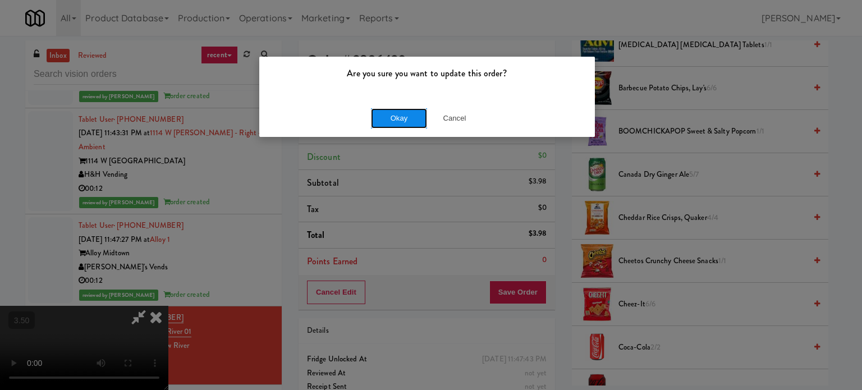
click at [403, 115] on button "Okay" at bounding box center [399, 118] width 56 height 20
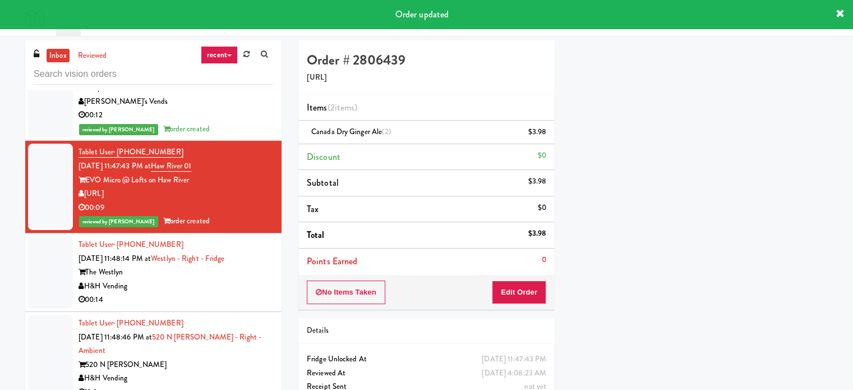
scroll to position [3702, 0]
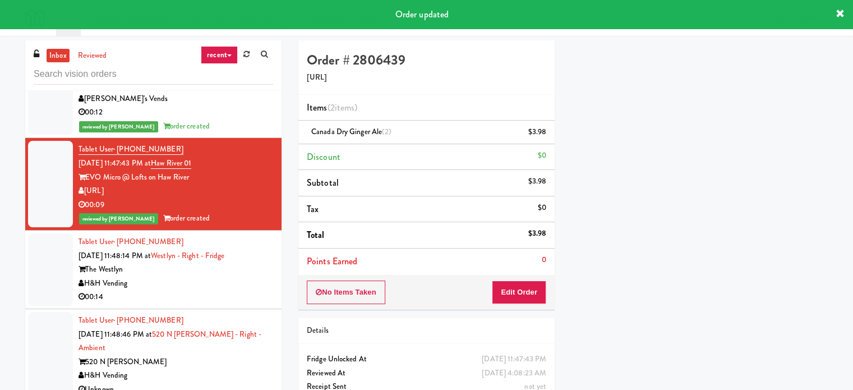
drag, startPoint x: 234, startPoint y: 260, endPoint x: 417, endPoint y: 278, distance: 183.7
click at [236, 290] on div "00:14" at bounding box center [176, 297] width 195 height 14
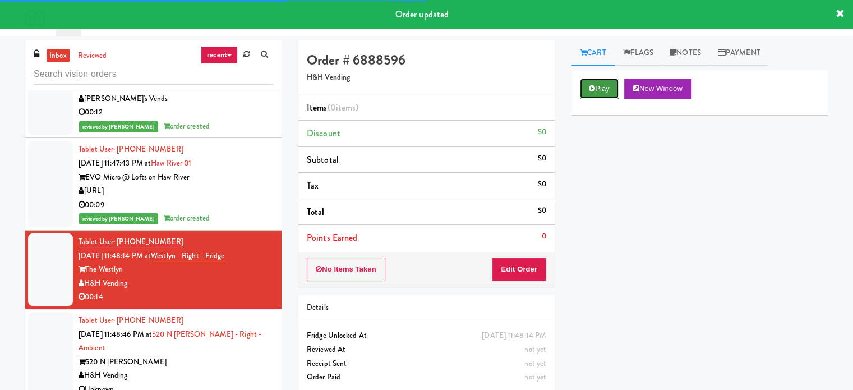
click at [618, 90] on button "Play" at bounding box center [599, 89] width 39 height 20
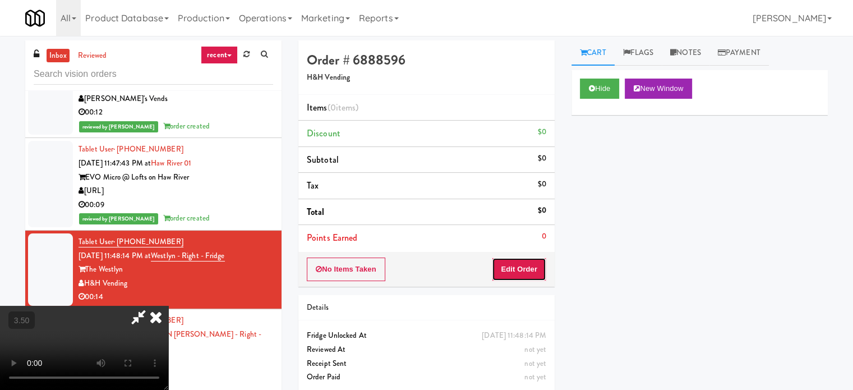
click at [531, 264] on button "Edit Order" at bounding box center [519, 269] width 54 height 24
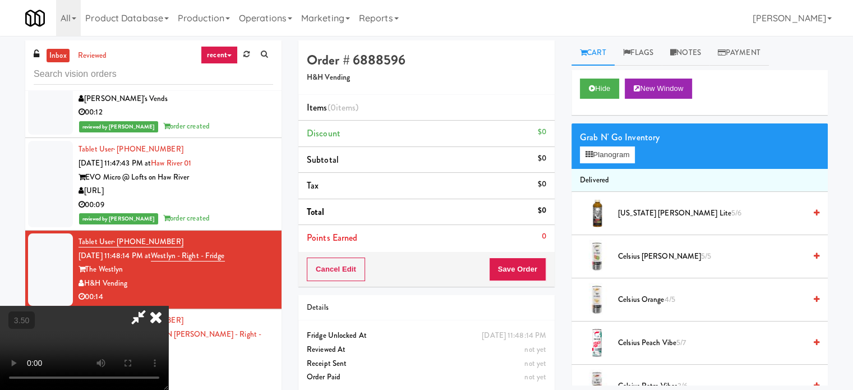
click at [168, 306] on video at bounding box center [84, 348] width 168 height 84
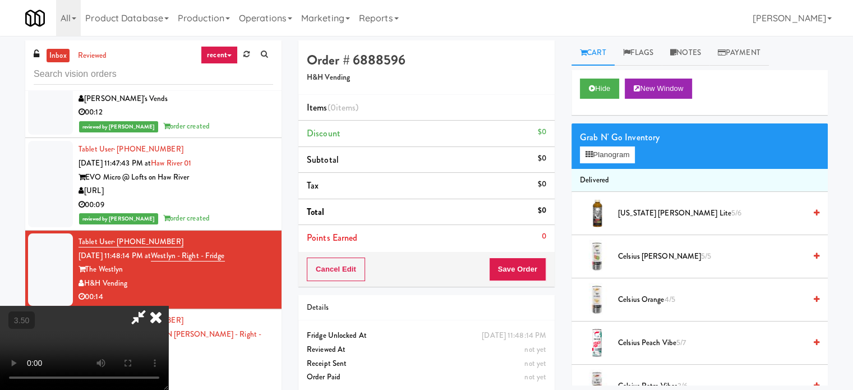
click at [168, 306] on video at bounding box center [84, 348] width 168 height 84
drag, startPoint x: 399, startPoint y: 236, endPoint x: 422, endPoint y: 225, distance: 25.1
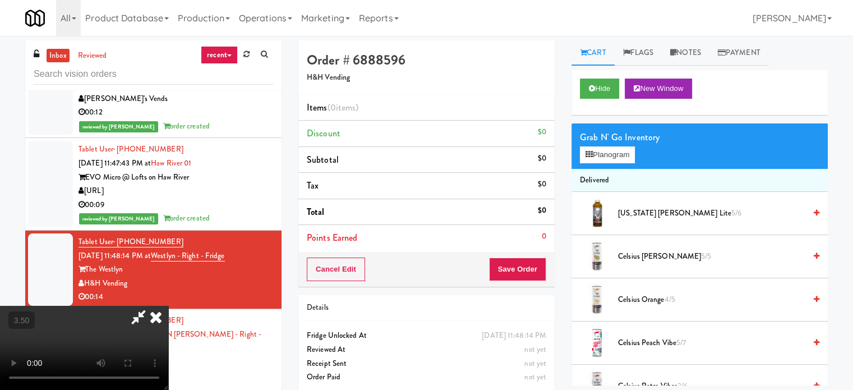
click at [168, 306] on video at bounding box center [84, 348] width 168 height 84
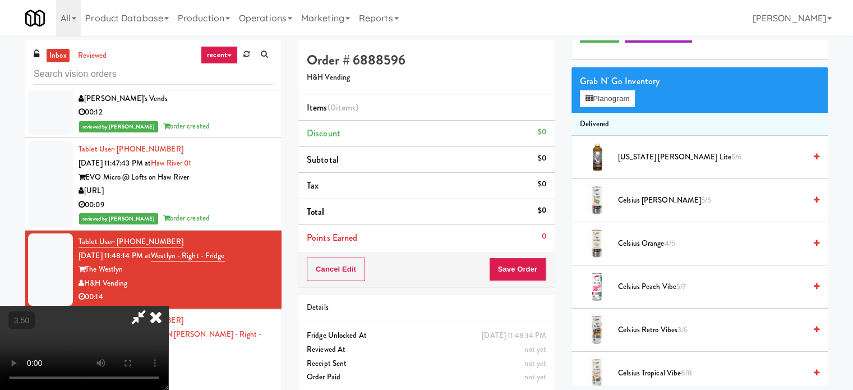
scroll to position [224, 0]
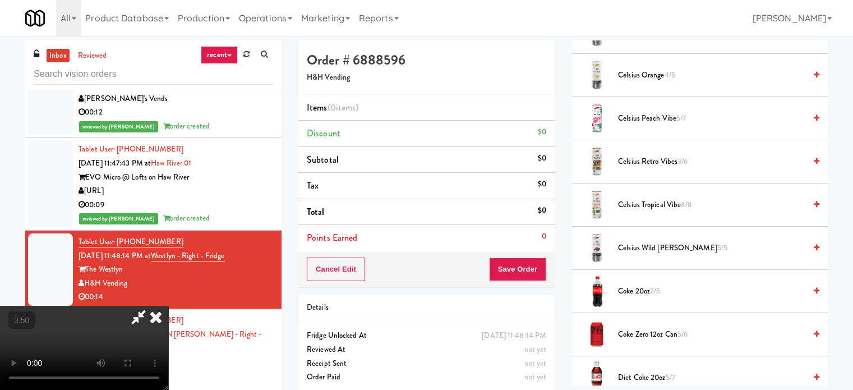
click at [633, 326] on li "Coke Zero 12oz can 5/6" at bounding box center [700, 334] width 256 height 43
drag, startPoint x: 633, startPoint y: 329, endPoint x: 555, endPoint y: 335, distance: 78.8
click at [633, 329] on span "Coke Zero 12oz can 5/6" at bounding box center [711, 335] width 187 height 14
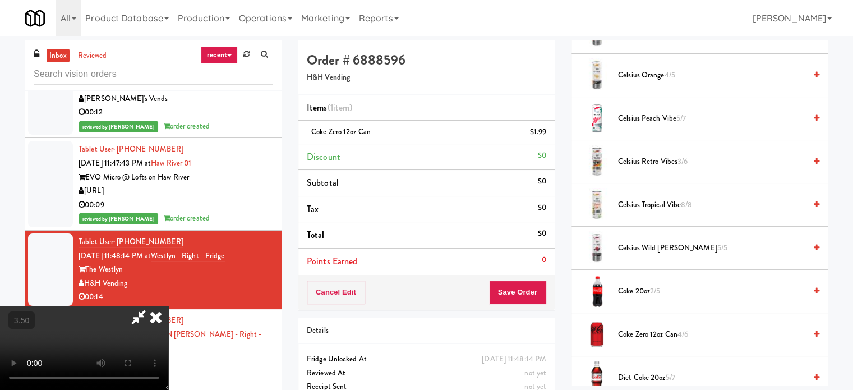
click at [168, 306] on video at bounding box center [84, 348] width 168 height 84
click at [523, 291] on button "Save Order" at bounding box center [517, 292] width 57 height 24
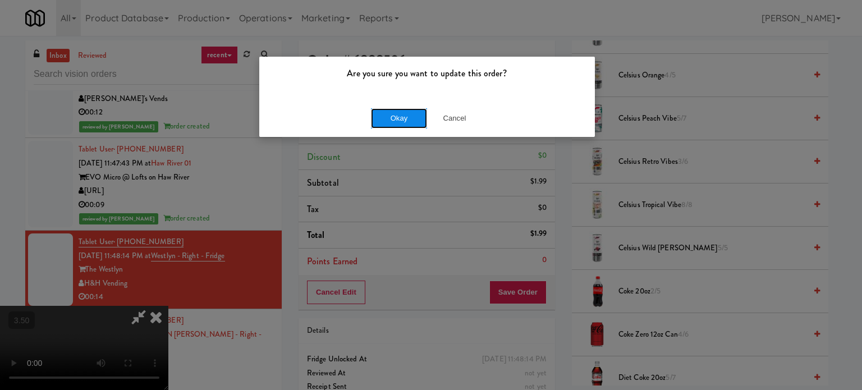
click at [399, 122] on button "Okay" at bounding box center [399, 118] width 56 height 20
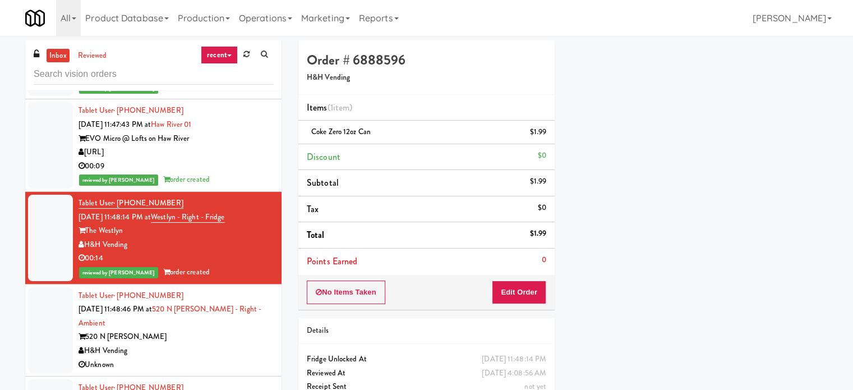
scroll to position [3814, 0]
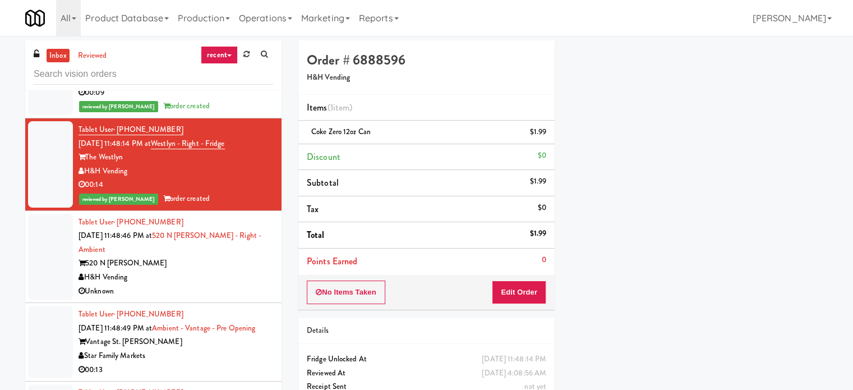
click at [208, 284] on div "Unknown" at bounding box center [176, 291] width 195 height 14
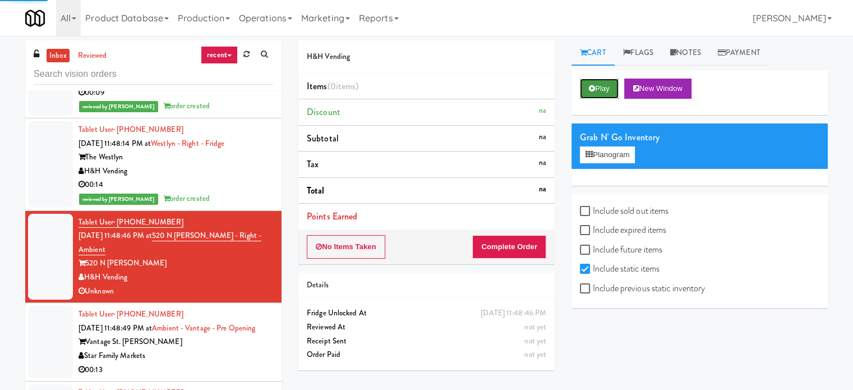
click at [590, 83] on button "Play" at bounding box center [599, 89] width 39 height 20
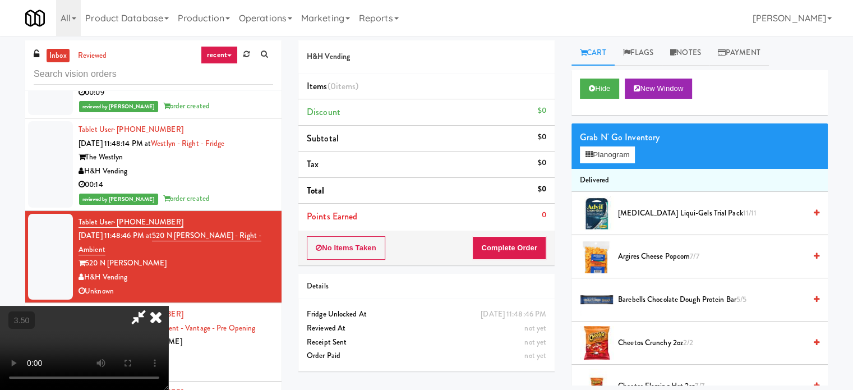
click at [168, 306] on video at bounding box center [84, 348] width 168 height 84
drag, startPoint x: 381, startPoint y: 254, endPoint x: 386, endPoint y: 246, distance: 9.0
click at [168, 306] on video at bounding box center [84, 348] width 168 height 84
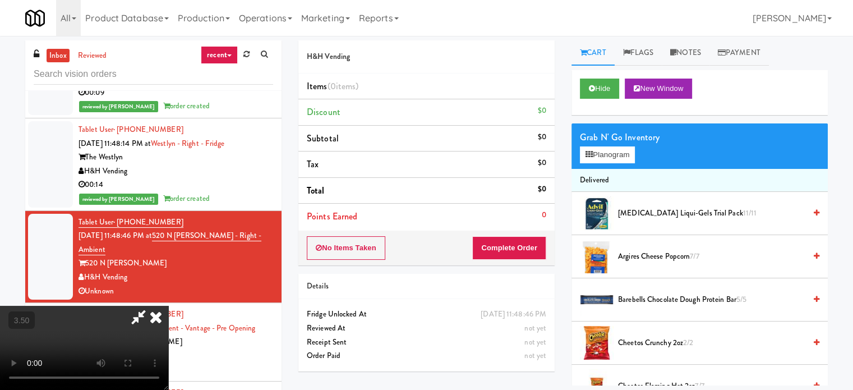
click at [168, 306] on video at bounding box center [84, 348] width 168 height 84
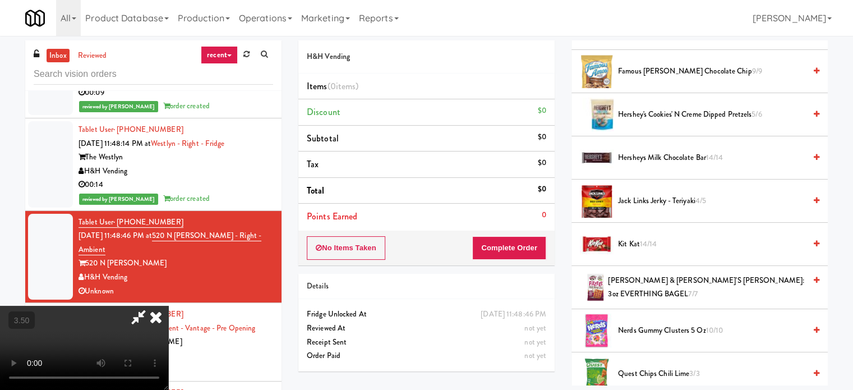
click at [642, 157] on span "Hersheys Milk Chocolate Bar 14/14" at bounding box center [711, 158] width 187 height 14
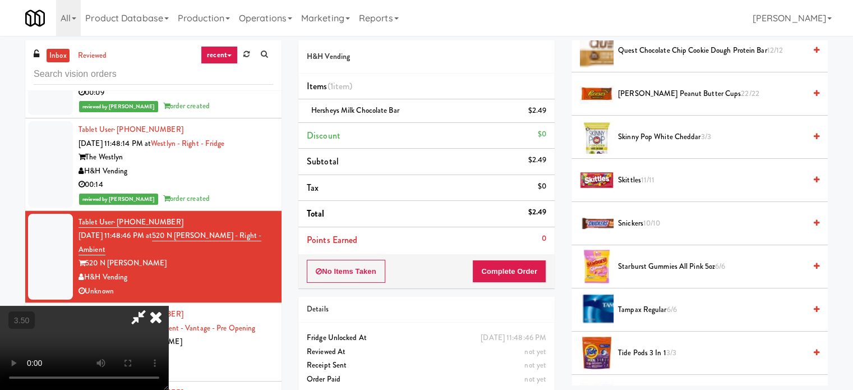
scroll to position [1010, 0]
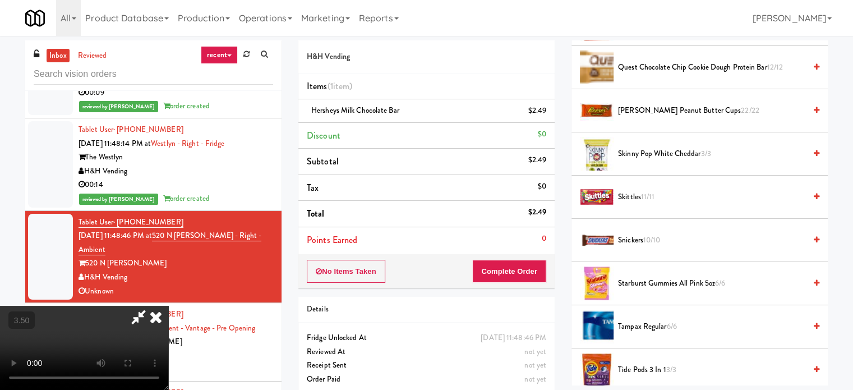
click at [653, 107] on span "[PERSON_NAME] Peanut Butter Cups 22/22" at bounding box center [711, 111] width 187 height 14
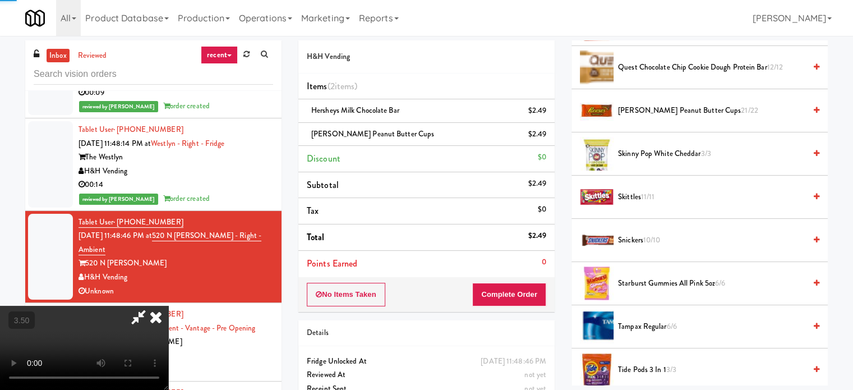
click at [168, 306] on video at bounding box center [84, 348] width 168 height 84
click at [543, 294] on button "Complete Order" at bounding box center [509, 295] width 74 height 24
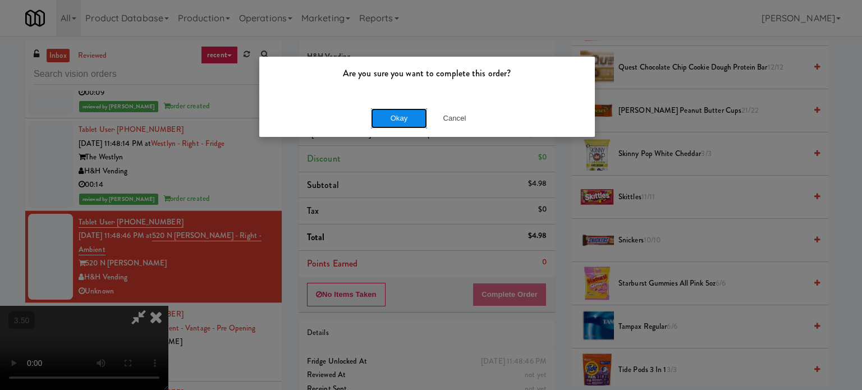
click at [403, 121] on button "Okay" at bounding box center [399, 118] width 56 height 20
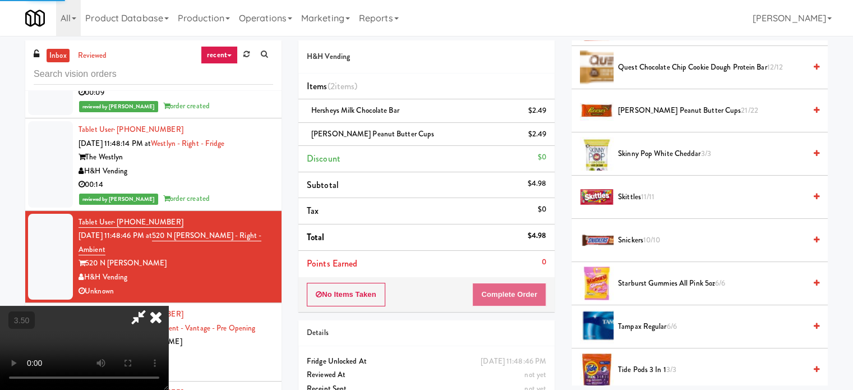
scroll to position [105, 0]
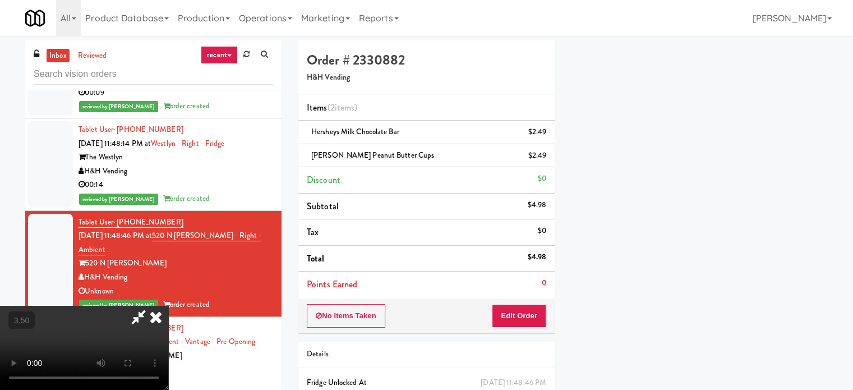
click at [168, 306] on icon at bounding box center [156, 317] width 25 height 22
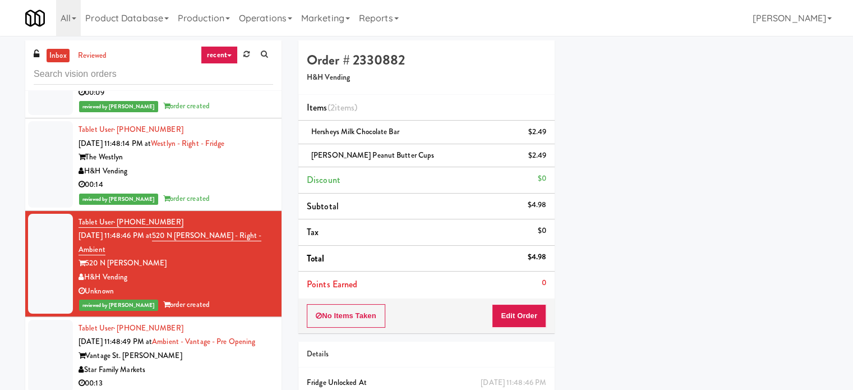
click at [177, 363] on div "Star Family Markets" at bounding box center [176, 370] width 195 height 14
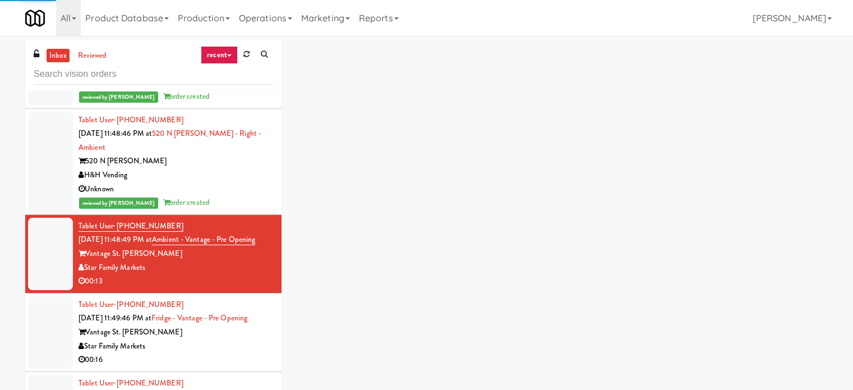
scroll to position [3926, 0]
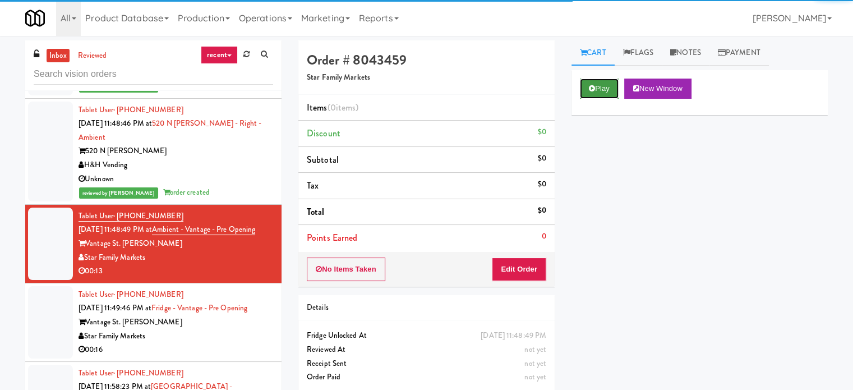
drag, startPoint x: 590, startPoint y: 88, endPoint x: 572, endPoint y: 183, distance: 96.6
click at [590, 89] on icon at bounding box center [592, 88] width 6 height 7
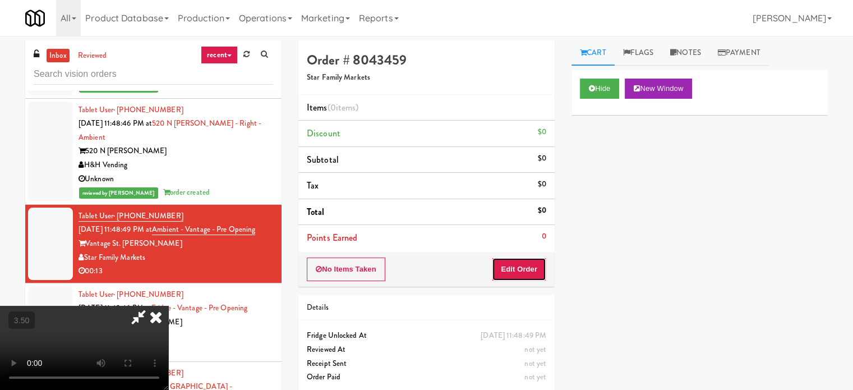
click at [528, 258] on button "Edit Order" at bounding box center [519, 269] width 54 height 24
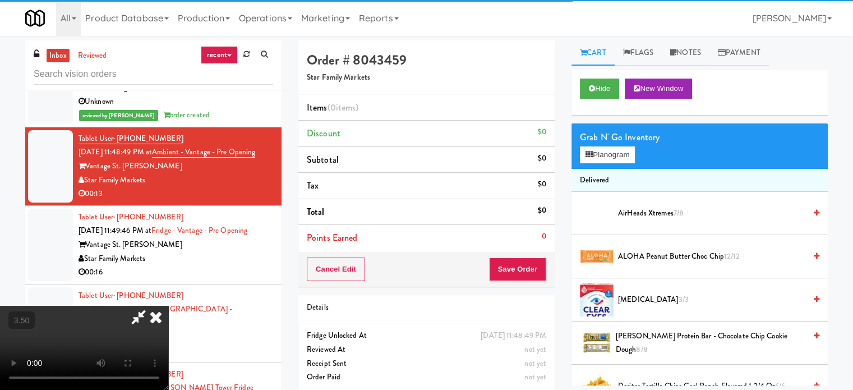
scroll to position [4038, 0]
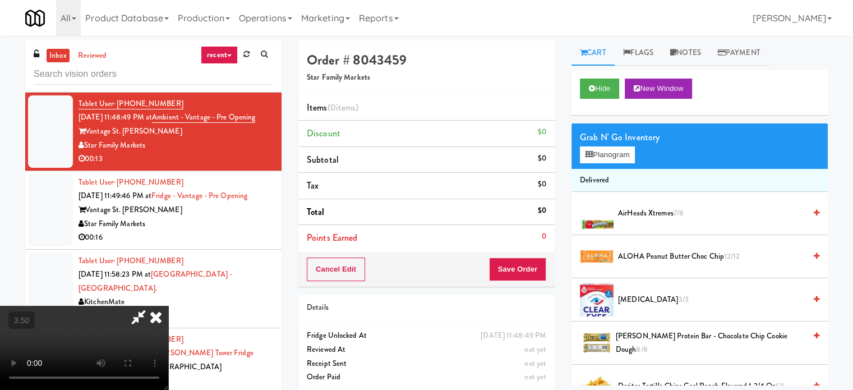
click at [168, 306] on video at bounding box center [84, 348] width 168 height 84
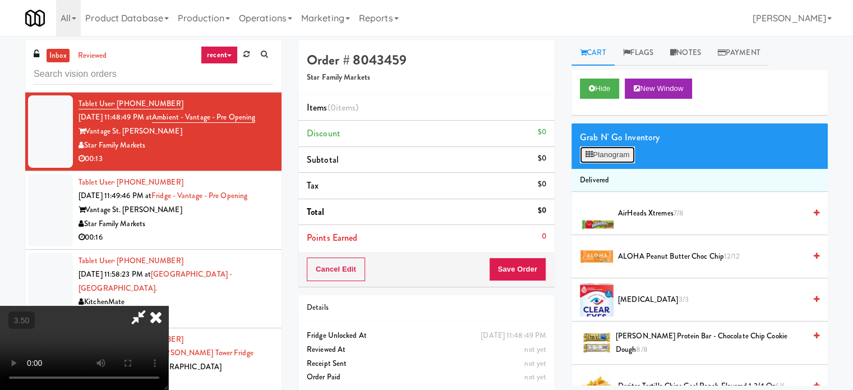
click at [621, 152] on button "Planogram" at bounding box center [607, 154] width 55 height 17
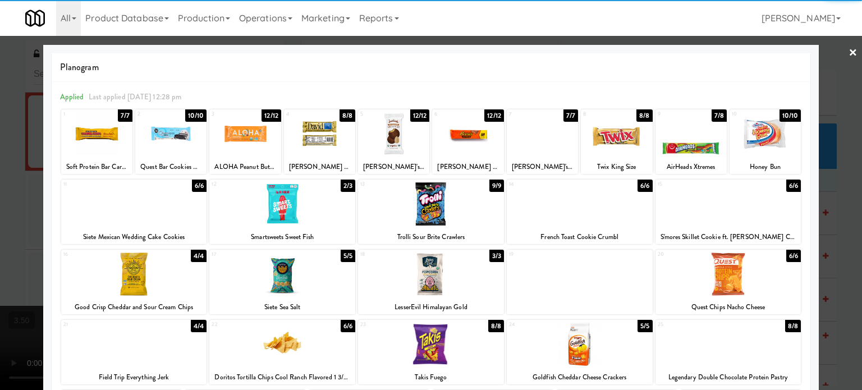
click at [117, 147] on div at bounding box center [96, 133] width 71 height 43
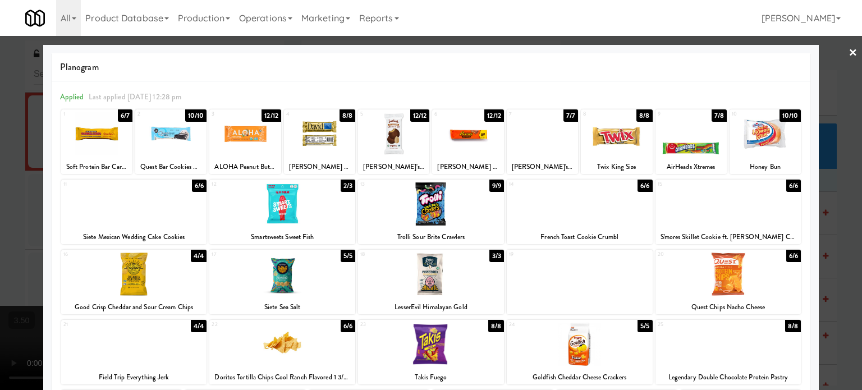
drag, startPoint x: 561, startPoint y: 206, endPoint x: 835, endPoint y: 204, distance: 273.2
click at [563, 206] on div at bounding box center [579, 203] width 146 height 43
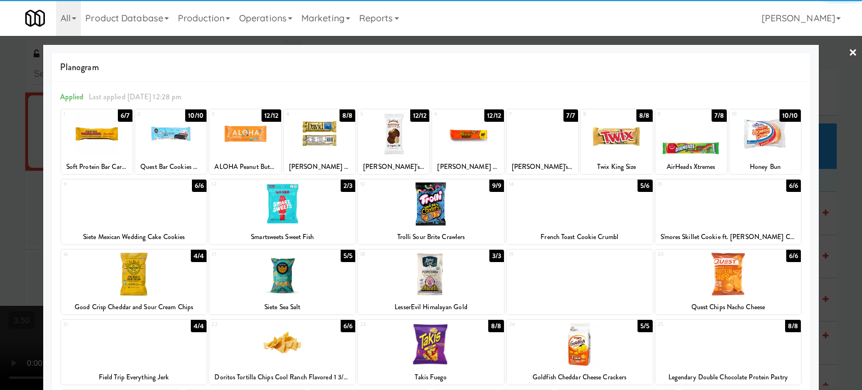
click at [847, 206] on div at bounding box center [431, 195] width 862 height 390
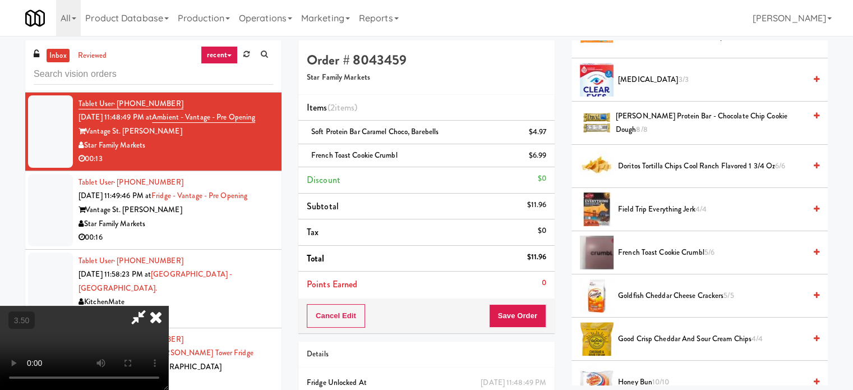
scroll to position [224, 0]
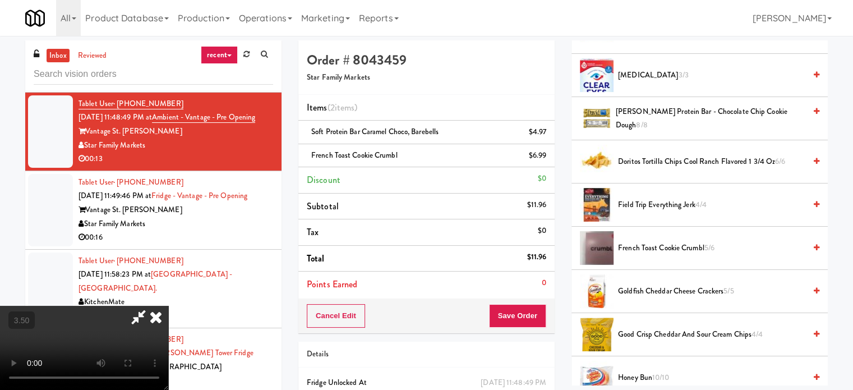
click at [168, 306] on video at bounding box center [84, 348] width 168 height 84
click at [528, 314] on button "Save Order" at bounding box center [517, 316] width 57 height 24
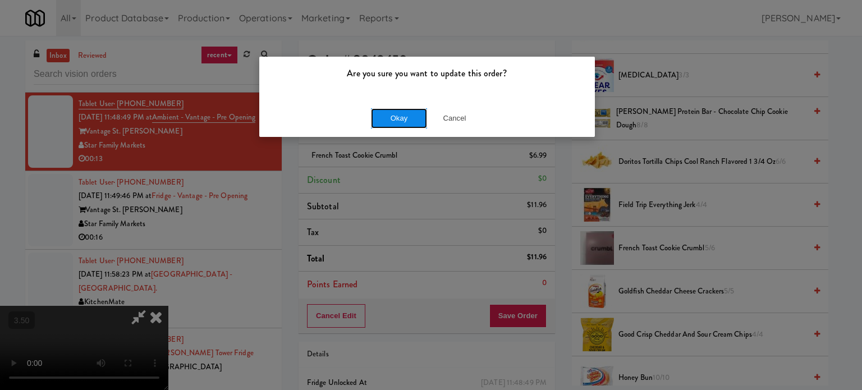
click at [405, 118] on button "Okay" at bounding box center [399, 118] width 56 height 20
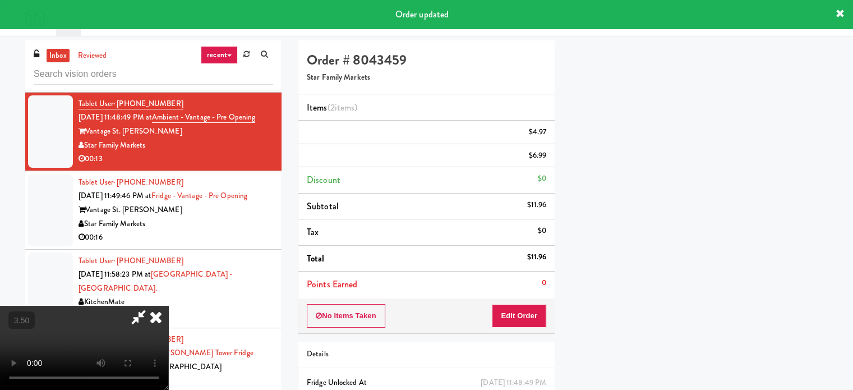
scroll to position [105, 0]
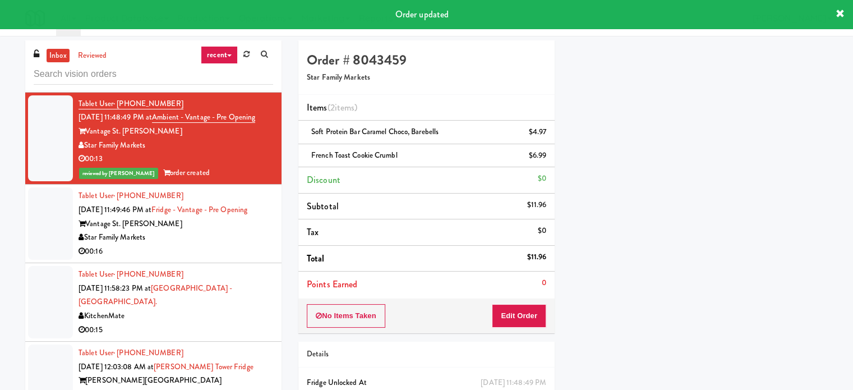
click at [233, 231] on div "Star Family Markets" at bounding box center [176, 238] width 195 height 14
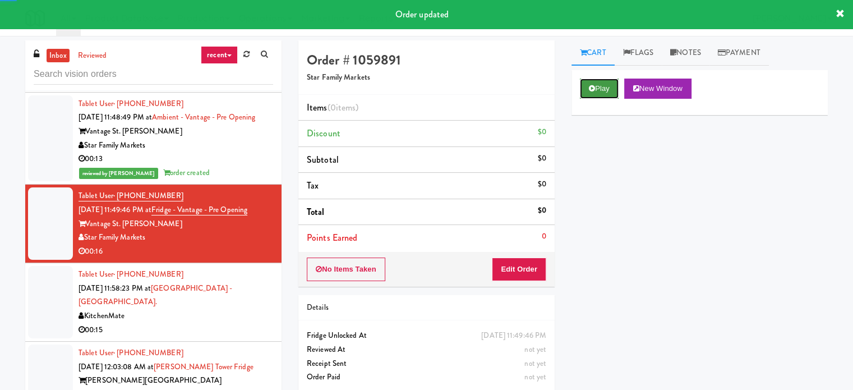
click at [603, 84] on button "Play" at bounding box center [599, 89] width 39 height 20
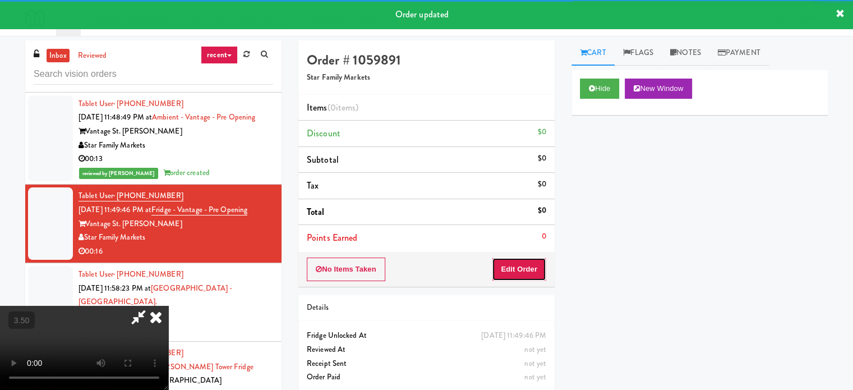
click at [533, 260] on button "Edit Order" at bounding box center [519, 269] width 54 height 24
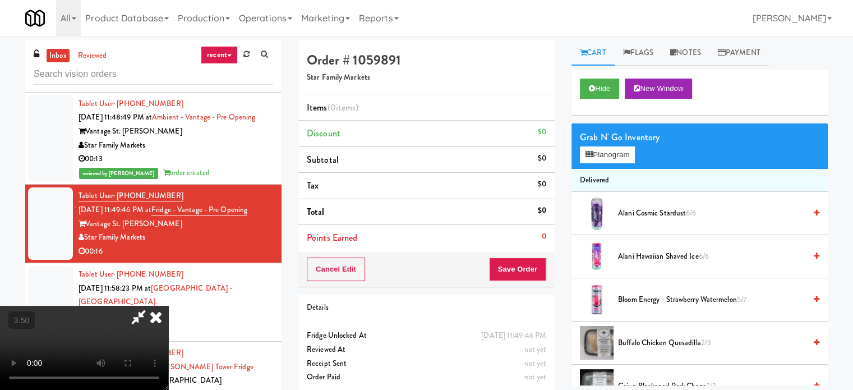
click at [168, 306] on video at bounding box center [84, 348] width 168 height 84
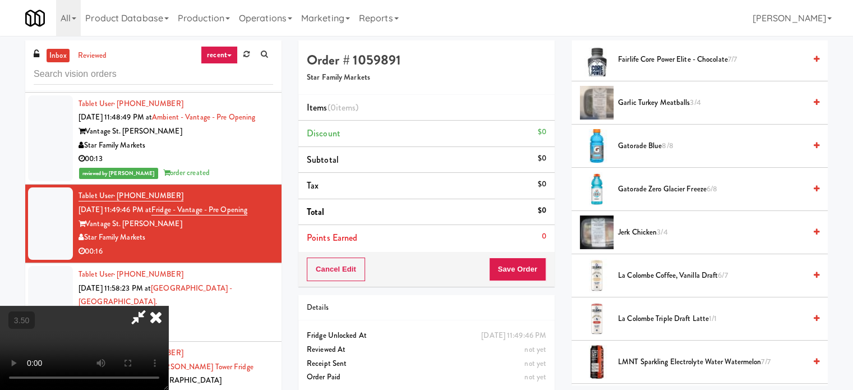
scroll to position [841, 0]
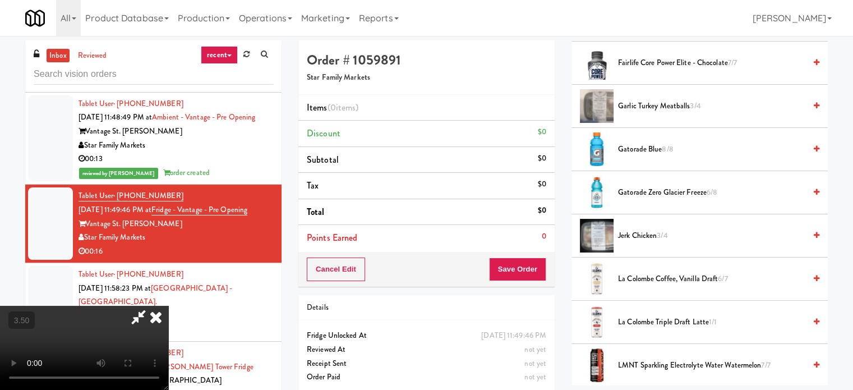
click at [653, 196] on span "Gatorade Zero Glacier Freeze 6/8" at bounding box center [711, 193] width 187 height 14
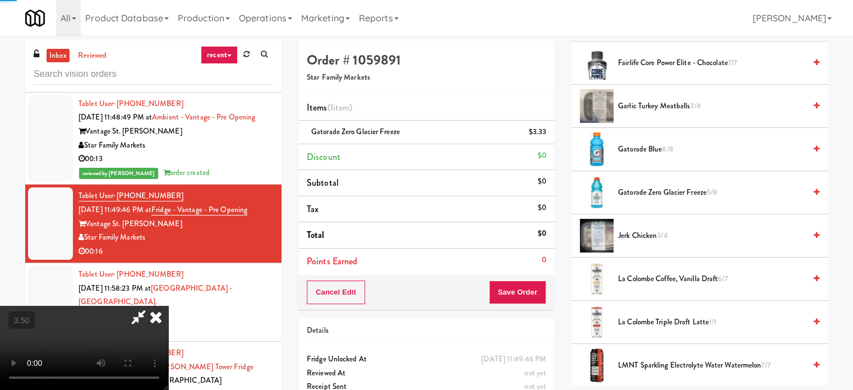
click at [679, 190] on span "Gatorade Zero Glacier Freeze 5/8" at bounding box center [711, 193] width 187 height 14
drag, startPoint x: 208, startPoint y: 261, endPoint x: 188, endPoint y: 265, distance: 19.5
click at [168, 306] on video at bounding box center [84, 348] width 168 height 84
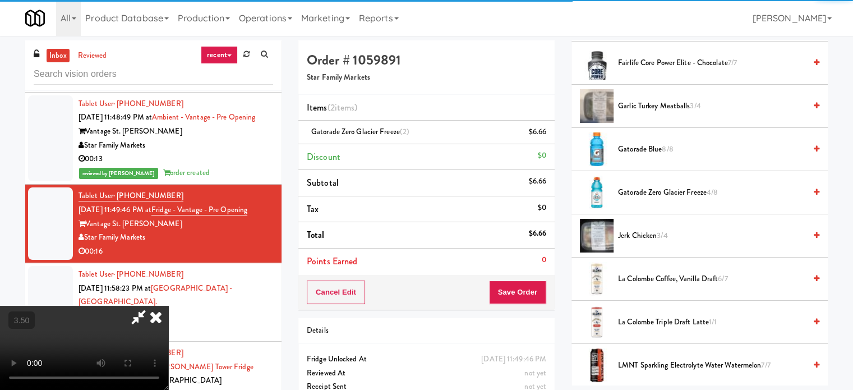
click at [168, 306] on video at bounding box center [84, 348] width 168 height 84
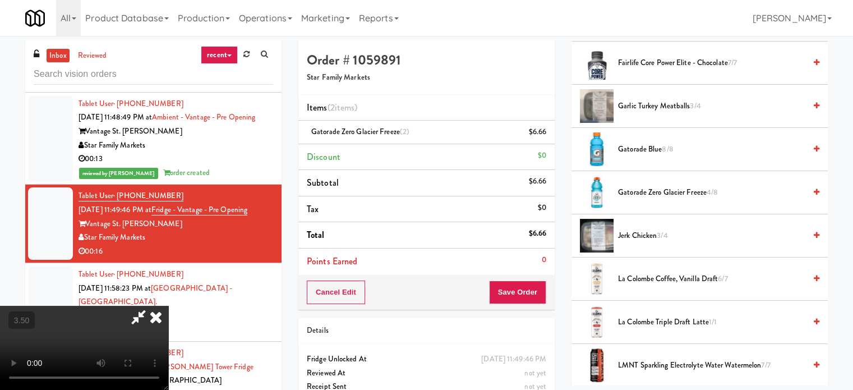
click at [168, 306] on video at bounding box center [84, 348] width 168 height 84
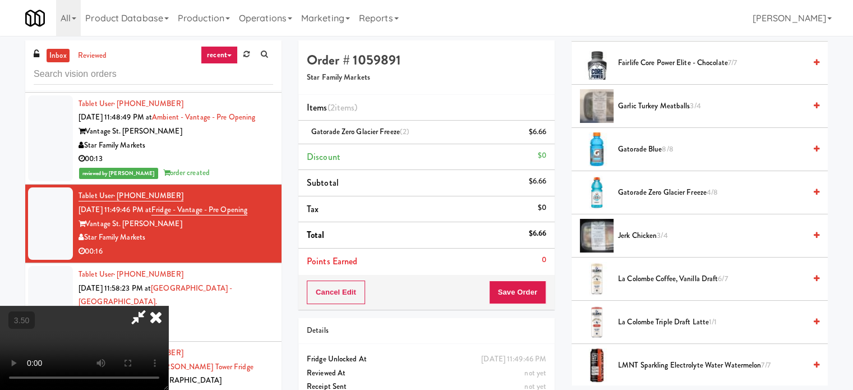
click at [168, 306] on video at bounding box center [84, 348] width 168 height 84
click at [526, 291] on button "Save Order" at bounding box center [517, 292] width 57 height 24
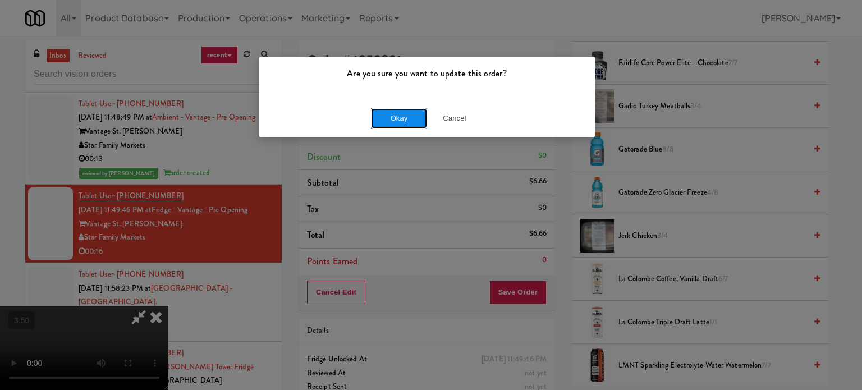
click at [397, 121] on button "Okay" at bounding box center [399, 118] width 56 height 20
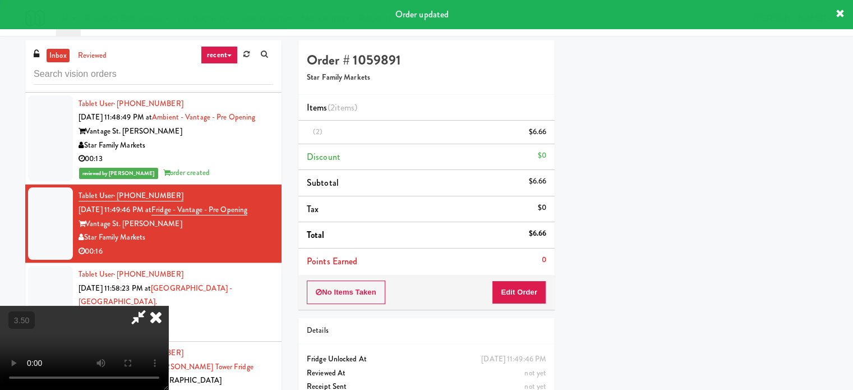
scroll to position [0, 0]
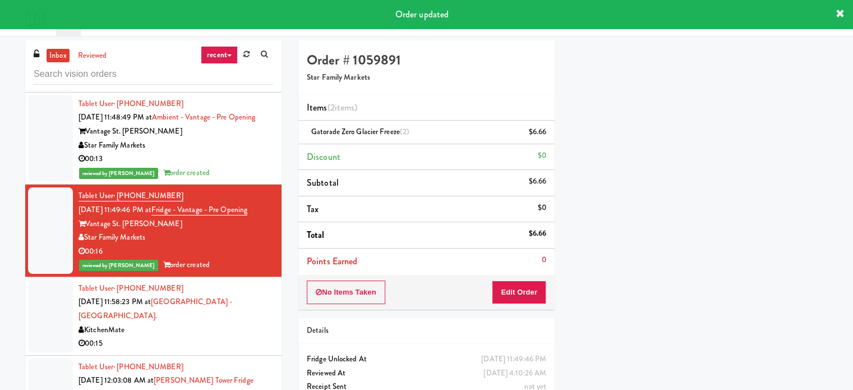
click at [207, 337] on div "00:15" at bounding box center [176, 344] width 195 height 14
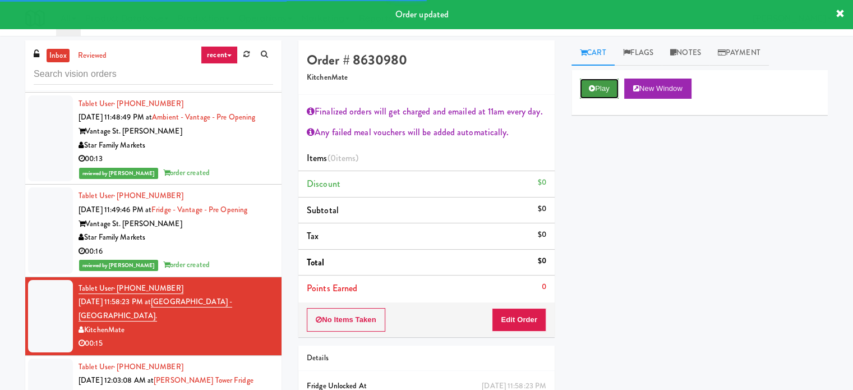
click at [611, 89] on button "Play" at bounding box center [599, 89] width 39 height 20
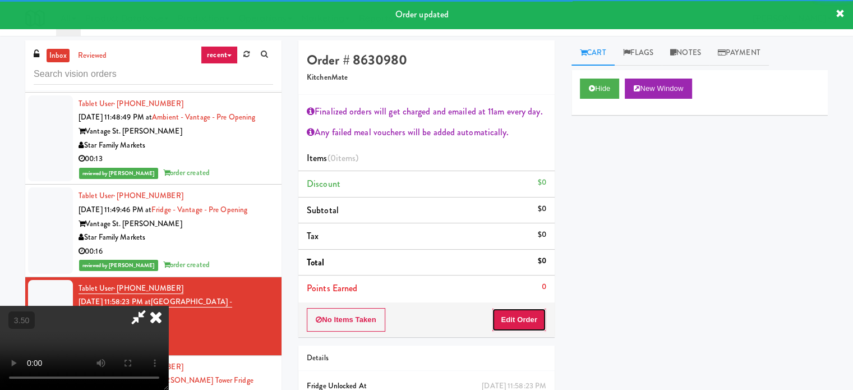
click at [521, 325] on button "Edit Order" at bounding box center [519, 320] width 54 height 24
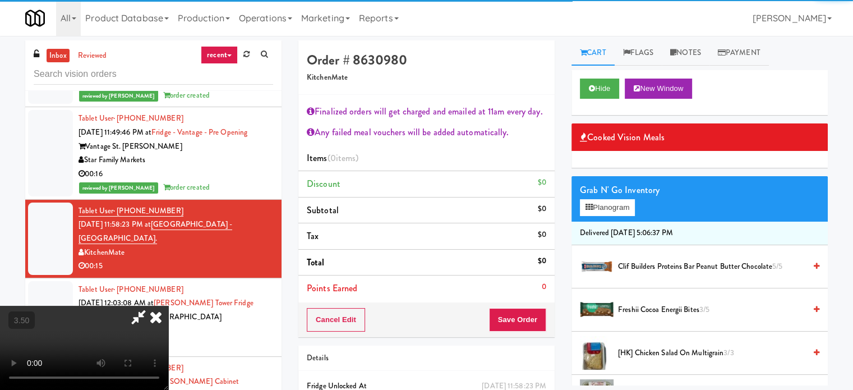
scroll to position [4151, 0]
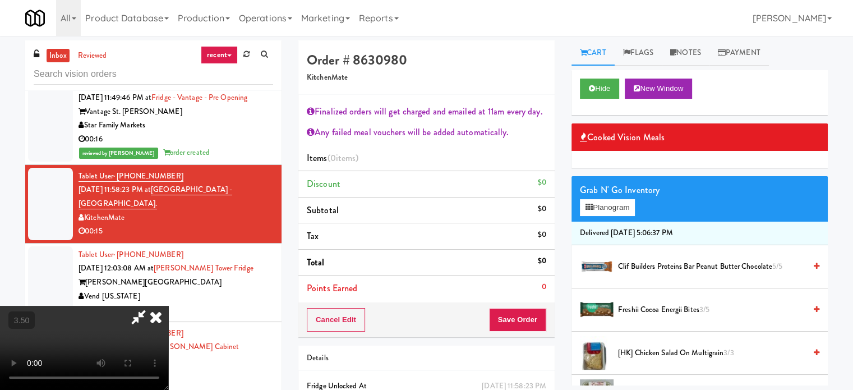
click at [168, 306] on video at bounding box center [84, 348] width 168 height 84
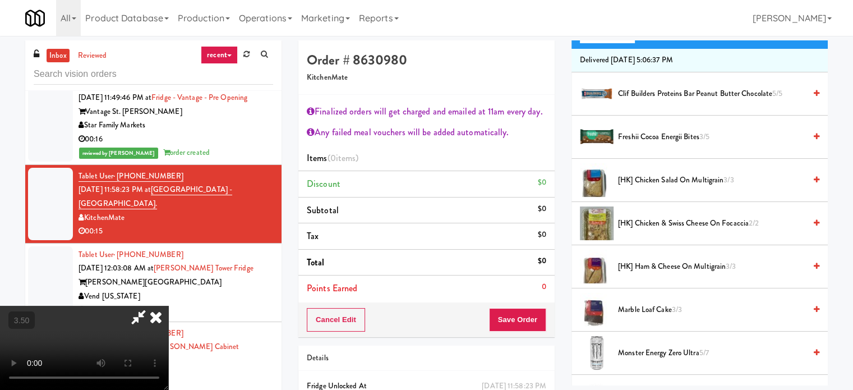
scroll to position [224, 0]
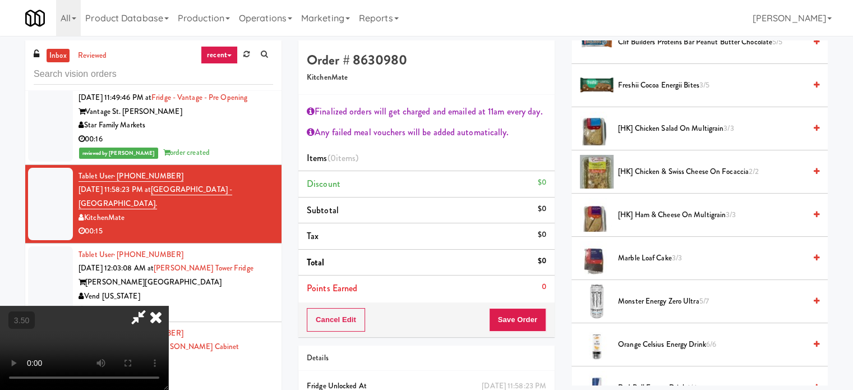
click at [648, 219] on span "[HK] Ham & Cheese on Multigrain 3/3" at bounding box center [711, 215] width 187 height 14
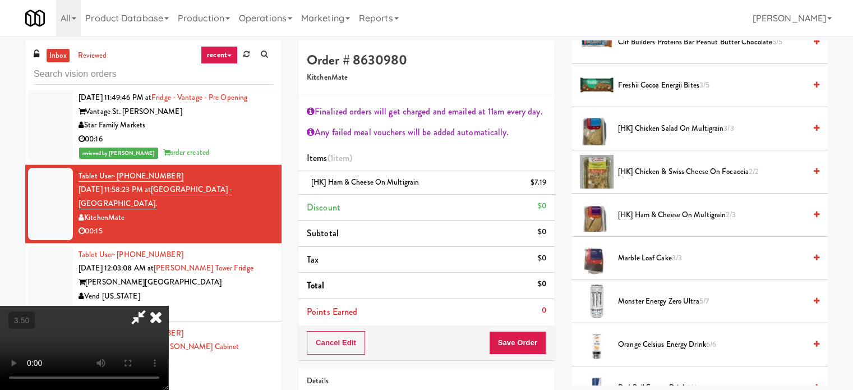
click at [168, 306] on video at bounding box center [84, 348] width 168 height 84
click at [535, 335] on button "Save Order" at bounding box center [517, 343] width 57 height 24
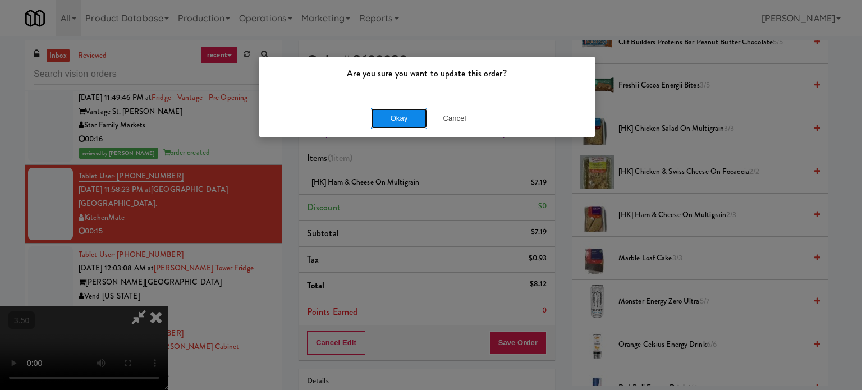
click at [417, 122] on button "Okay" at bounding box center [399, 118] width 56 height 20
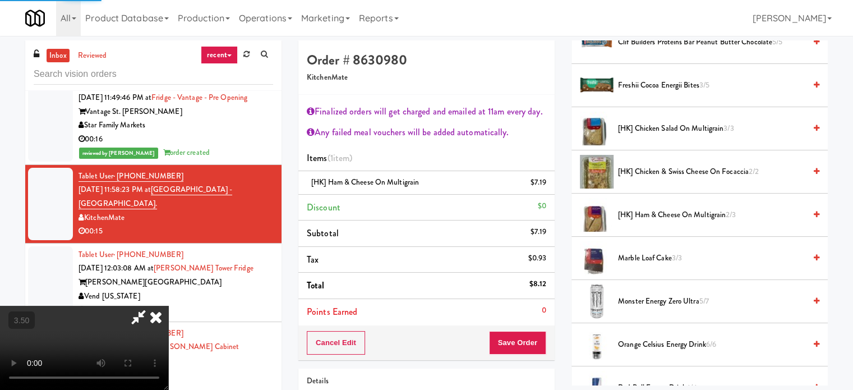
scroll to position [105, 0]
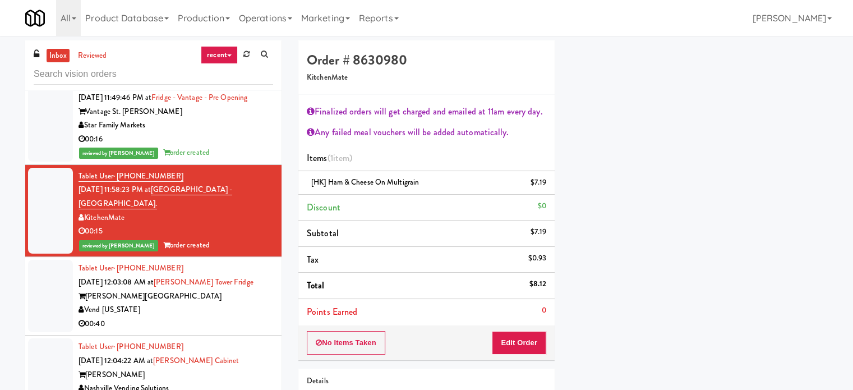
click at [256, 303] on div "Vend [US_STATE]" at bounding box center [176, 310] width 195 height 14
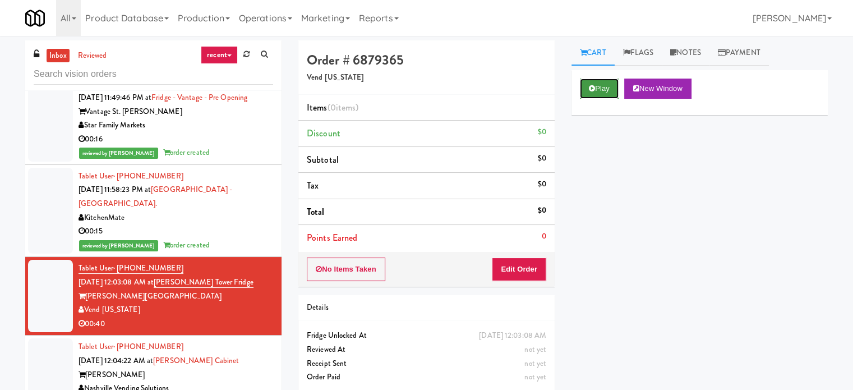
click at [590, 97] on button "Play" at bounding box center [599, 89] width 39 height 20
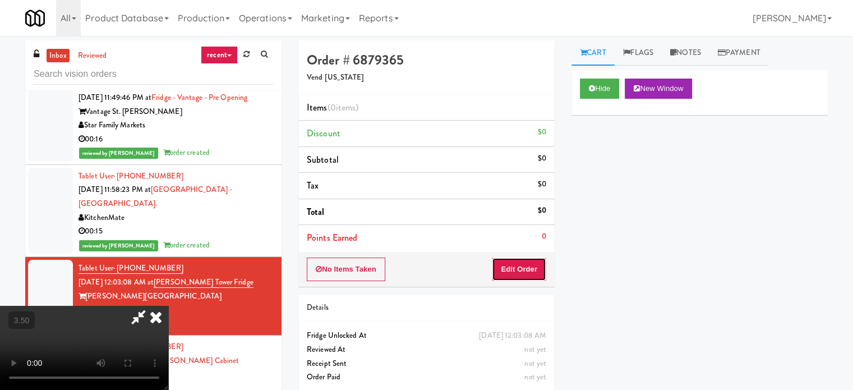
click at [532, 273] on button "Edit Order" at bounding box center [519, 269] width 54 height 24
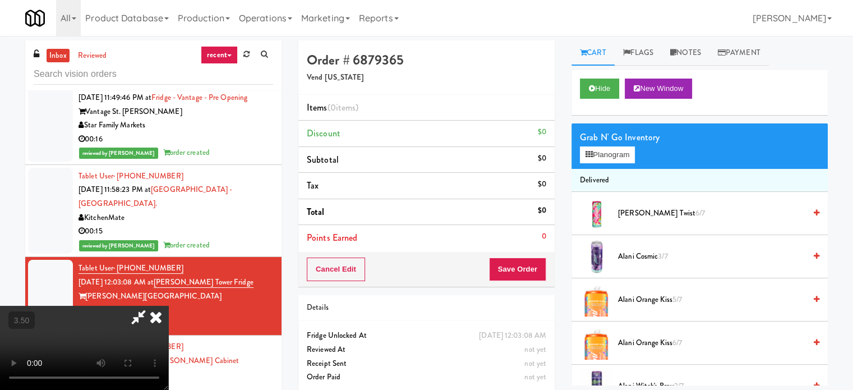
scroll to position [177, 0]
click at [168, 306] on video at bounding box center [84, 348] width 168 height 84
drag, startPoint x: 296, startPoint y: 255, endPoint x: 302, endPoint y: 258, distance: 6.3
click at [168, 306] on video at bounding box center [84, 348] width 168 height 84
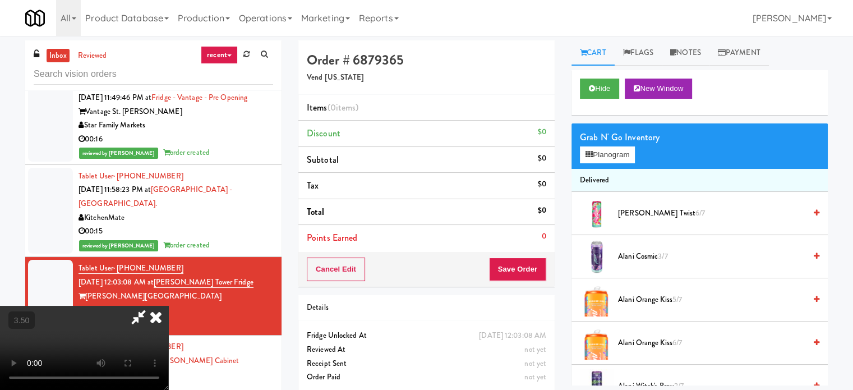
click at [168, 306] on video at bounding box center [84, 348] width 168 height 84
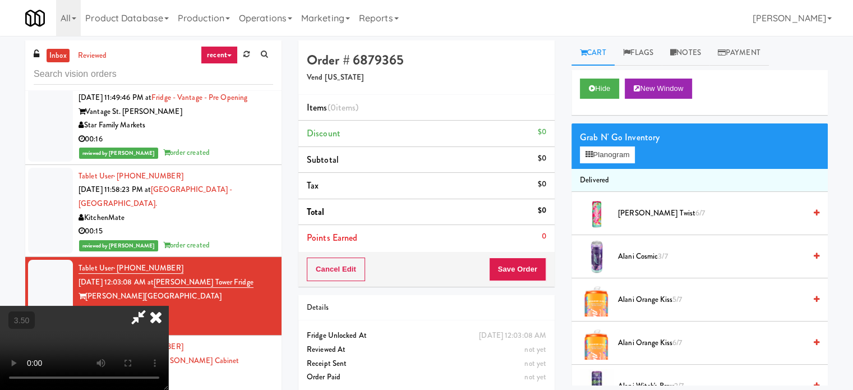
click at [168, 306] on video at bounding box center [84, 348] width 168 height 84
click at [610, 154] on button "Planogram" at bounding box center [607, 154] width 55 height 17
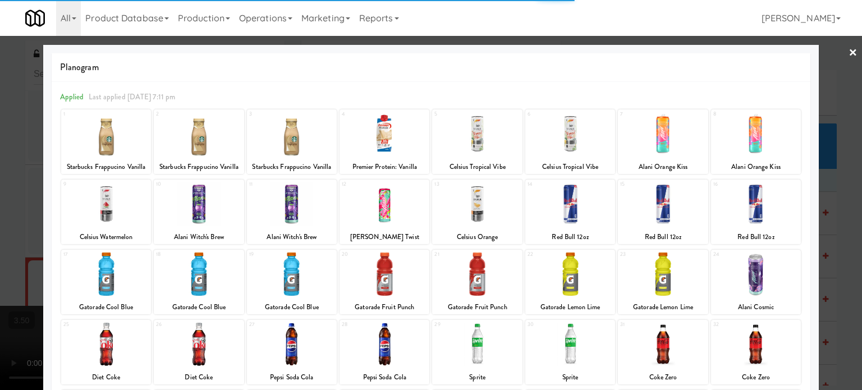
click at [312, 215] on div at bounding box center [292, 203] width 90 height 43
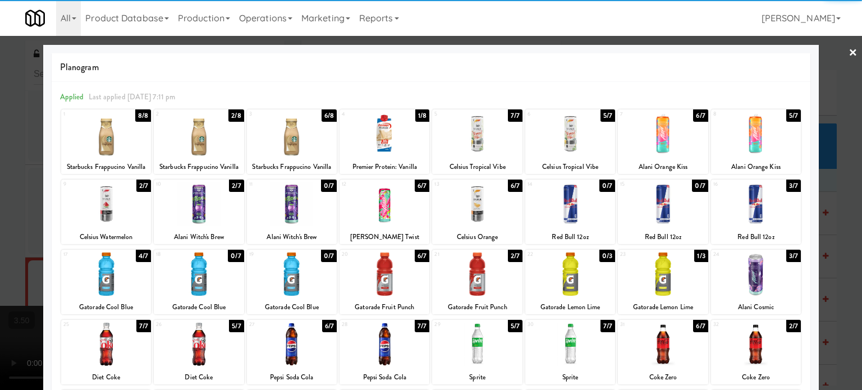
click at [0, 197] on div at bounding box center [431, 195] width 862 height 390
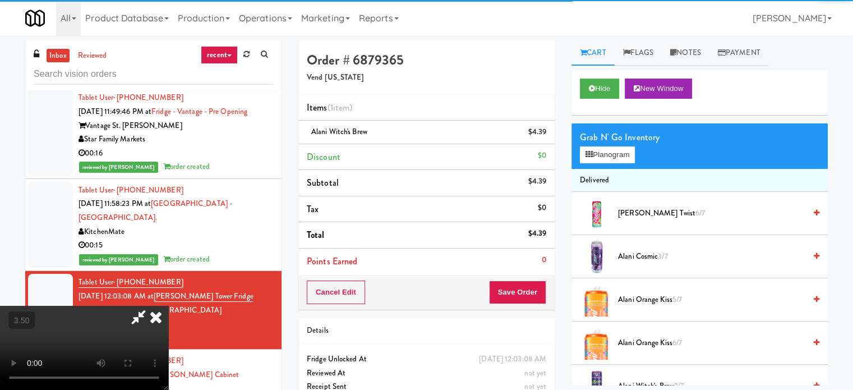
scroll to position [4151, 0]
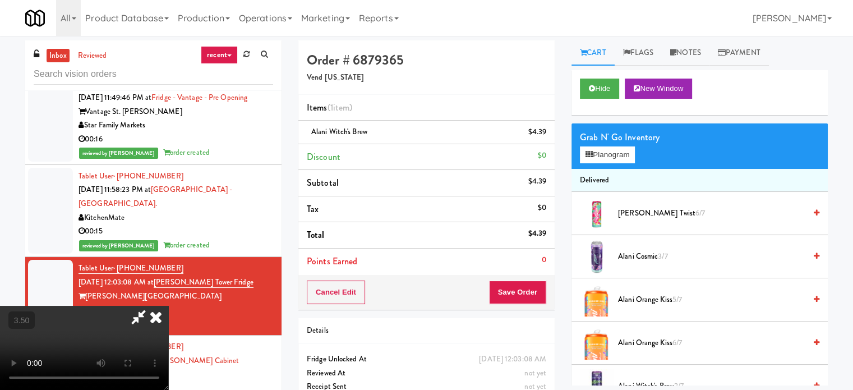
click at [168, 306] on video at bounding box center [84, 348] width 168 height 84
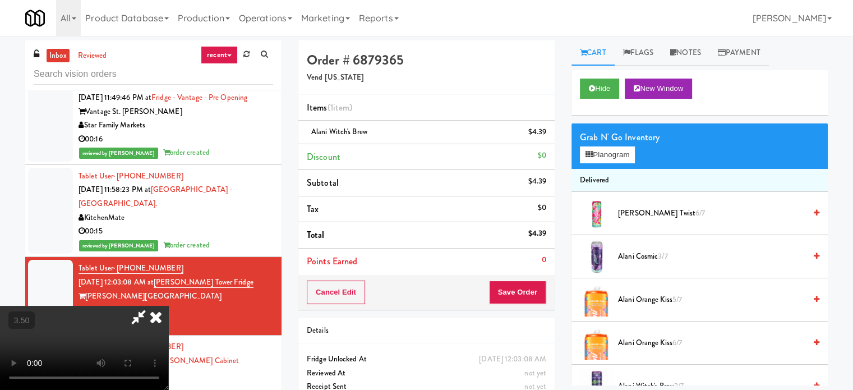
click at [168, 306] on video at bounding box center [84, 348] width 168 height 84
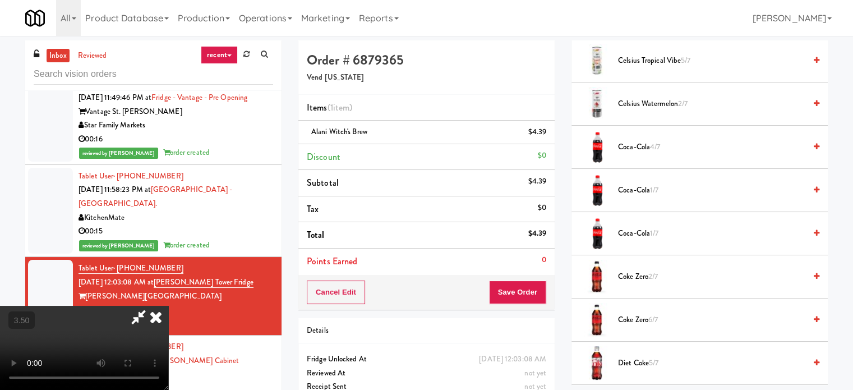
scroll to position [505, 0]
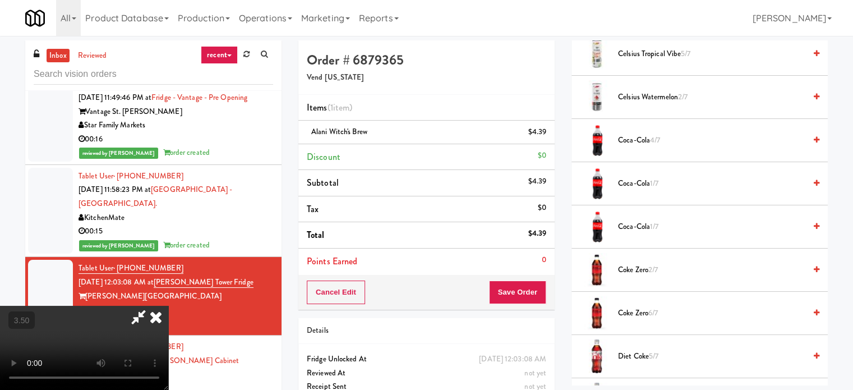
click at [652, 143] on span "4/7" at bounding box center [655, 140] width 10 height 11
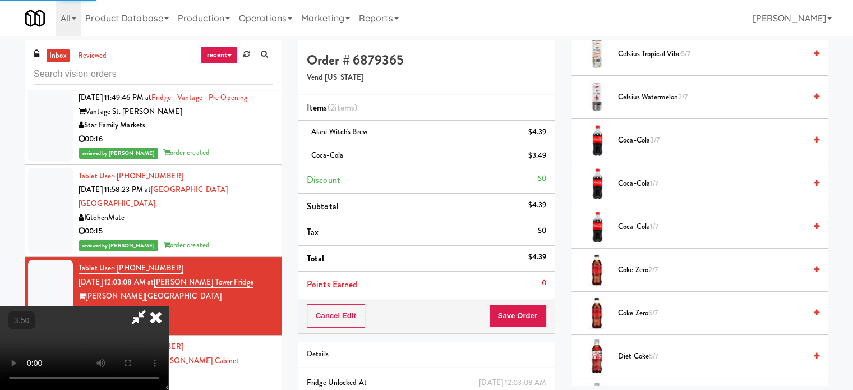
click at [654, 181] on span "1/7" at bounding box center [654, 183] width 8 height 11
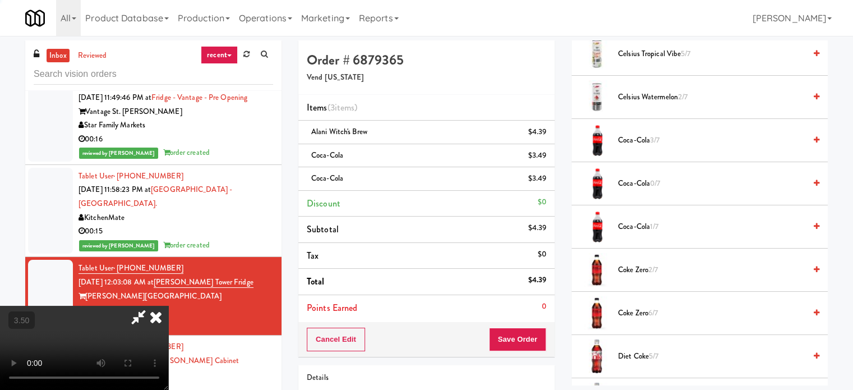
click at [168, 306] on video at bounding box center [84, 348] width 168 height 84
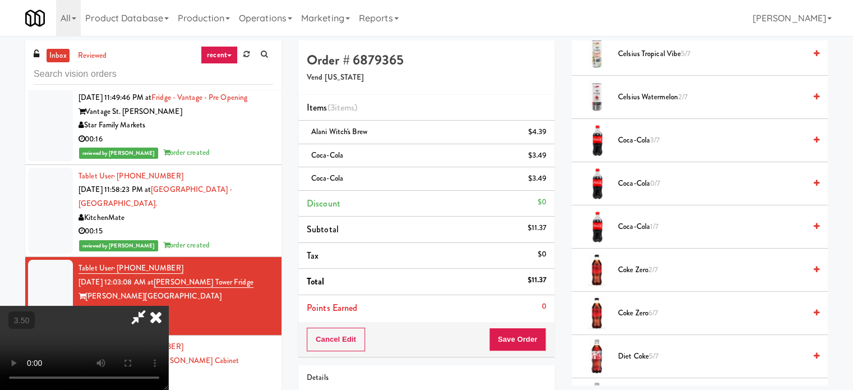
click at [168, 306] on video at bounding box center [84, 348] width 168 height 84
click at [545, 160] on icon at bounding box center [548, 159] width 6 height 7
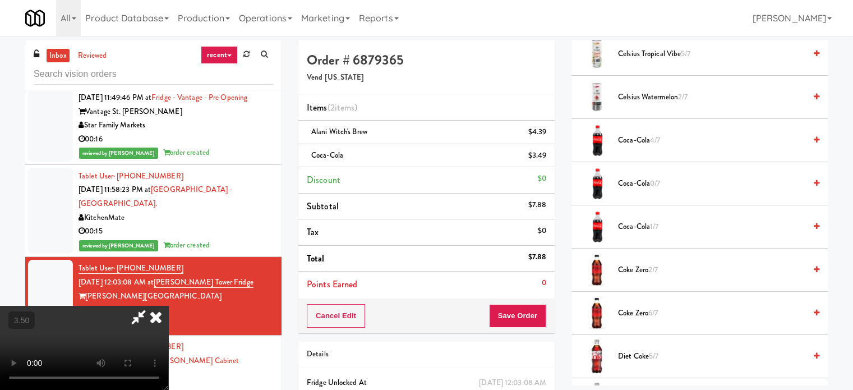
click at [650, 231] on span "Coca-Cola 1/7" at bounding box center [711, 227] width 187 height 14
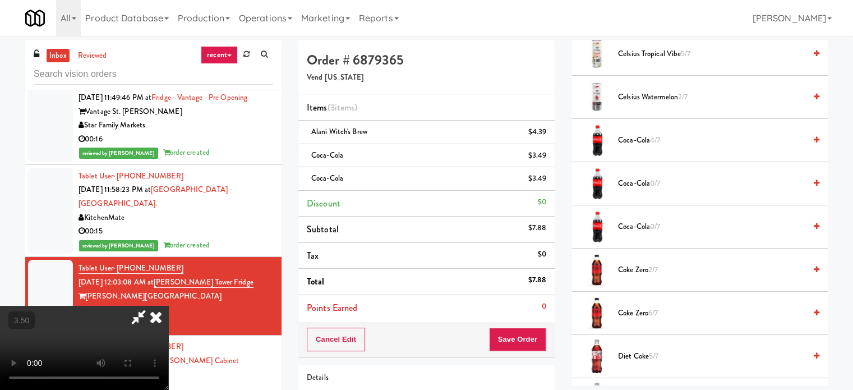
click at [168, 306] on video at bounding box center [84, 348] width 168 height 84
drag, startPoint x: 269, startPoint y: 257, endPoint x: 275, endPoint y: 266, distance: 11.4
click at [168, 306] on video at bounding box center [84, 348] width 168 height 84
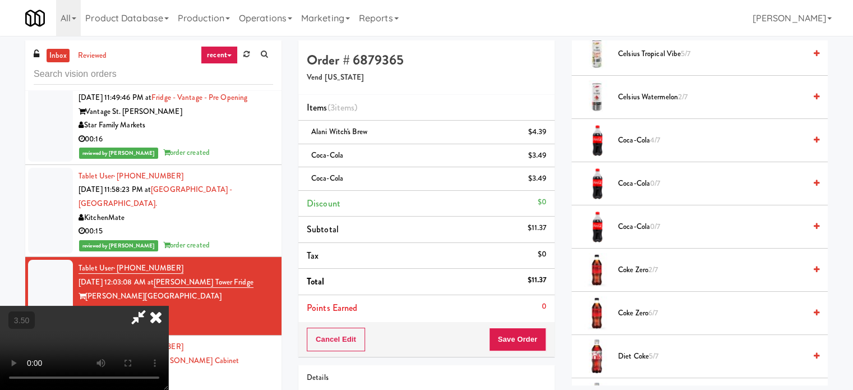
scroll to position [9, 0]
click at [168, 306] on video at bounding box center [84, 348] width 168 height 84
drag, startPoint x: 260, startPoint y: 271, endPoint x: 275, endPoint y: 268, distance: 16.0
click at [168, 306] on video at bounding box center [84, 348] width 168 height 84
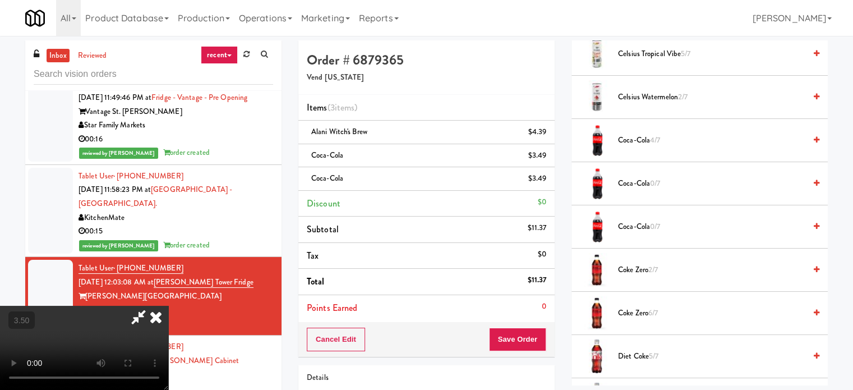
click at [168, 306] on video at bounding box center [84, 348] width 168 height 84
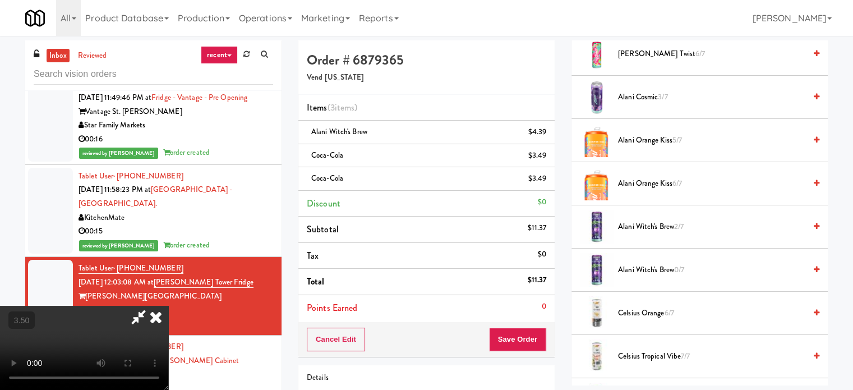
scroll to position [112, 0]
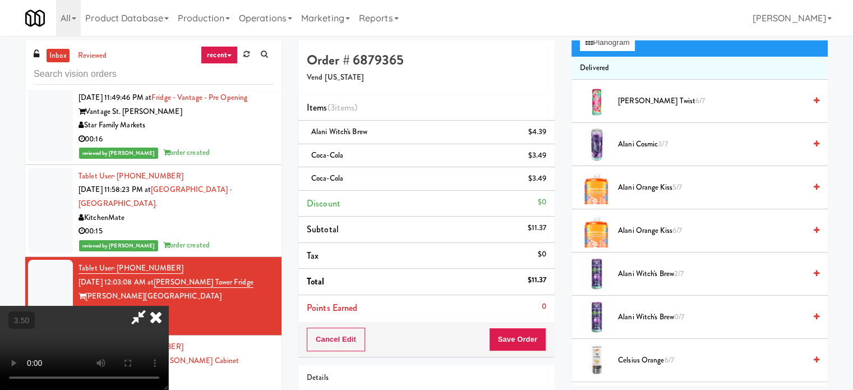
click at [653, 145] on span "[PERSON_NAME] Cosmic 3/7" at bounding box center [711, 144] width 187 height 14
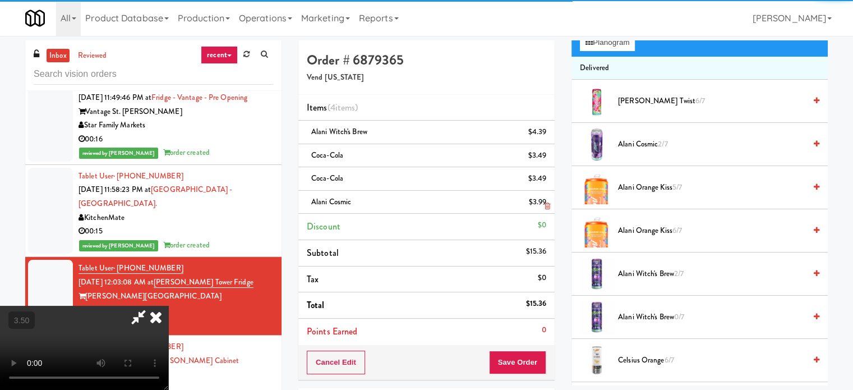
click at [540, 205] on link at bounding box center [545, 207] width 10 height 14
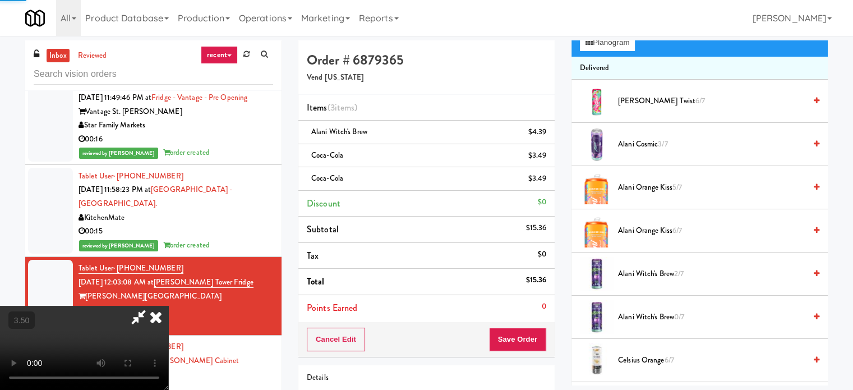
click at [638, 271] on span "Alani Witch's Brew 2/7" at bounding box center [711, 274] width 187 height 14
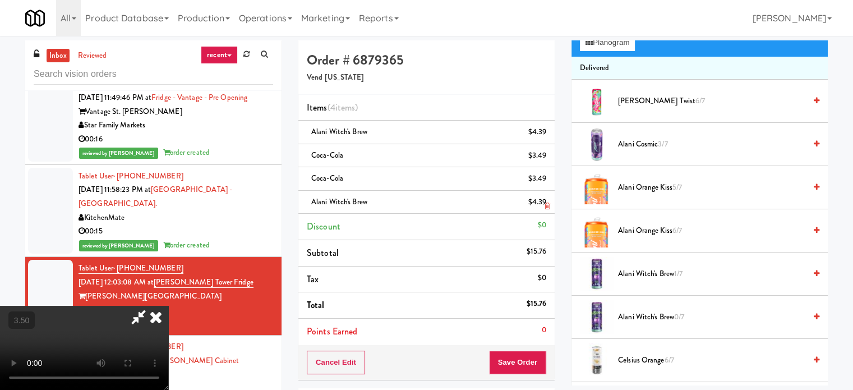
click at [546, 200] on link at bounding box center [545, 207] width 10 height 14
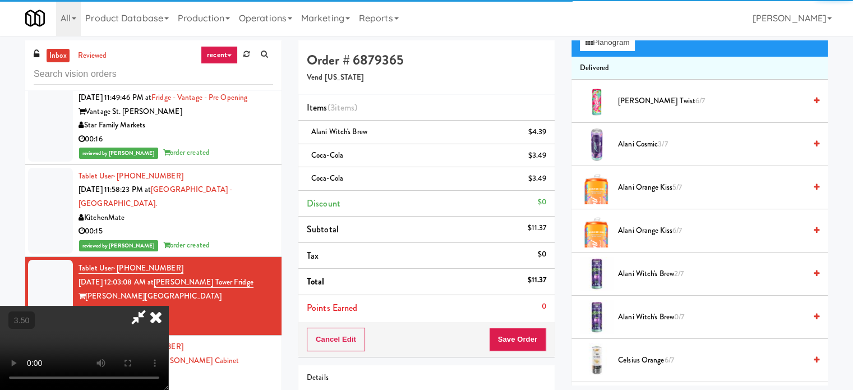
click at [646, 317] on span "Alani Witch's Brew 0/7" at bounding box center [711, 317] width 187 height 14
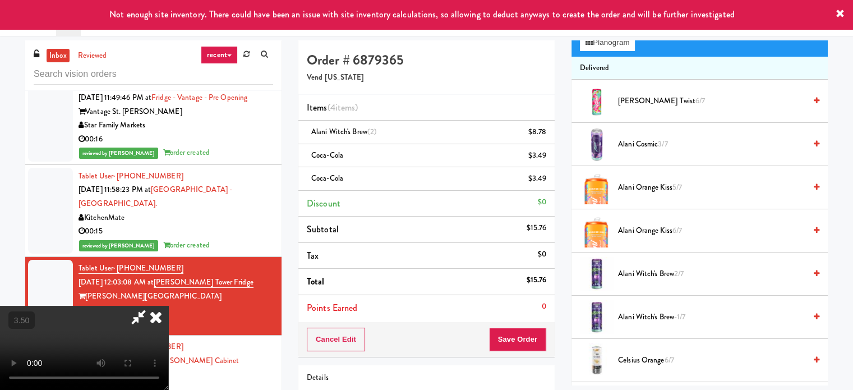
drag, startPoint x: 546, startPoint y: 135, endPoint x: 590, endPoint y: 224, distance: 99.1
click at [545, 135] on icon at bounding box center [548, 135] width 6 height 7
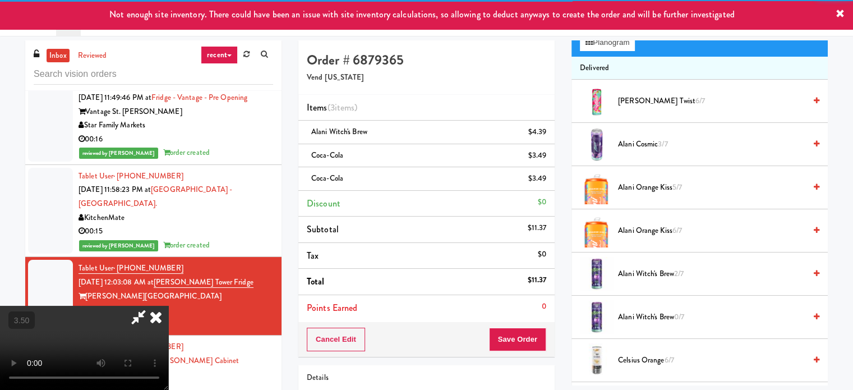
click at [621, 267] on span "Alani Witch's Brew 2/7" at bounding box center [711, 274] width 187 height 14
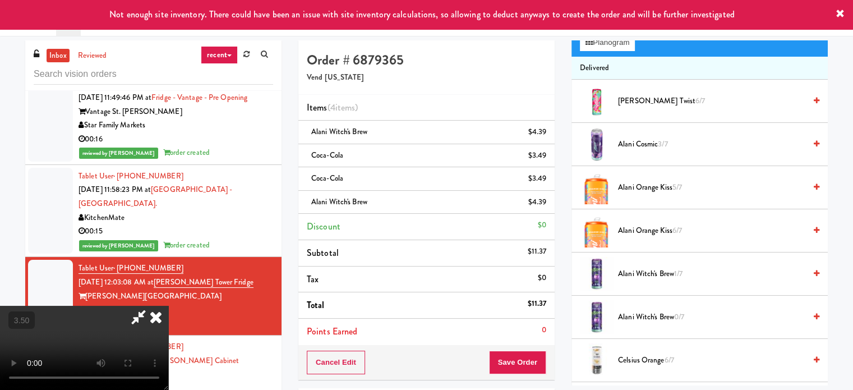
click at [168, 306] on video at bounding box center [84, 348] width 168 height 84
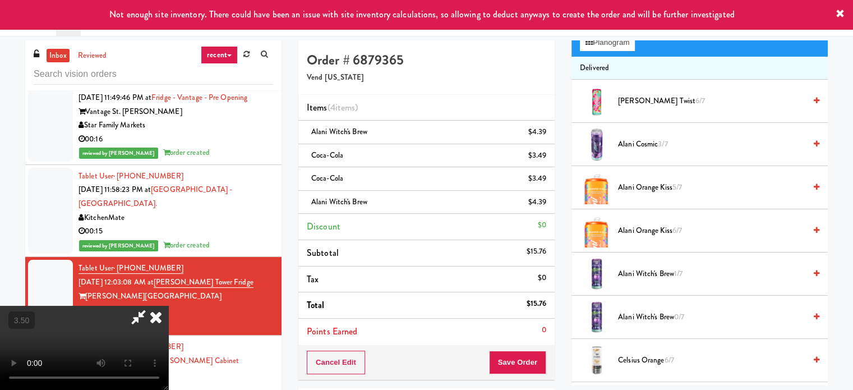
click at [168, 306] on video at bounding box center [84, 348] width 168 height 84
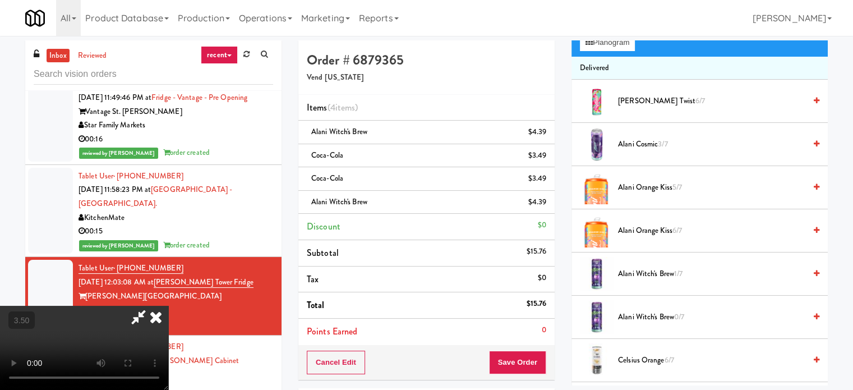
click at [168, 306] on video at bounding box center [84, 348] width 168 height 84
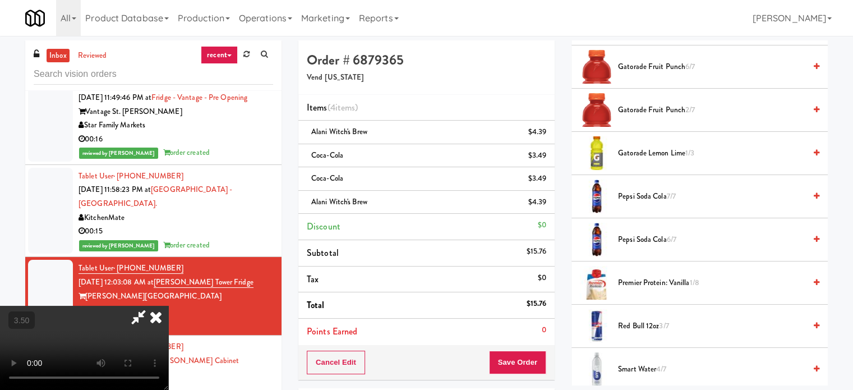
scroll to position [1066, 0]
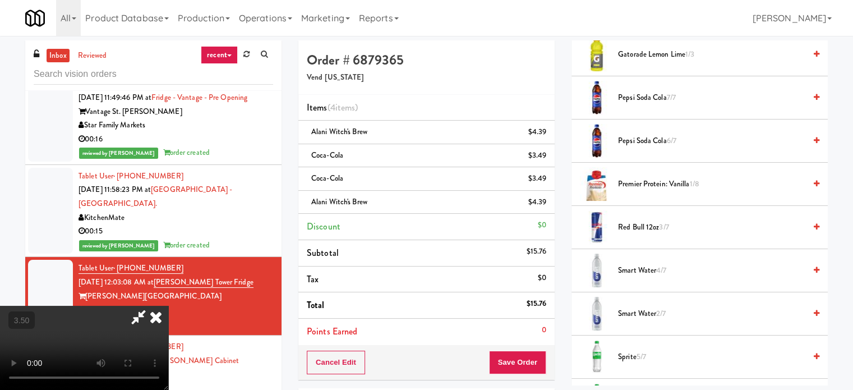
click at [651, 91] on span "Pepsi Soda Cola 7/7" at bounding box center [711, 98] width 187 height 14
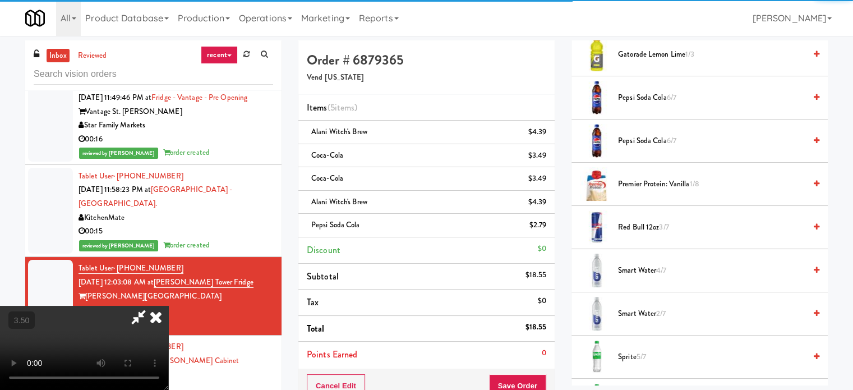
click at [168, 328] on video at bounding box center [84, 348] width 168 height 84
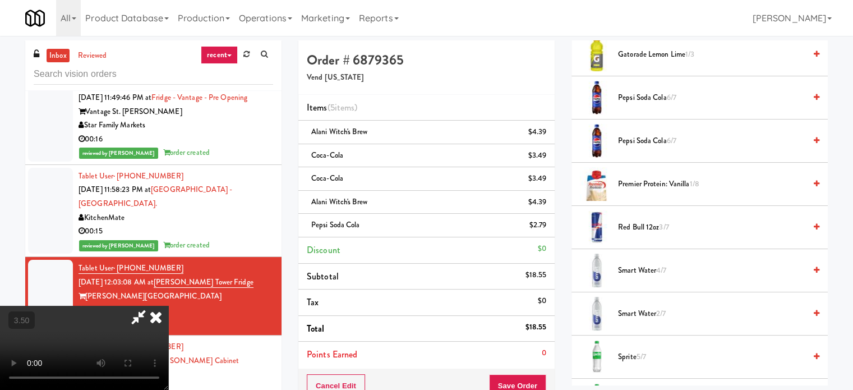
click at [168, 328] on video at bounding box center [84, 348] width 168 height 84
click at [168, 319] on video at bounding box center [84, 348] width 168 height 84
click at [168, 317] on video at bounding box center [84, 348] width 168 height 84
click at [648, 100] on span "Pepsi Soda Cola 6/7" at bounding box center [711, 98] width 187 height 14
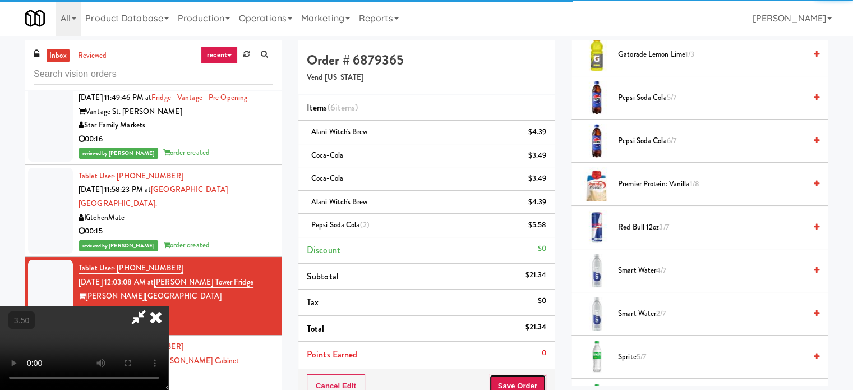
click at [525, 377] on button "Save Order" at bounding box center [517, 386] width 57 height 24
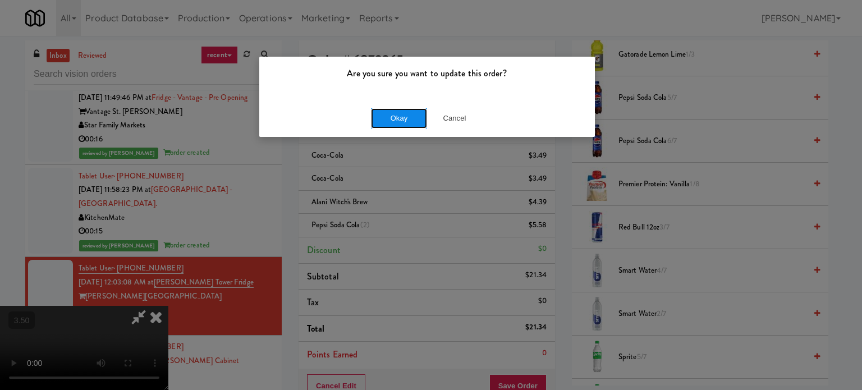
click at [406, 116] on button "Okay" at bounding box center [399, 118] width 56 height 20
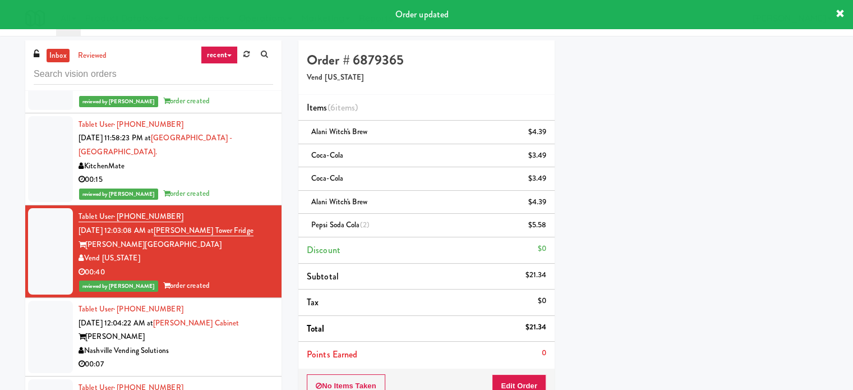
scroll to position [4207, 0]
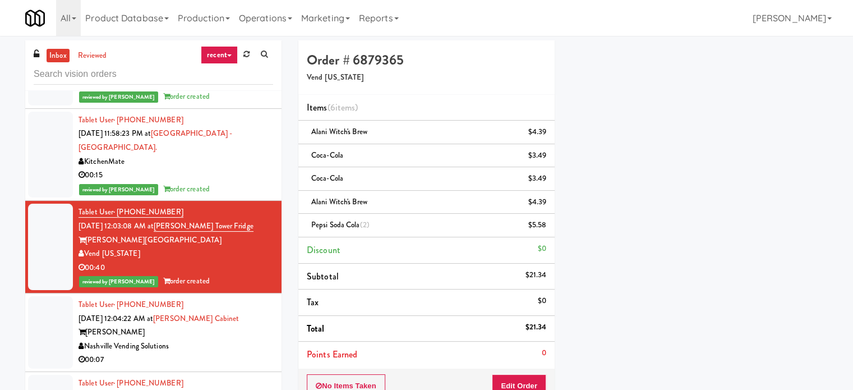
click at [195, 339] on div "Nashville Vending Solutions" at bounding box center [176, 346] width 195 height 14
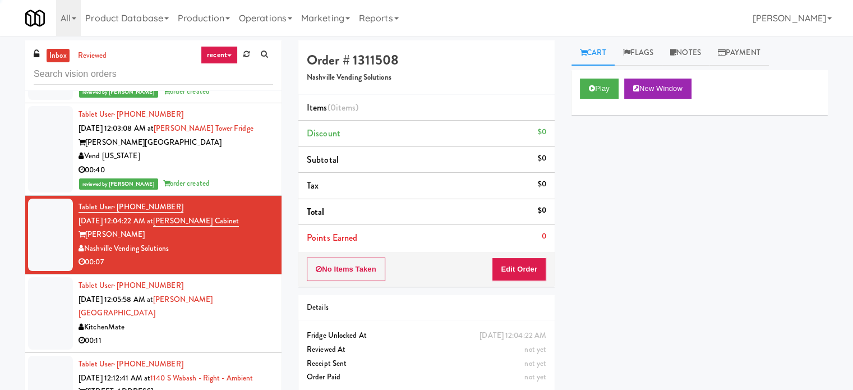
scroll to position [4319, 0]
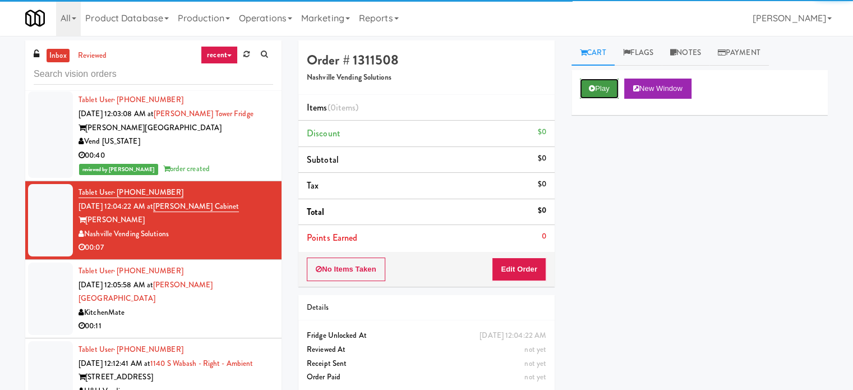
click at [593, 89] on icon at bounding box center [592, 88] width 6 height 7
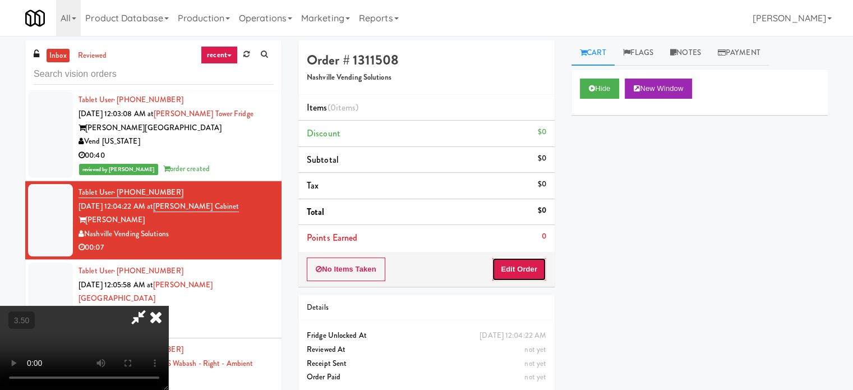
click at [521, 260] on button "Edit Order" at bounding box center [519, 269] width 54 height 24
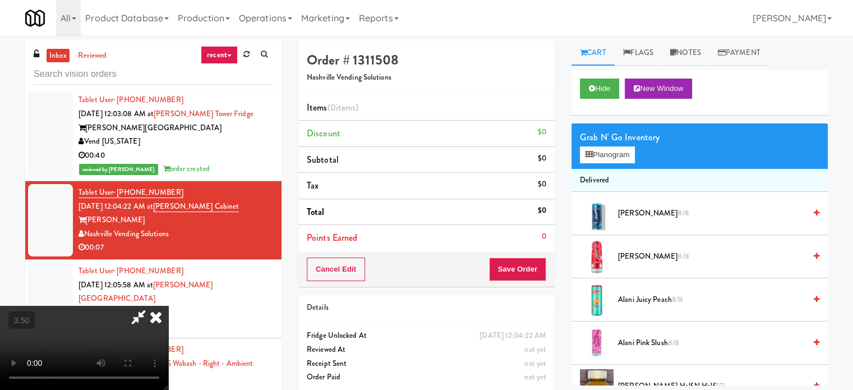
click at [168, 306] on video at bounding box center [84, 348] width 168 height 84
drag, startPoint x: 333, startPoint y: 275, endPoint x: 333, endPoint y: 291, distance: 15.7
click at [168, 306] on video at bounding box center [84, 348] width 168 height 84
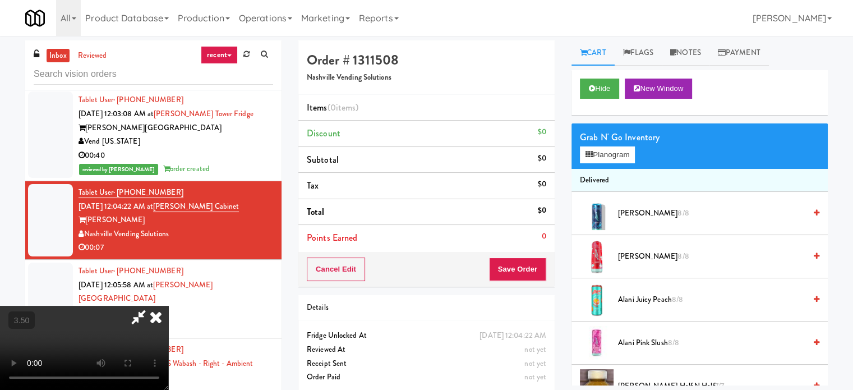
drag, startPoint x: 306, startPoint y: 318, endPoint x: 302, endPoint y: 322, distance: 6.0
click at [168, 320] on video at bounding box center [84, 348] width 168 height 84
click at [168, 309] on video at bounding box center [84, 348] width 168 height 84
click at [168, 306] on video at bounding box center [84, 348] width 168 height 84
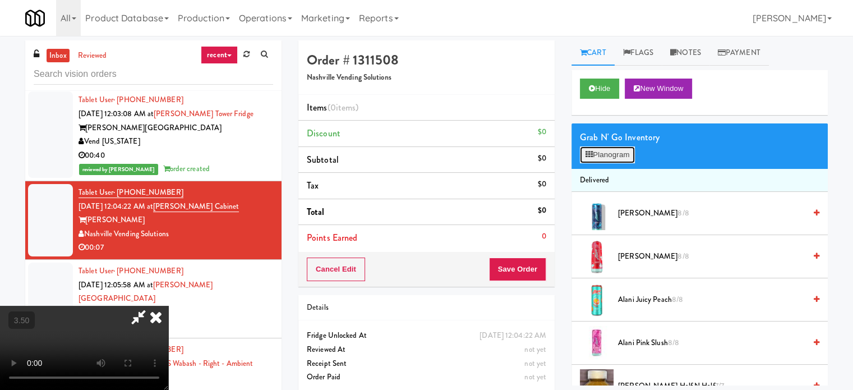
click at [611, 159] on button "Planogram" at bounding box center [607, 154] width 55 height 17
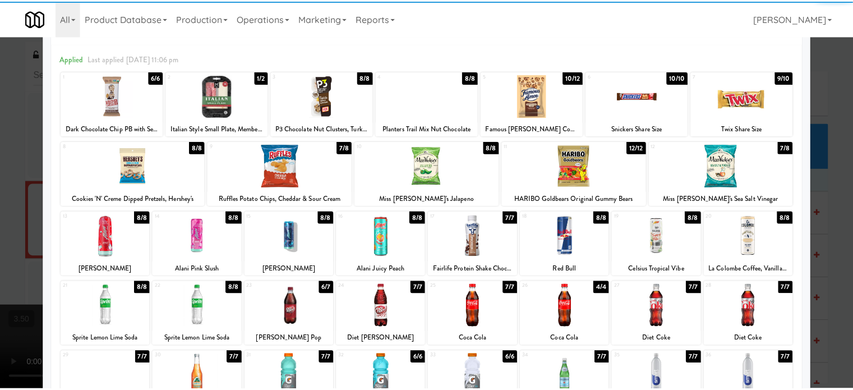
scroll to position [160, 0]
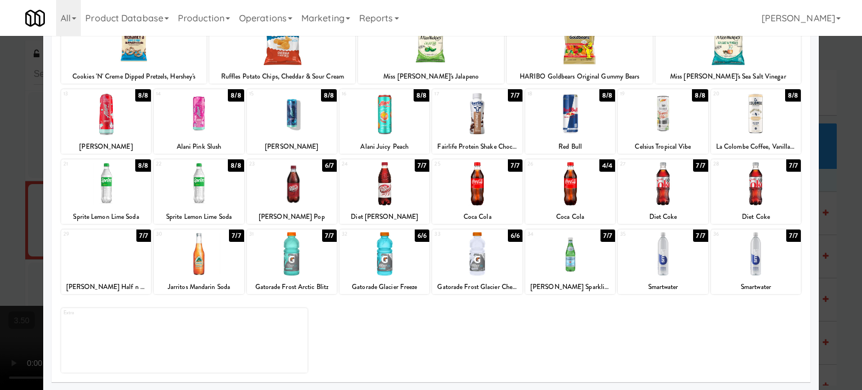
drag, startPoint x: 749, startPoint y: 251, endPoint x: 821, endPoint y: 242, distance: 71.8
click at [751, 251] on div at bounding box center [756, 253] width 90 height 43
click at [826, 237] on div at bounding box center [431, 195] width 862 height 390
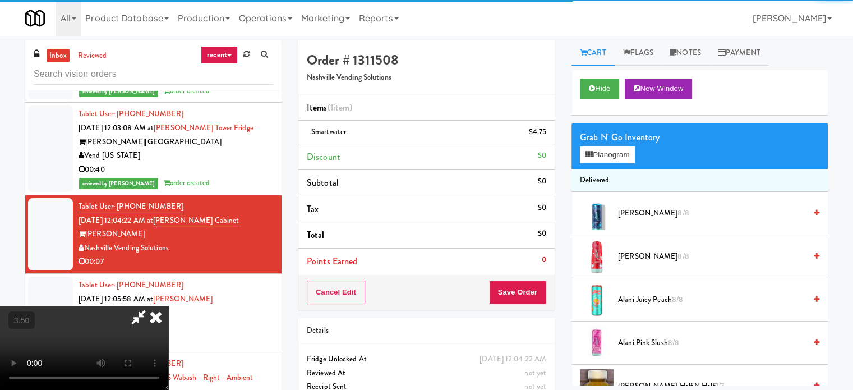
scroll to position [4319, 0]
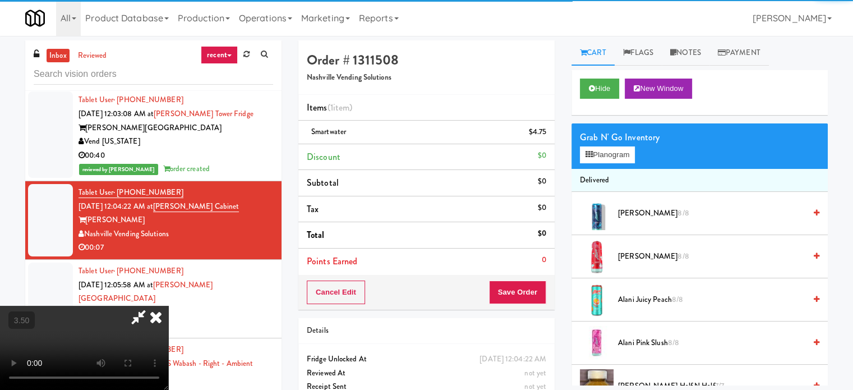
click at [168, 306] on video at bounding box center [84, 348] width 168 height 84
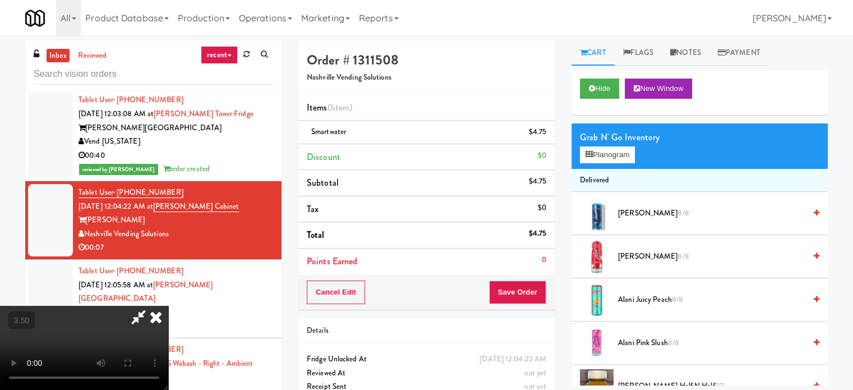
click at [168, 306] on video at bounding box center [84, 348] width 168 height 84
drag, startPoint x: 336, startPoint y: 280, endPoint x: 351, endPoint y: 283, distance: 14.9
click at [168, 306] on video at bounding box center [84, 348] width 168 height 84
click at [533, 292] on button "Save Order" at bounding box center [517, 292] width 57 height 24
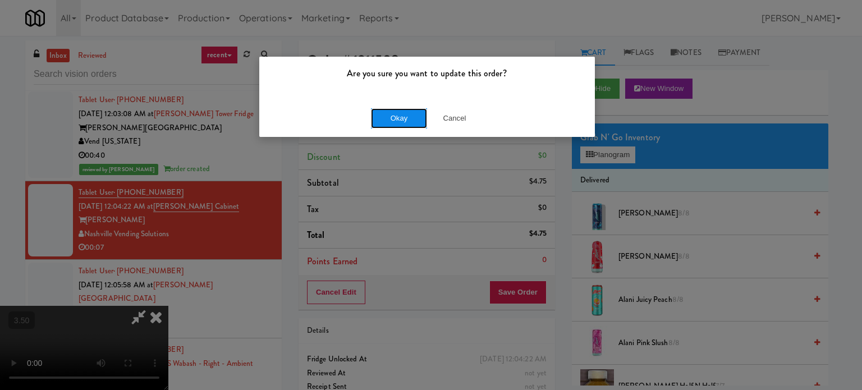
click at [411, 121] on button "Okay" at bounding box center [399, 118] width 56 height 20
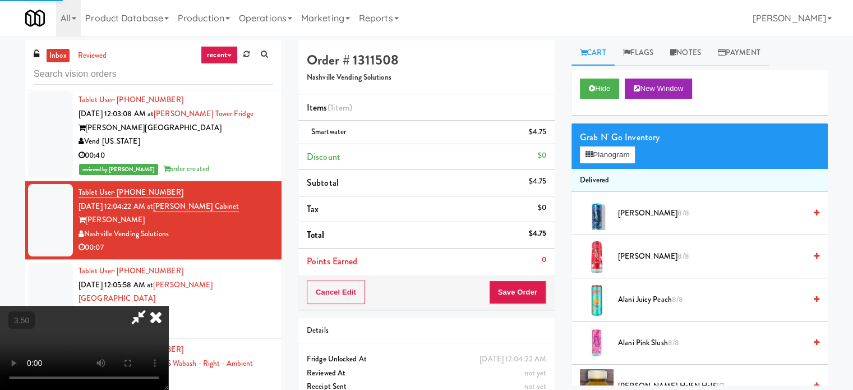
scroll to position [0, 0]
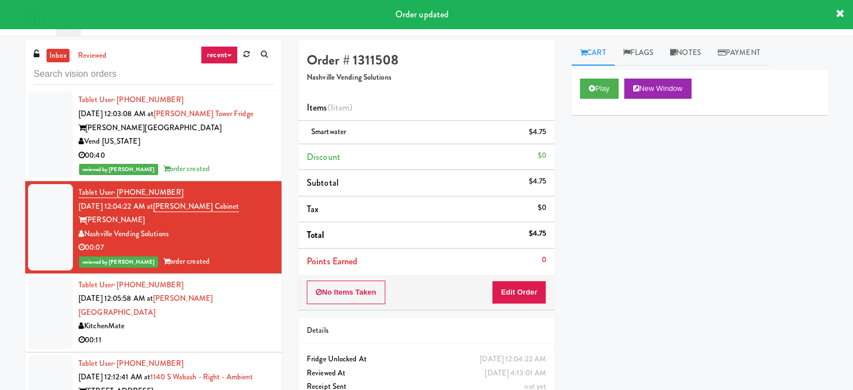
click at [266, 284] on li "Tablet User · (647) 606-1182 [DATE] 12:05:58 AM at [PERSON_NAME][GEOGRAPHIC_DAT…" at bounding box center [153, 313] width 256 height 79
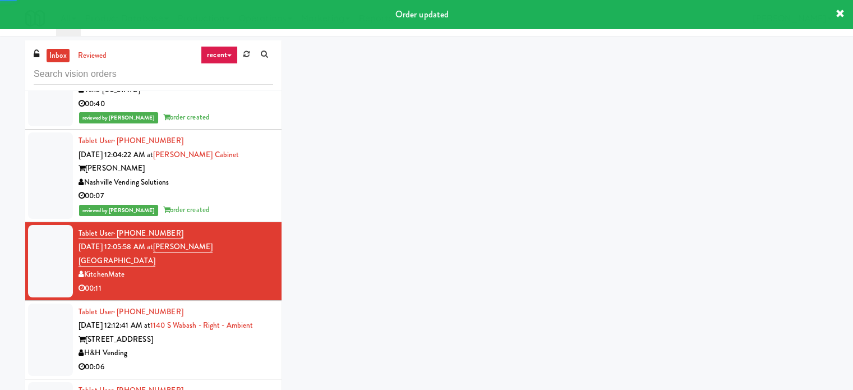
scroll to position [4375, 0]
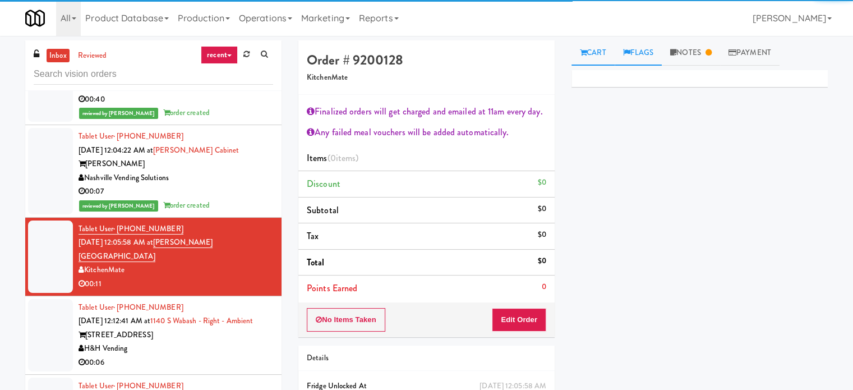
drag, startPoint x: 680, startPoint y: 48, endPoint x: 648, endPoint y: 61, distance: 34.5
click at [680, 48] on link "Notes" at bounding box center [691, 52] width 58 height 25
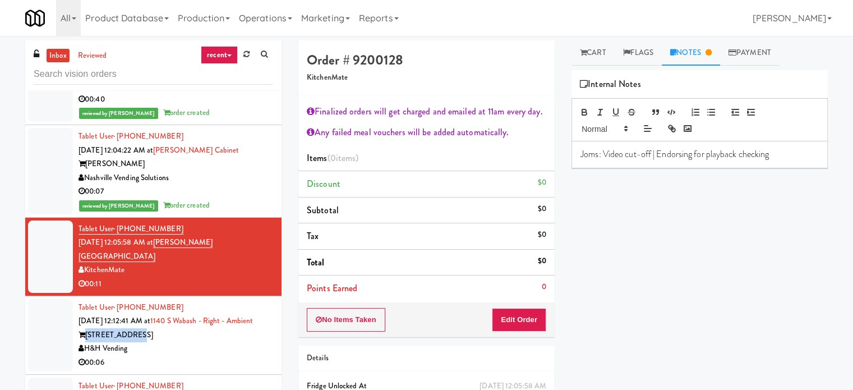
click at [222, 301] on div "Tablet User · (843) 539-8063 [DATE] 12:12:41 AM at 1140 S Wabash - Right - Ambi…" at bounding box center [176, 335] width 195 height 69
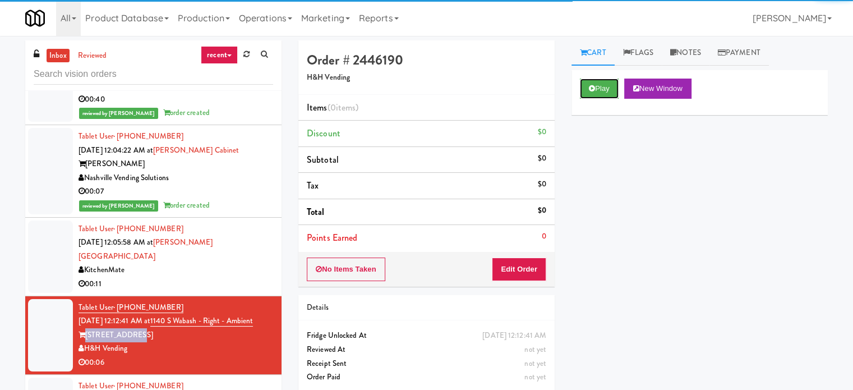
drag, startPoint x: 616, startPoint y: 82, endPoint x: 518, endPoint y: 228, distance: 175.8
click at [612, 86] on button "Play" at bounding box center [599, 89] width 39 height 20
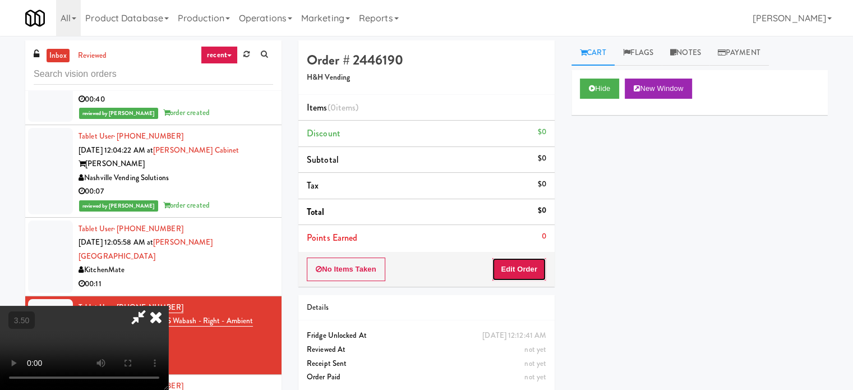
drag, startPoint x: 521, startPoint y: 268, endPoint x: 128, endPoint y: 219, distance: 395.6
click at [519, 268] on button "Edit Order" at bounding box center [519, 269] width 54 height 24
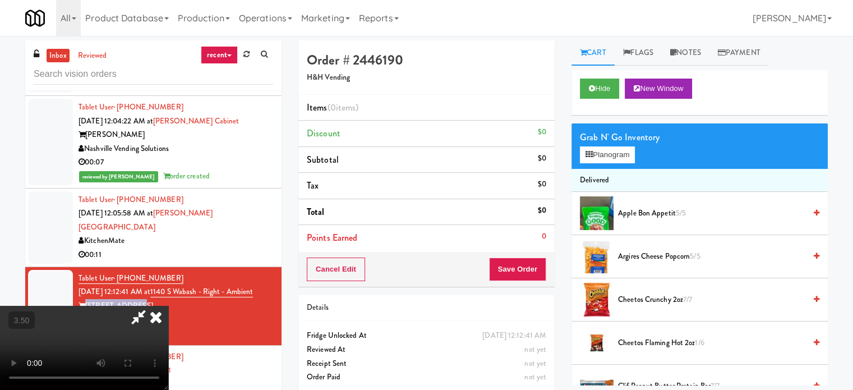
scroll to position [4487, 0]
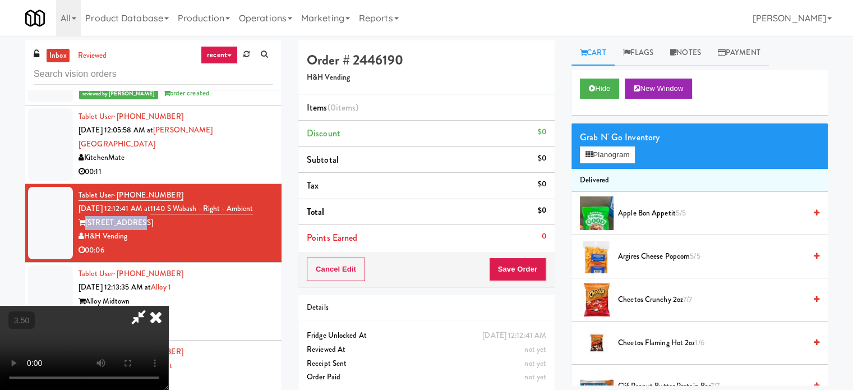
click at [168, 306] on video at bounding box center [84, 348] width 168 height 84
click at [168, 377] on video at bounding box center [84, 348] width 168 height 84
click at [168, 306] on video at bounding box center [84, 348] width 168 height 84
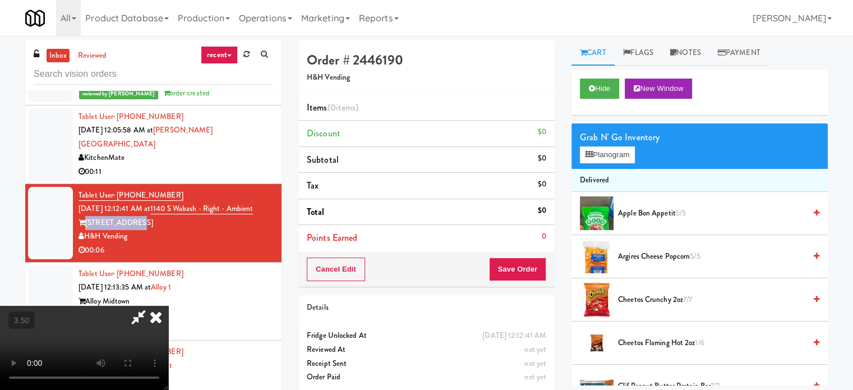
click at [168, 306] on video at bounding box center [84, 348] width 168 height 84
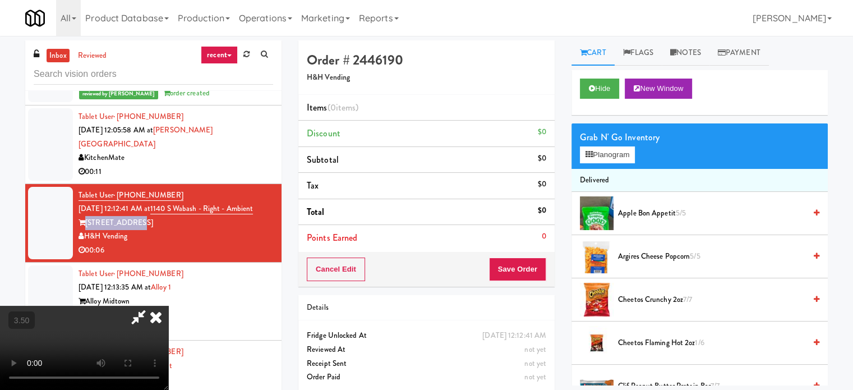
click at [168, 306] on video at bounding box center [84, 348] width 168 height 84
click at [600, 153] on button "Planogram" at bounding box center [607, 154] width 55 height 17
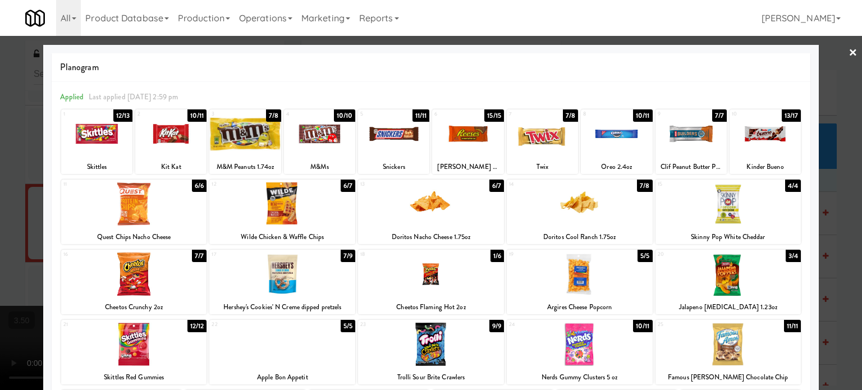
drag, startPoint x: 443, startPoint y: 275, endPoint x: 501, endPoint y: 271, distance: 58.5
click at [454, 274] on div at bounding box center [431, 273] width 146 height 43
click at [825, 197] on div at bounding box center [431, 195] width 862 height 390
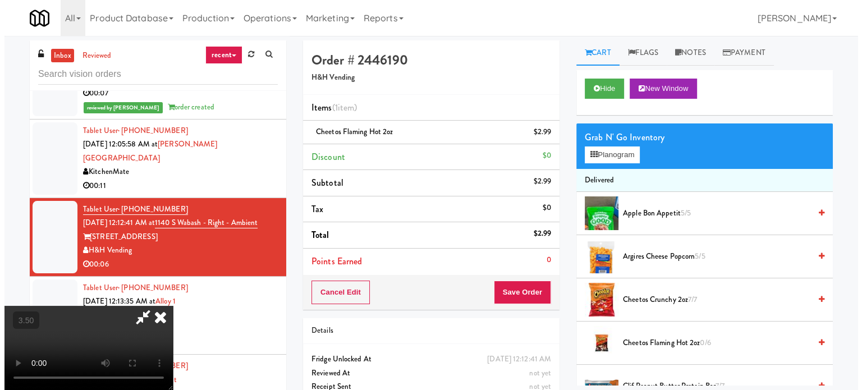
scroll to position [4487, 0]
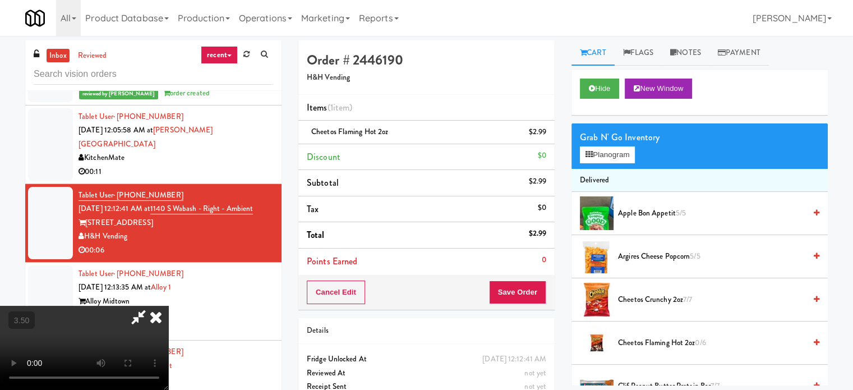
drag, startPoint x: 319, startPoint y: 260, endPoint x: 328, endPoint y: 260, distance: 8.4
click at [168, 306] on video at bounding box center [84, 348] width 168 height 84
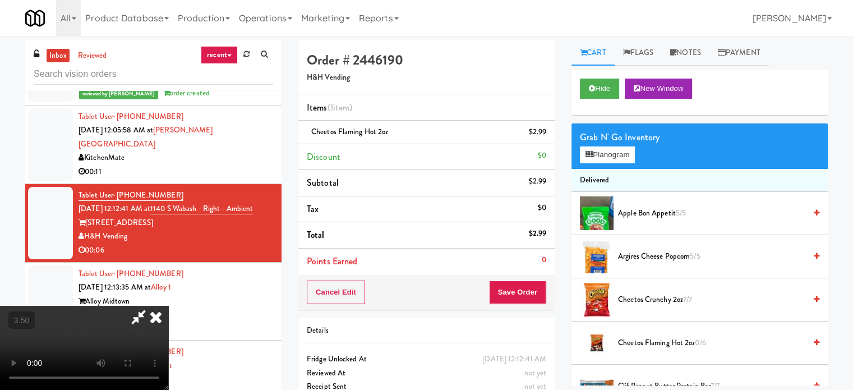
drag, startPoint x: 432, startPoint y: 259, endPoint x: 545, endPoint y: 205, distance: 124.7
click at [168, 306] on video at bounding box center [84, 348] width 168 height 84
click at [617, 156] on button "Planogram" at bounding box center [607, 154] width 55 height 17
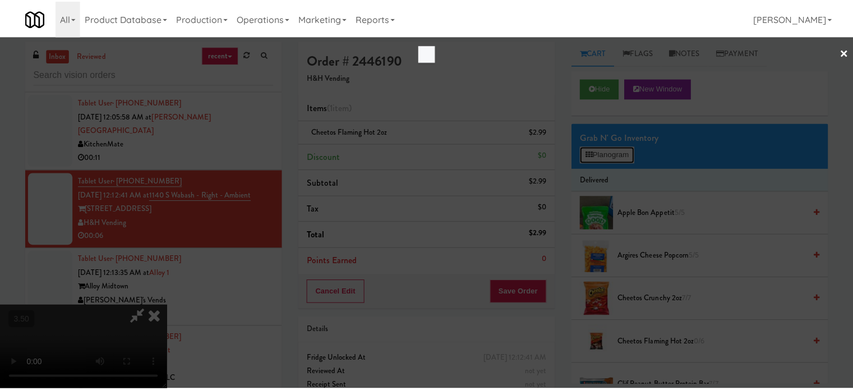
scroll to position [4473, 0]
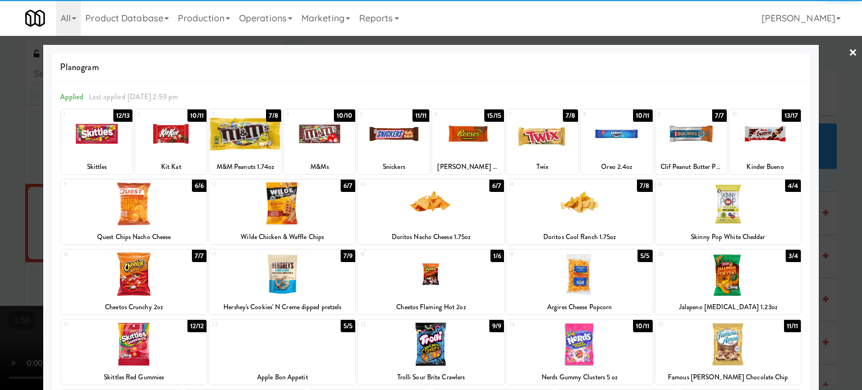
drag, startPoint x: 583, startPoint y: 211, endPoint x: 592, endPoint y: 212, distance: 9.0
click at [584, 211] on div at bounding box center [579, 203] width 146 height 43
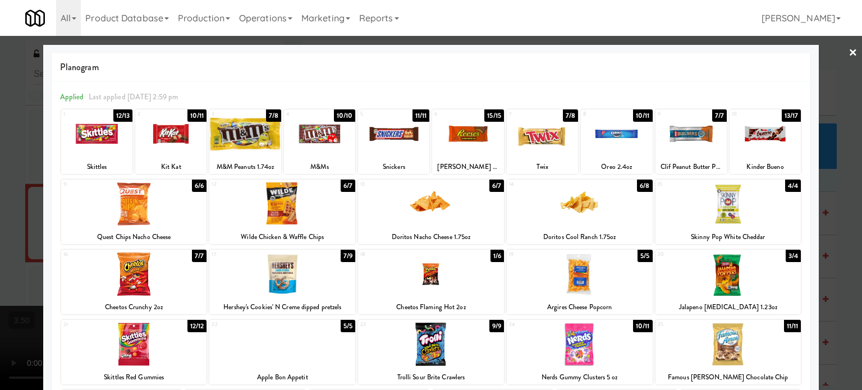
click at [828, 178] on div at bounding box center [431, 195] width 862 height 390
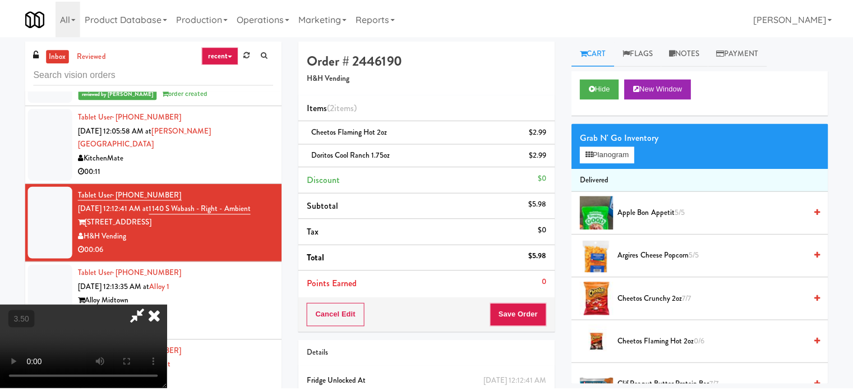
scroll to position [4487, 0]
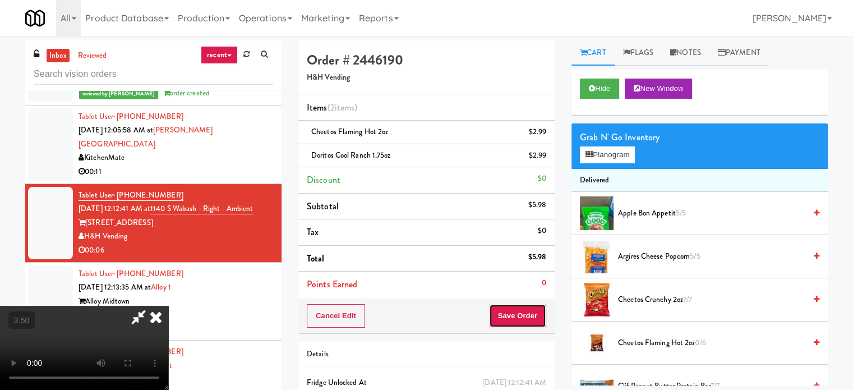
click at [538, 316] on button "Save Order" at bounding box center [517, 316] width 57 height 24
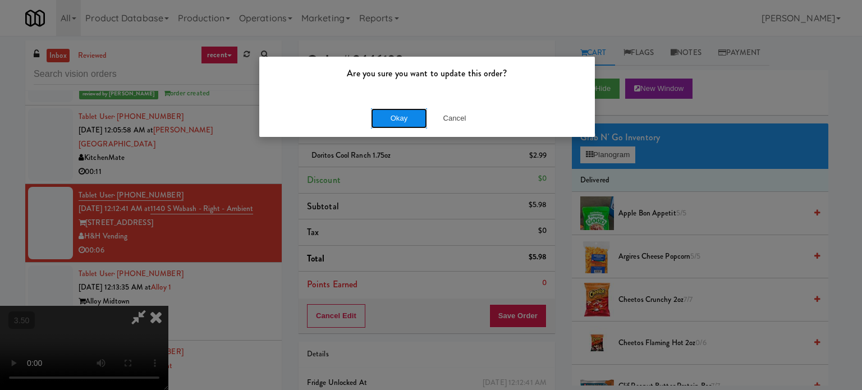
click at [420, 122] on button "Okay" at bounding box center [399, 118] width 56 height 20
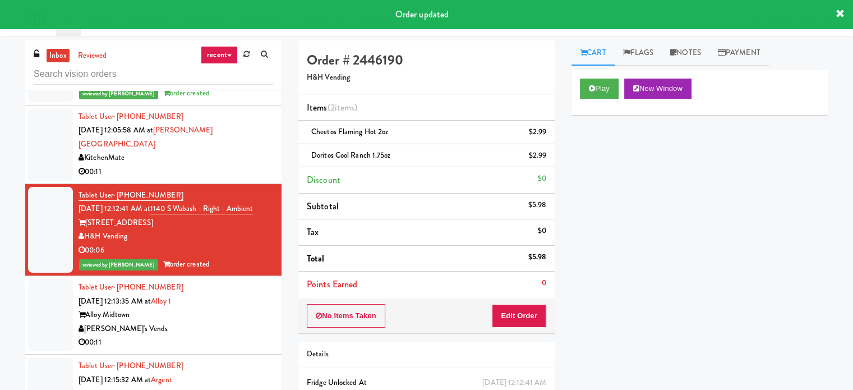
click at [247, 335] on div "00:11" at bounding box center [176, 342] width 195 height 14
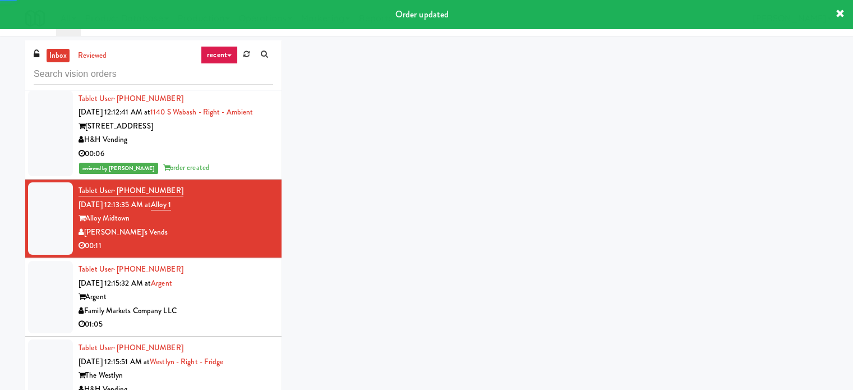
scroll to position [4599, 0]
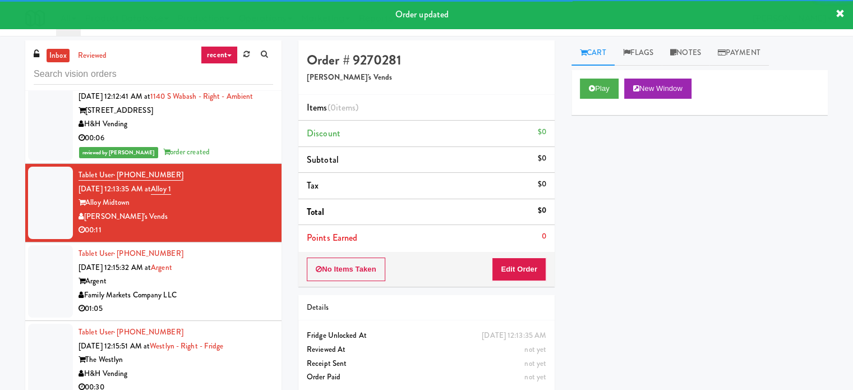
click at [610, 99] on div "Play New Window" at bounding box center [700, 92] width 256 height 45
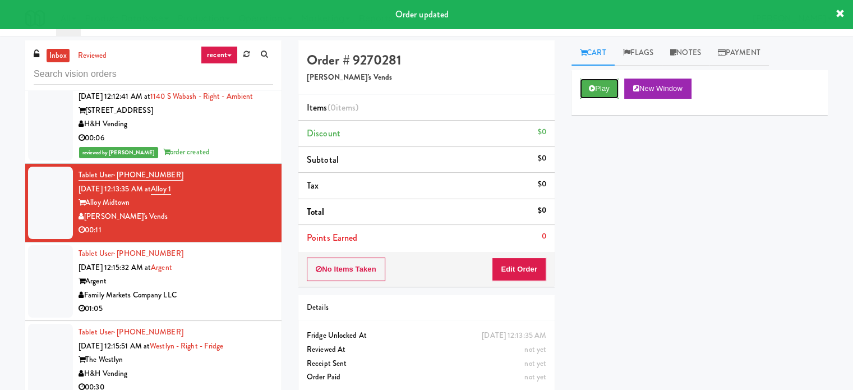
drag, startPoint x: 610, startPoint y: 98, endPoint x: 592, endPoint y: 108, distance: 20.3
click at [610, 97] on button "Play" at bounding box center [599, 89] width 39 height 20
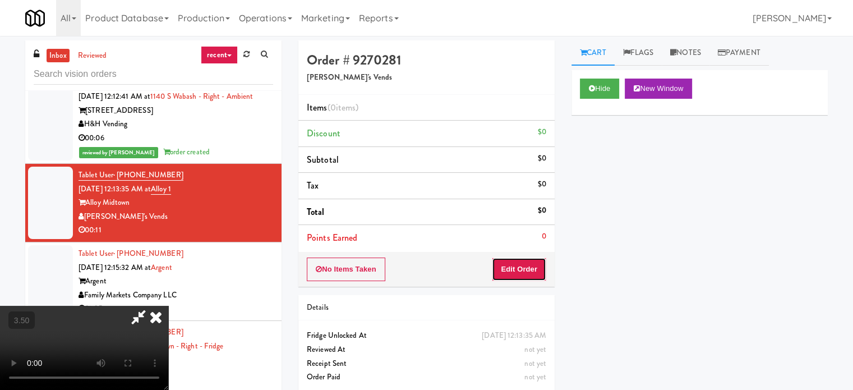
click
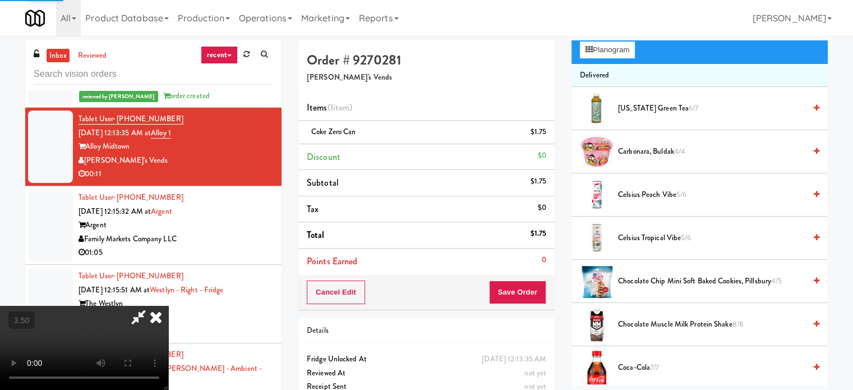
scroll to position [0, 0]
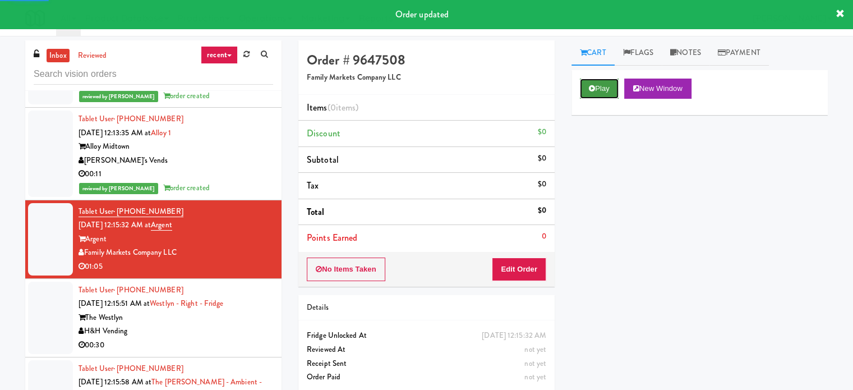
drag, startPoint x: 612, startPoint y: 96, endPoint x: 518, endPoint y: 228, distance: 162.5
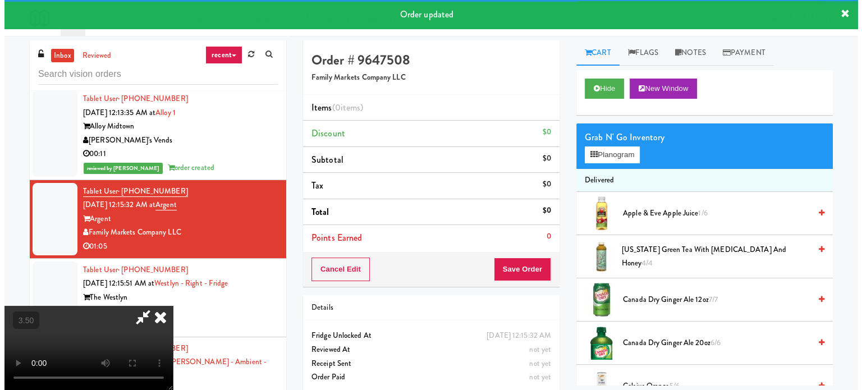
scroll to position [4712, 0]
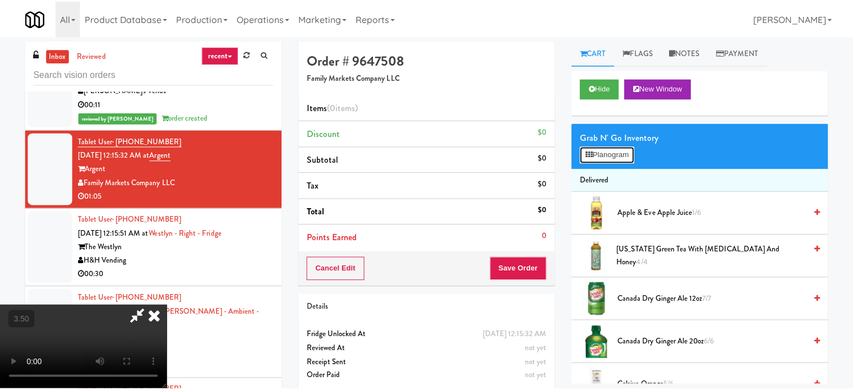
scroll to position [4684, 0]
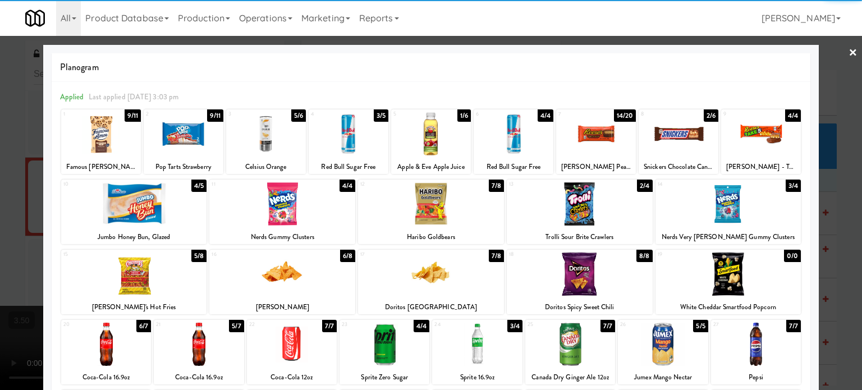
drag, startPoint x: 164, startPoint y: 136, endPoint x: 170, endPoint y: 136, distance: 6.2
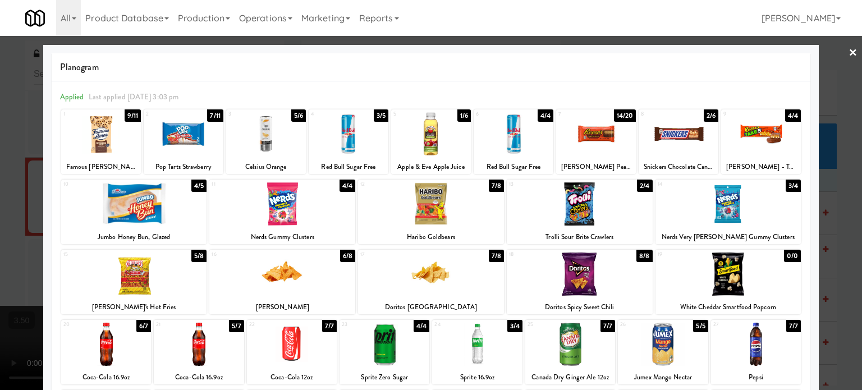
drag, startPoint x: 7, startPoint y: 208, endPoint x: 33, endPoint y: 206, distance: 25.9
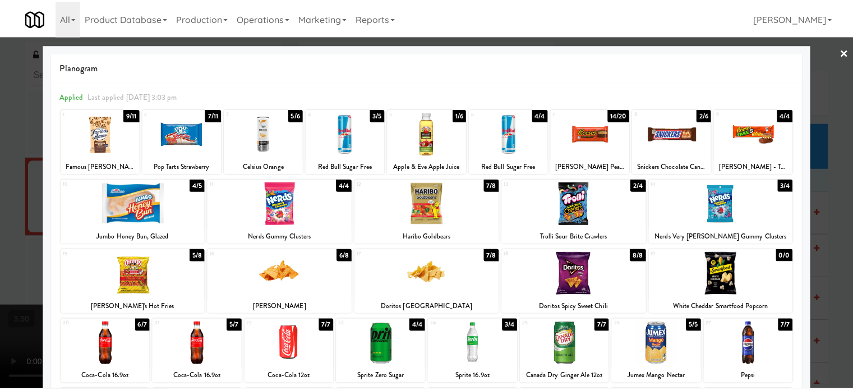
scroll to position [4712, 0]
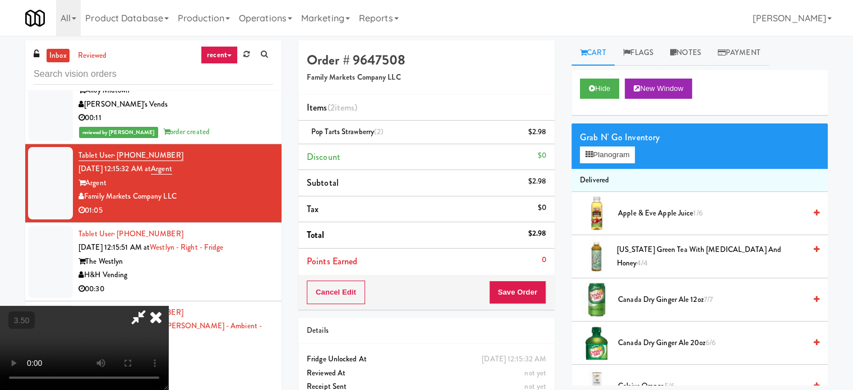
drag, startPoint x: 384, startPoint y: 232, endPoint x: 393, endPoint y: 273, distance: 41.4
drag, startPoint x: 397, startPoint y: 270, endPoint x: 395, endPoint y: 283, distance: 12.5
drag, startPoint x: 442, startPoint y: 298, endPoint x: 565, endPoint y: 286, distance: 124.0
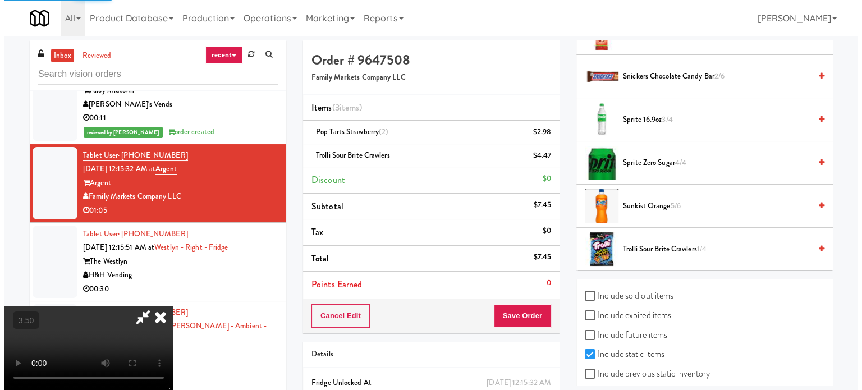
scroll to position [105, 0]
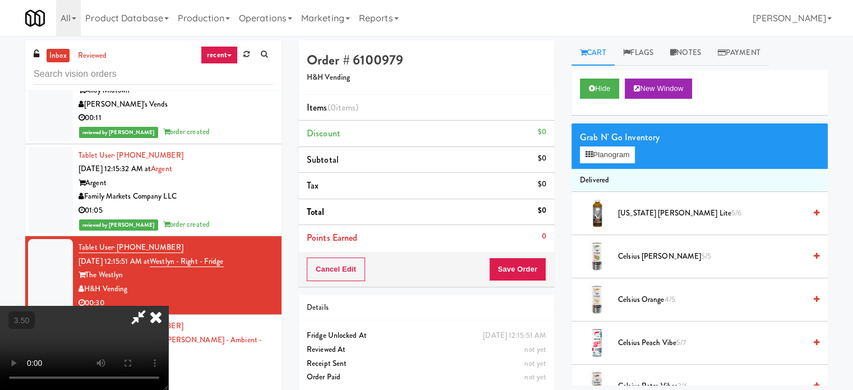
drag, startPoint x: 490, startPoint y: 333, endPoint x: 505, endPoint y: 363, distance: 33.9
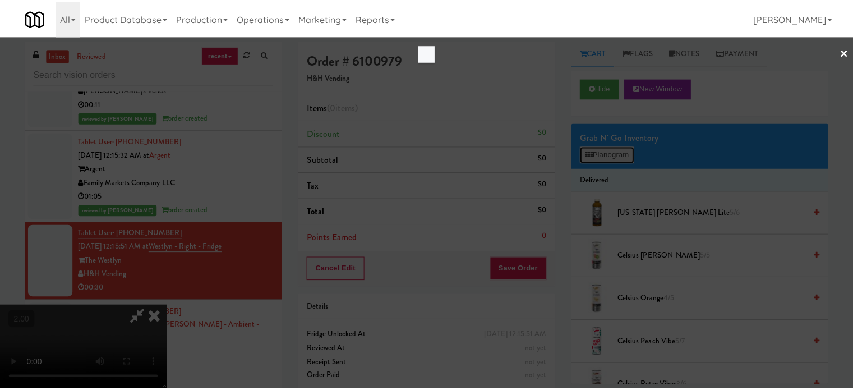
scroll to position [4684, 0]
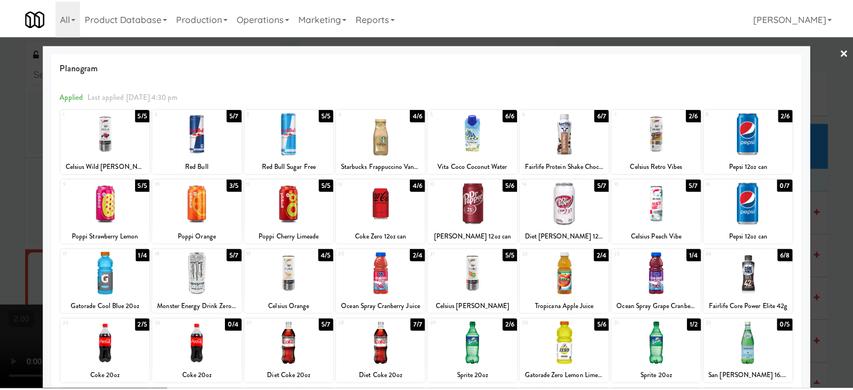
scroll to position [4712, 0]
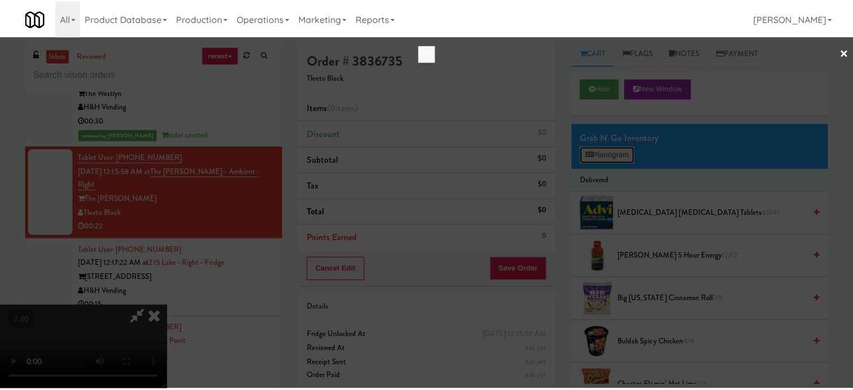
scroll to position [4852, 0]
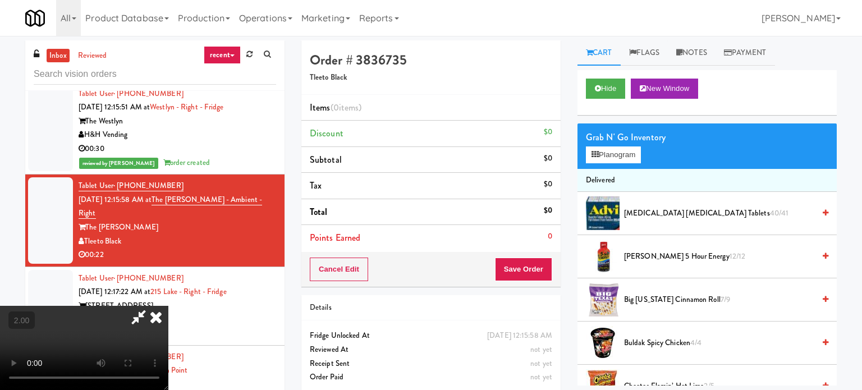
scroll to position [4880, 0]
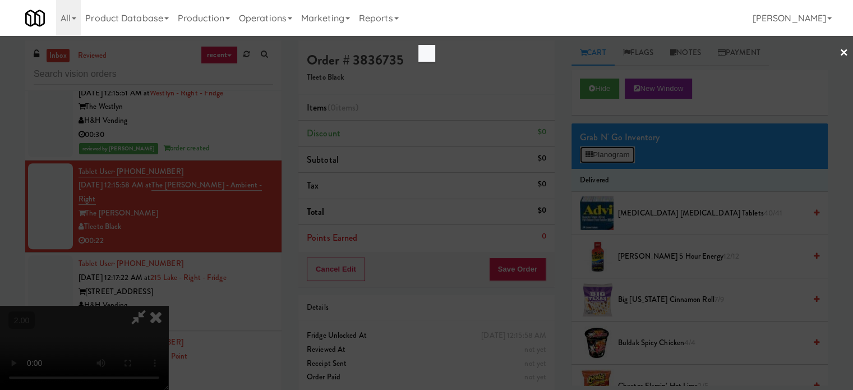
scroll to position [4852, 0]
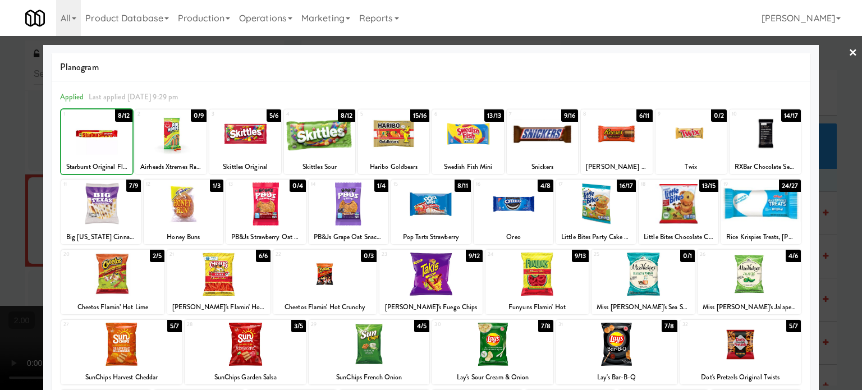
drag, startPoint x: 0, startPoint y: 206, endPoint x: 34, endPoint y: 202, distance: 33.8
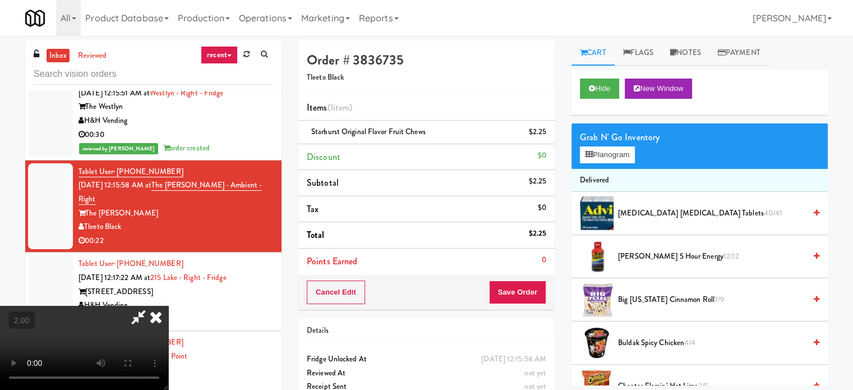
scroll to position [9, 0]
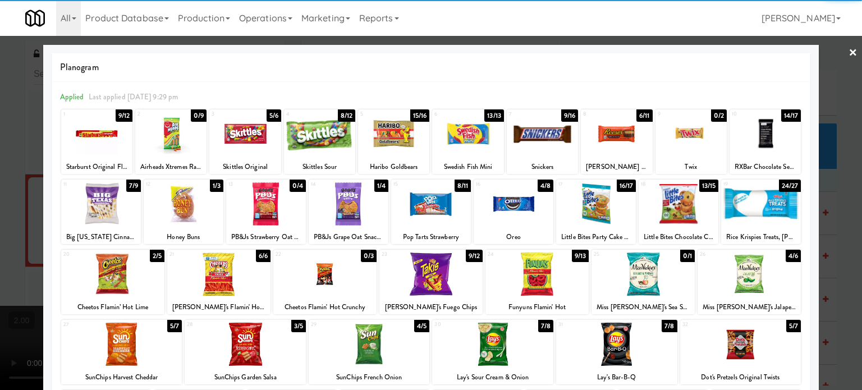
drag, startPoint x: 674, startPoint y: 217, endPoint x: 696, endPoint y: 213, distance: 22.2
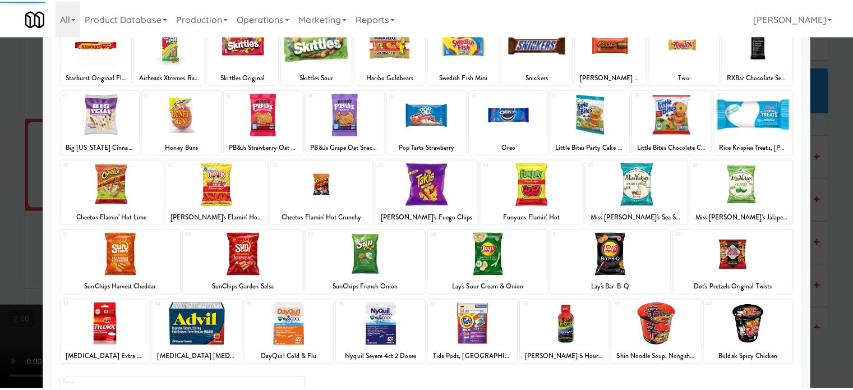
scroll to position [160, 0]
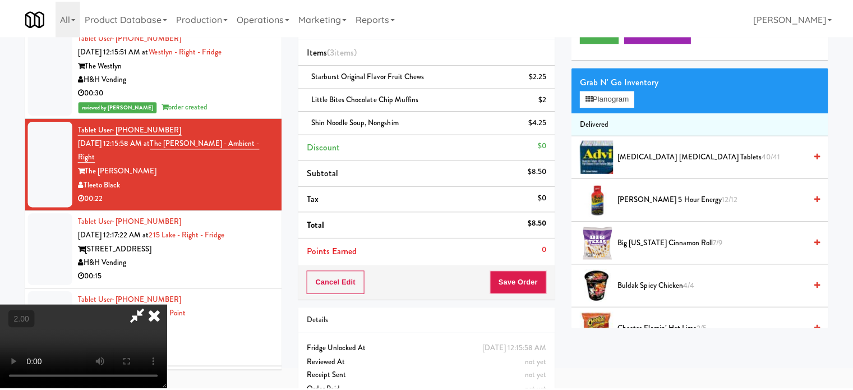
scroll to position [4880, 0]
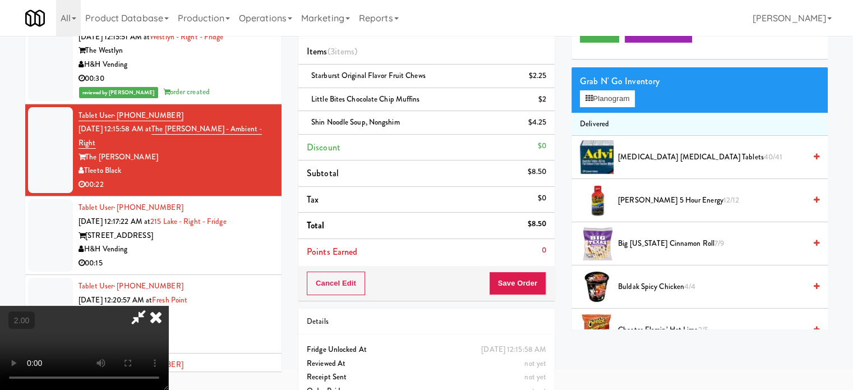
drag, startPoint x: 220, startPoint y: 302, endPoint x: 280, endPoint y: 293, distance: 60.7
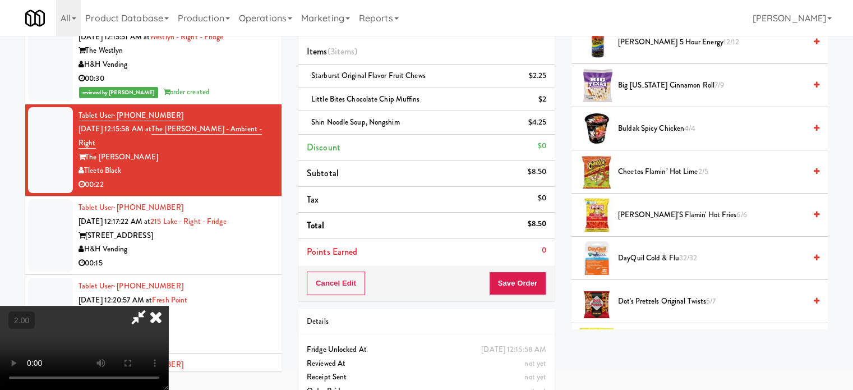
scroll to position [168, 0]
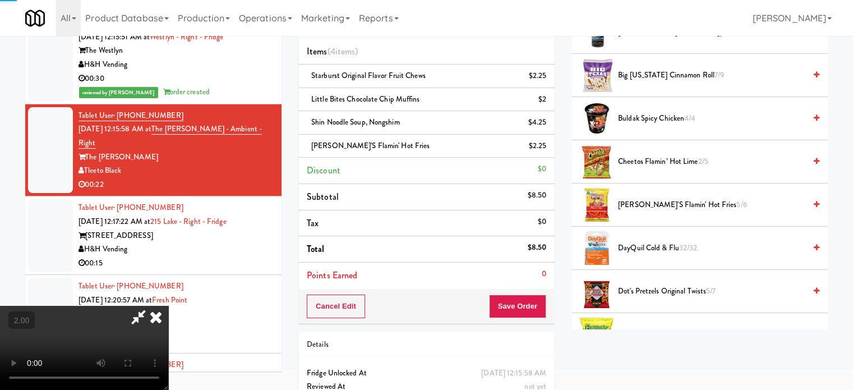
drag, startPoint x: 254, startPoint y: 265, endPoint x: 292, endPoint y: 283, distance: 42.9
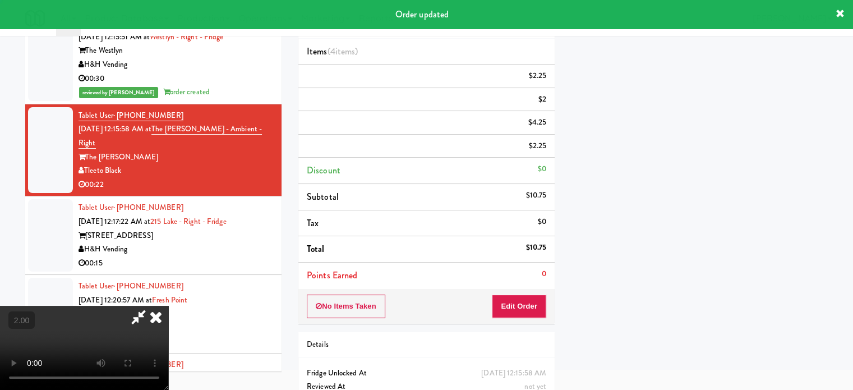
scroll to position [0, 0]
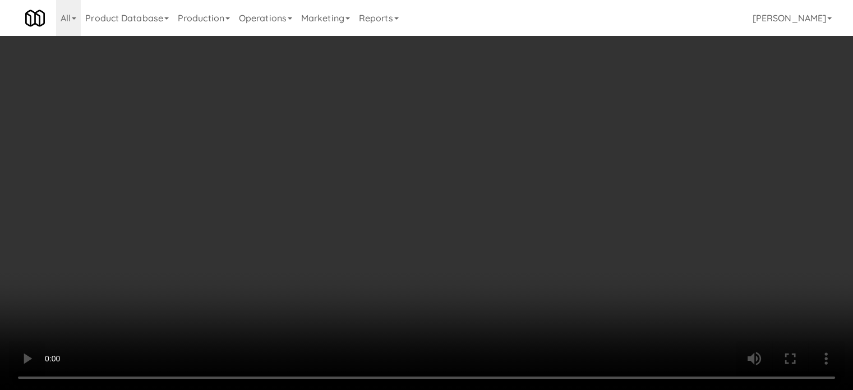
scroll to position [4936, 0]
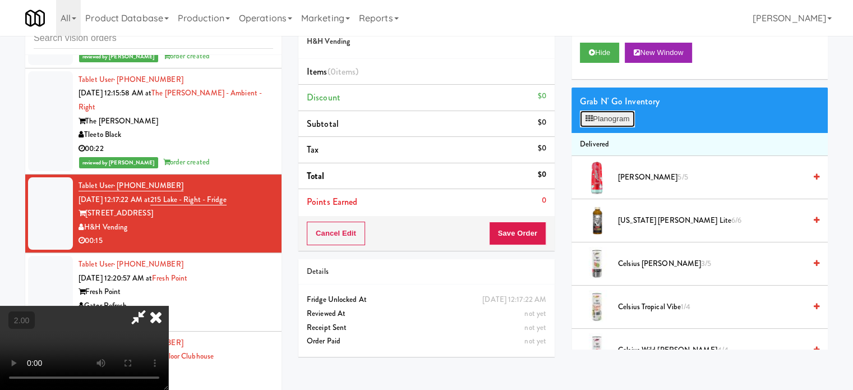
scroll to position [4908, 0]
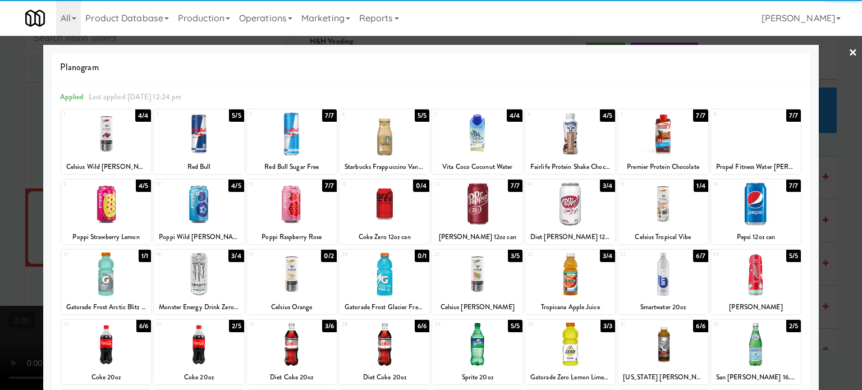
drag, startPoint x: 823, startPoint y: 207, endPoint x: 404, endPoint y: 237, distance: 419.5
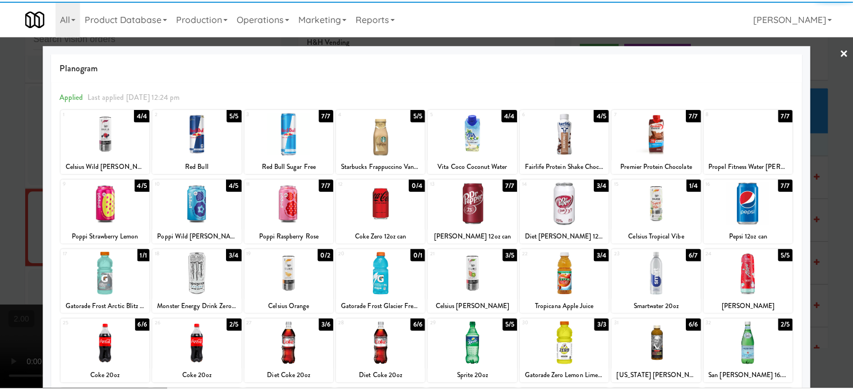
scroll to position [4936, 0]
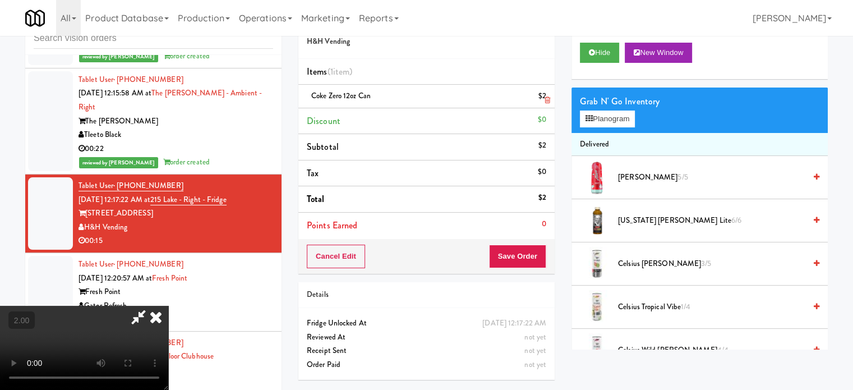
drag, startPoint x: 548, startPoint y: 99, endPoint x: 552, endPoint y: 121, distance: 22.9
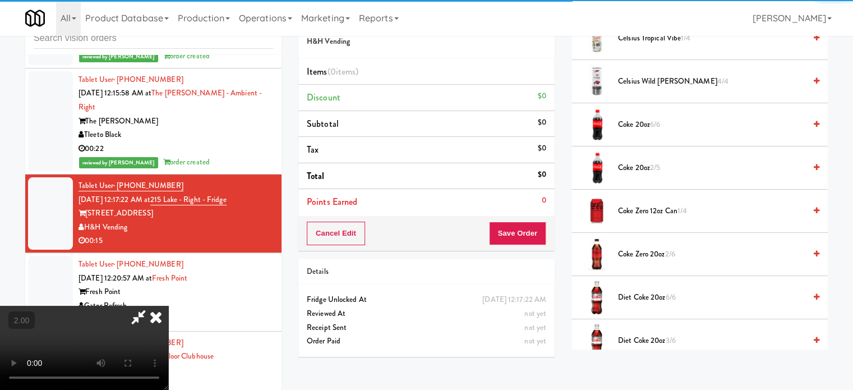
scroll to position [280, 0]
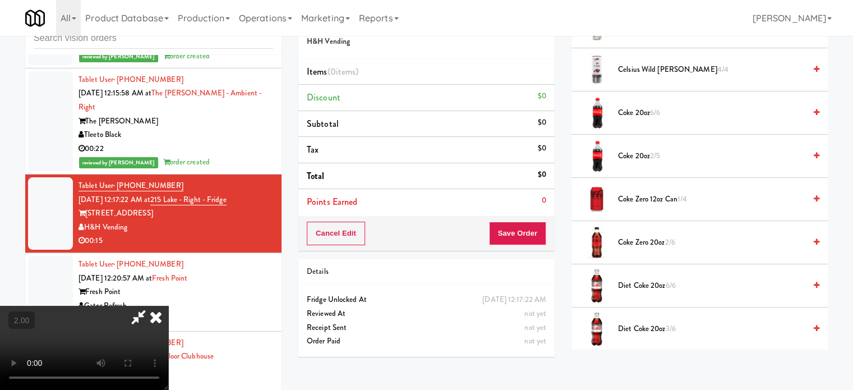
drag, startPoint x: 637, startPoint y: 242, endPoint x: 179, endPoint y: 298, distance: 460.6
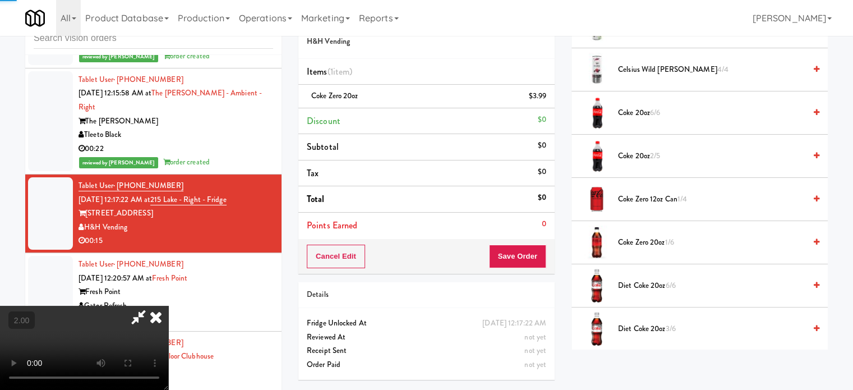
drag, startPoint x: 180, startPoint y: 298, endPoint x: 248, endPoint y: 280, distance: 70.2
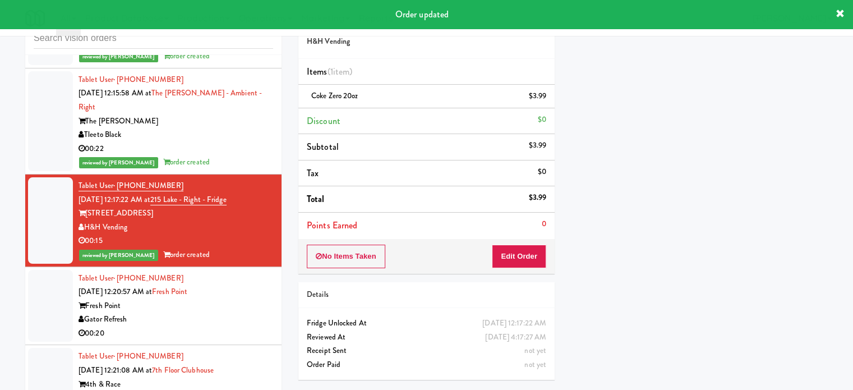
drag, startPoint x: 236, startPoint y: 254, endPoint x: 496, endPoint y: 210, distance: 263.9
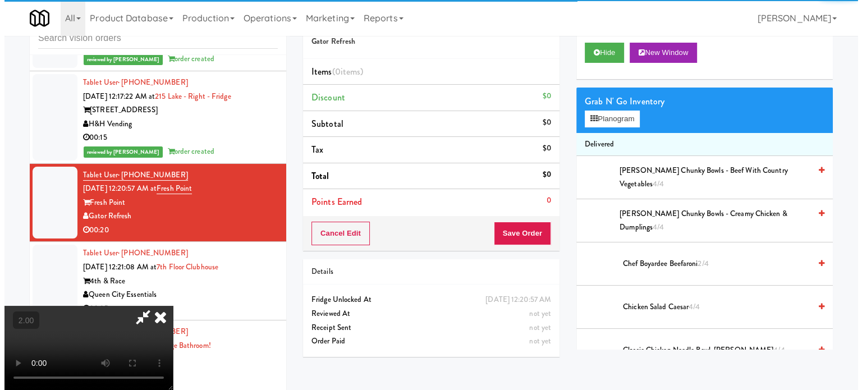
scroll to position [5048, 0]
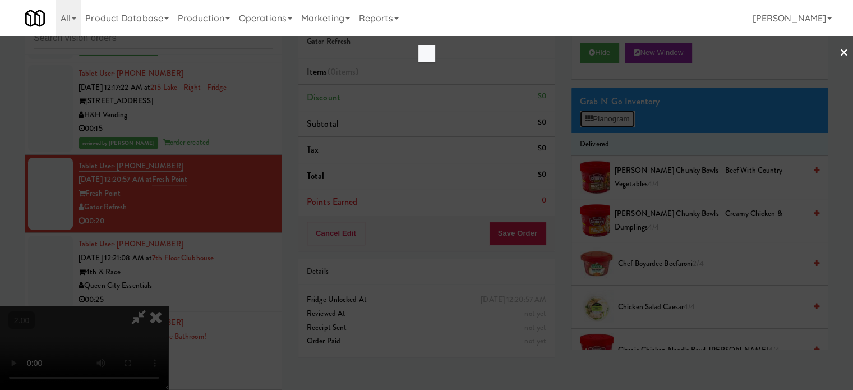
scroll to position [5021, 0]
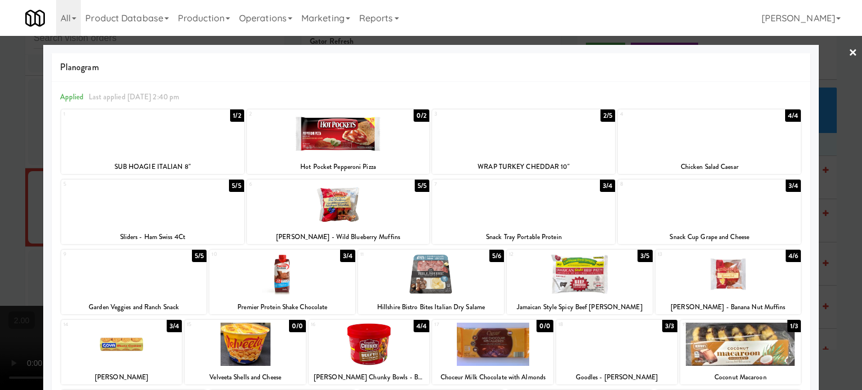
drag, startPoint x: 568, startPoint y: 290, endPoint x: 742, endPoint y: 259, distance: 176.7
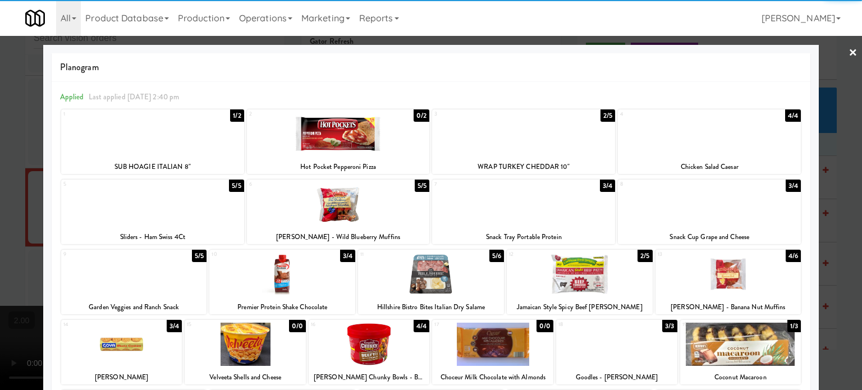
drag, startPoint x: 831, startPoint y: 222, endPoint x: 403, endPoint y: 294, distance: 434.0
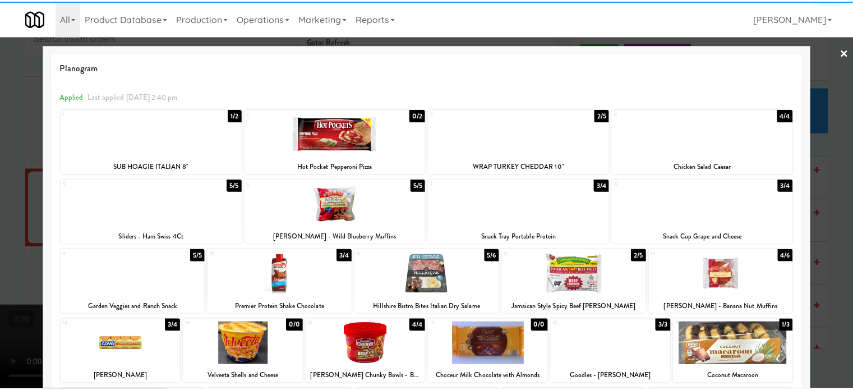
scroll to position [5048, 0]
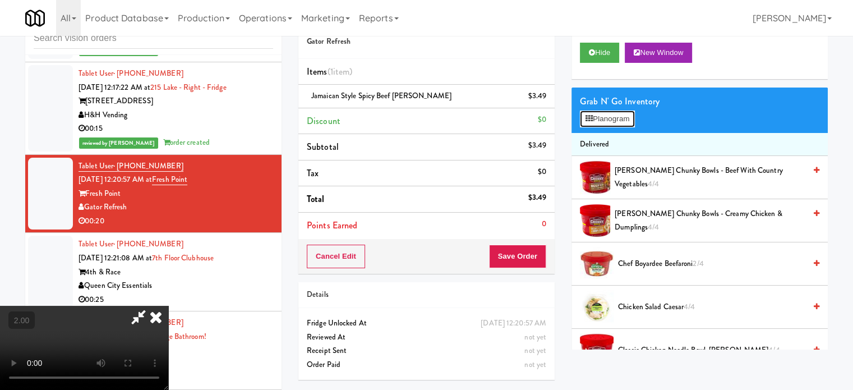
scroll to position [5021, 0]
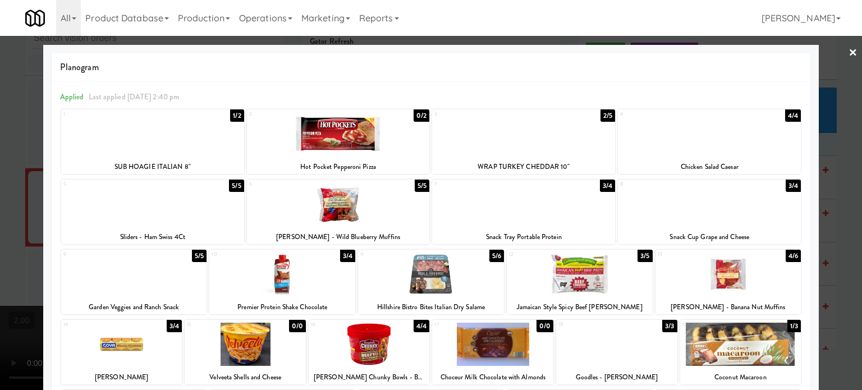
drag, startPoint x: 738, startPoint y: 218, endPoint x: 778, endPoint y: 210, distance: 40.5
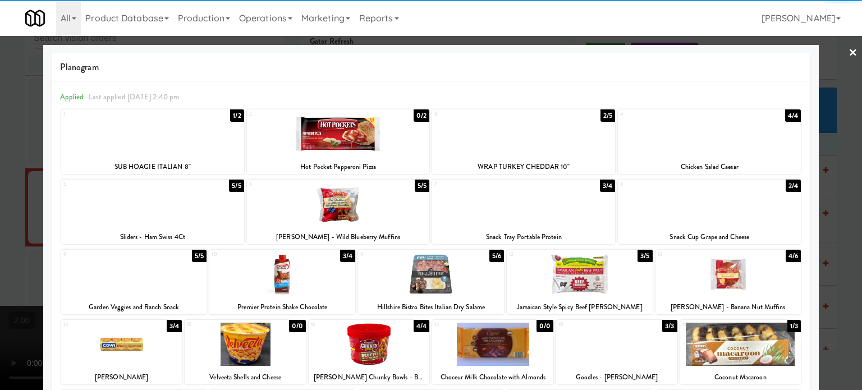
drag, startPoint x: 827, startPoint y: 183, endPoint x: 709, endPoint y: 201, distance: 119.7
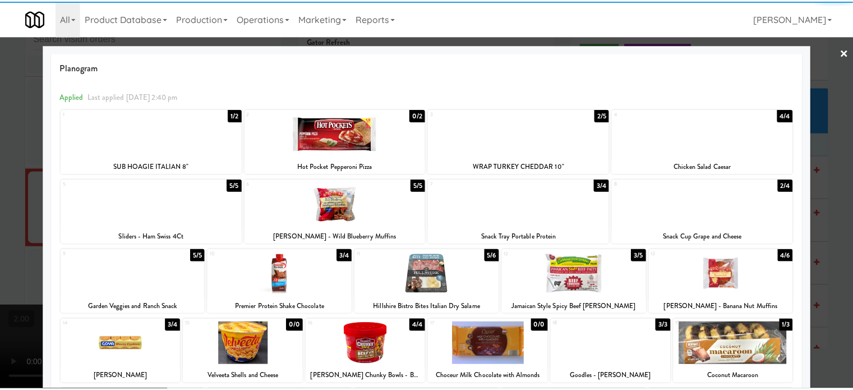
scroll to position [5048, 0]
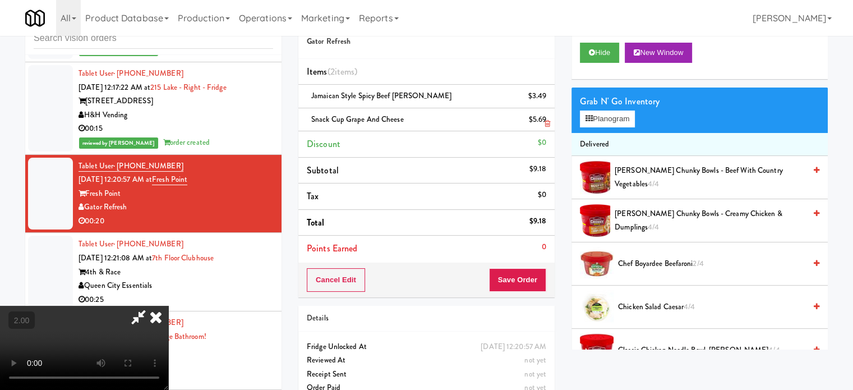
drag, startPoint x: 542, startPoint y: 125, endPoint x: 527, endPoint y: 218, distance: 93.9
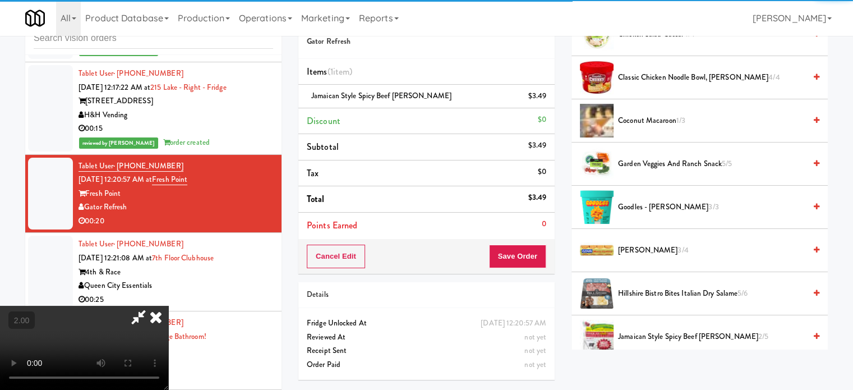
scroll to position [280, 0]
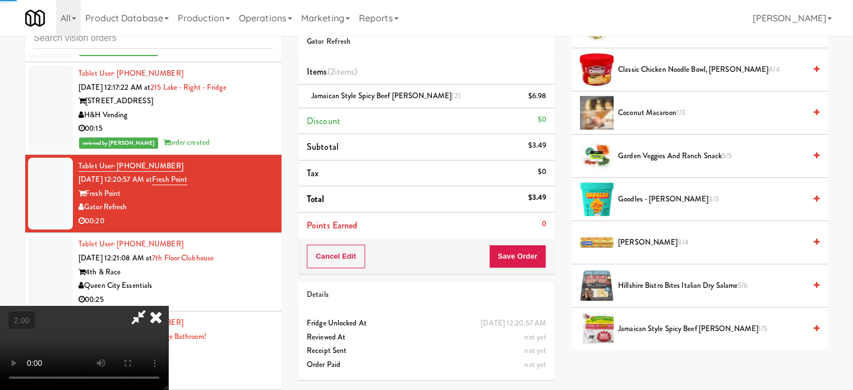
drag, startPoint x: 369, startPoint y: 305, endPoint x: 473, endPoint y: 297, distance: 104.6
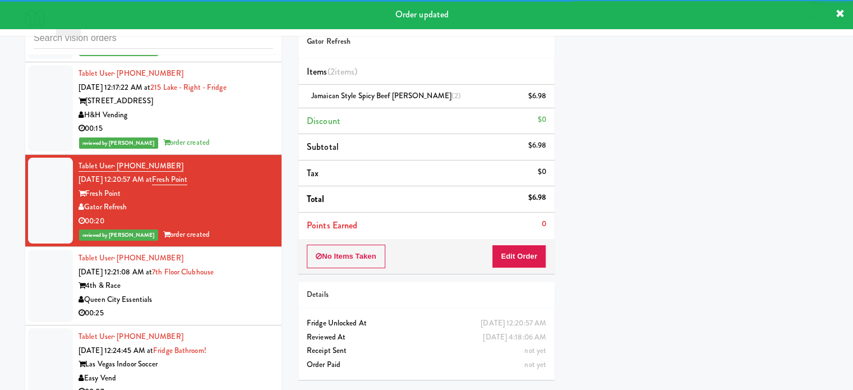
drag, startPoint x: 221, startPoint y: 253, endPoint x: 323, endPoint y: 249, distance: 102.2
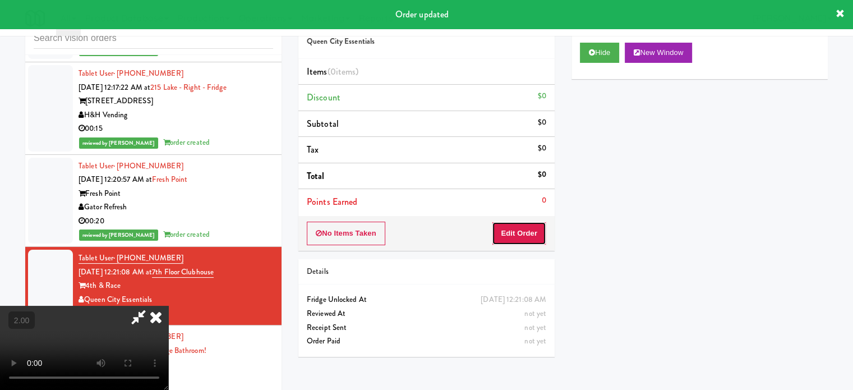
drag, startPoint x: 529, startPoint y: 227, endPoint x: 159, endPoint y: 202, distance: 371.0
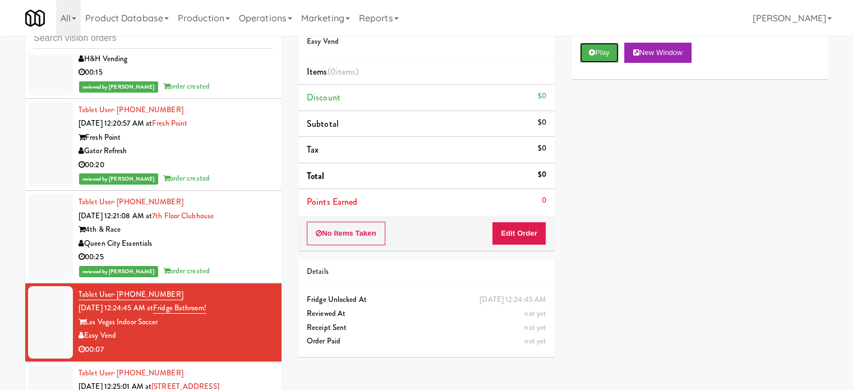
drag, startPoint x: 597, startPoint y: 53, endPoint x: 518, endPoint y: 197, distance: 164.4
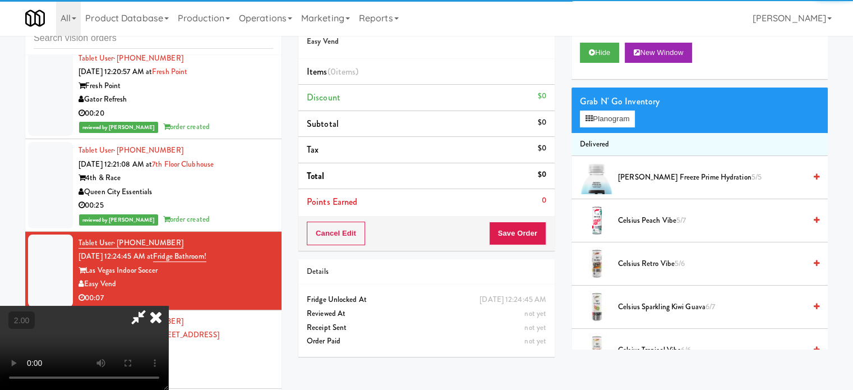
scroll to position [5160, 0]
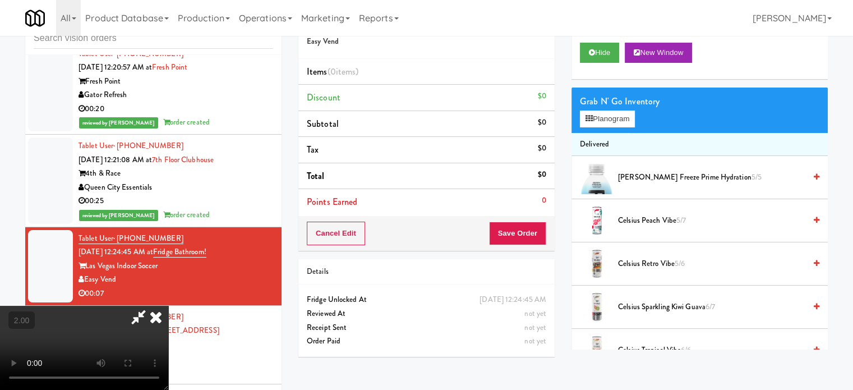
drag, startPoint x: 384, startPoint y: 274, endPoint x: 388, endPoint y: 278, distance: 6.0
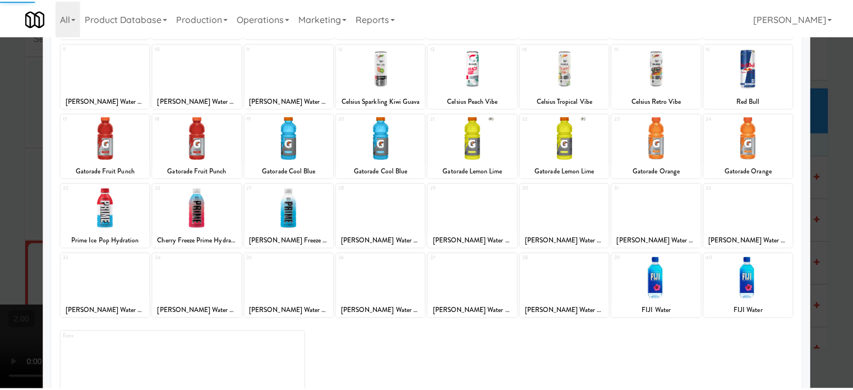
scroll to position [160, 0]
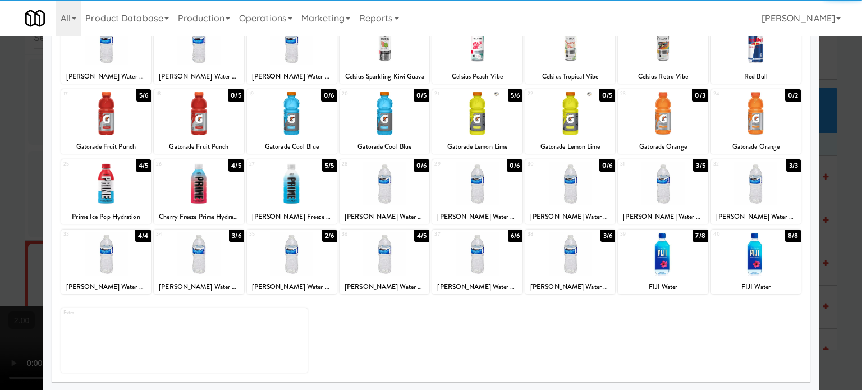
drag, startPoint x: 565, startPoint y: 265, endPoint x: 676, endPoint y: 250, distance: 112.1
drag, startPoint x: 825, startPoint y: 202, endPoint x: 698, endPoint y: 226, distance: 129.0
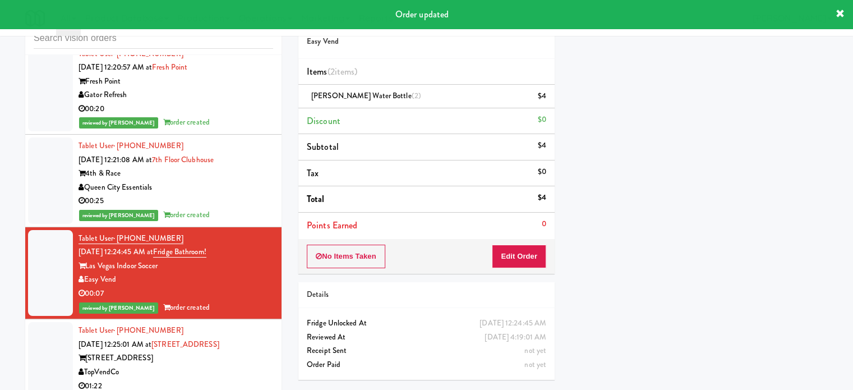
drag, startPoint x: 195, startPoint y: 331, endPoint x: 241, endPoint y: 325, distance: 45.9
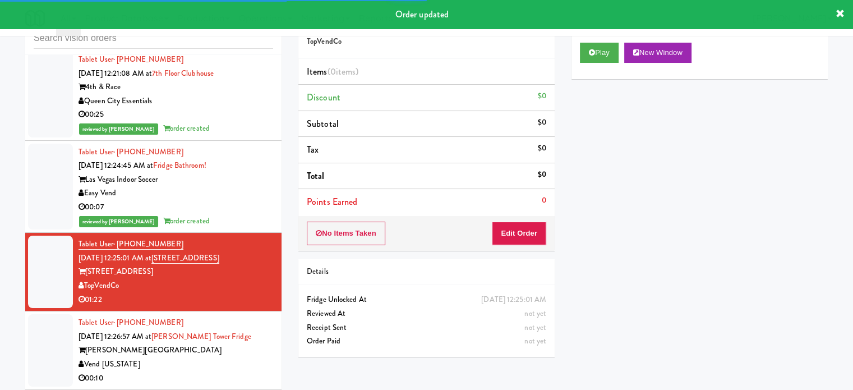
scroll to position [5272, 0]
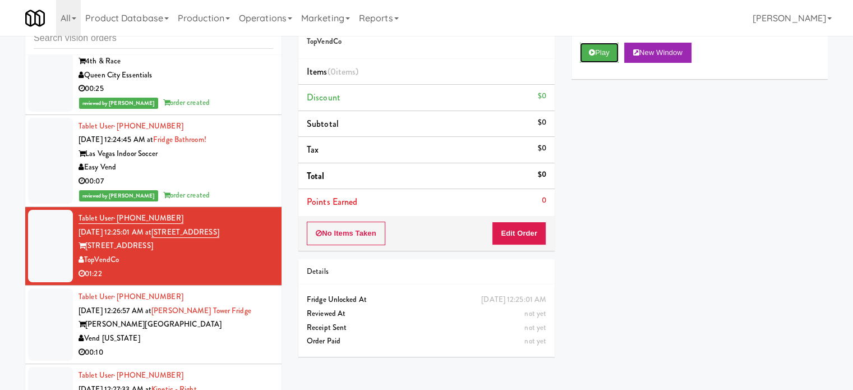
drag, startPoint x: 606, startPoint y: 59, endPoint x: 555, endPoint y: 181, distance: 131.8
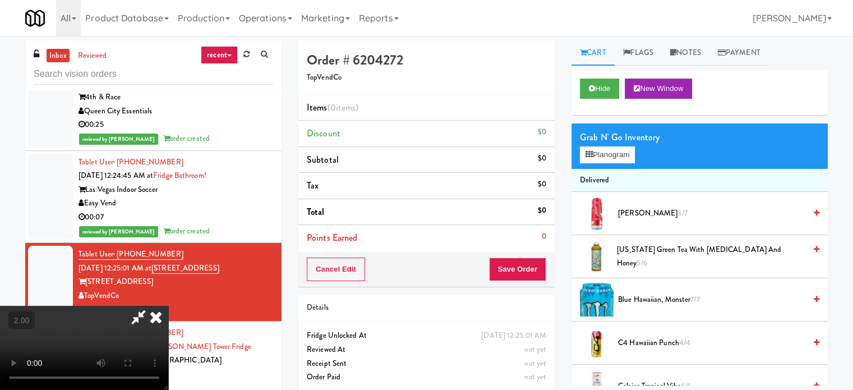
scroll to position [0, 0]
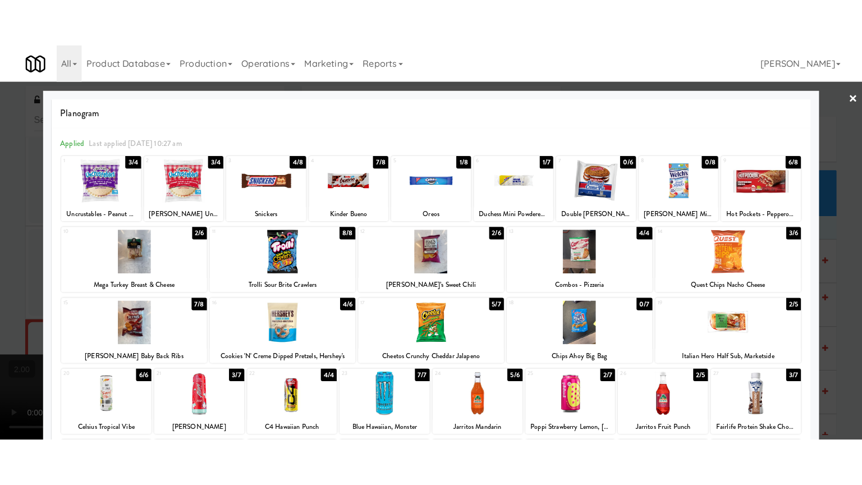
scroll to position [5272, 0]
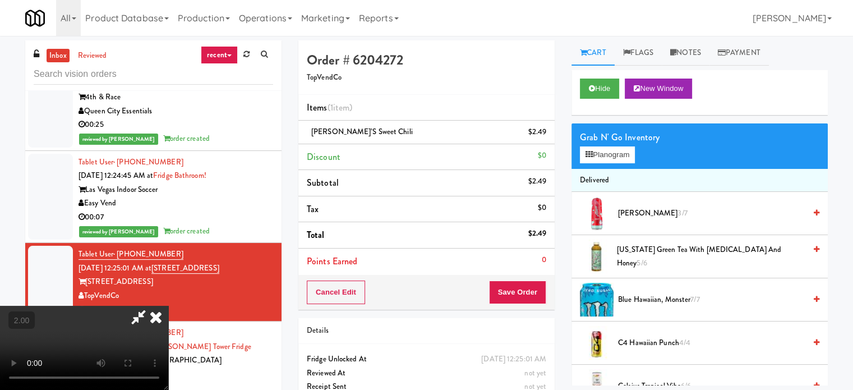
drag, startPoint x: 382, startPoint y: 260, endPoint x: 454, endPoint y: 237, distance: 75.9
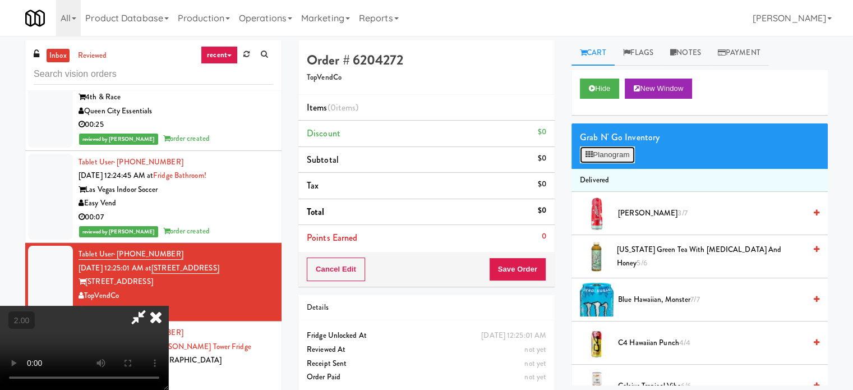
scroll to position [5244, 0]
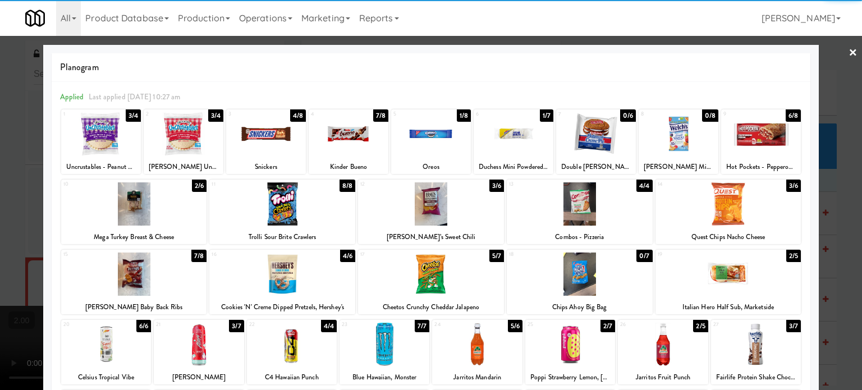
drag, startPoint x: 716, startPoint y: 215, endPoint x: 788, endPoint y: 190, distance: 76.6
drag, startPoint x: 820, startPoint y: 183, endPoint x: 483, endPoint y: 217, distance: 338.2
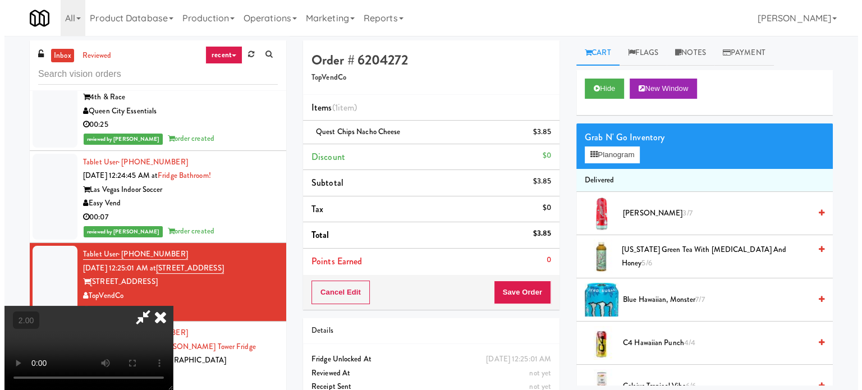
scroll to position [112, 0]
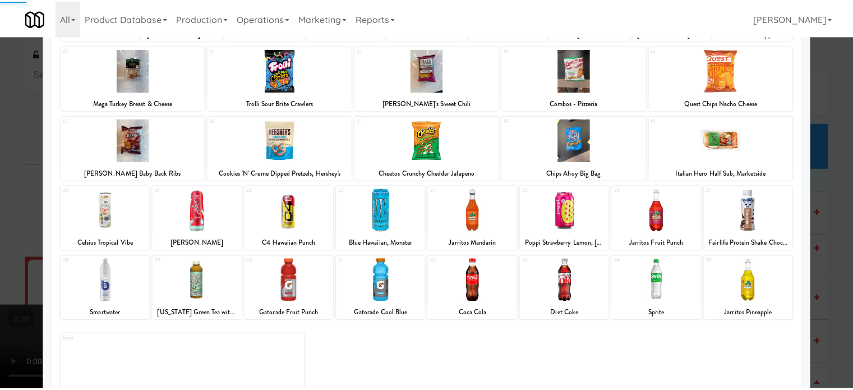
scroll to position [160, 0]
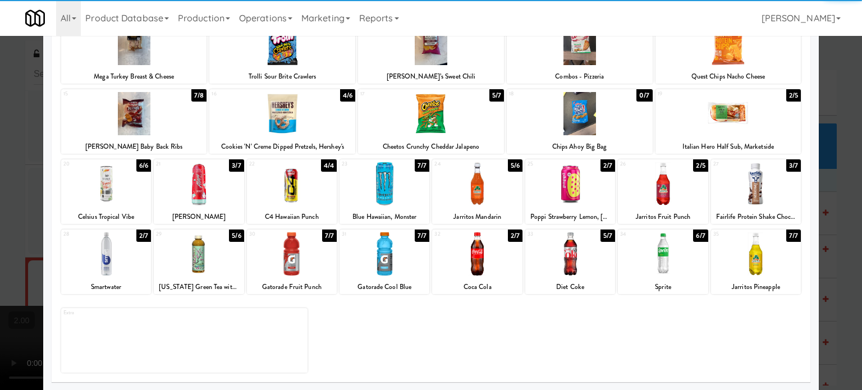
drag, startPoint x: 484, startPoint y: 200, endPoint x: 499, endPoint y: 199, distance: 15.2
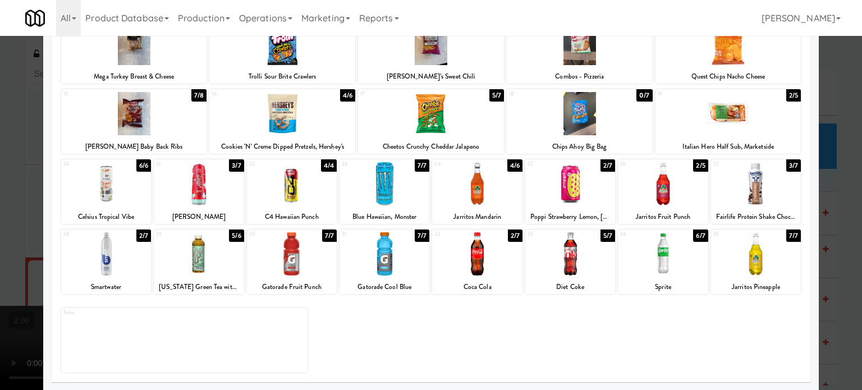
drag, startPoint x: 823, startPoint y: 164, endPoint x: 813, endPoint y: 167, distance: 11.0
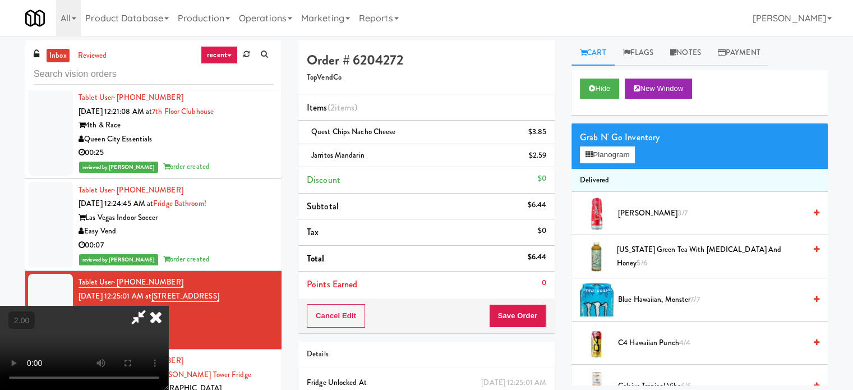
scroll to position [5272, 0]
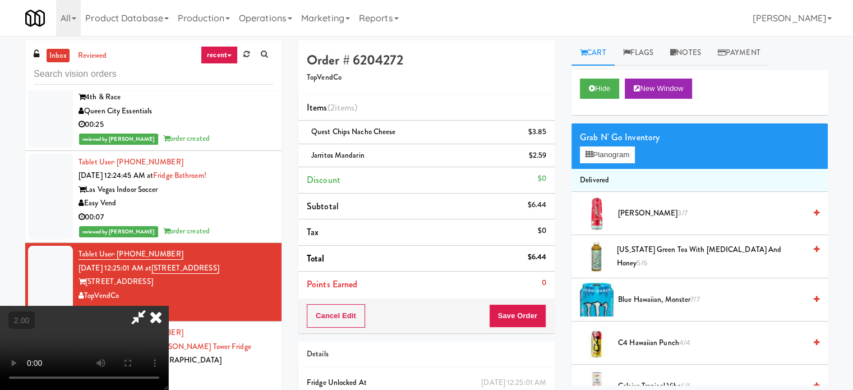
drag, startPoint x: 274, startPoint y: 219, endPoint x: 291, endPoint y: 235, distance: 23.4
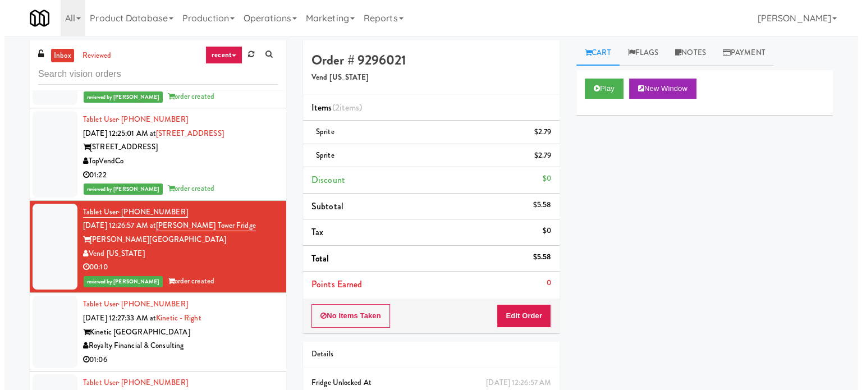
scroll to position [5441, 0]
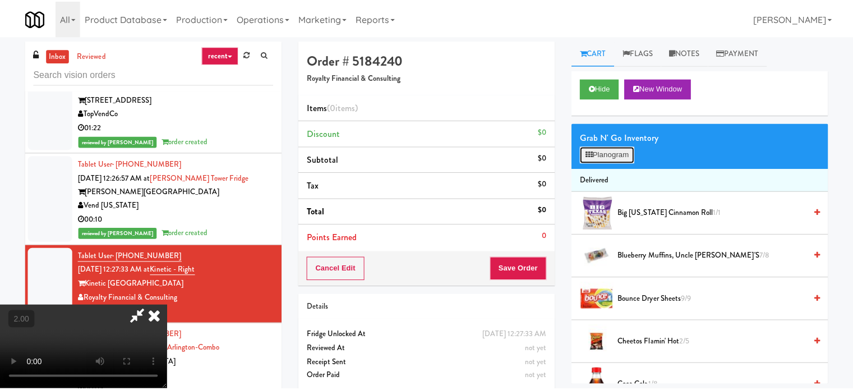
scroll to position [5413, 0]
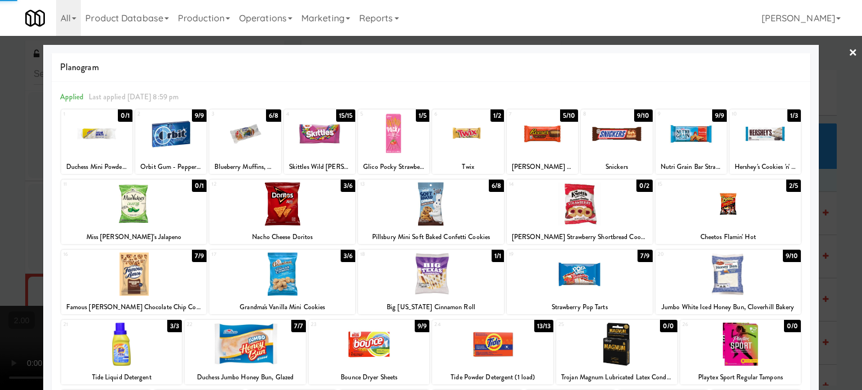
drag, startPoint x: 0, startPoint y: 192, endPoint x: 224, endPoint y: 220, distance: 226.1
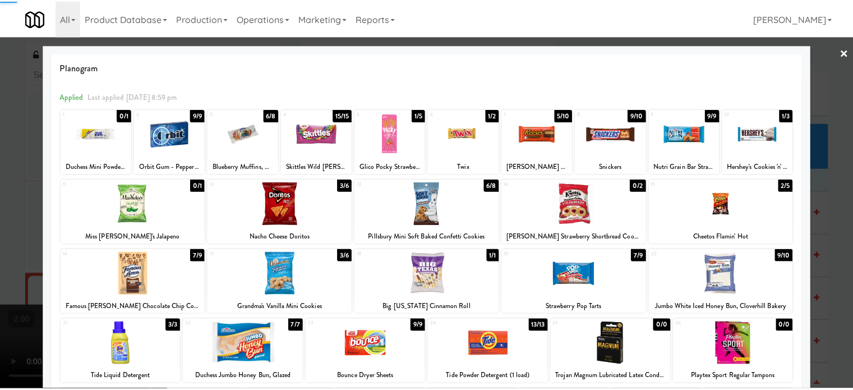
scroll to position [5441, 0]
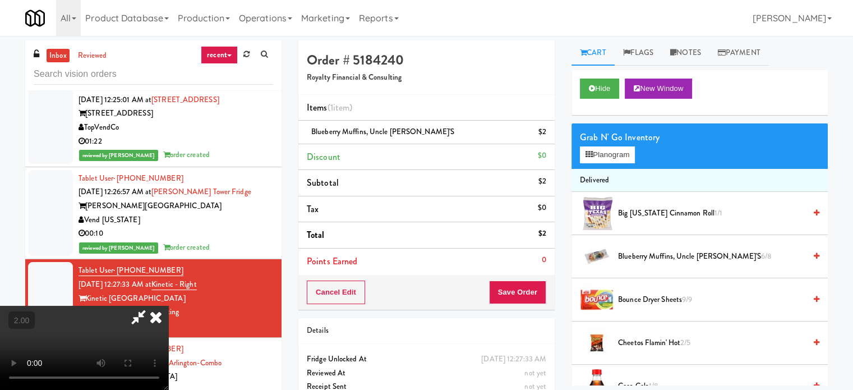
drag, startPoint x: 546, startPoint y: 133, endPoint x: 664, endPoint y: 266, distance: 177.6
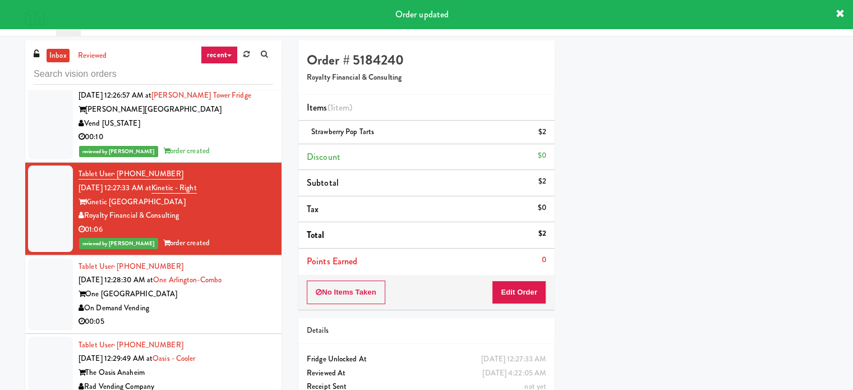
scroll to position [5553, 0]
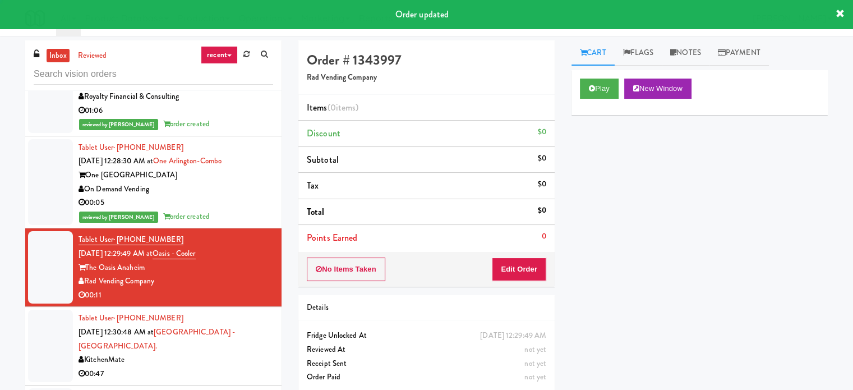
scroll to position [5665, 0]
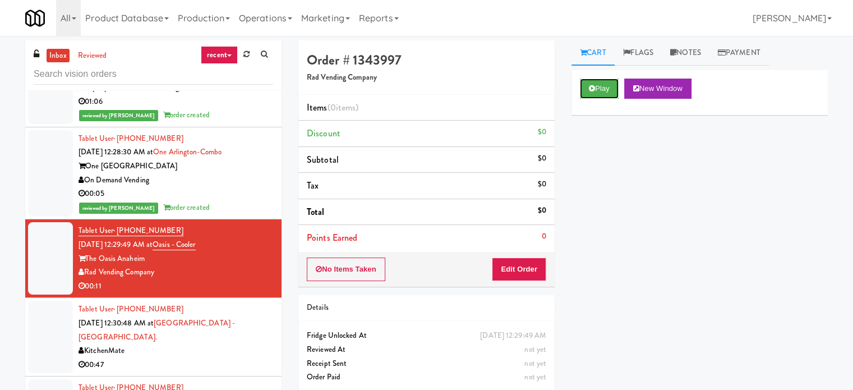
drag, startPoint x: 615, startPoint y: 88, endPoint x: 588, endPoint y: 105, distance: 31.7
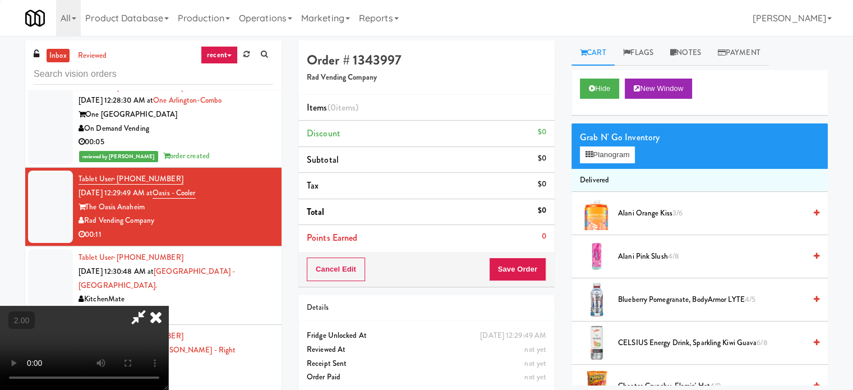
scroll to position [5721, 0]
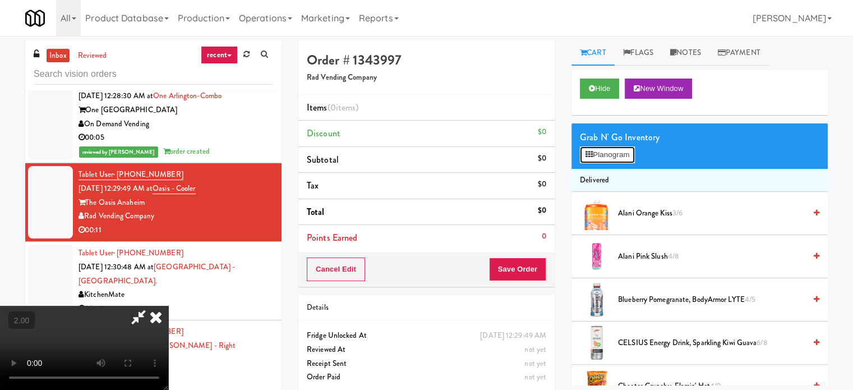
scroll to position [5693, 0]
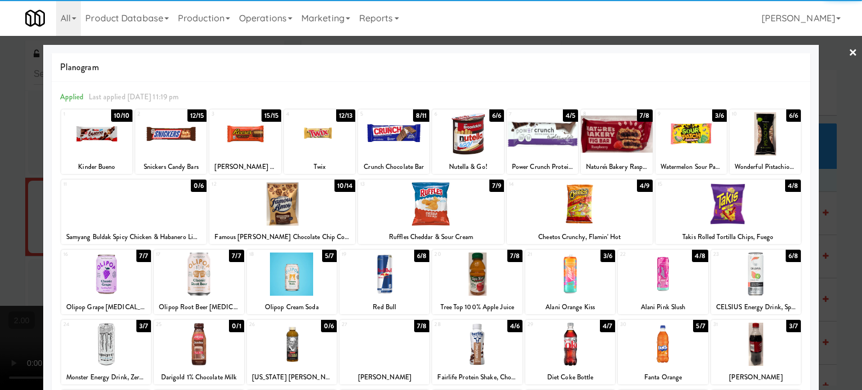
drag, startPoint x: 832, startPoint y: 201, endPoint x: 814, endPoint y: 202, distance: 18.0
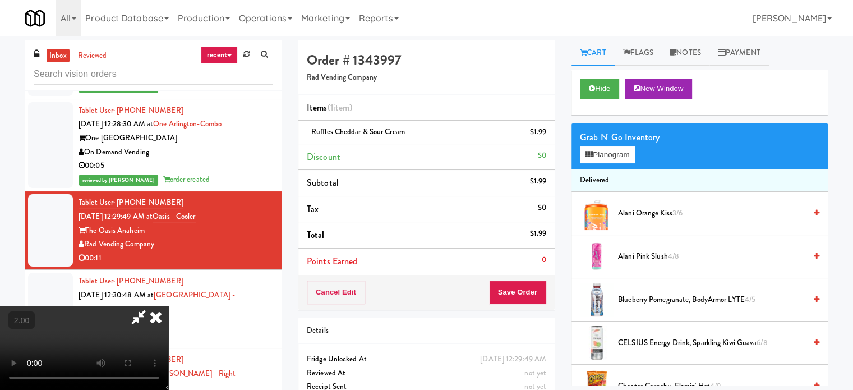
scroll to position [5721, 0]
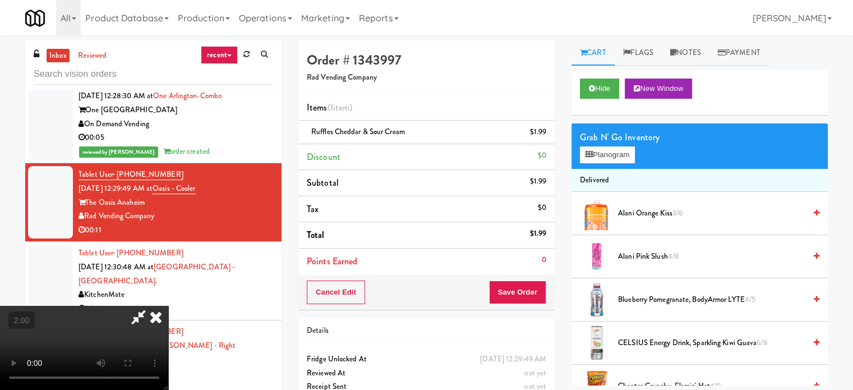
drag, startPoint x: 236, startPoint y: 234, endPoint x: 351, endPoint y: 262, distance: 118.4
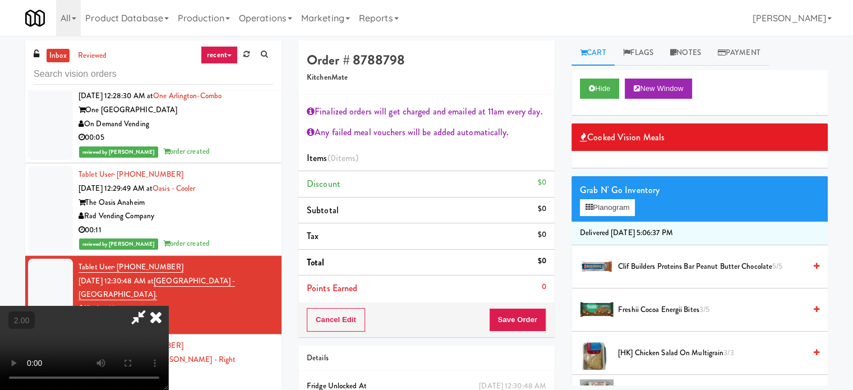
scroll to position [100, 0]
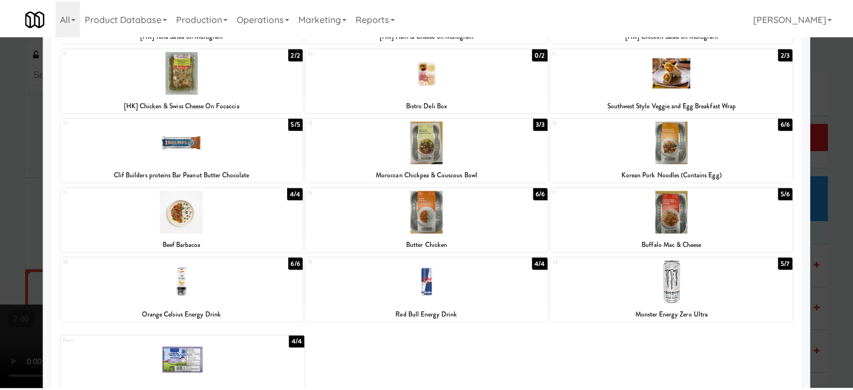
scroll to position [231, 0]
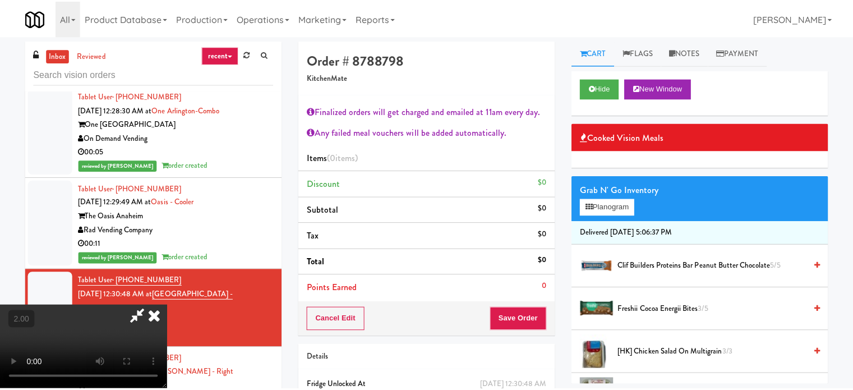
scroll to position [5721, 0]
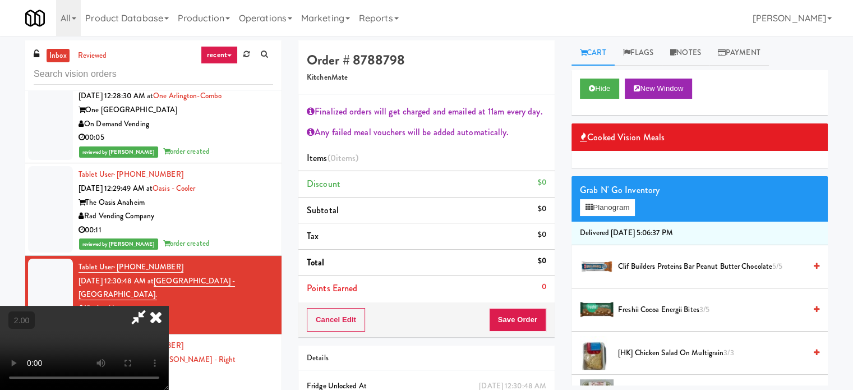
drag, startPoint x: 201, startPoint y: 233, endPoint x: 225, endPoint y: 211, distance: 31.8
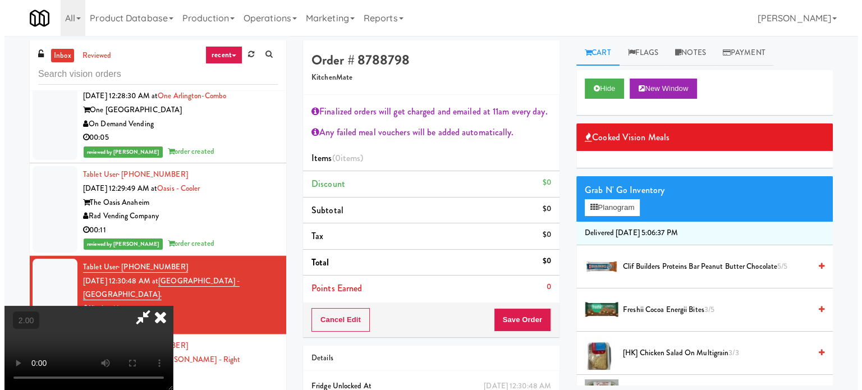
scroll to position [44, 0]
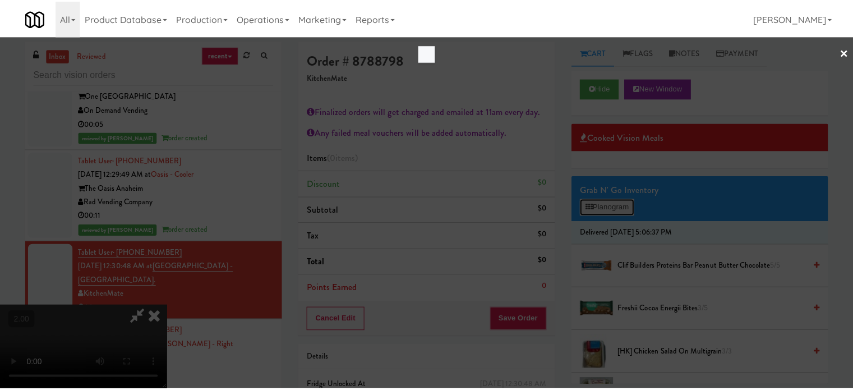
scroll to position [5693, 0]
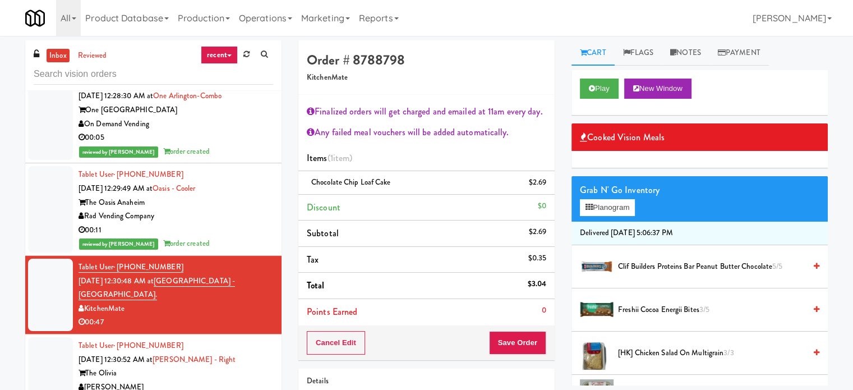
drag, startPoint x: 242, startPoint y: 193, endPoint x: 242, endPoint y: 201, distance: 8.4
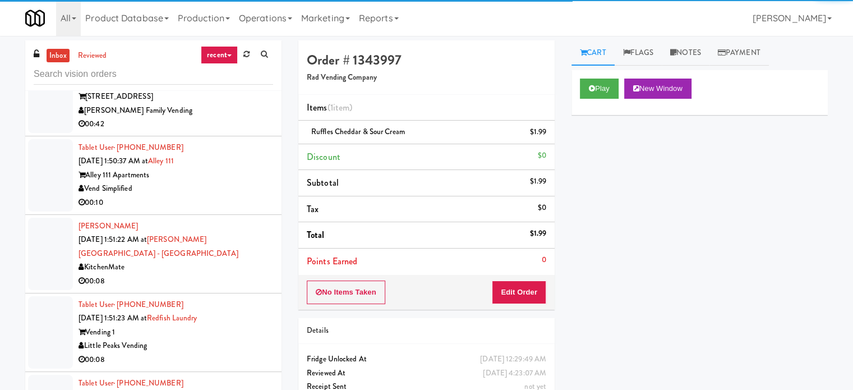
scroll to position [9143, 0]
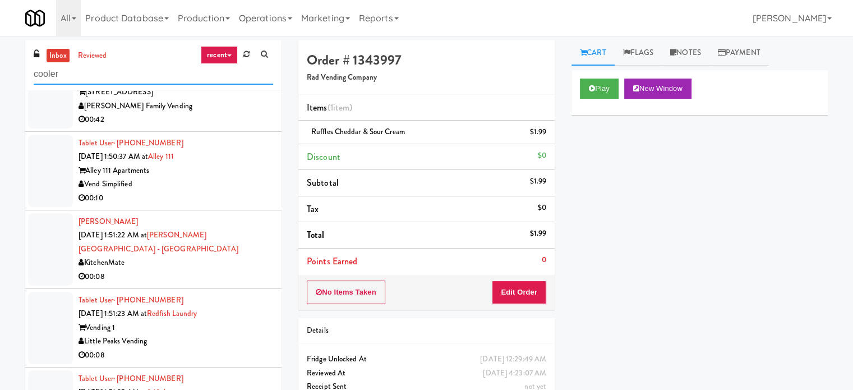
type input "cooler"
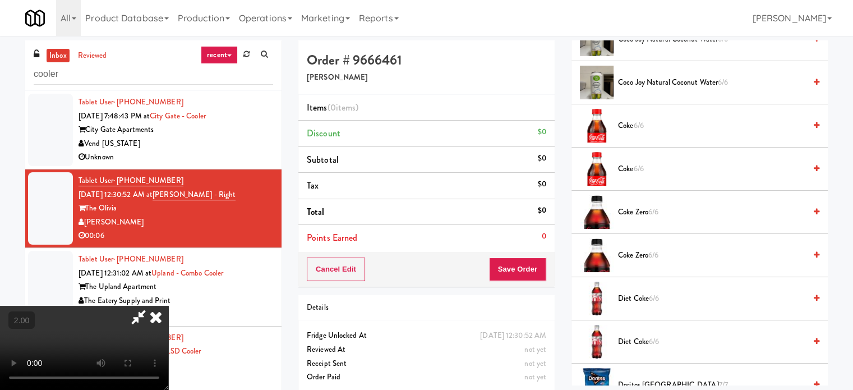
scroll to position [224, 0]
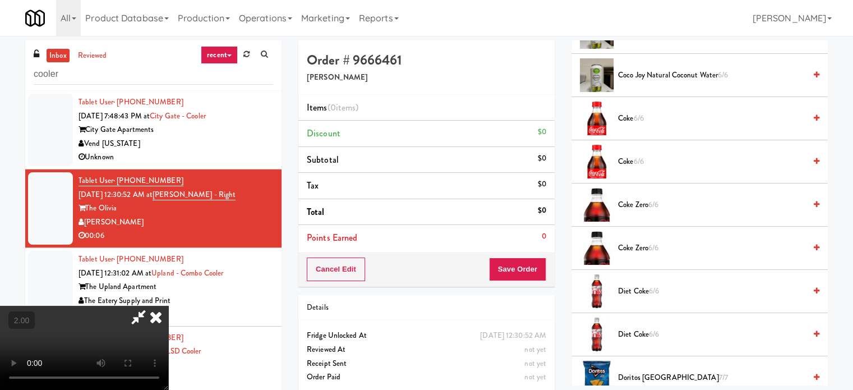
drag, startPoint x: 642, startPoint y: 291, endPoint x: 294, endPoint y: 305, distance: 348.6
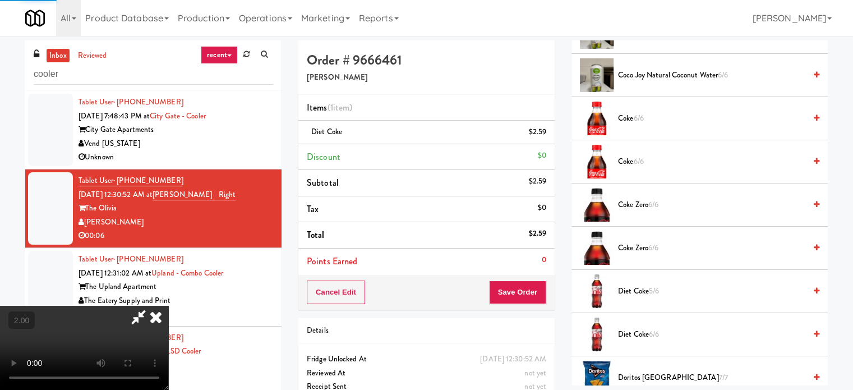
scroll to position [105, 0]
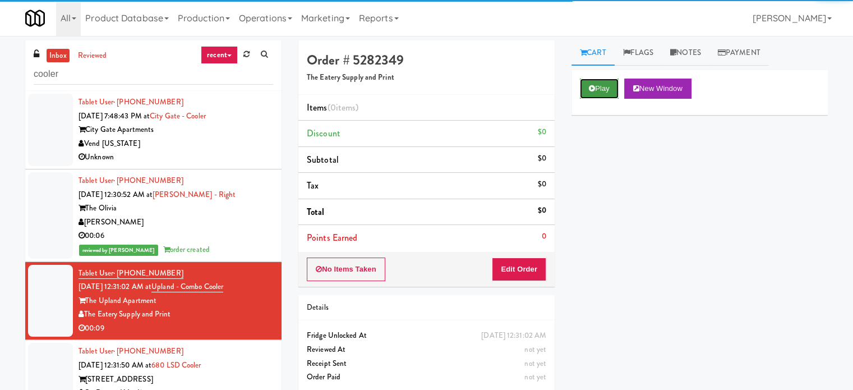
drag, startPoint x: 590, startPoint y: 91, endPoint x: 550, endPoint y: 194, distance: 109.8
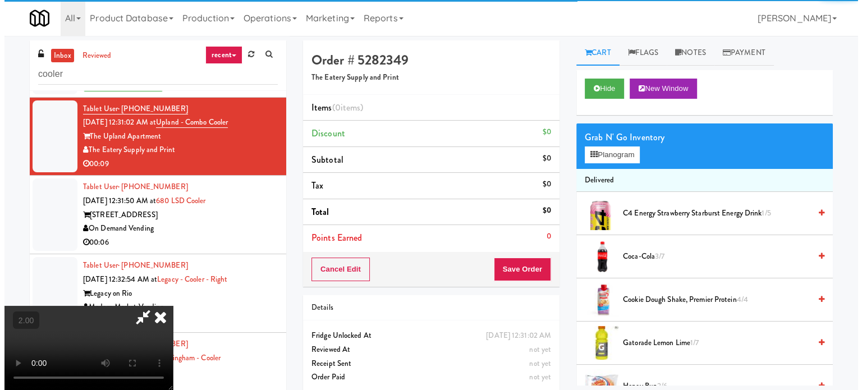
scroll to position [168, 0]
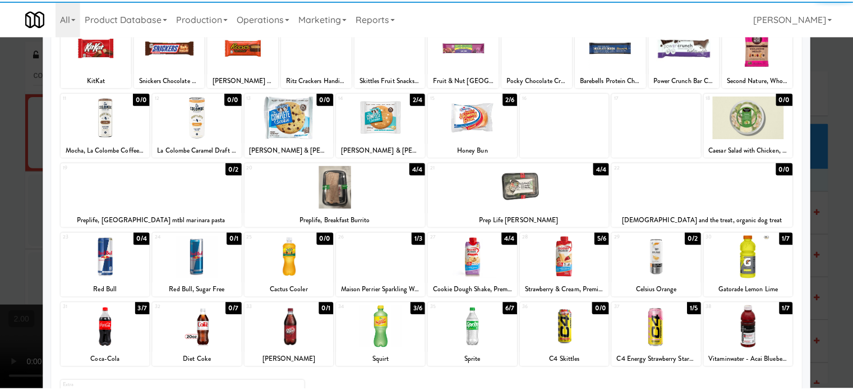
scroll to position [112, 0]
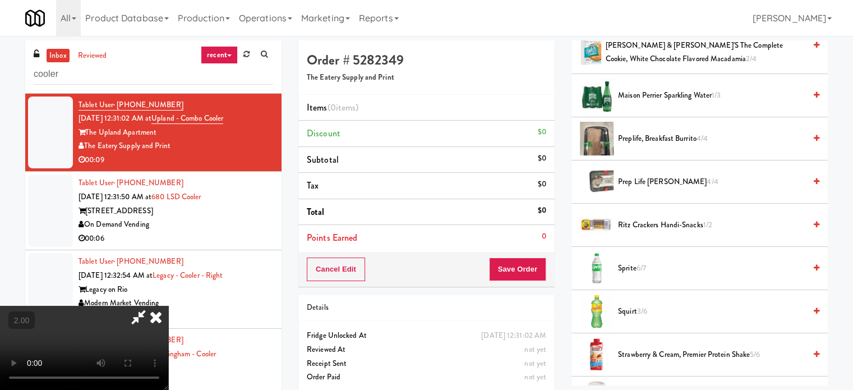
scroll to position [538, 0]
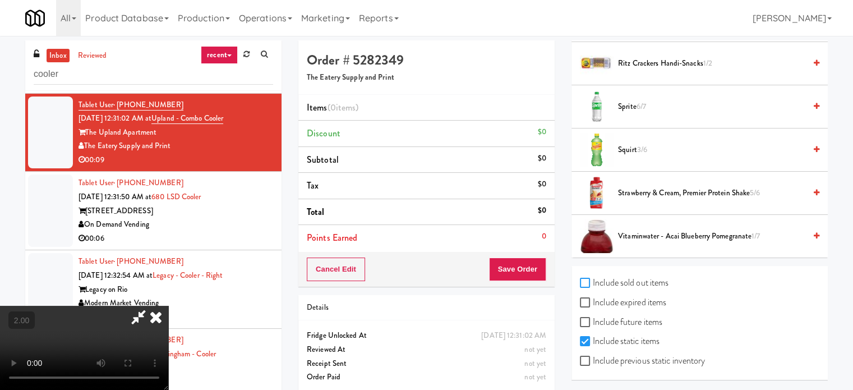
checkbox input "true"
drag, startPoint x: 429, startPoint y: 293, endPoint x: 470, endPoint y: 291, distance: 41.0
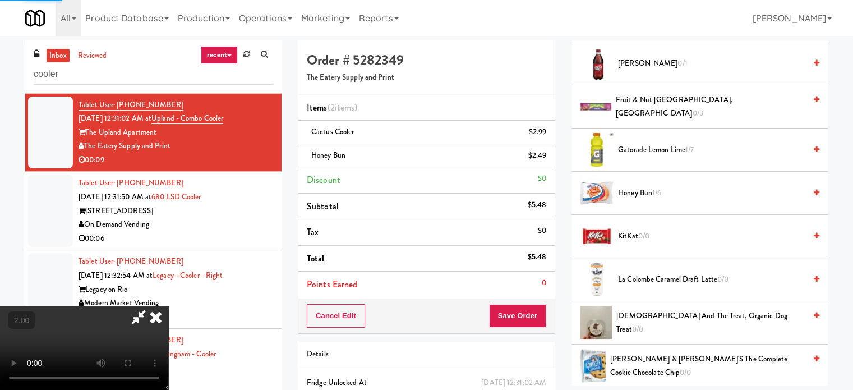
scroll to position [105, 0]
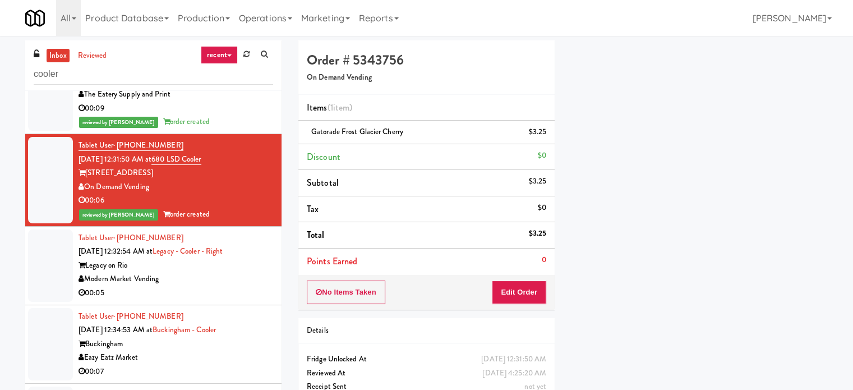
scroll to position [224, 0]
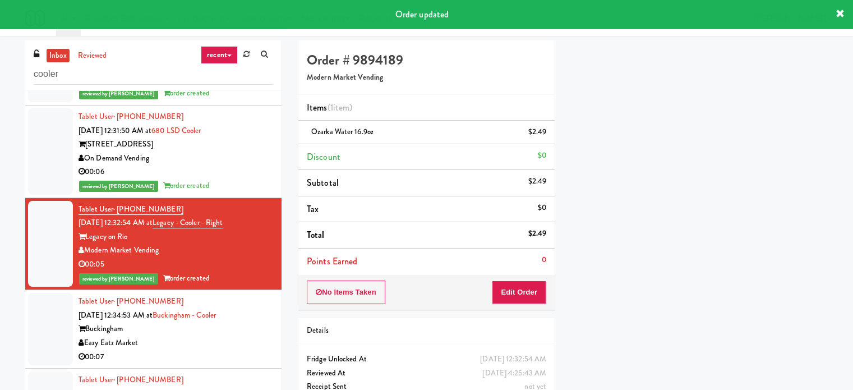
scroll to position [337, 0]
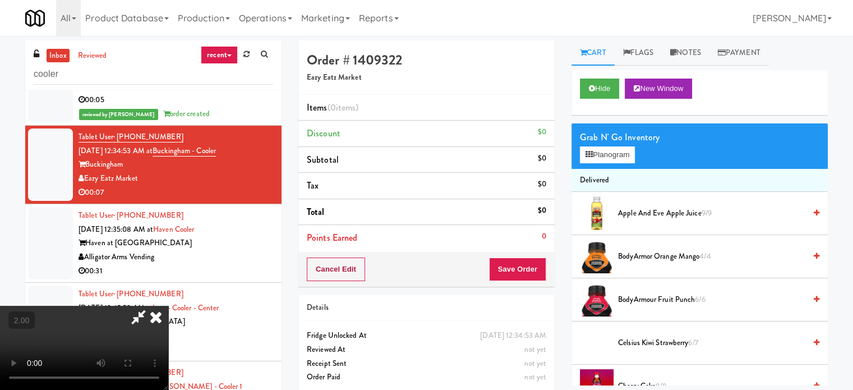
scroll to position [449, 0]
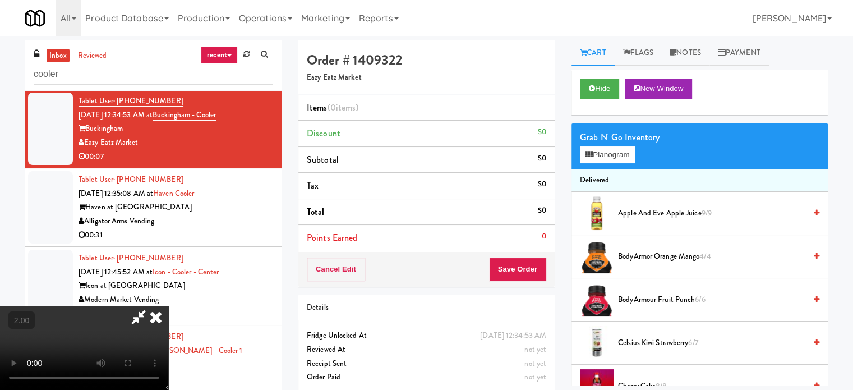
drag, startPoint x: 372, startPoint y: 282, endPoint x: 352, endPoint y: 294, distance: 23.9
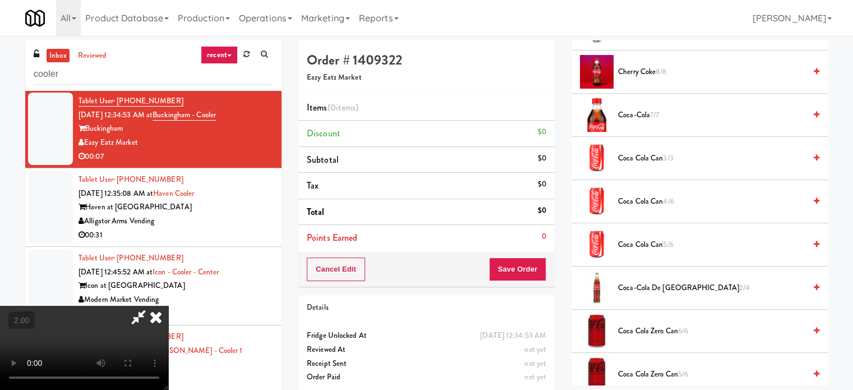
scroll to position [337, 0]
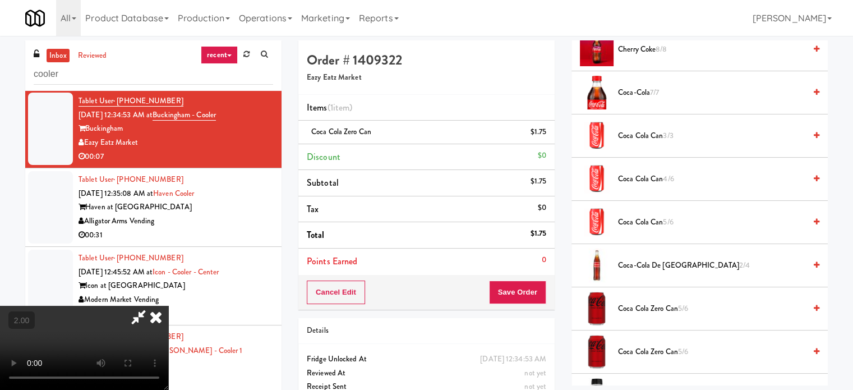
drag, startPoint x: 326, startPoint y: 303, endPoint x: 635, endPoint y: 333, distance: 310.5
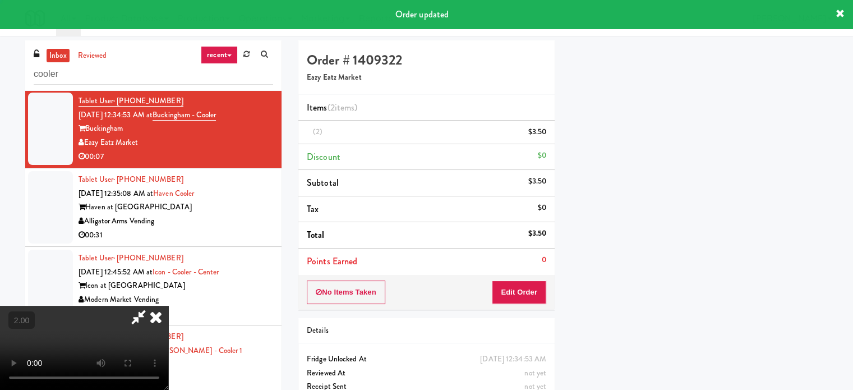
scroll to position [105, 0]
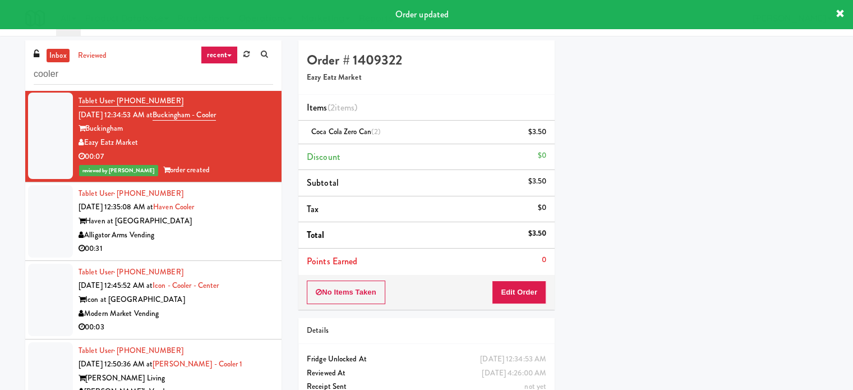
drag, startPoint x: 195, startPoint y: 248, endPoint x: 541, endPoint y: 210, distance: 347.6
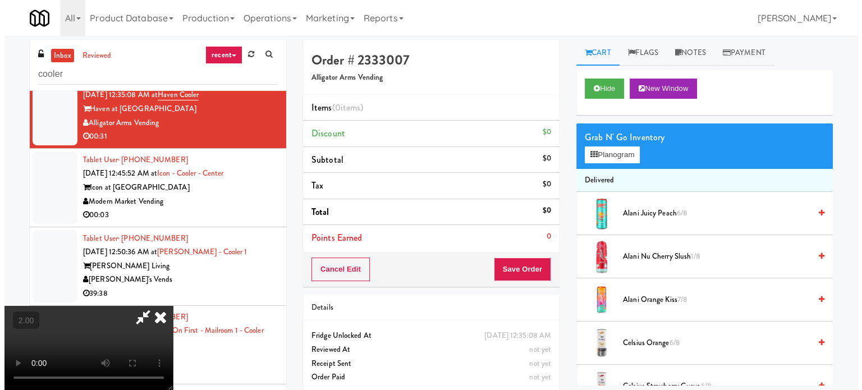
scroll to position [9, 0]
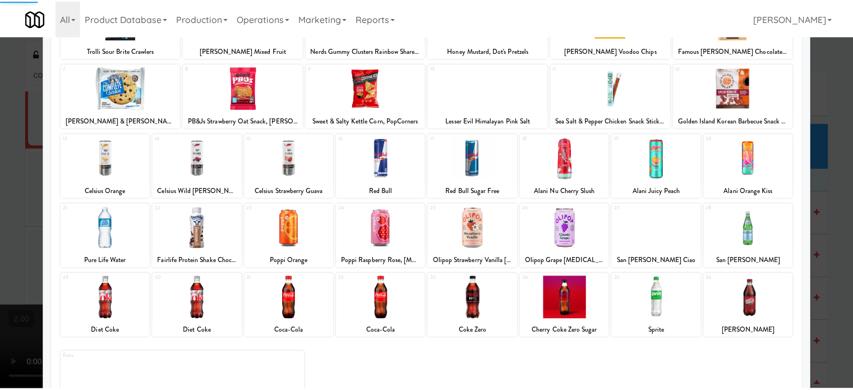
scroll to position [160, 0]
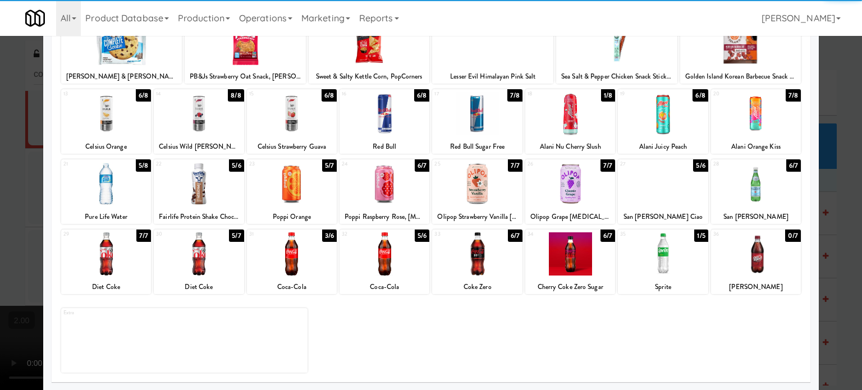
drag, startPoint x: 660, startPoint y: 205, endPoint x: 770, endPoint y: 205, distance: 109.4
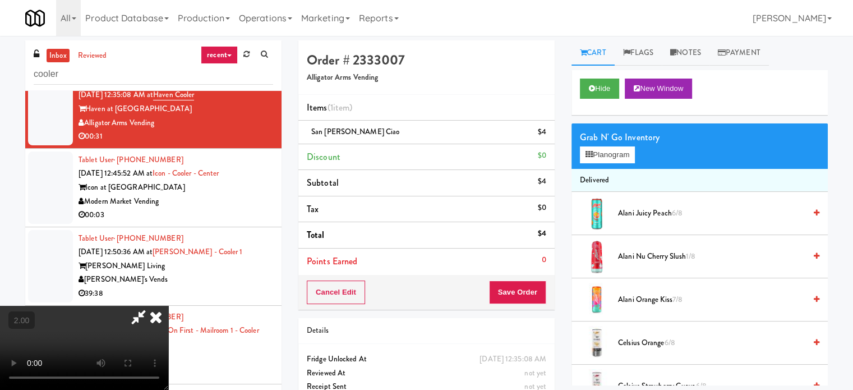
scroll to position [121, 0]
drag, startPoint x: 353, startPoint y: 284, endPoint x: 351, endPoint y: 291, distance: 6.8
drag, startPoint x: 349, startPoint y: 285, endPoint x: 379, endPoint y: 284, distance: 29.7
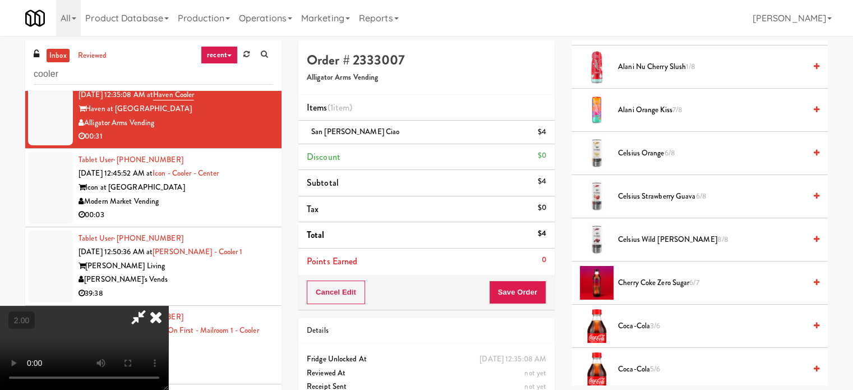
scroll to position [224, 0]
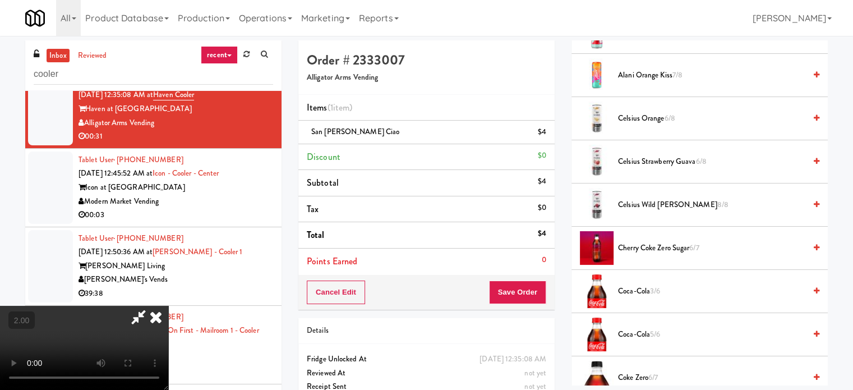
drag, startPoint x: 651, startPoint y: 288, endPoint x: 256, endPoint y: 291, distance: 394.3
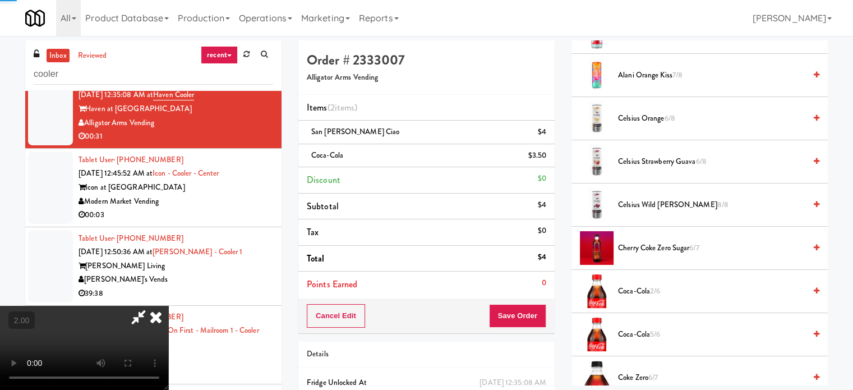
drag, startPoint x: 257, startPoint y: 291, endPoint x: 265, endPoint y: 288, distance: 7.8
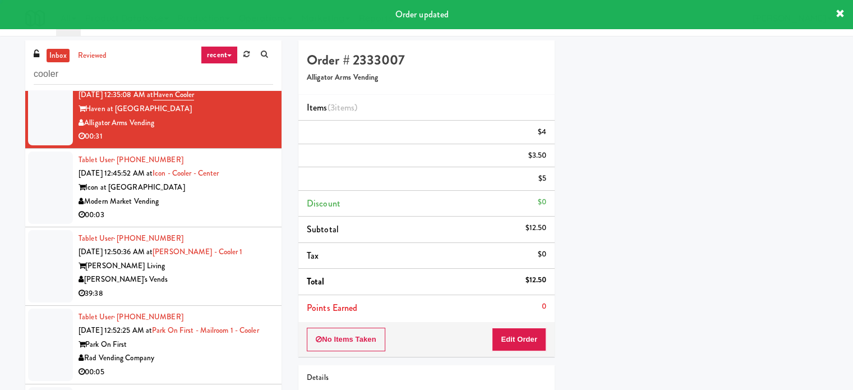
scroll to position [0, 0]
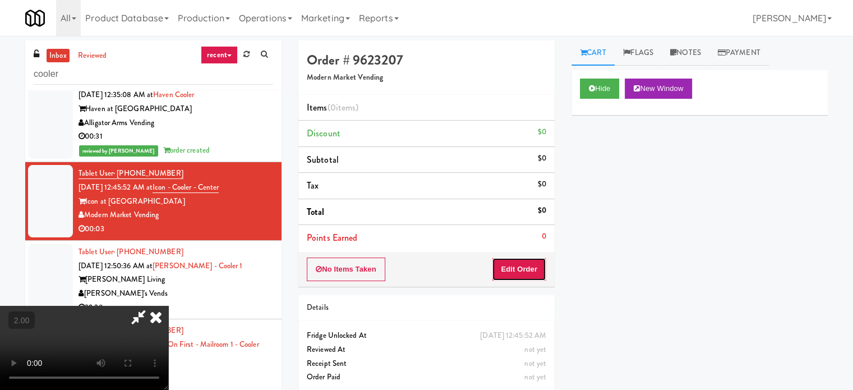
drag, startPoint x: 513, startPoint y: 269, endPoint x: 288, endPoint y: 227, distance: 228.9
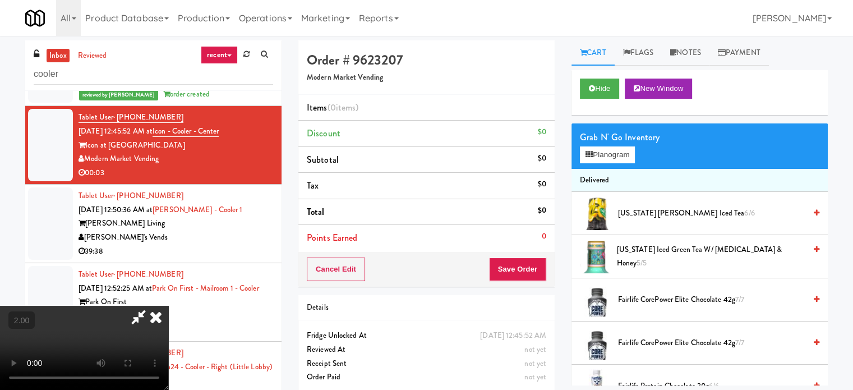
scroll to position [9, 0]
drag, startPoint x: 376, startPoint y: 264, endPoint x: 498, endPoint y: 227, distance: 127.1
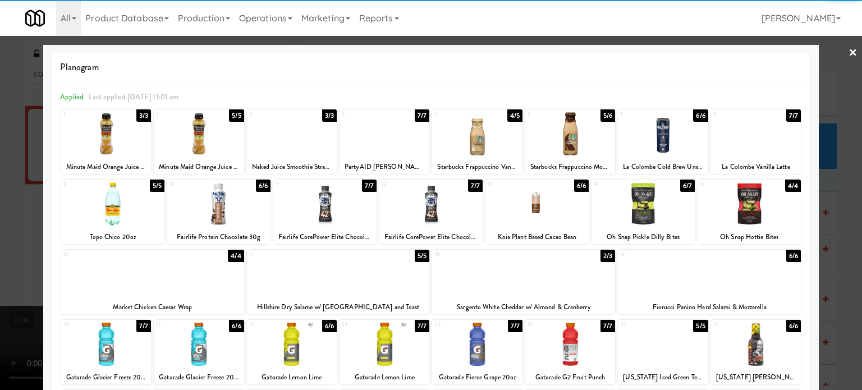
drag, startPoint x: 330, startPoint y: 210, endPoint x: 310, endPoint y: 213, distance: 20.5
drag, startPoint x: 1, startPoint y: 196, endPoint x: 217, endPoint y: 222, distance: 217.5
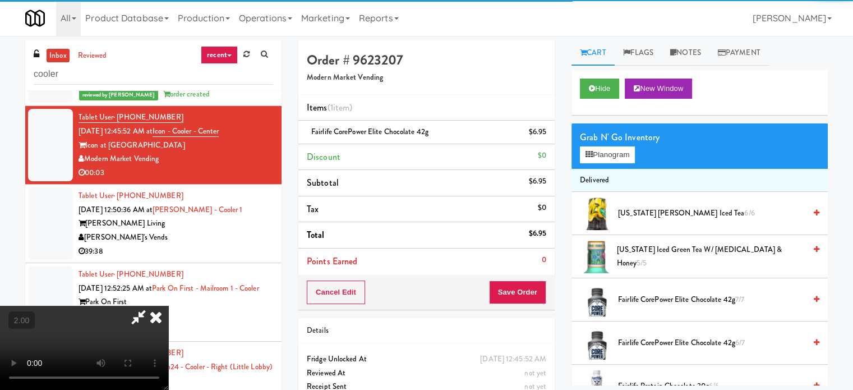
drag, startPoint x: 307, startPoint y: 232, endPoint x: 358, endPoint y: 240, distance: 51.0
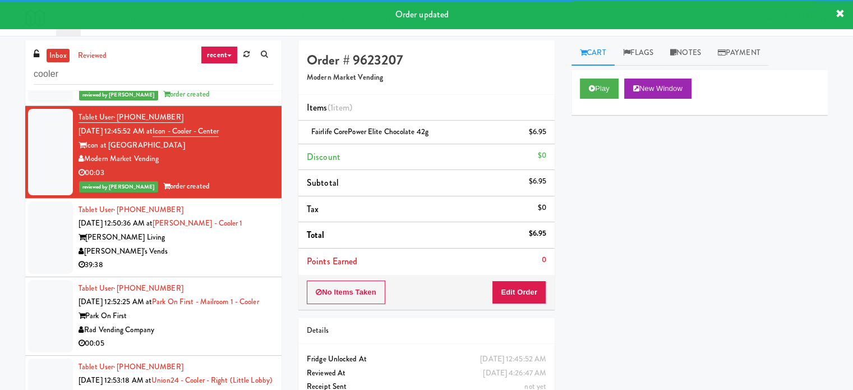
drag, startPoint x: 196, startPoint y: 237, endPoint x: 222, endPoint y: 240, distance: 25.9
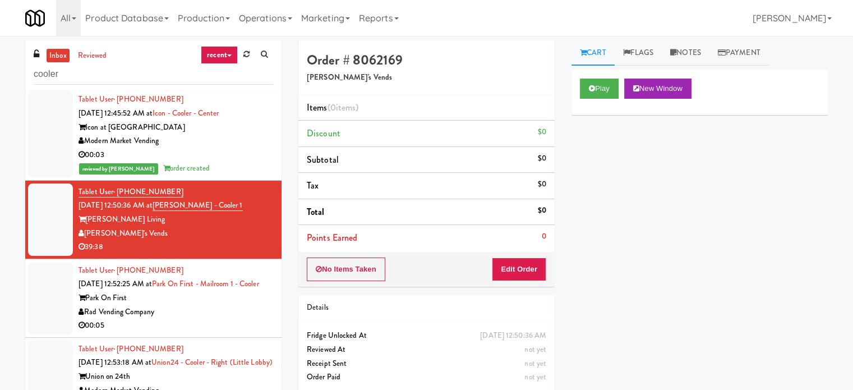
scroll to position [617, 0]
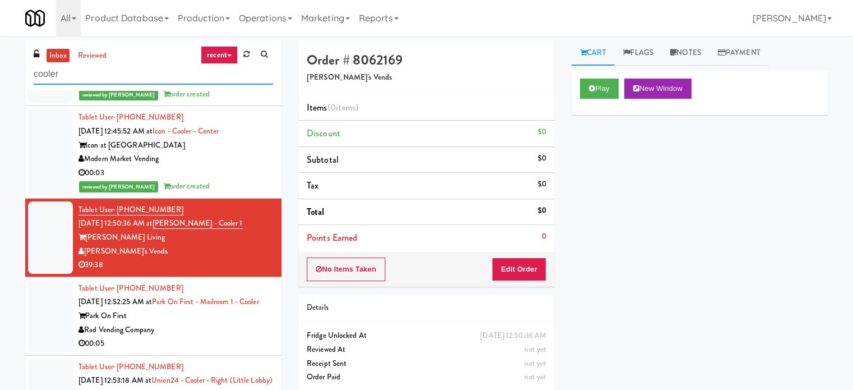
drag, startPoint x: 134, startPoint y: 69, endPoint x: 0, endPoint y: 67, distance: 134.1
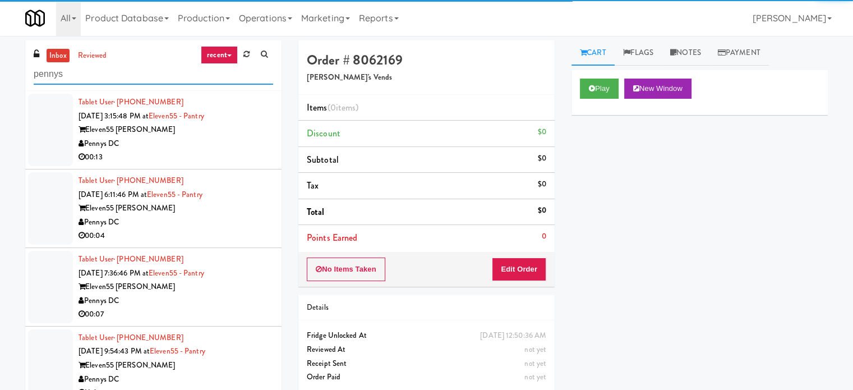
type input "pennys"
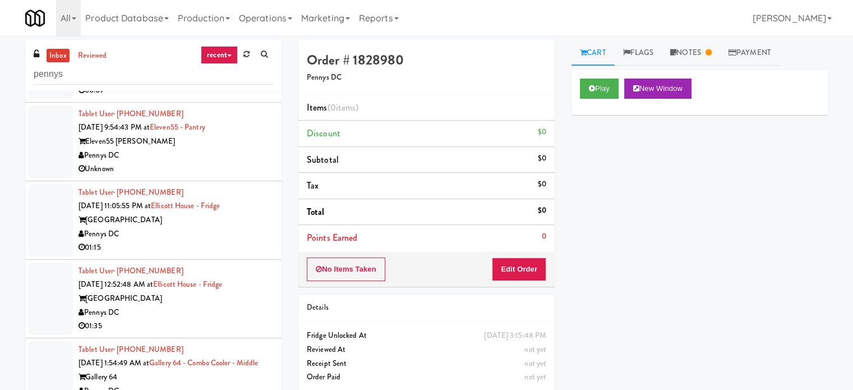
scroll to position [224, 0]
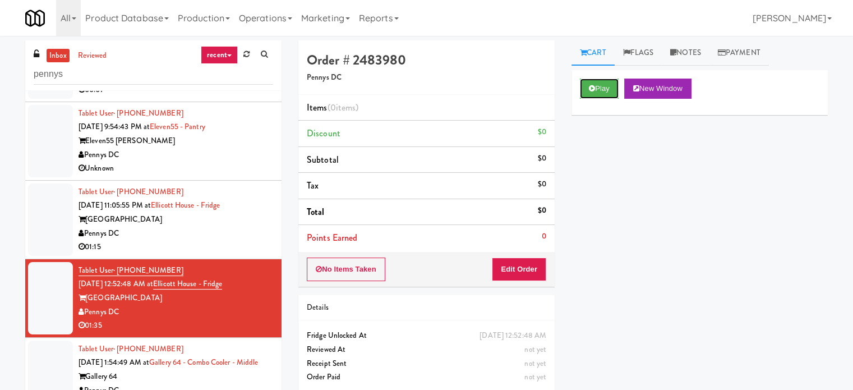
drag, startPoint x: 601, startPoint y: 82, endPoint x: 544, endPoint y: 231, distance: 159.5
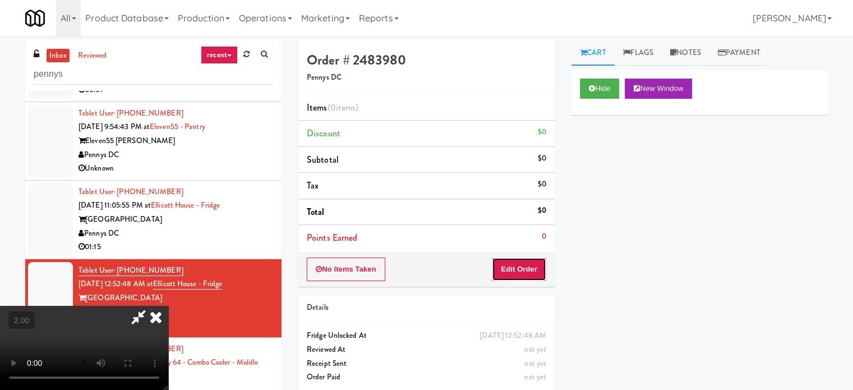
drag, startPoint x: 529, startPoint y: 258, endPoint x: 166, endPoint y: 211, distance: 365.9
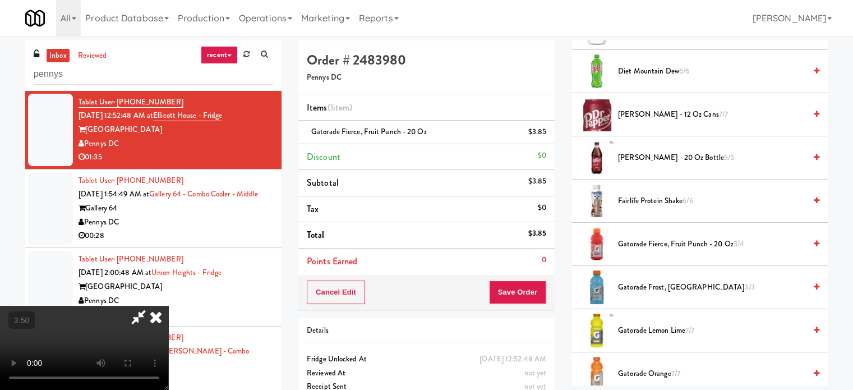
scroll to position [9, 0]
drag, startPoint x: 246, startPoint y: 242, endPoint x: 268, endPoint y: 247, distance: 22.6
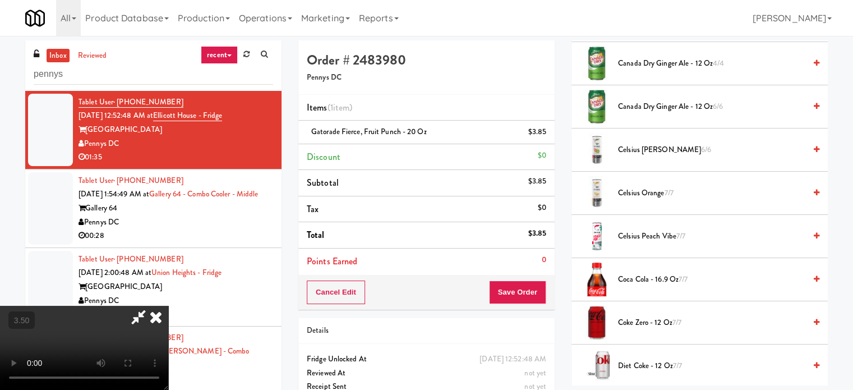
scroll to position [56, 0]
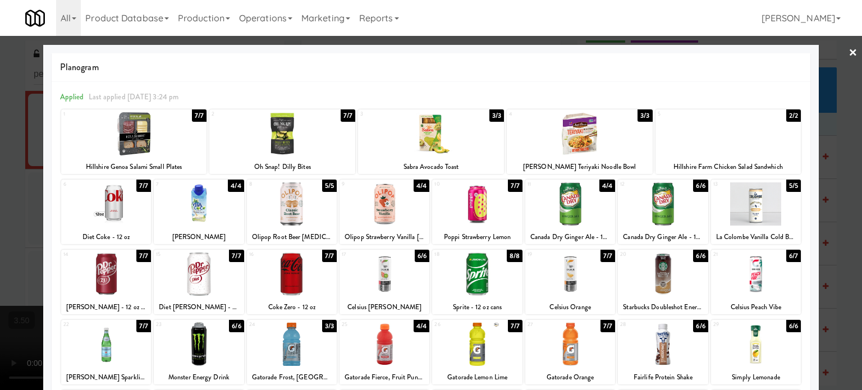
drag, startPoint x: 832, startPoint y: 223, endPoint x: 810, endPoint y: 229, distance: 22.7
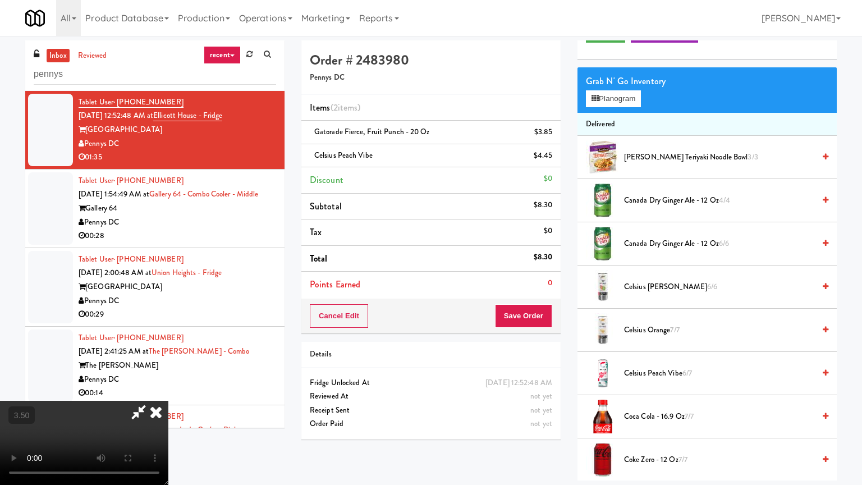
drag, startPoint x: 716, startPoint y: 399, endPoint x: 733, endPoint y: 415, distance: 22.6
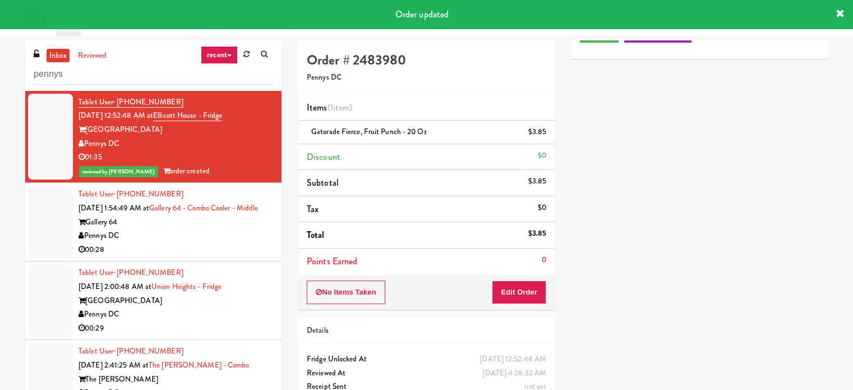
drag, startPoint x: 195, startPoint y: 233, endPoint x: 381, endPoint y: 250, distance: 186.9
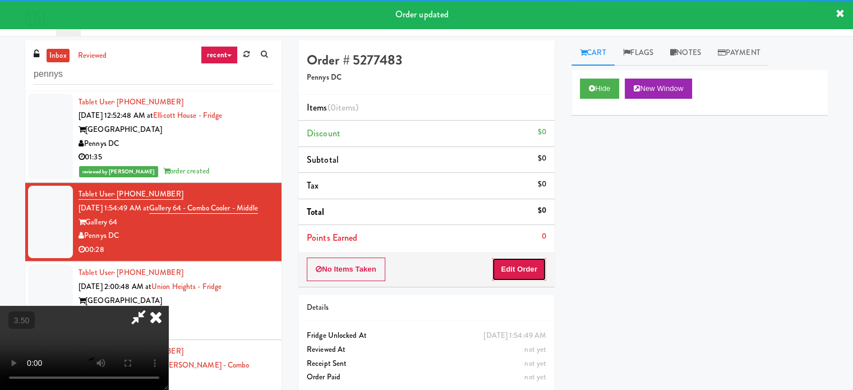
drag, startPoint x: 537, startPoint y: 271, endPoint x: 239, endPoint y: 248, distance: 298.7
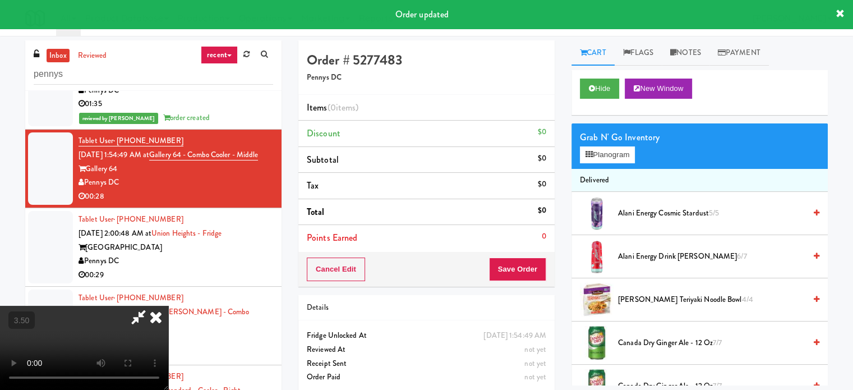
scroll to position [449, 0]
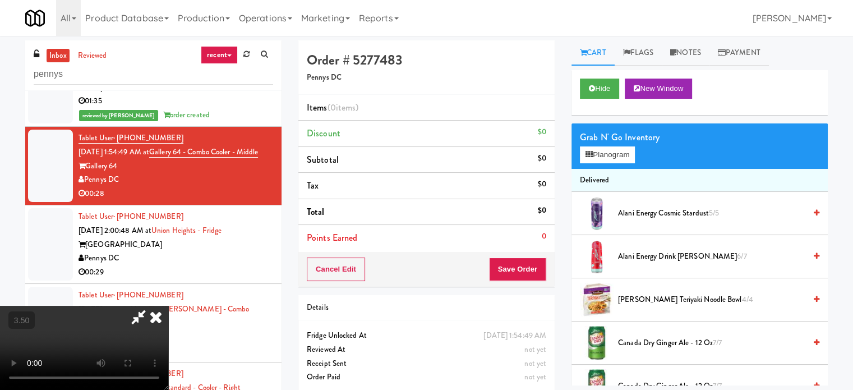
drag, startPoint x: 300, startPoint y: 267, endPoint x: 320, endPoint y: 266, distance: 19.6
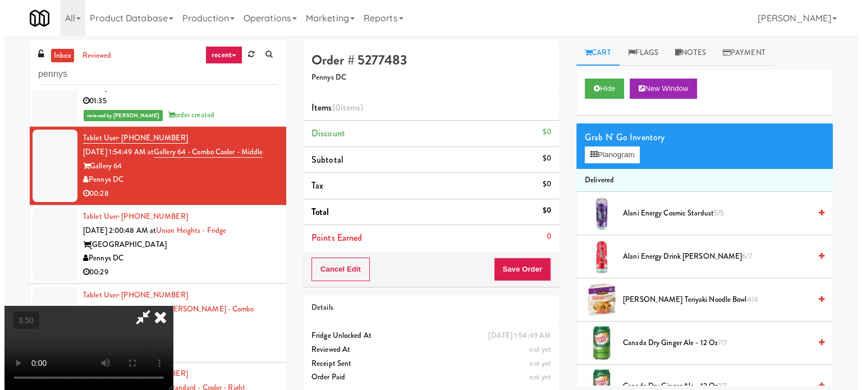
scroll to position [112, 0]
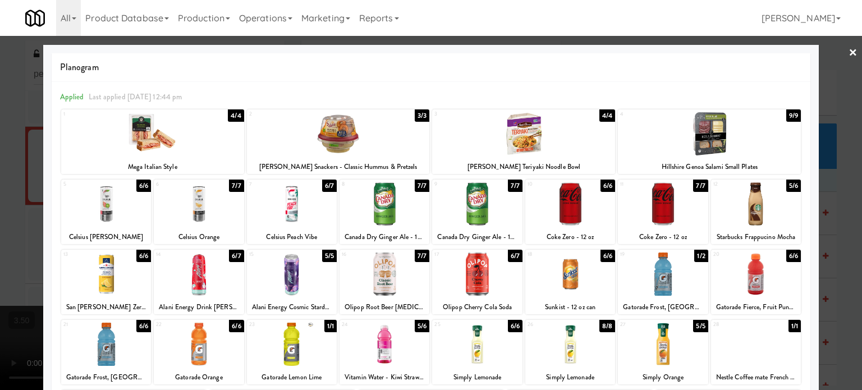
drag, startPoint x: 835, startPoint y: 232, endPoint x: 578, endPoint y: 255, distance: 258.5
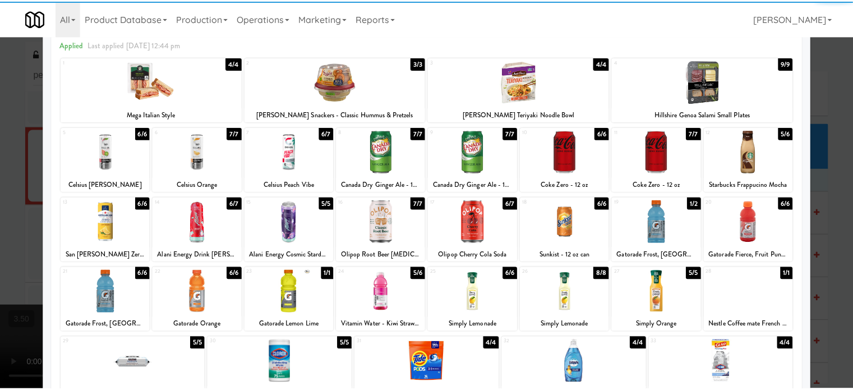
scroll to position [56, 0]
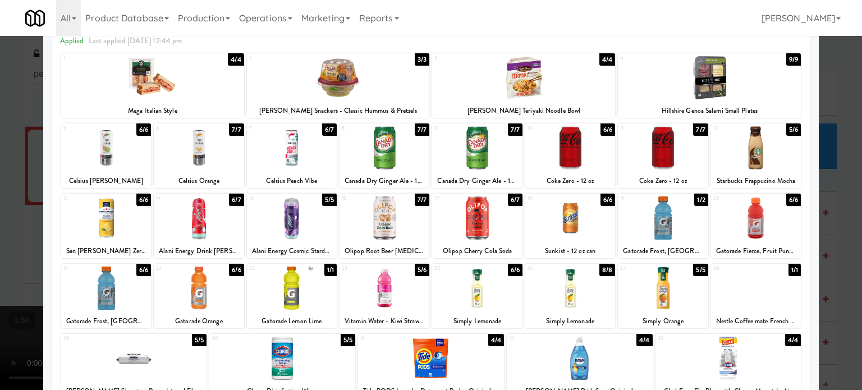
drag, startPoint x: 394, startPoint y: 224, endPoint x: 400, endPoint y: 227, distance: 6.0
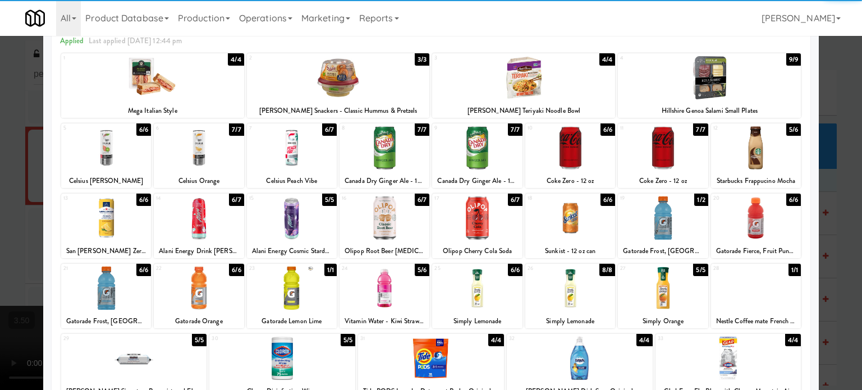
drag, startPoint x: 822, startPoint y: 195, endPoint x: 314, endPoint y: 232, distance: 509.5
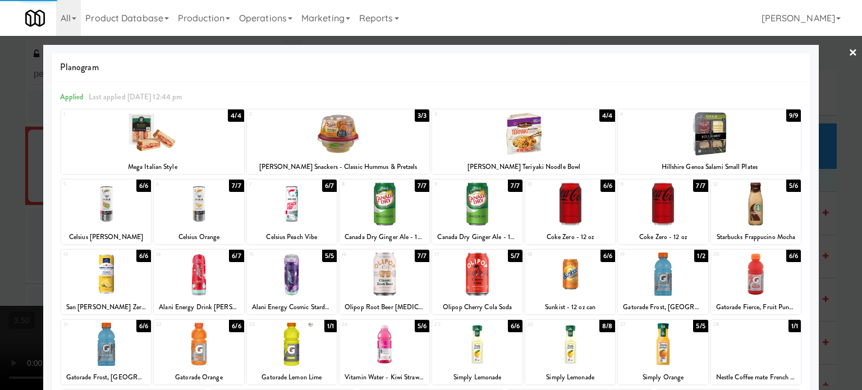
drag, startPoint x: 835, startPoint y: 245, endPoint x: 389, endPoint y: 242, distance: 445.9
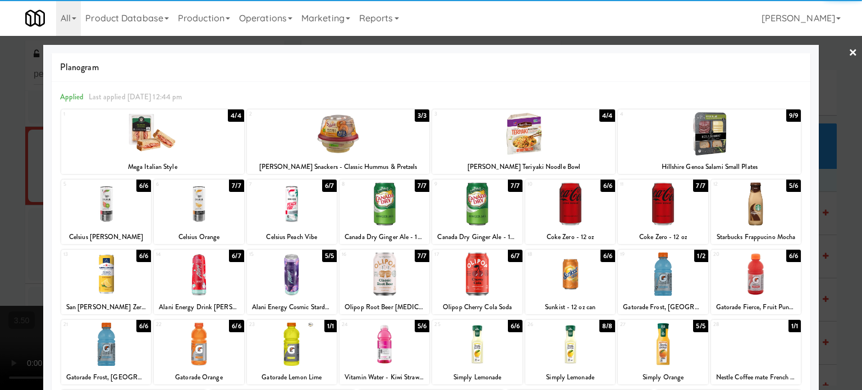
drag, startPoint x: 652, startPoint y: 278, endPoint x: 675, endPoint y: 275, distance: 23.8
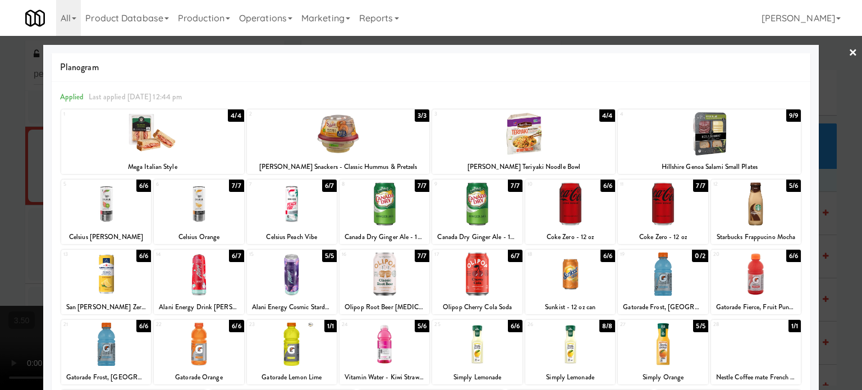
drag, startPoint x: 828, startPoint y: 208, endPoint x: 798, endPoint y: 217, distance: 30.9
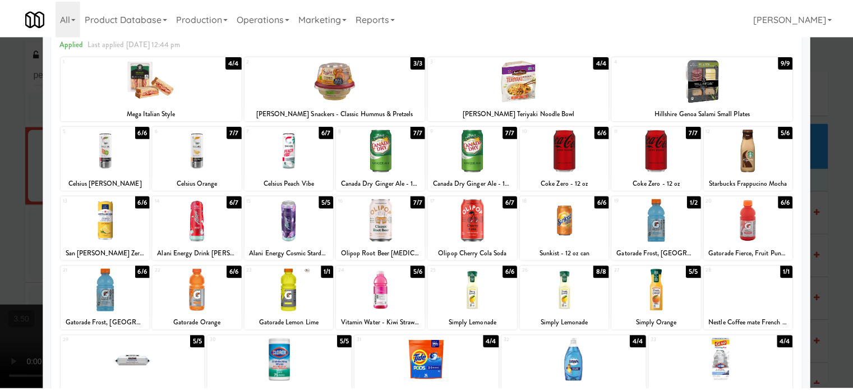
scroll to position [56, 0]
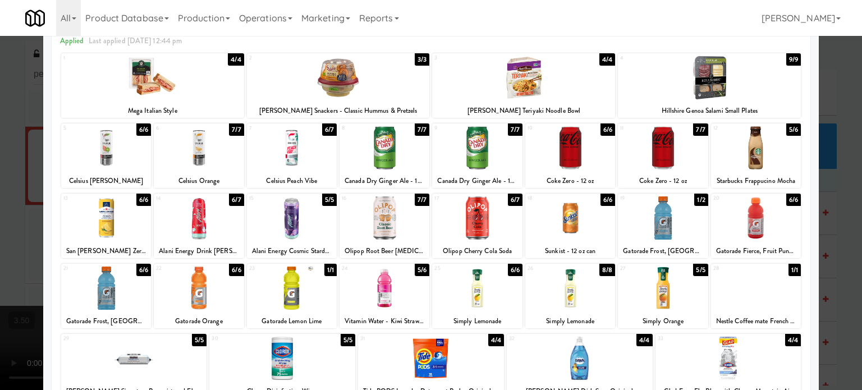
drag, startPoint x: 817, startPoint y: 178, endPoint x: 566, endPoint y: 202, distance: 251.9
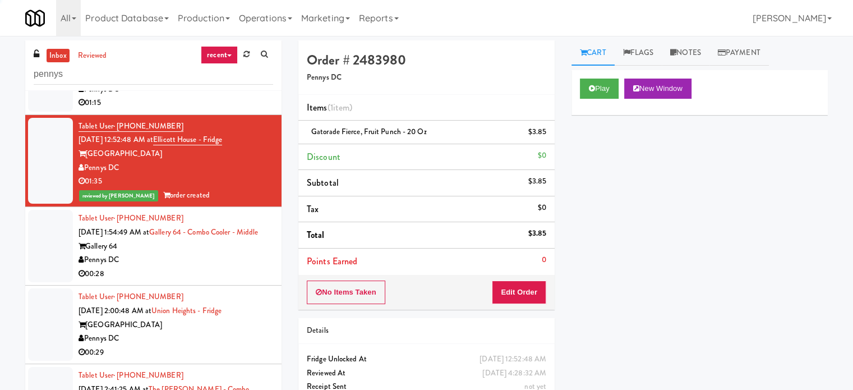
scroll to position [337, 0]
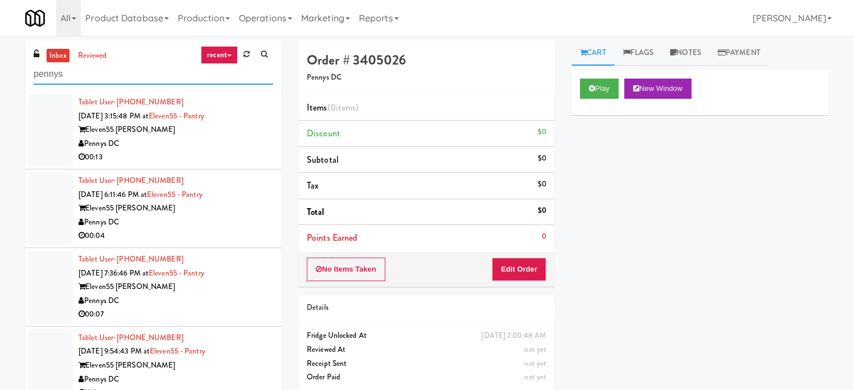
drag, startPoint x: 211, startPoint y: 84, endPoint x: 205, endPoint y: 79, distance: 8.4
drag, startPoint x: 195, startPoint y: 76, endPoint x: 0, endPoint y: 45, distance: 197.6
type input "h&h"
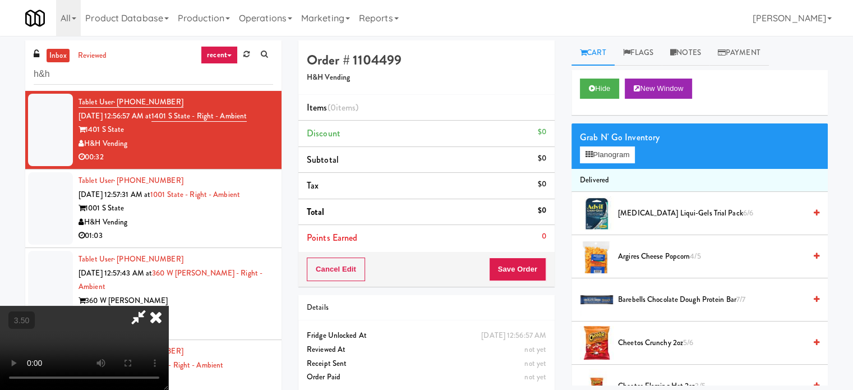
drag, startPoint x: 372, startPoint y: 269, endPoint x: 379, endPoint y: 264, distance: 7.6
drag, startPoint x: 353, startPoint y: 292, endPoint x: 343, endPoint y: 295, distance: 10.6
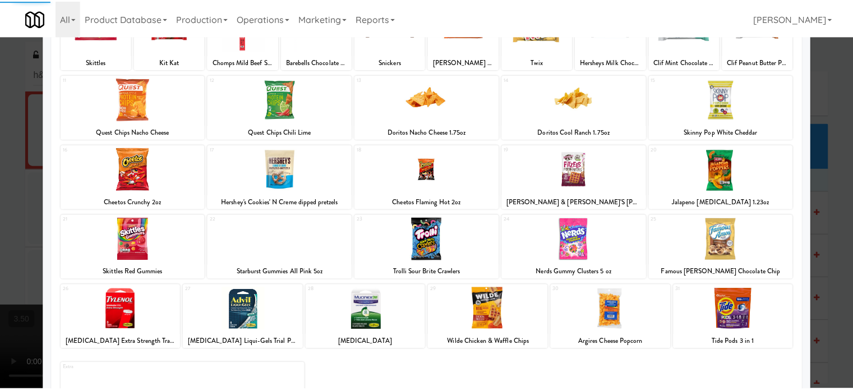
scroll to position [112, 0]
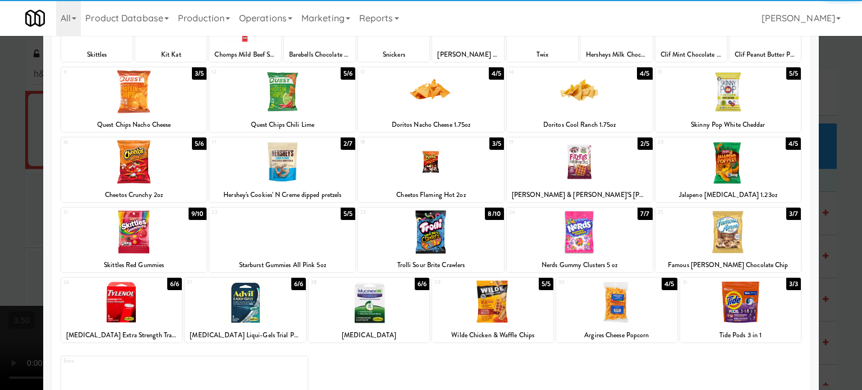
drag, startPoint x: 744, startPoint y: 237, endPoint x: 763, endPoint y: 237, distance: 19.1
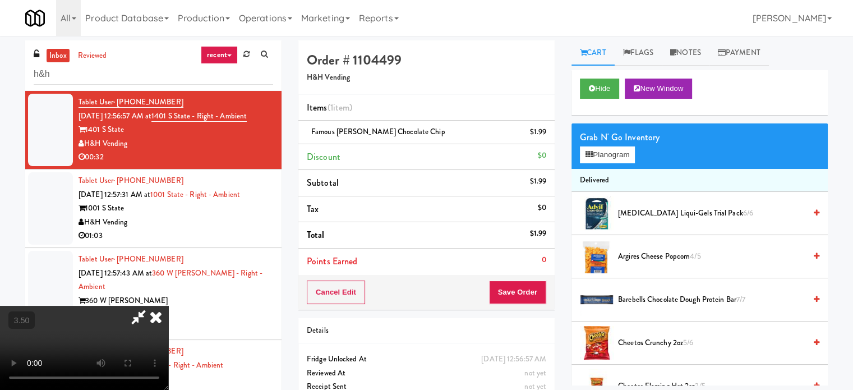
drag, startPoint x: 474, startPoint y: 280, endPoint x: 457, endPoint y: 291, distance: 19.9
drag, startPoint x: 387, startPoint y: 285, endPoint x: 522, endPoint y: 286, distance: 135.2
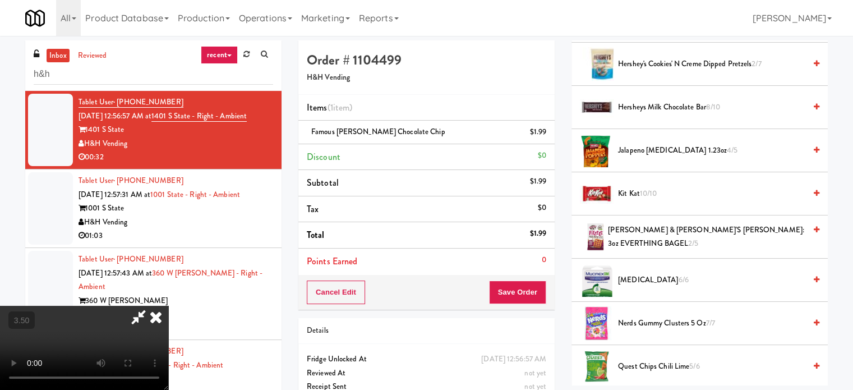
scroll to position [673, 0]
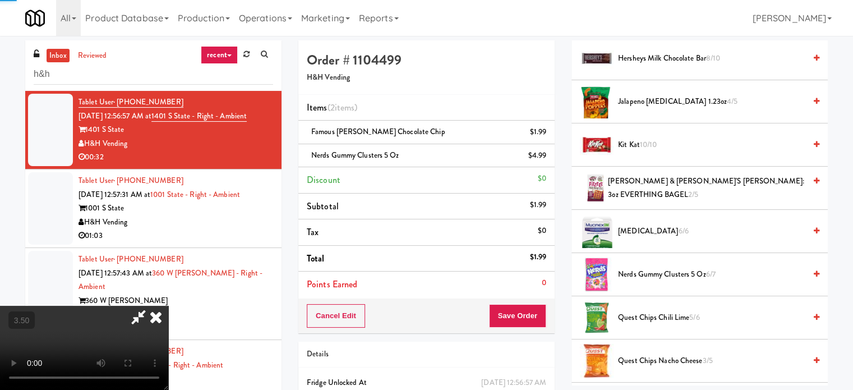
drag, startPoint x: 380, startPoint y: 253, endPoint x: 384, endPoint y: 262, distance: 9.8
drag, startPoint x: 356, startPoint y: 271, endPoint x: 363, endPoint y: 269, distance: 6.9
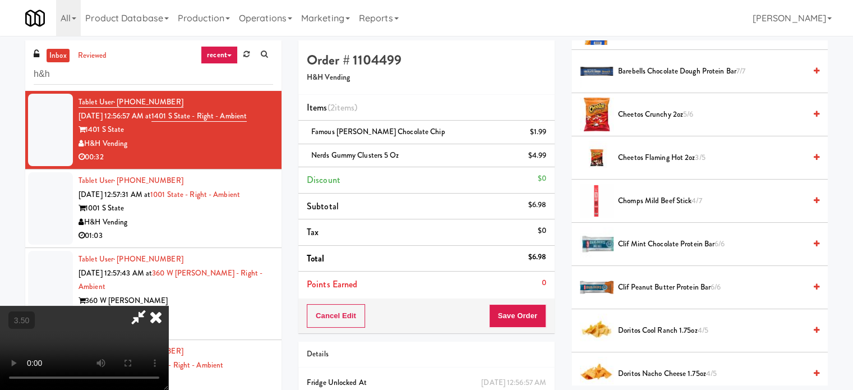
scroll to position [224, 0]
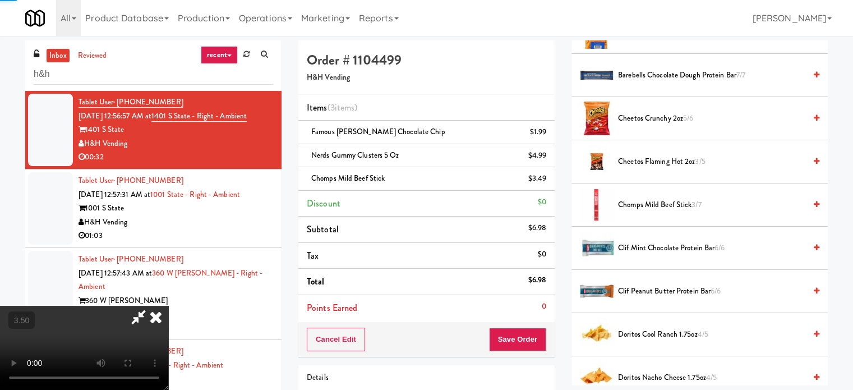
drag, startPoint x: 384, startPoint y: 231, endPoint x: 366, endPoint y: 244, distance: 22.0
drag, startPoint x: 326, startPoint y: 286, endPoint x: 380, endPoint y: 273, distance: 55.4
drag, startPoint x: 630, startPoint y: 199, endPoint x: 476, endPoint y: 230, distance: 157.9
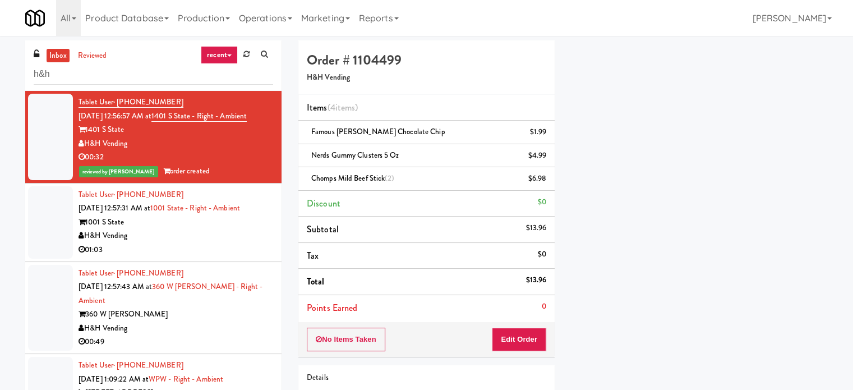
scroll to position [0, 0]
drag, startPoint x: 227, startPoint y: 228, endPoint x: 460, endPoint y: 311, distance: 247.7
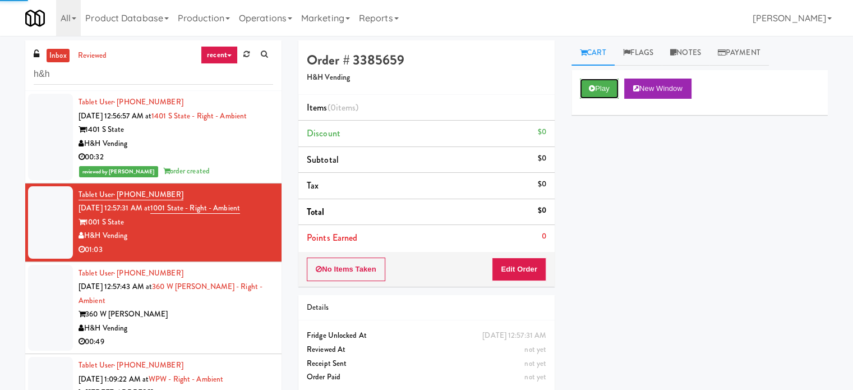
drag, startPoint x: 610, startPoint y: 91, endPoint x: 602, endPoint y: 119, distance: 28.6
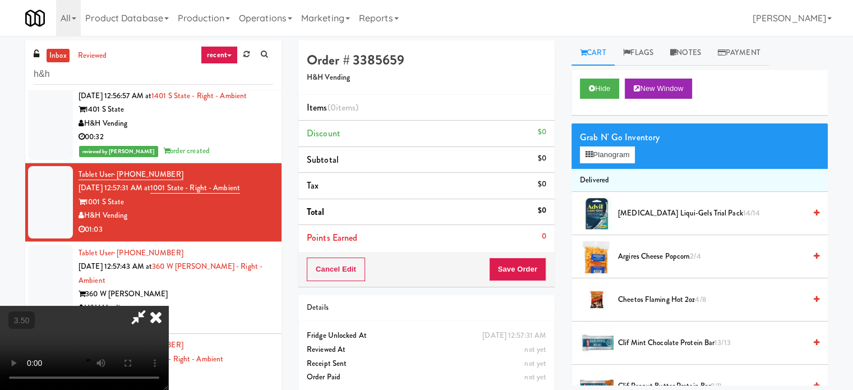
scroll to position [56, 0]
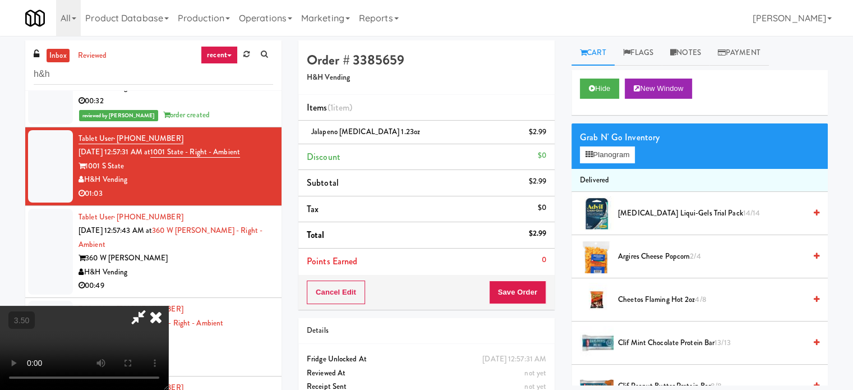
drag, startPoint x: 298, startPoint y: 292, endPoint x: 311, endPoint y: 295, distance: 13.2
drag, startPoint x: 321, startPoint y: 293, endPoint x: 377, endPoint y: 293, distance: 56.7
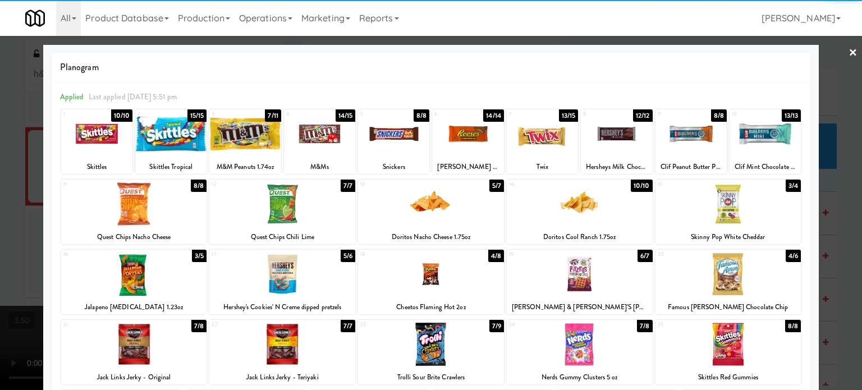
drag, startPoint x: 122, startPoint y: 280, endPoint x: 52, endPoint y: 273, distance: 70.4
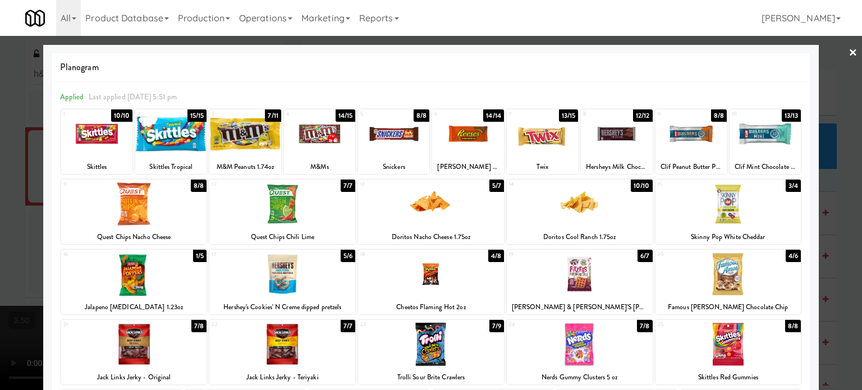
drag, startPoint x: 18, startPoint y: 270, endPoint x: 197, endPoint y: 267, distance: 179.5
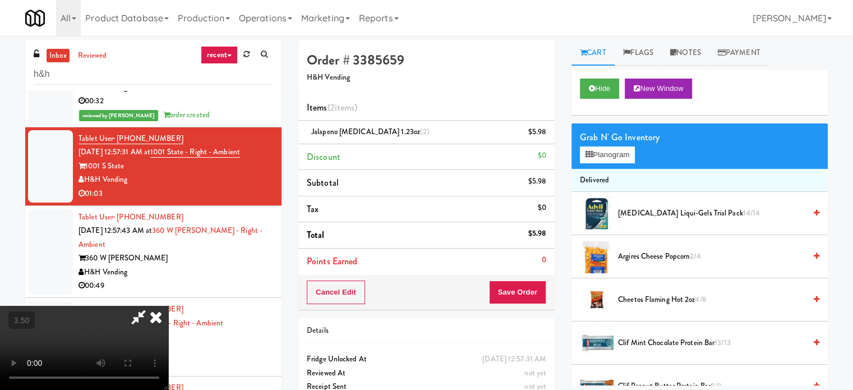
drag, startPoint x: 392, startPoint y: 276, endPoint x: 441, endPoint y: 278, distance: 48.8
drag, startPoint x: 533, startPoint y: 291, endPoint x: 515, endPoint y: 282, distance: 20.6
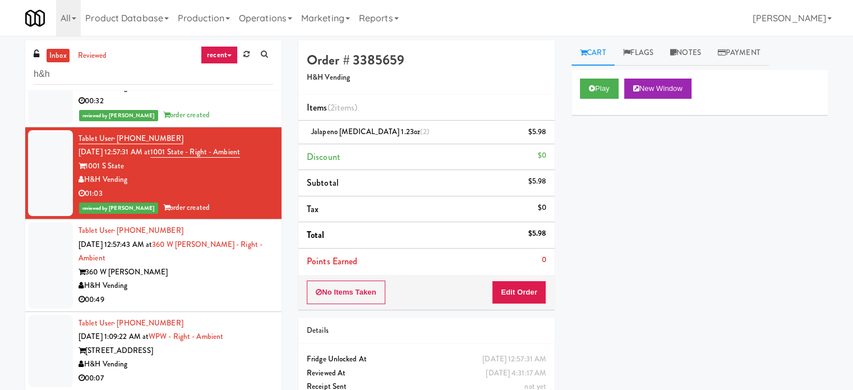
drag, startPoint x: 245, startPoint y: 286, endPoint x: 426, endPoint y: 269, distance: 182.6
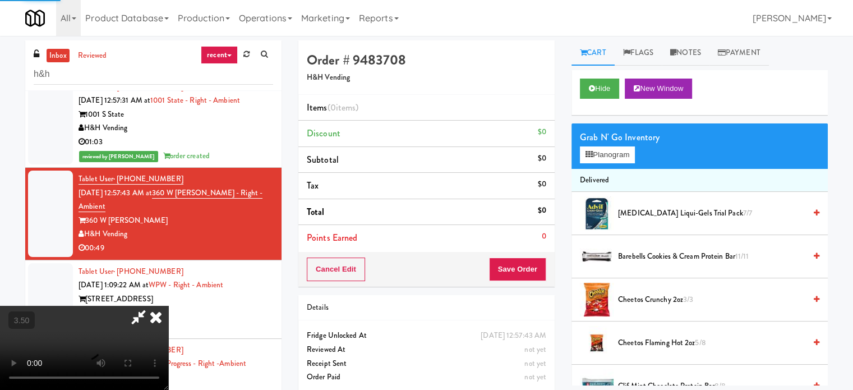
scroll to position [112, 0]
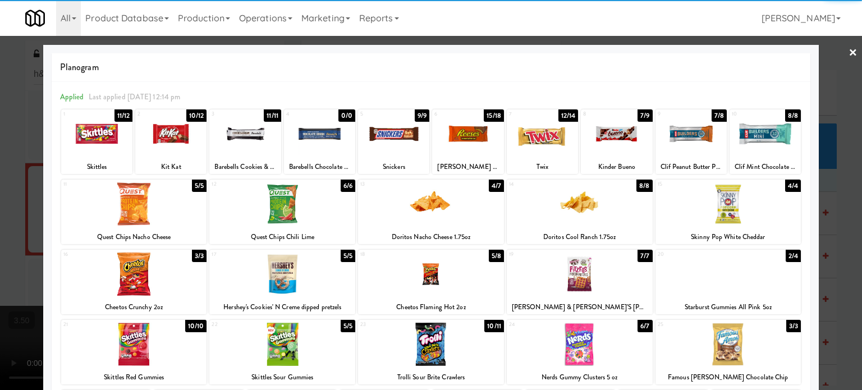
drag, startPoint x: 672, startPoint y: 141, endPoint x: 831, endPoint y: 171, distance: 162.0
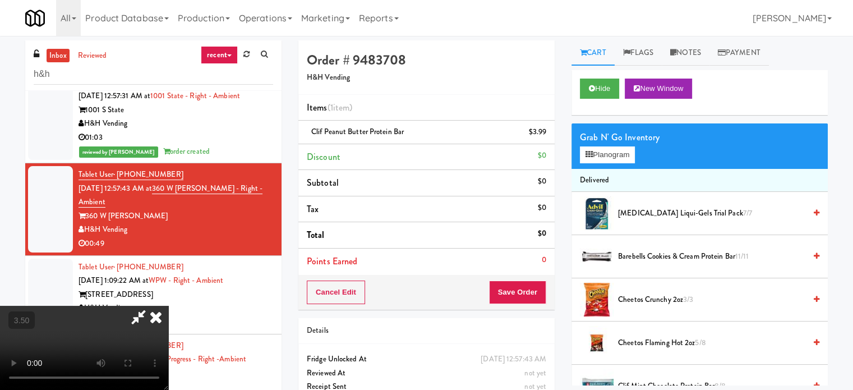
drag, startPoint x: 508, startPoint y: 269, endPoint x: 400, endPoint y: 256, distance: 109.0
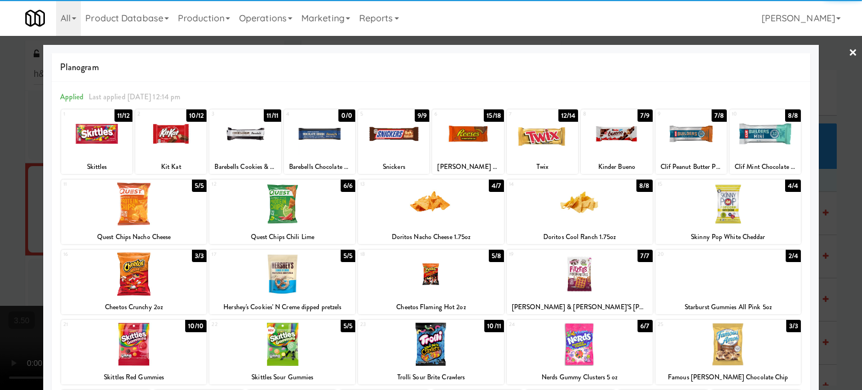
drag, startPoint x: 672, startPoint y: 139, endPoint x: 783, endPoint y: 146, distance: 111.3
drag, startPoint x: 815, startPoint y: 150, endPoint x: 417, endPoint y: 295, distance: 423.4
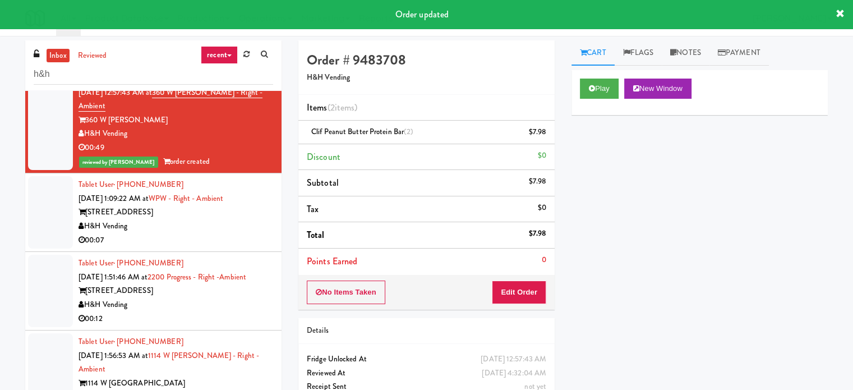
scroll to position [224, 0]
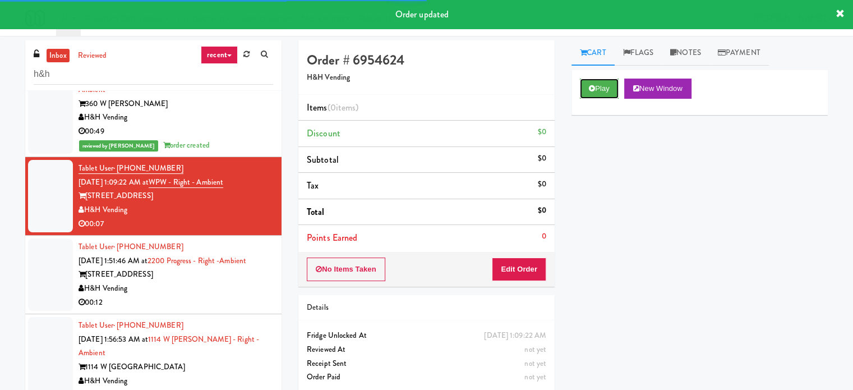
drag, startPoint x: 600, startPoint y: 90, endPoint x: 524, endPoint y: 227, distance: 156.4
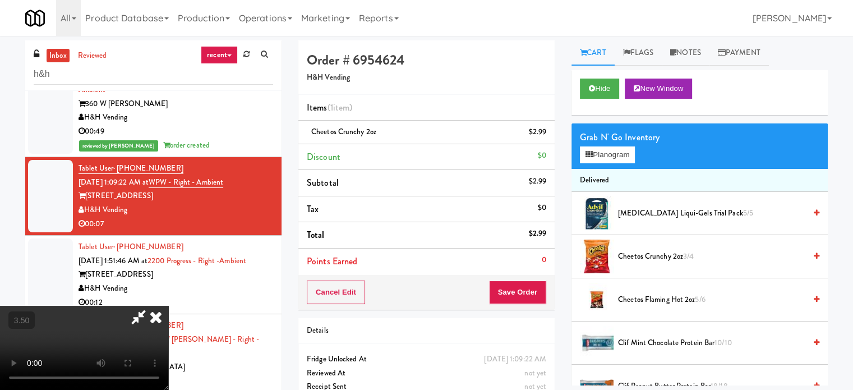
drag, startPoint x: 371, startPoint y: 260, endPoint x: 407, endPoint y: 273, distance: 38.1
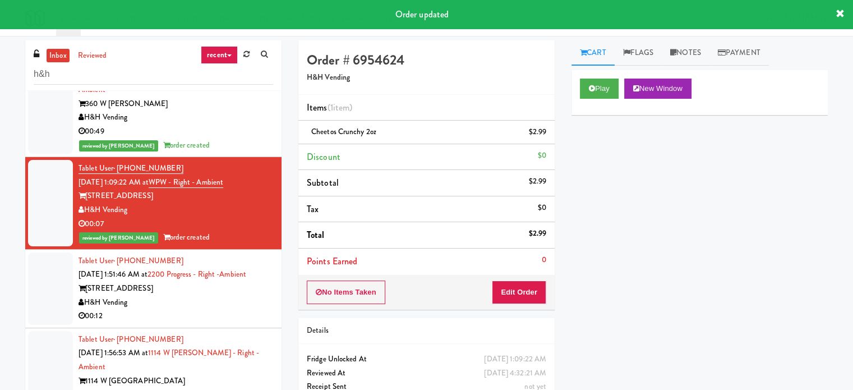
drag, startPoint x: 240, startPoint y: 323, endPoint x: 278, endPoint y: 310, distance: 39.6
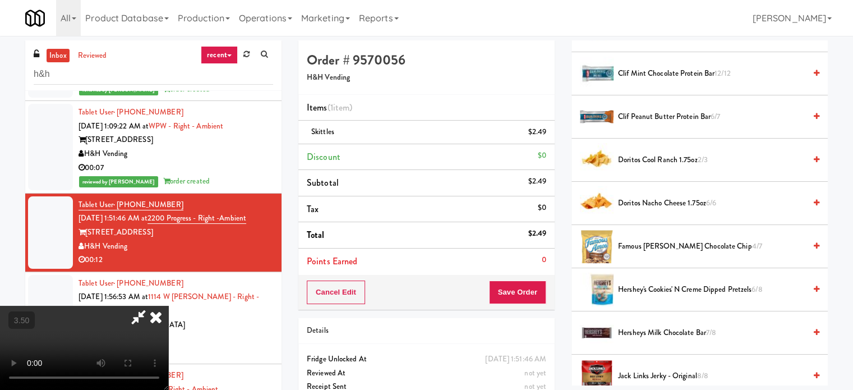
scroll to position [280, 0]
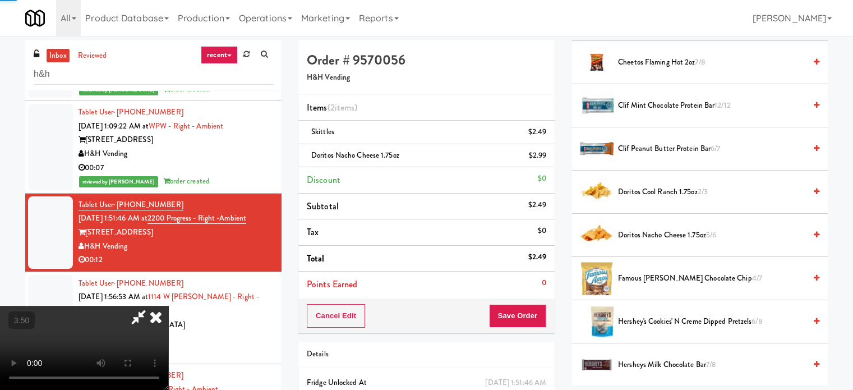
drag, startPoint x: 224, startPoint y: 269, endPoint x: 240, endPoint y: 280, distance: 19.3
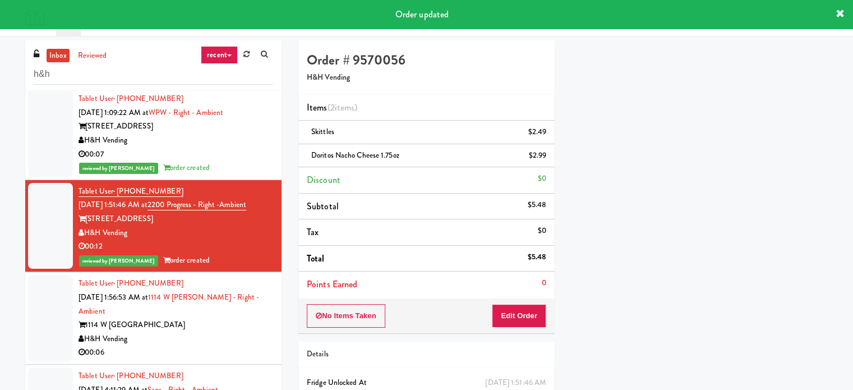
scroll to position [294, 0]
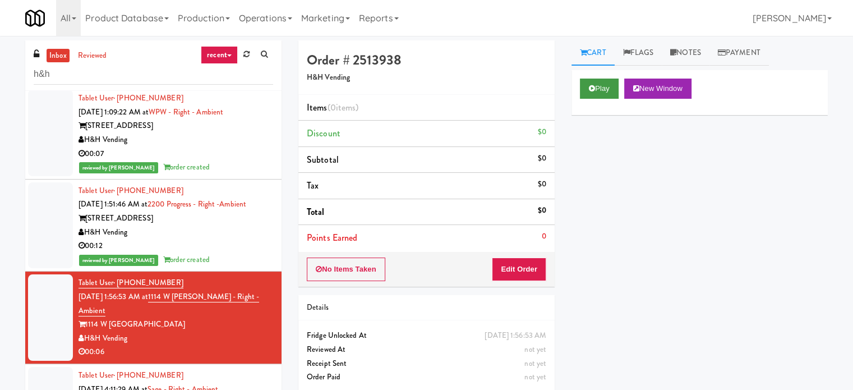
drag, startPoint x: 615, startPoint y: 76, endPoint x: 611, endPoint y: 81, distance: 6.4
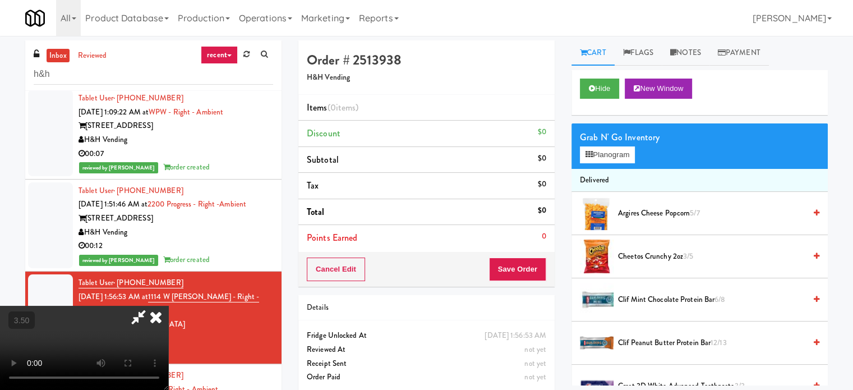
drag, startPoint x: 340, startPoint y: 251, endPoint x: 321, endPoint y: 229, distance: 29.0
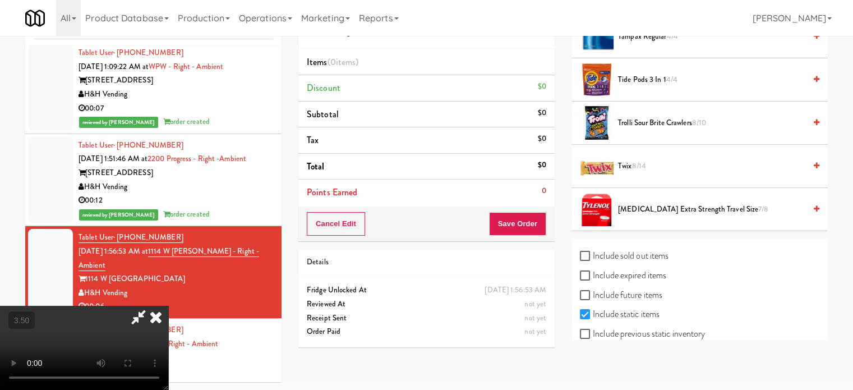
scroll to position [1228, 0]
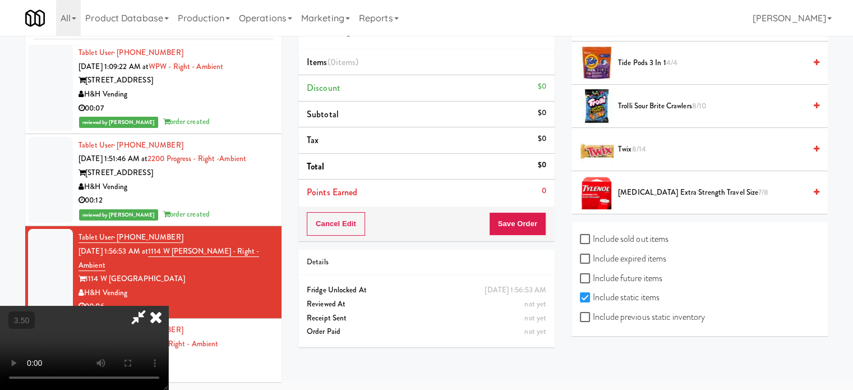
drag, startPoint x: 619, startPoint y: 144, endPoint x: 622, endPoint y: 149, distance: 6.1
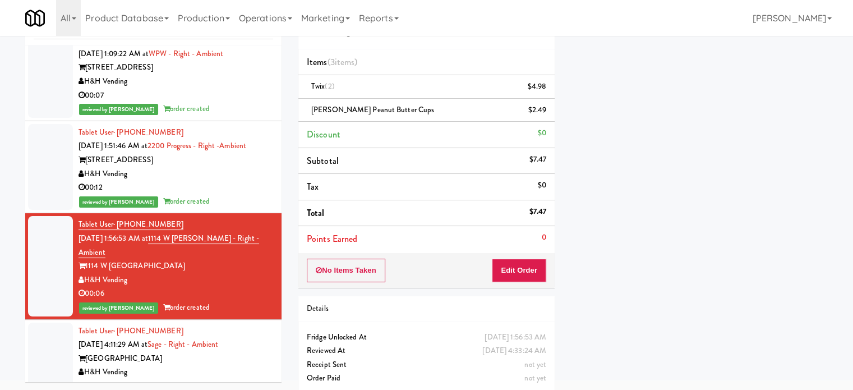
scroll to position [308, 0]
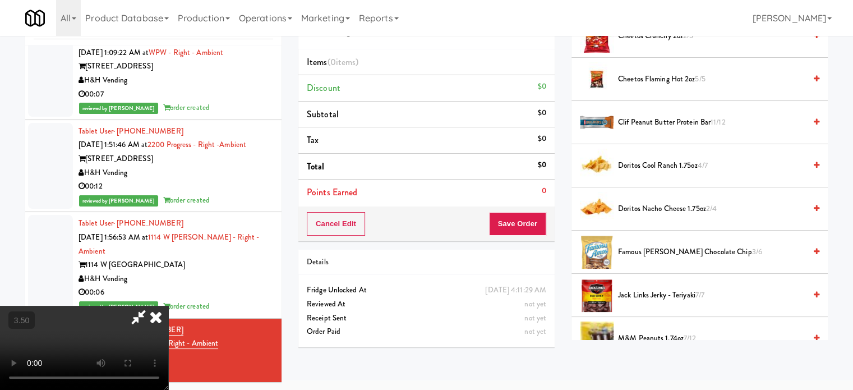
scroll to position [280, 0]
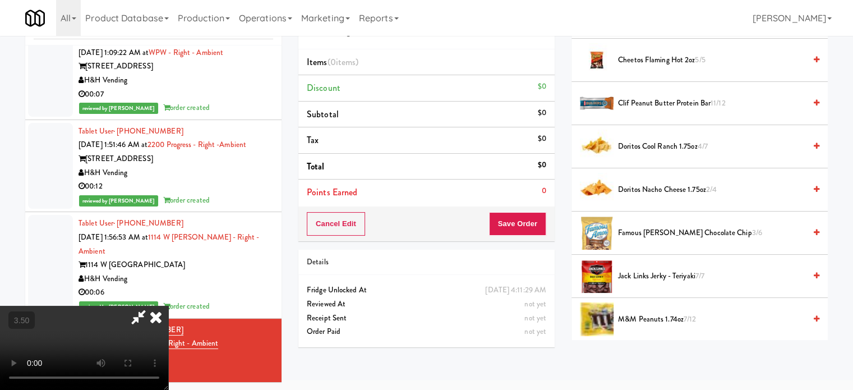
drag, startPoint x: 642, startPoint y: 233, endPoint x: 376, endPoint y: 253, distance: 267.2
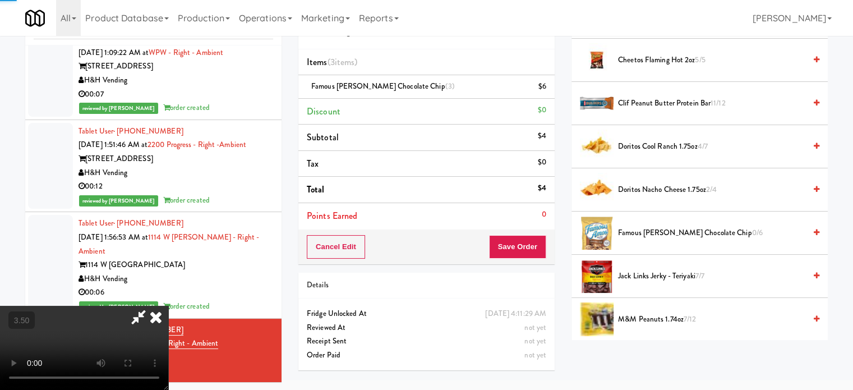
drag, startPoint x: 242, startPoint y: 228, endPoint x: 316, endPoint y: 275, distance: 87.5
drag, startPoint x: 389, startPoint y: 287, endPoint x: 481, endPoint y: 282, distance: 92.7
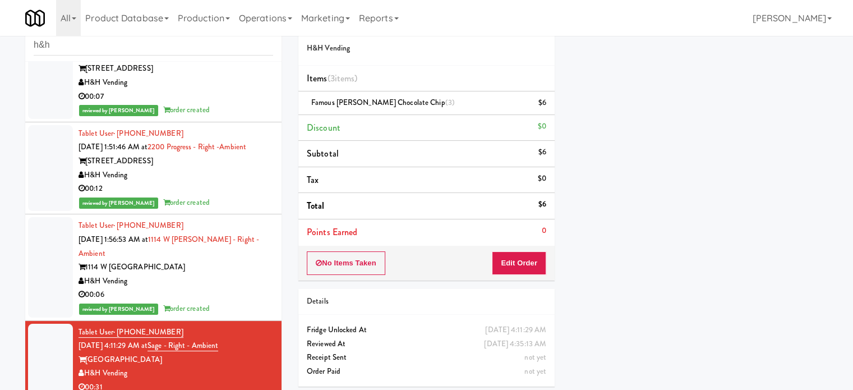
scroll to position [0, 0]
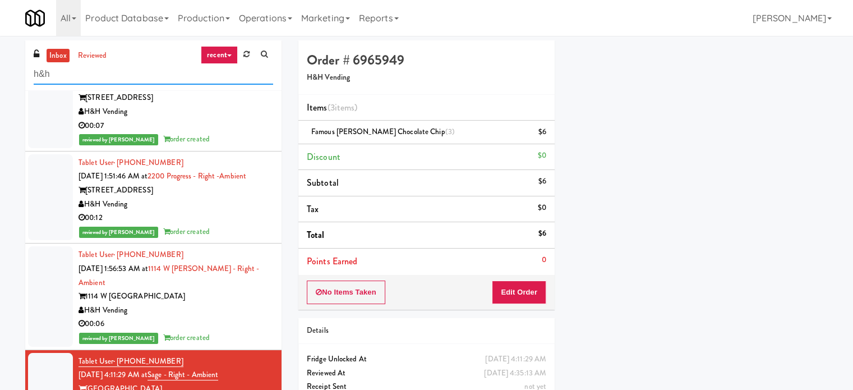
drag, startPoint x: 175, startPoint y: 78, endPoint x: 0, endPoint y: 33, distance: 180.8
type input "t"
type input "right"
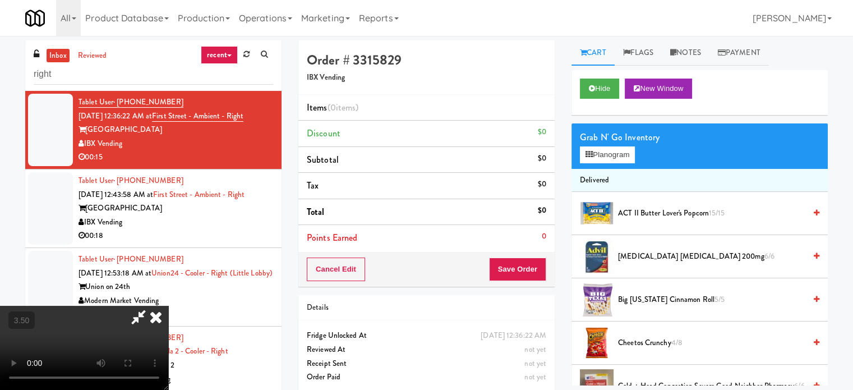
drag, startPoint x: 372, startPoint y: 263, endPoint x: 344, endPoint y: 274, distance: 30.2
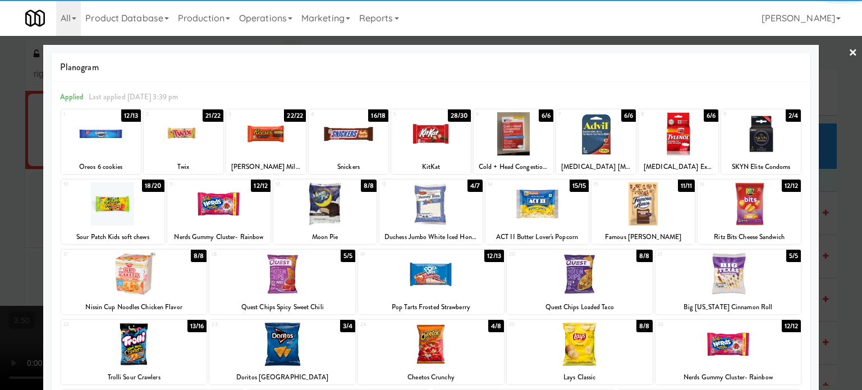
drag, startPoint x: 746, startPoint y: 268, endPoint x: 811, endPoint y: 241, distance: 70.6
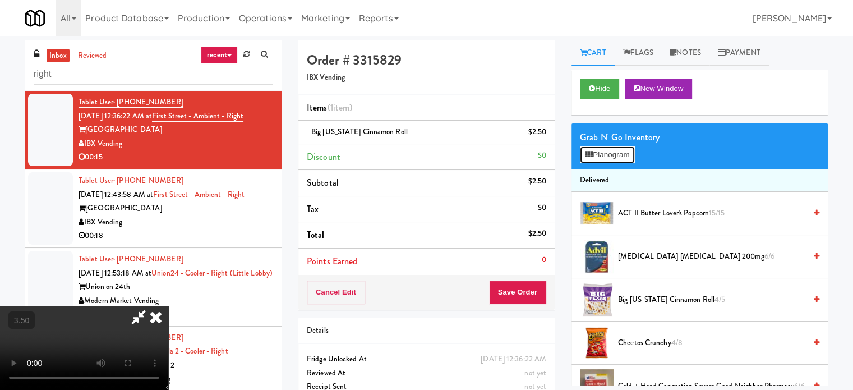
drag, startPoint x: 610, startPoint y: 146, endPoint x: 607, endPoint y: 154, distance: 8.2
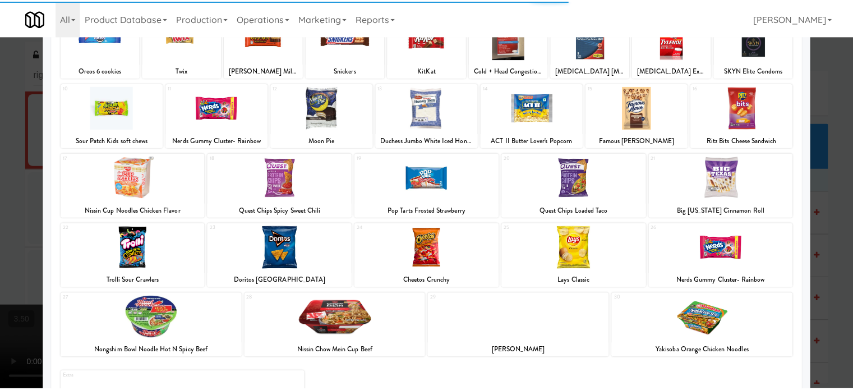
scroll to position [112, 0]
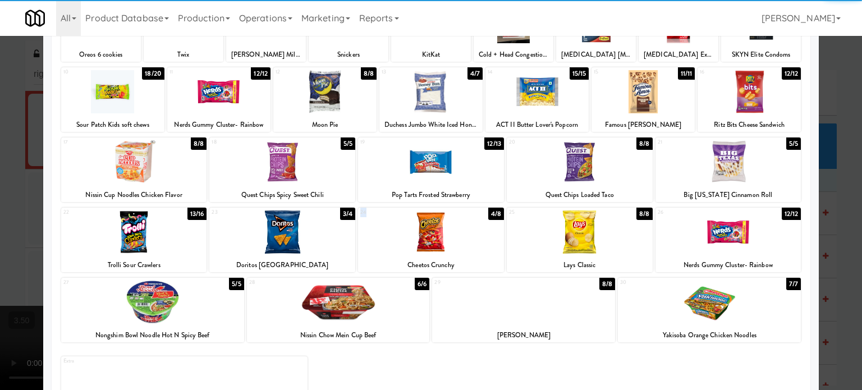
drag, startPoint x: 441, startPoint y: 208, endPoint x: 437, endPoint y: 228, distance: 19.9
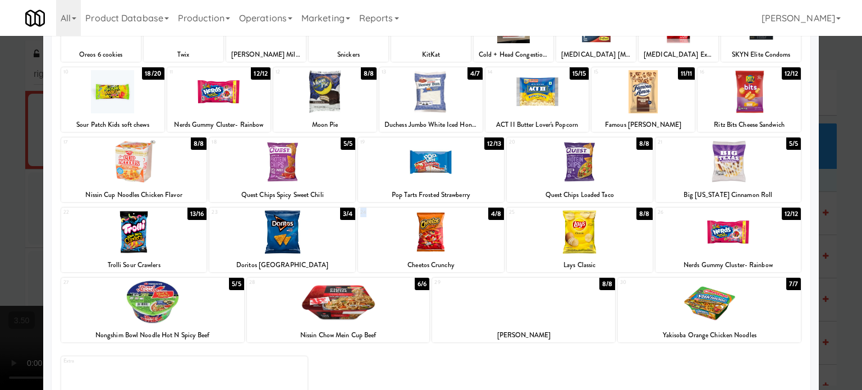
drag, startPoint x: 437, startPoint y: 228, endPoint x: 453, endPoint y: 228, distance: 15.7
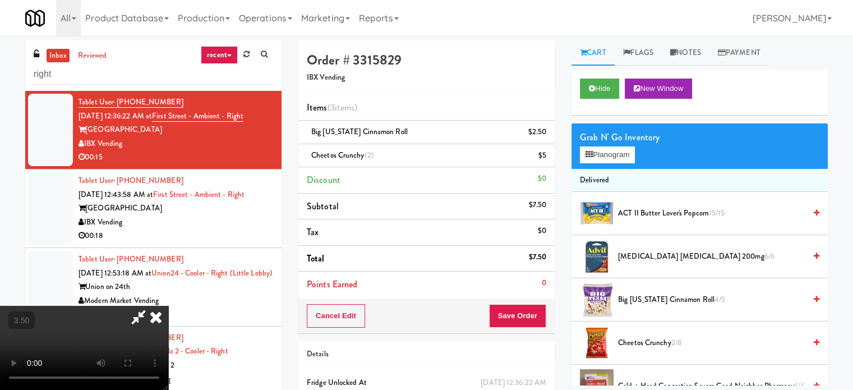
drag, startPoint x: 291, startPoint y: 263, endPoint x: 321, endPoint y: 271, distance: 30.9
drag, startPoint x: 355, startPoint y: 269, endPoint x: 480, endPoint y: 298, distance: 128.4
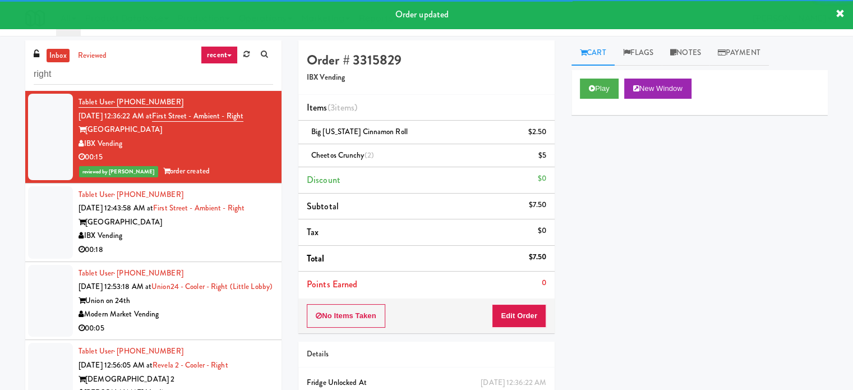
drag, startPoint x: 231, startPoint y: 230, endPoint x: 526, endPoint y: 231, distance: 295.0
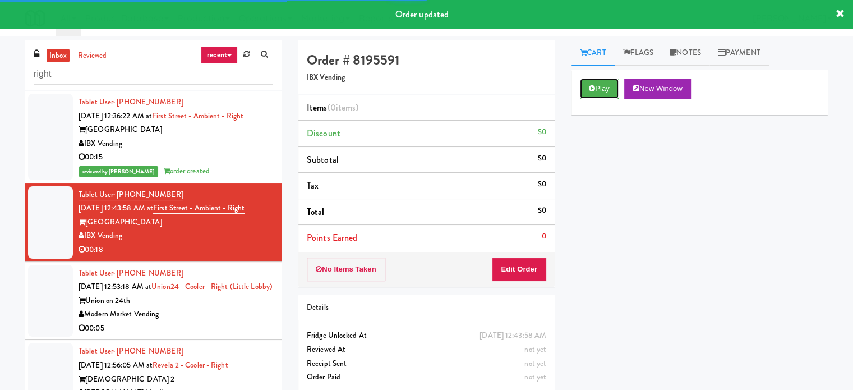
drag, startPoint x: 589, startPoint y: 91, endPoint x: 554, endPoint y: 214, distance: 127.7
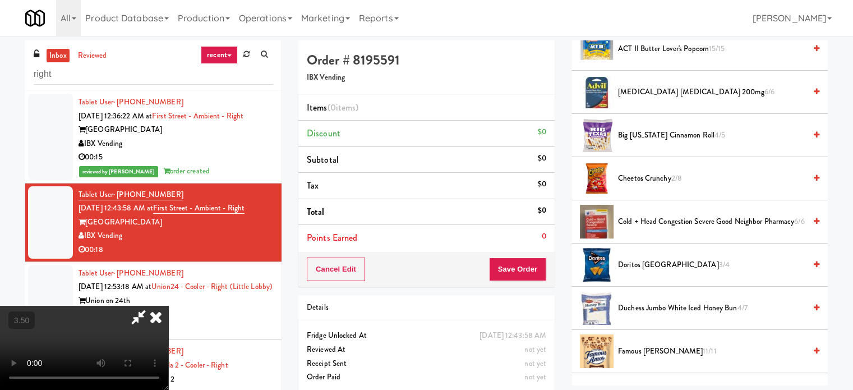
scroll to position [168, 0]
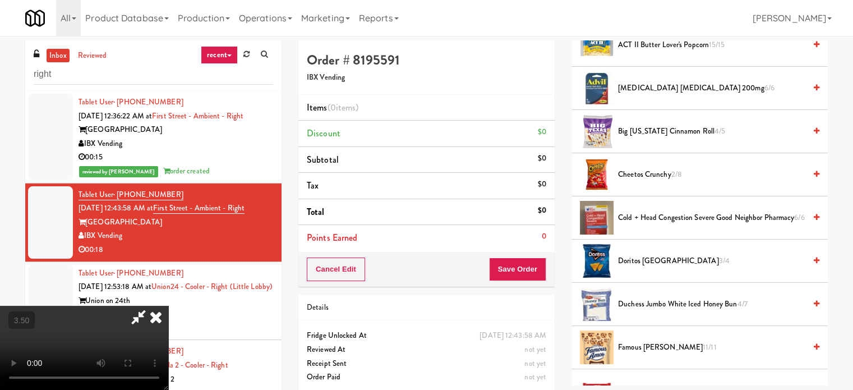
drag, startPoint x: 630, startPoint y: 299, endPoint x: 242, endPoint y: 305, distance: 388.2
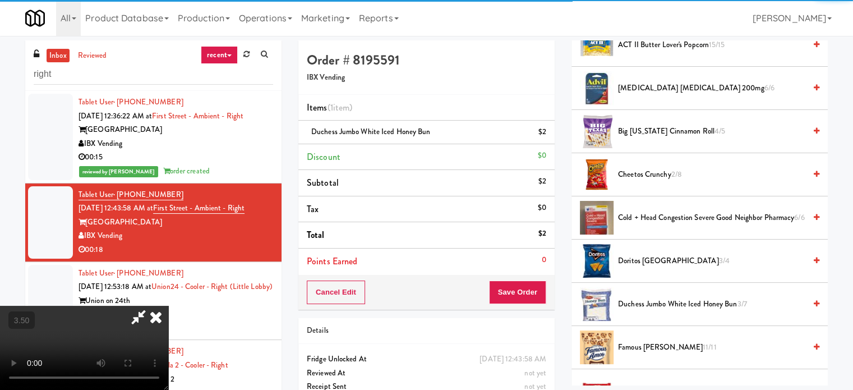
drag, startPoint x: 460, startPoint y: 302, endPoint x: 478, endPoint y: 300, distance: 18.0
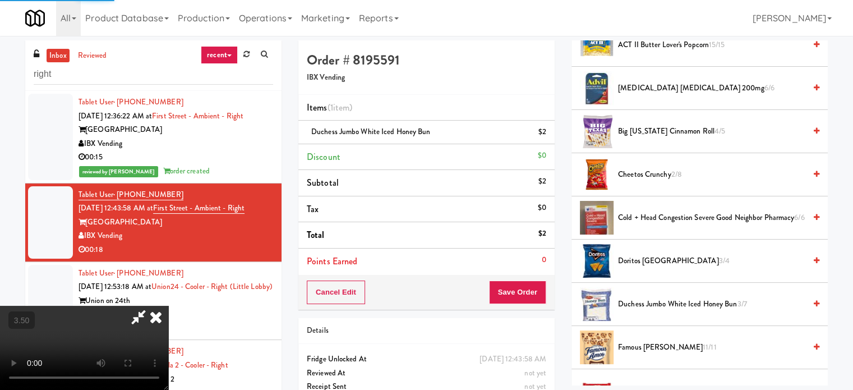
scroll to position [105, 0]
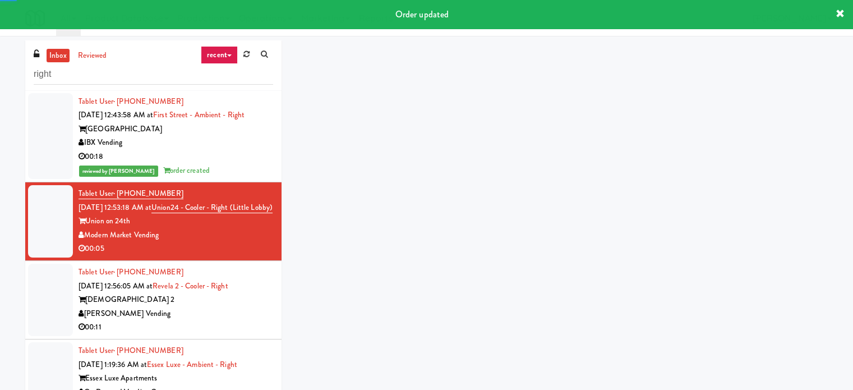
scroll to position [112, 0]
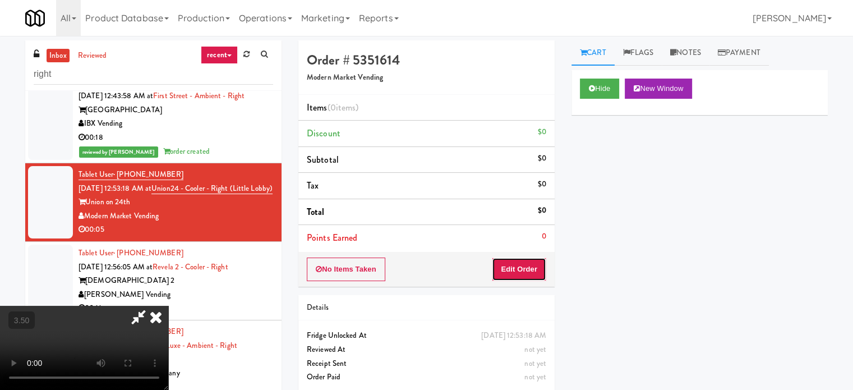
drag, startPoint x: 528, startPoint y: 274, endPoint x: 187, endPoint y: 242, distance: 342.6
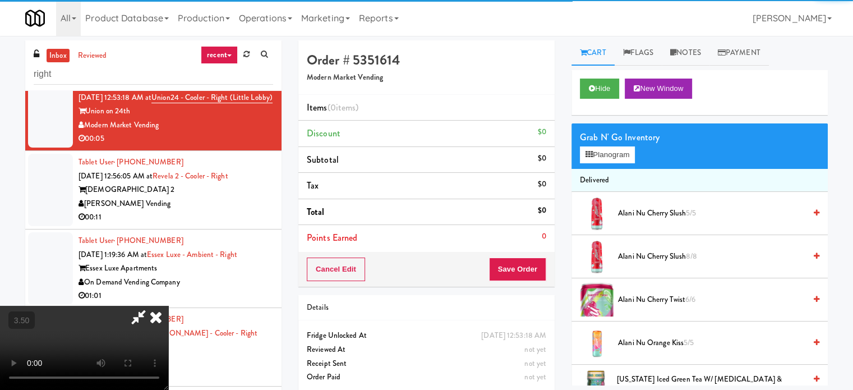
scroll to position [224, 0]
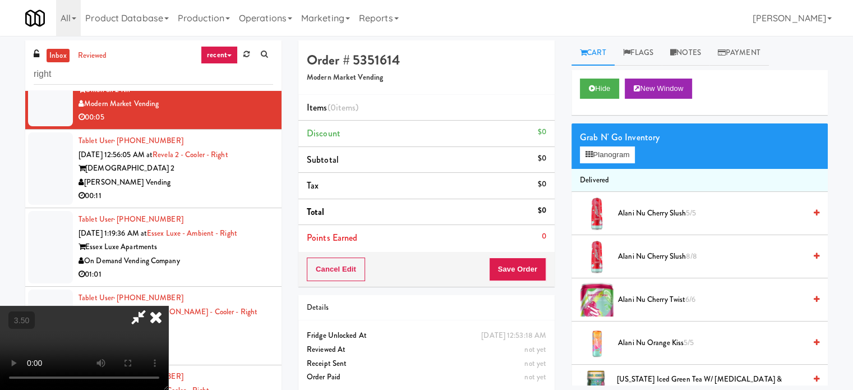
drag, startPoint x: 425, startPoint y: 259, endPoint x: 395, endPoint y: 250, distance: 31.1
drag, startPoint x: 394, startPoint y: 250, endPoint x: 450, endPoint y: 254, distance: 55.7
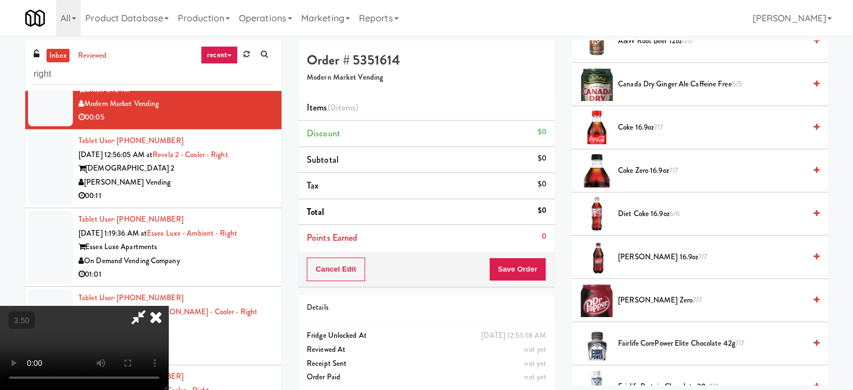
scroll to position [393, 0]
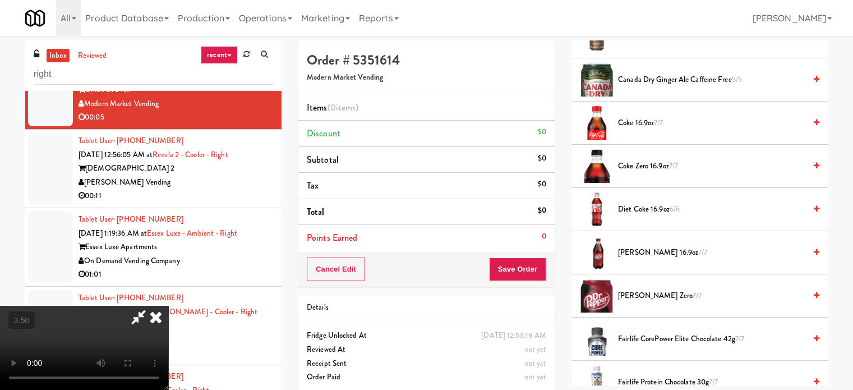
drag, startPoint x: 637, startPoint y: 290, endPoint x: 236, endPoint y: 305, distance: 401.9
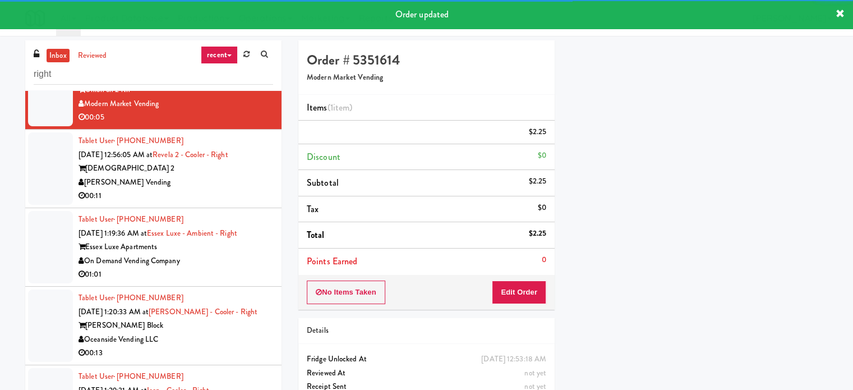
scroll to position [105, 0]
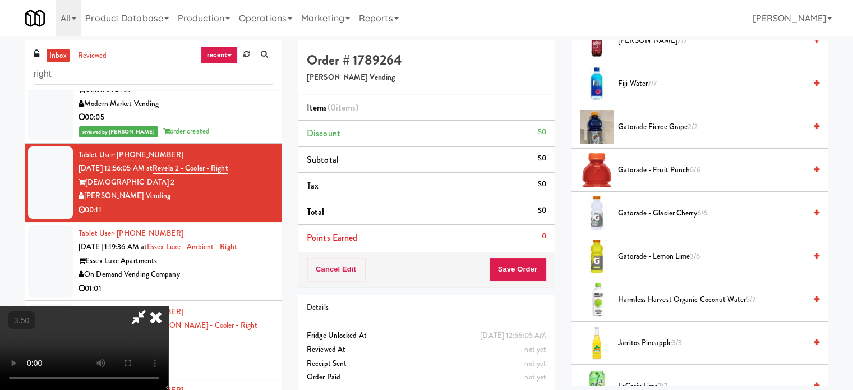
scroll to position [785, 0]
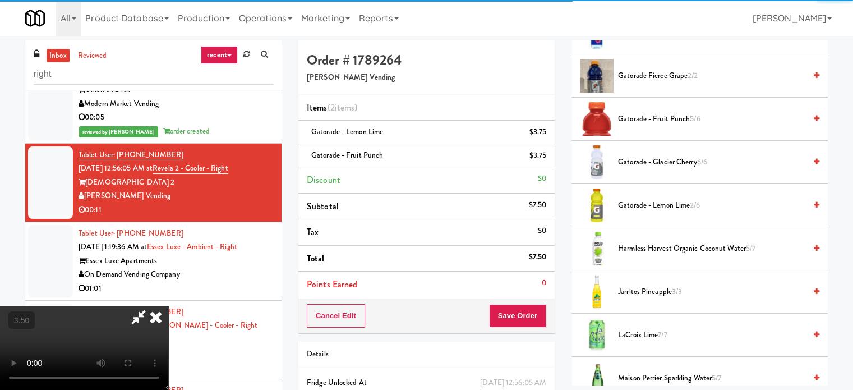
drag, startPoint x: 460, startPoint y: 195, endPoint x: 458, endPoint y: 224, distance: 29.3
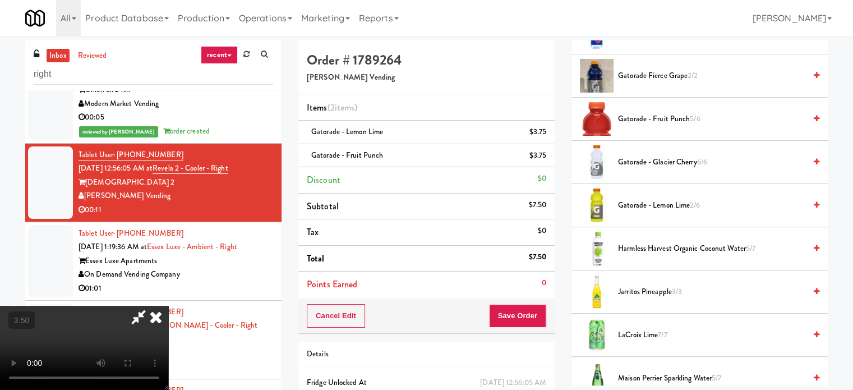
drag, startPoint x: 680, startPoint y: 164, endPoint x: 618, endPoint y: 181, distance: 64.1
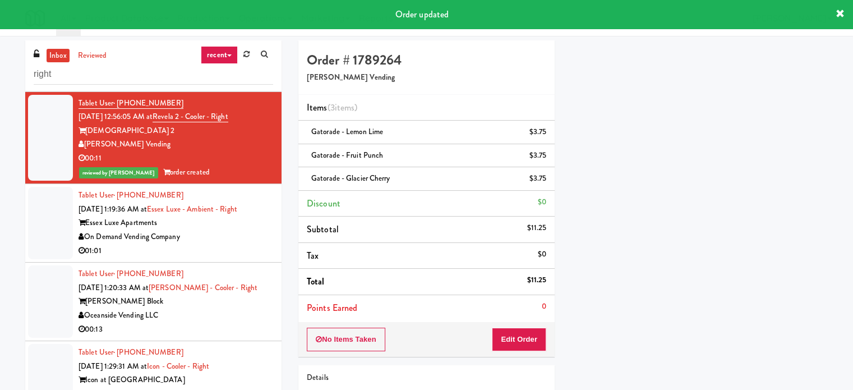
scroll to position [280, 0]
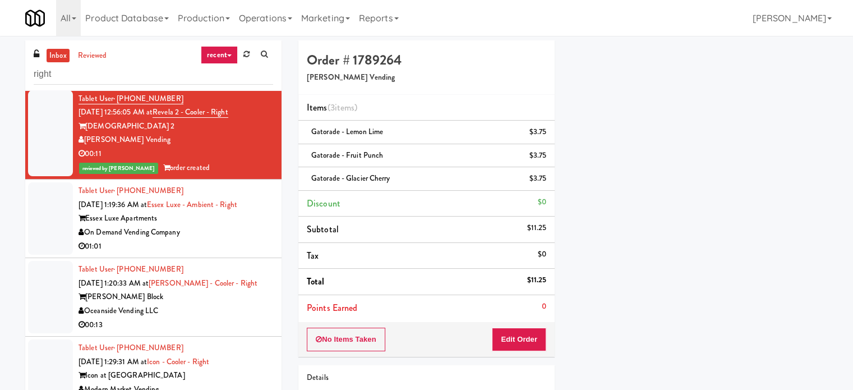
drag, startPoint x: 245, startPoint y: 248, endPoint x: 310, endPoint y: 242, distance: 65.4
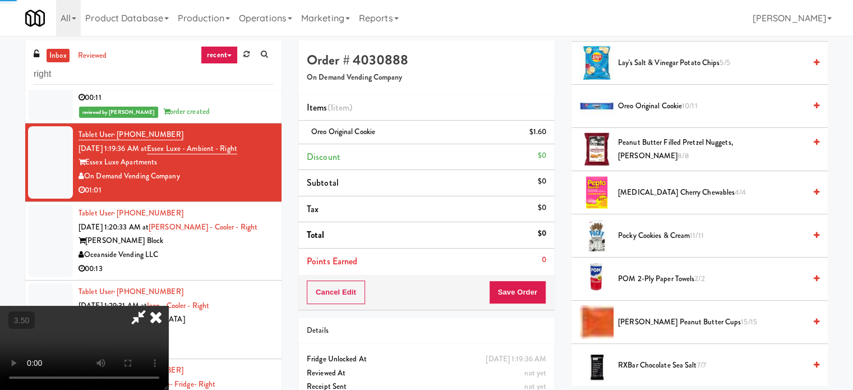
scroll to position [841, 0]
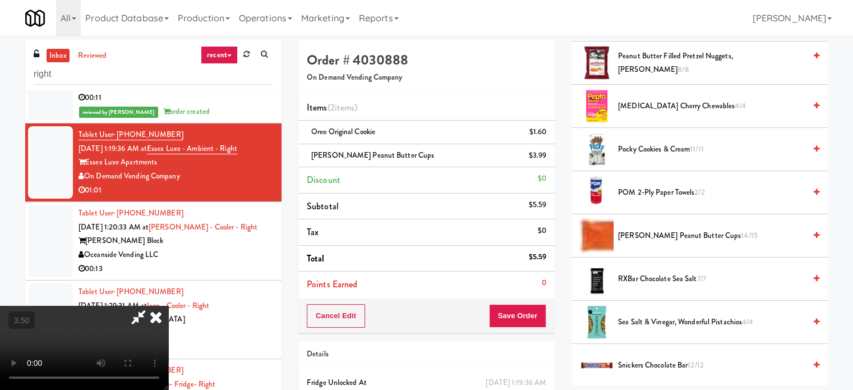
drag, startPoint x: 237, startPoint y: 229, endPoint x: 238, endPoint y: 242, distance: 13.5
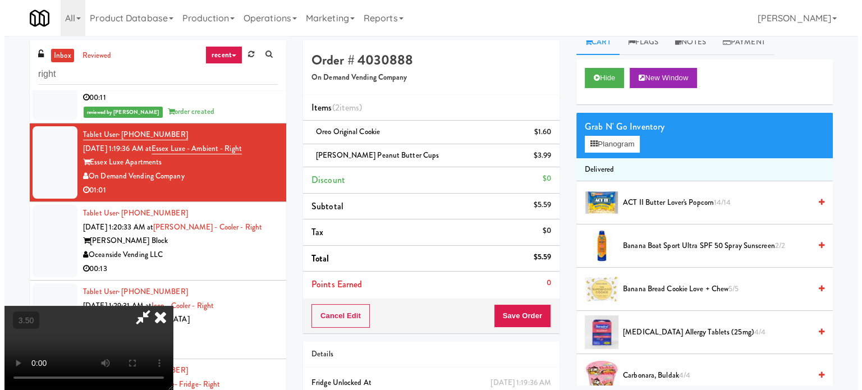
scroll to position [0, 0]
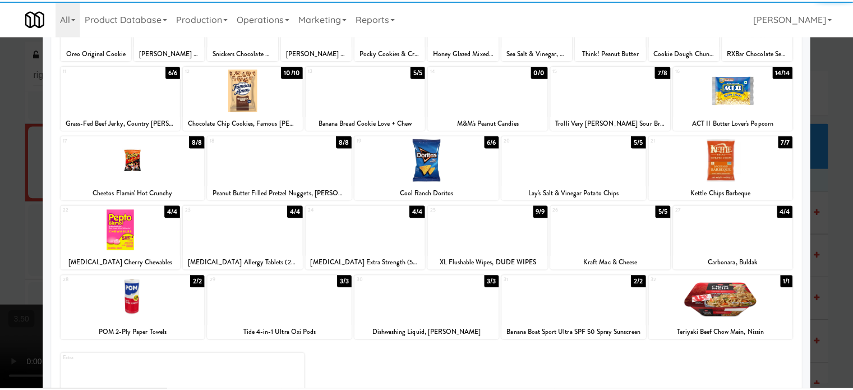
scroll to position [160, 0]
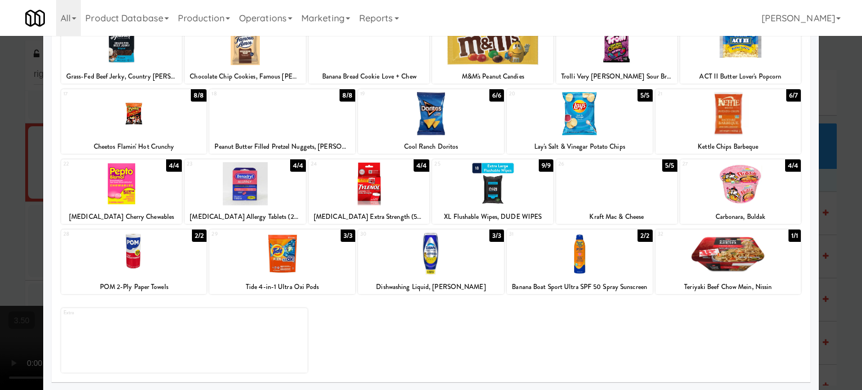
drag, startPoint x: 832, startPoint y: 133, endPoint x: 441, endPoint y: 320, distance: 433.0
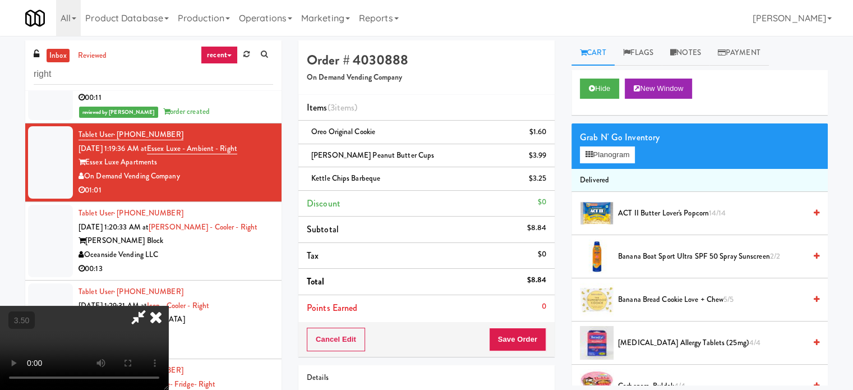
drag, startPoint x: 292, startPoint y: 221, endPoint x: 294, endPoint y: 234, distance: 13.6
drag, startPoint x: 266, startPoint y: 210, endPoint x: 410, endPoint y: 245, distance: 148.3
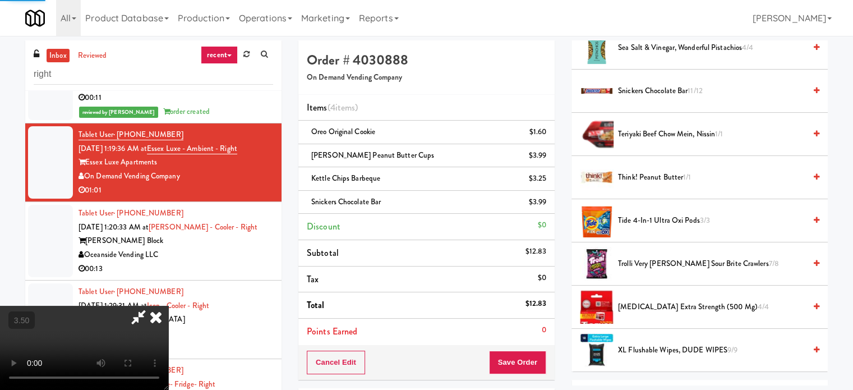
scroll to position [105, 0]
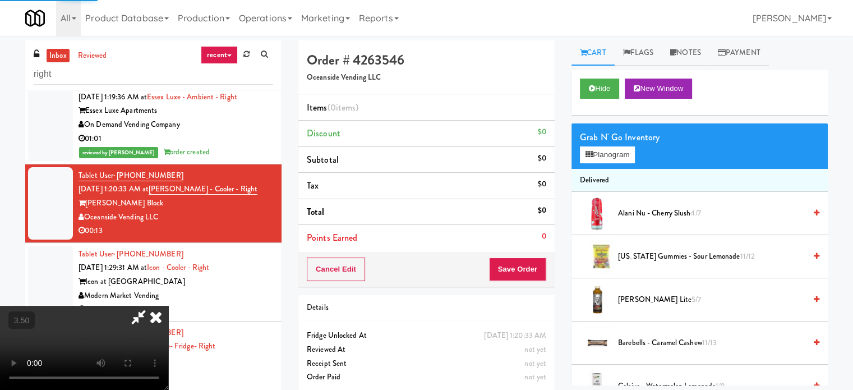
scroll to position [393, 0]
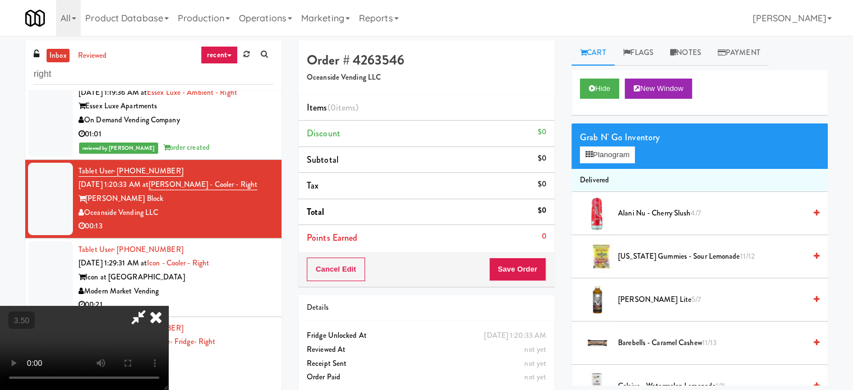
drag, startPoint x: 381, startPoint y: 300, endPoint x: 320, endPoint y: 281, distance: 64.0
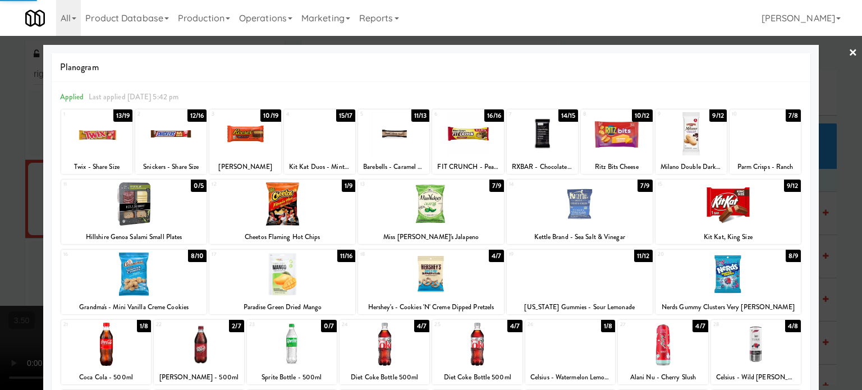
drag, startPoint x: 236, startPoint y: 128, endPoint x: 95, endPoint y: 145, distance: 141.3
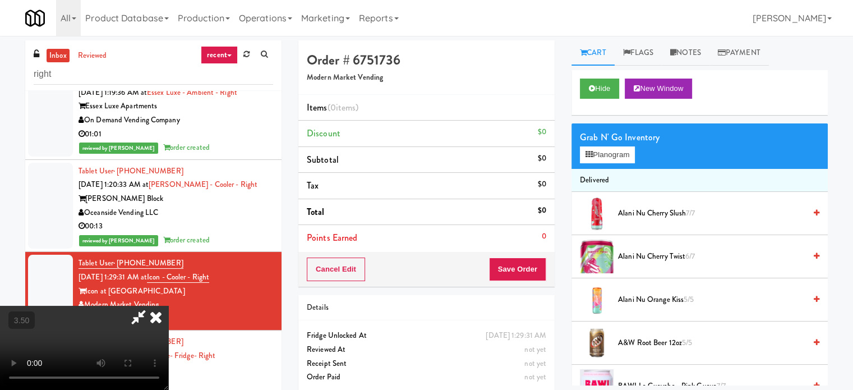
drag, startPoint x: 353, startPoint y: 238, endPoint x: 386, endPoint y: 227, distance: 34.4
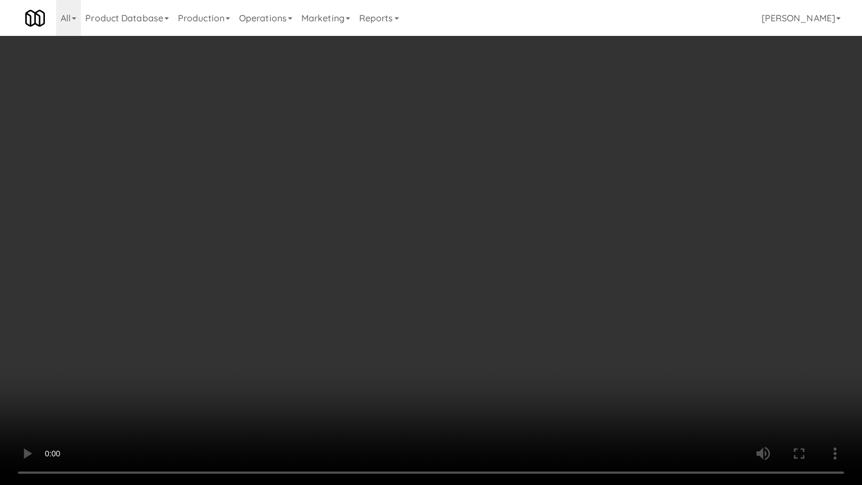
drag, startPoint x: 414, startPoint y: 298, endPoint x: 561, endPoint y: 312, distance: 147.6
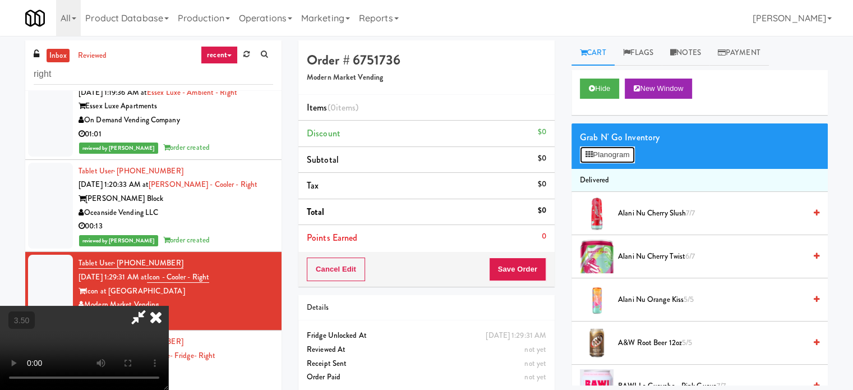
drag, startPoint x: 627, startPoint y: 159, endPoint x: 662, endPoint y: 188, distance: 45.8
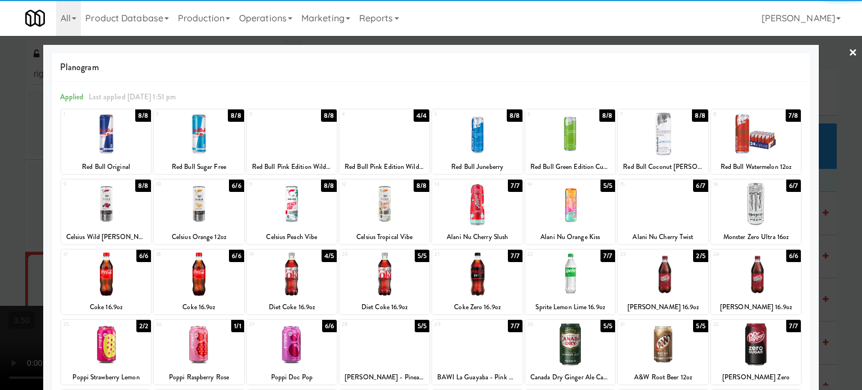
drag, startPoint x: 821, startPoint y: 194, endPoint x: 413, endPoint y: 233, distance: 409.6
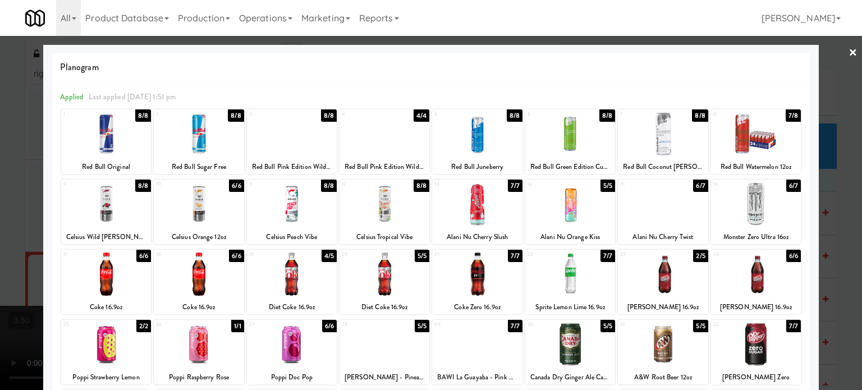
drag, startPoint x: 848, startPoint y: 174, endPoint x: 557, endPoint y: 176, distance: 291.1
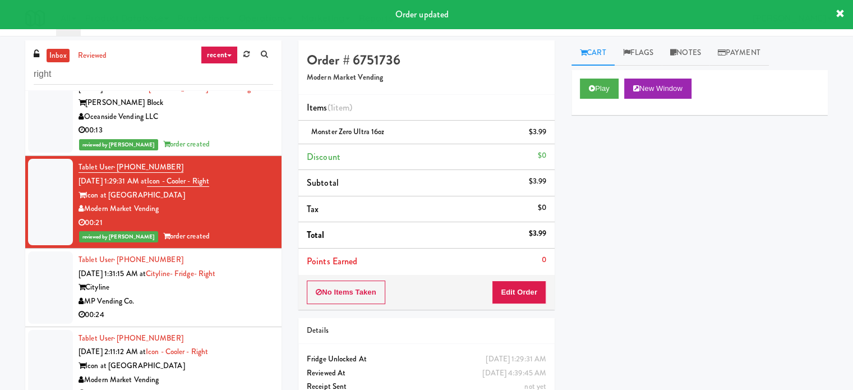
scroll to position [505, 0]
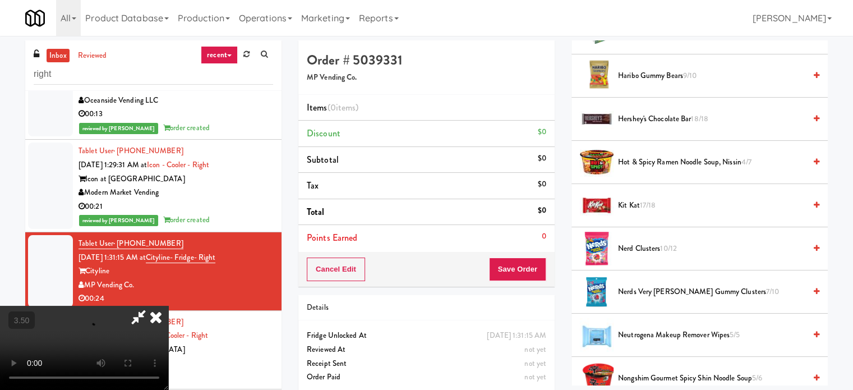
scroll to position [617, 0]
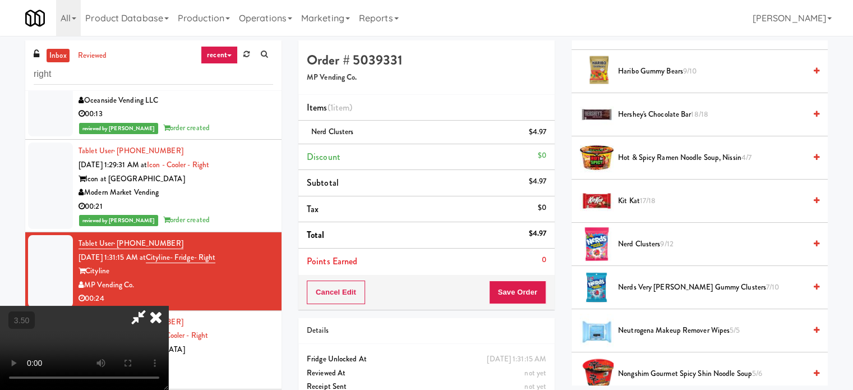
drag, startPoint x: 338, startPoint y: 294, endPoint x: 343, endPoint y: 301, distance: 8.9
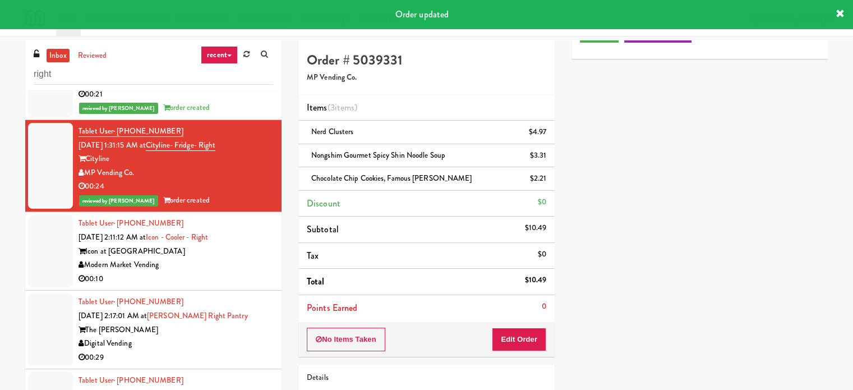
drag, startPoint x: 244, startPoint y: 276, endPoint x: 456, endPoint y: 283, distance: 212.1
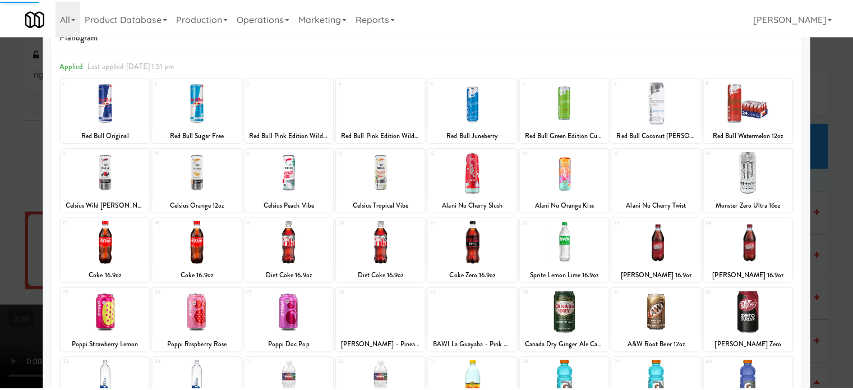
scroll to position [160, 0]
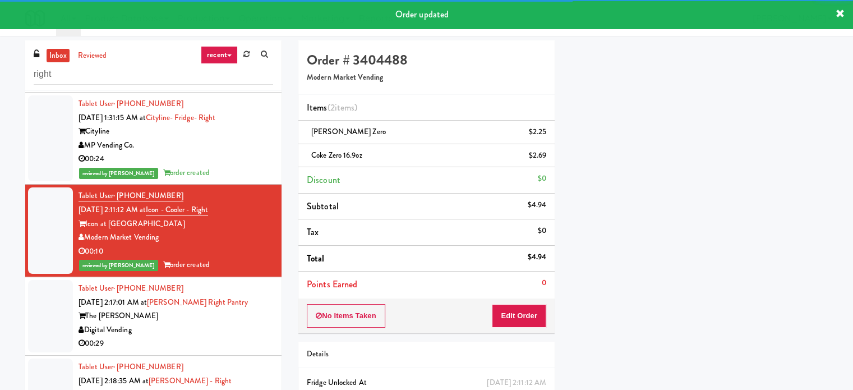
scroll to position [729, 0]
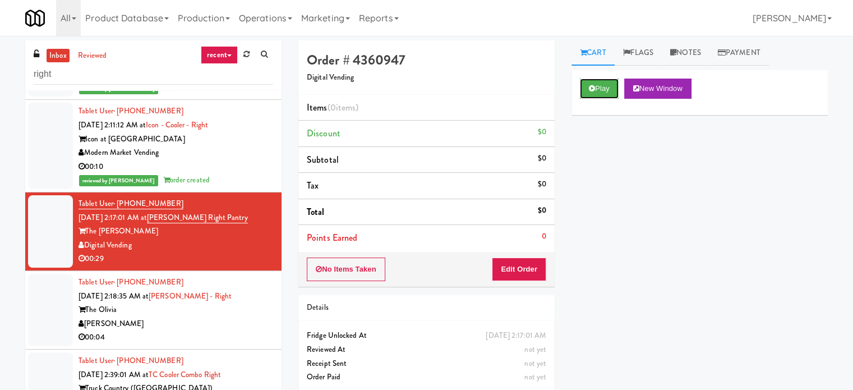
drag, startPoint x: 608, startPoint y: 90, endPoint x: 522, endPoint y: 190, distance: 131.7
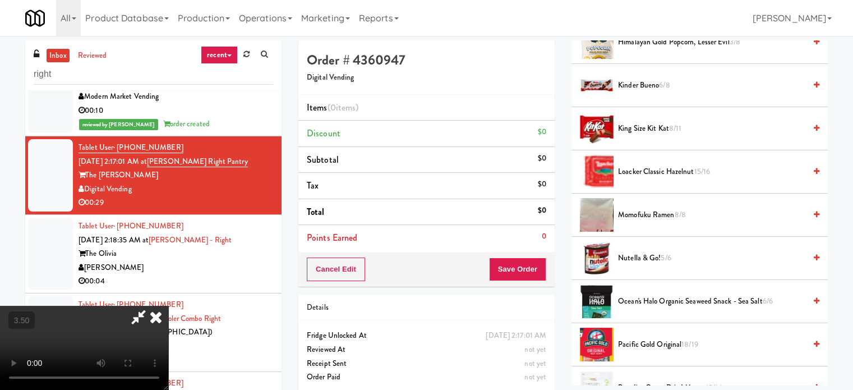
scroll to position [393, 0]
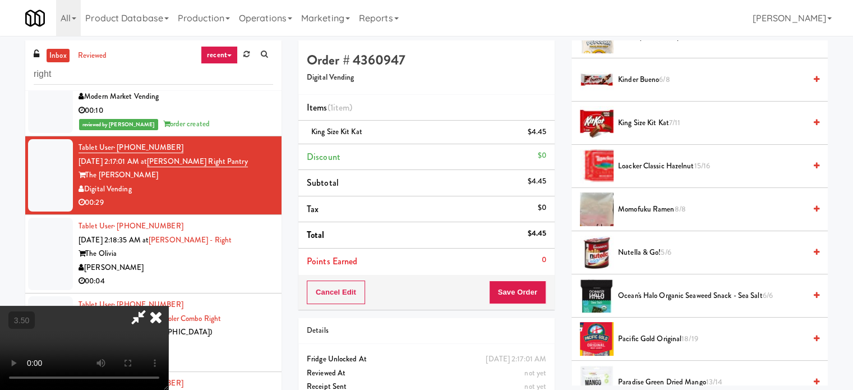
drag, startPoint x: 319, startPoint y: 264, endPoint x: 406, endPoint y: 283, distance: 88.5
drag, startPoint x: 463, startPoint y: 188, endPoint x: 476, endPoint y: 194, distance: 14.3
drag, startPoint x: 280, startPoint y: 262, endPoint x: 466, endPoint y: 178, distance: 203.1
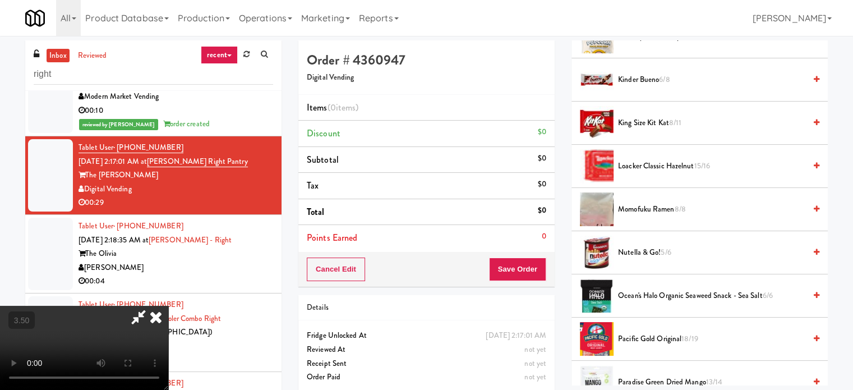
scroll to position [0, 0]
drag, startPoint x: 194, startPoint y: 214, endPoint x: 202, endPoint y: 217, distance: 8.9
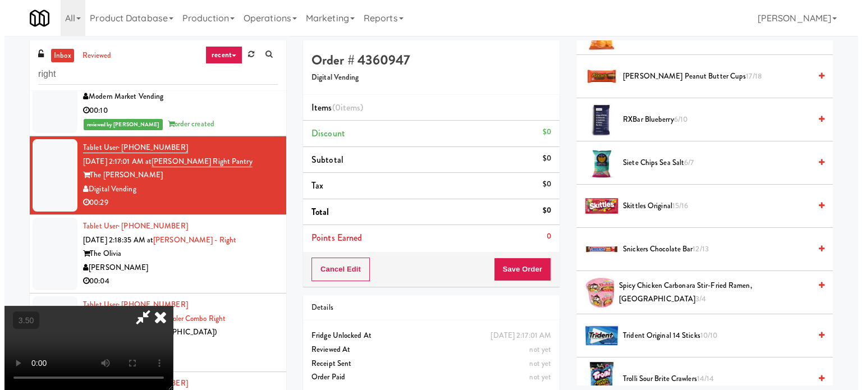
scroll to position [954, 0]
